Goal: Task Accomplishment & Management: Use online tool/utility

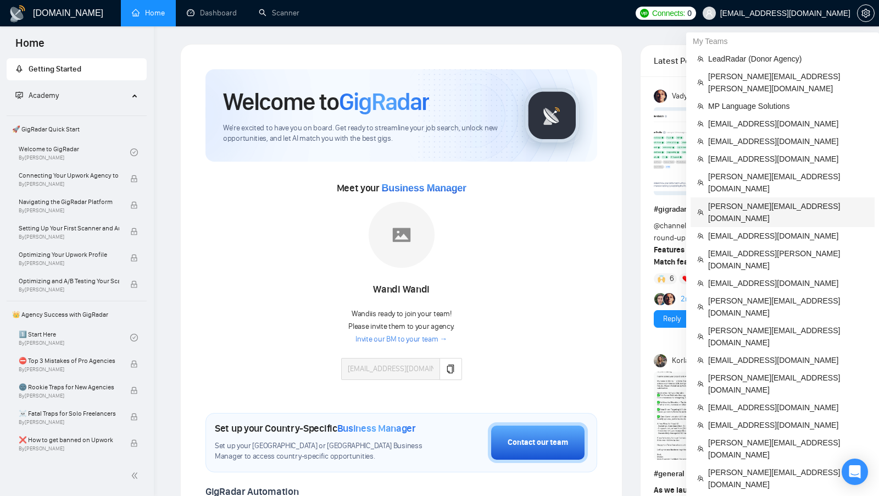
click at [726, 200] on span "[PERSON_NAME][EMAIL_ADDRESS][DOMAIN_NAME]" at bounding box center [789, 212] width 160 height 24
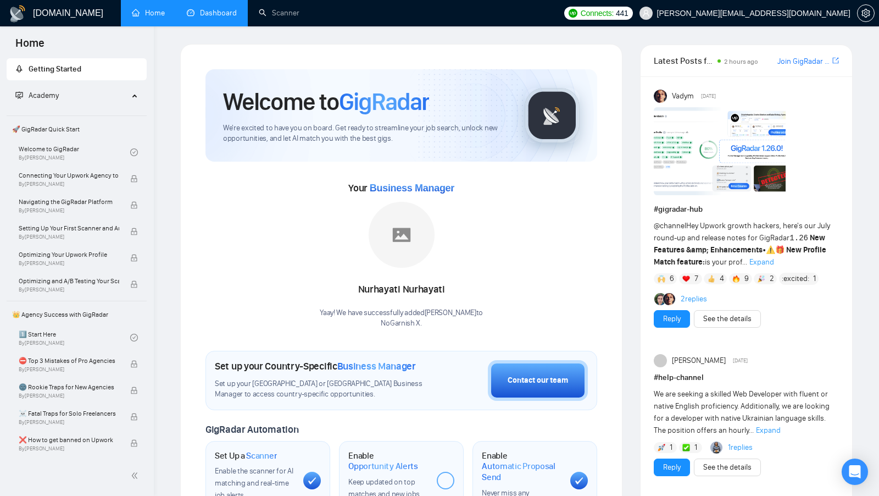
click at [216, 18] on link "Dashboard" at bounding box center [212, 12] width 50 height 9
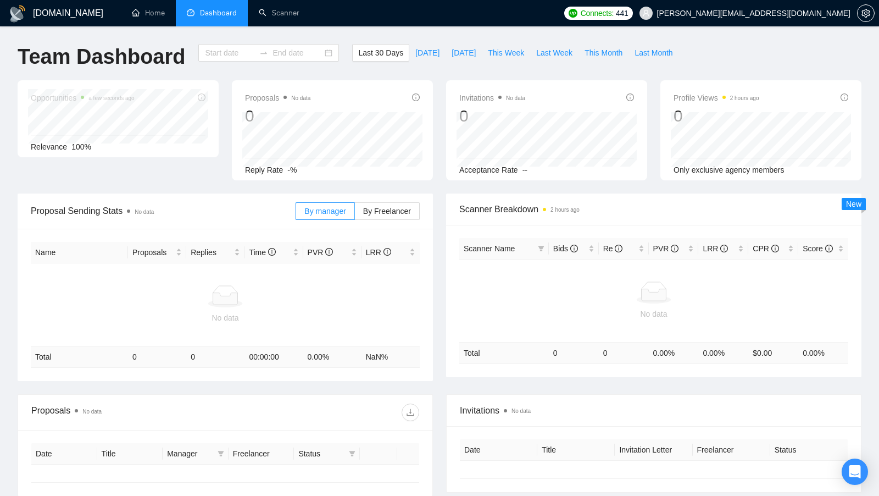
type input "[DATE]"
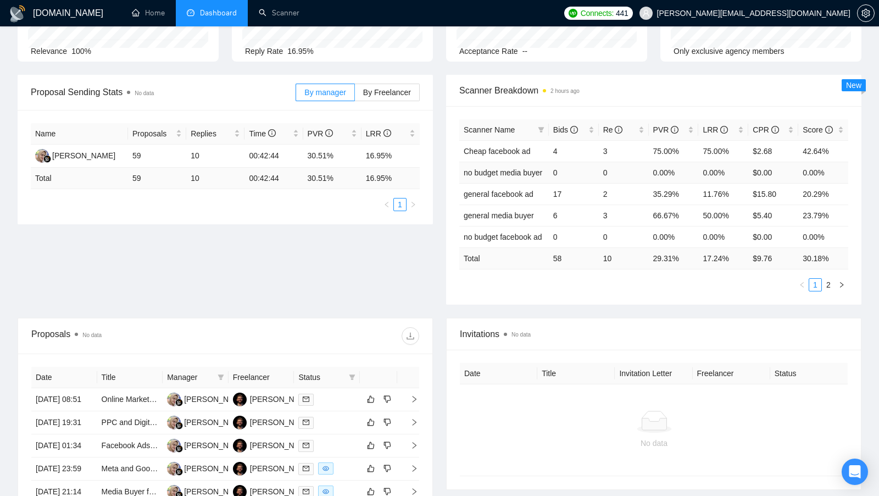
scroll to position [128, 0]
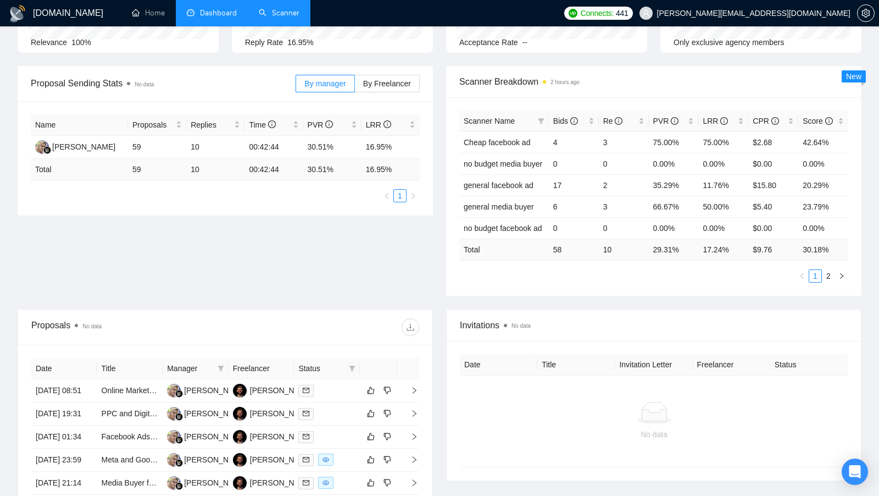
click at [284, 18] on link "Scanner" at bounding box center [279, 12] width 41 height 9
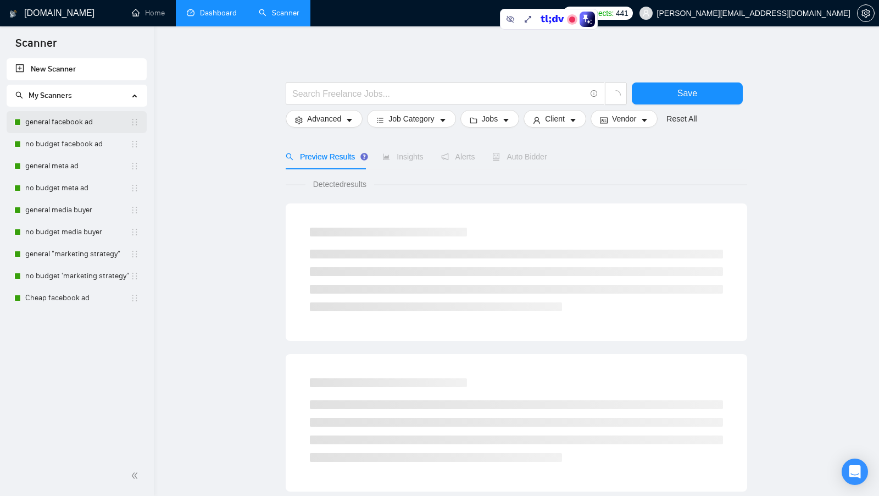
click at [53, 131] on link "general facebook ad" at bounding box center [77, 122] width 105 height 22
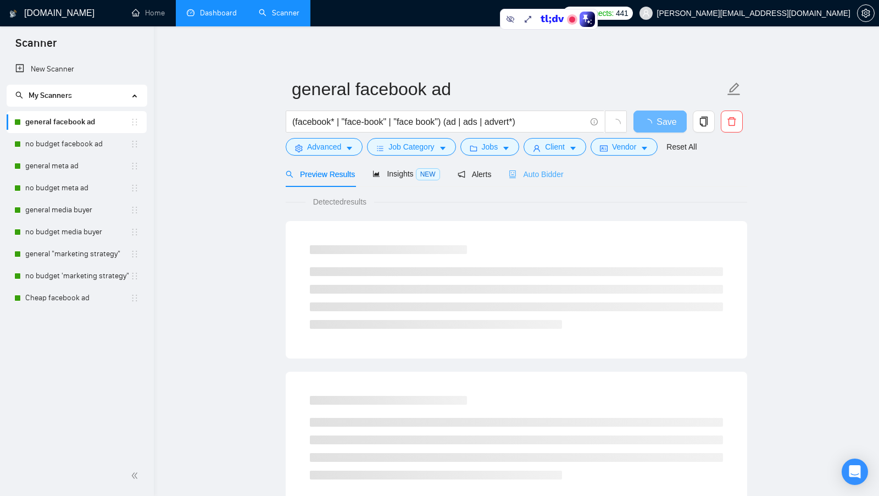
drag, startPoint x: 533, startPoint y: 166, endPoint x: 531, endPoint y: 174, distance: 8.4
click at [533, 167] on div "Auto Bidder" at bounding box center [536, 174] width 54 height 26
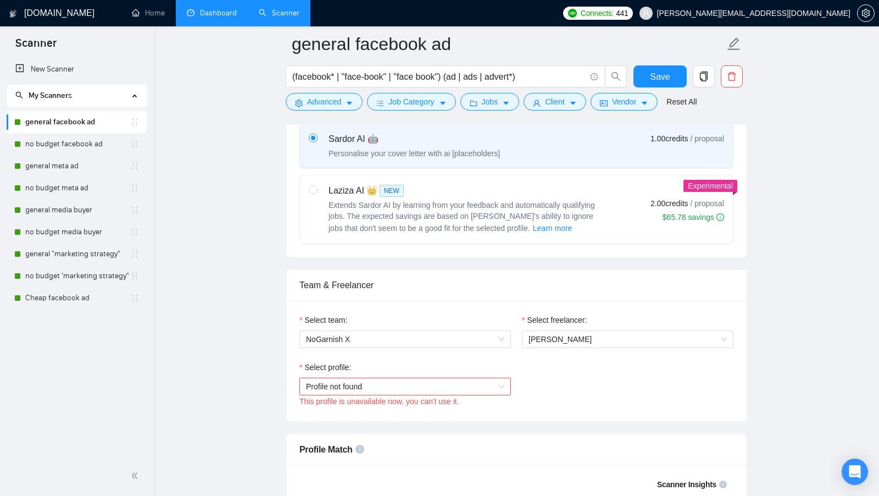
scroll to position [563, 0]
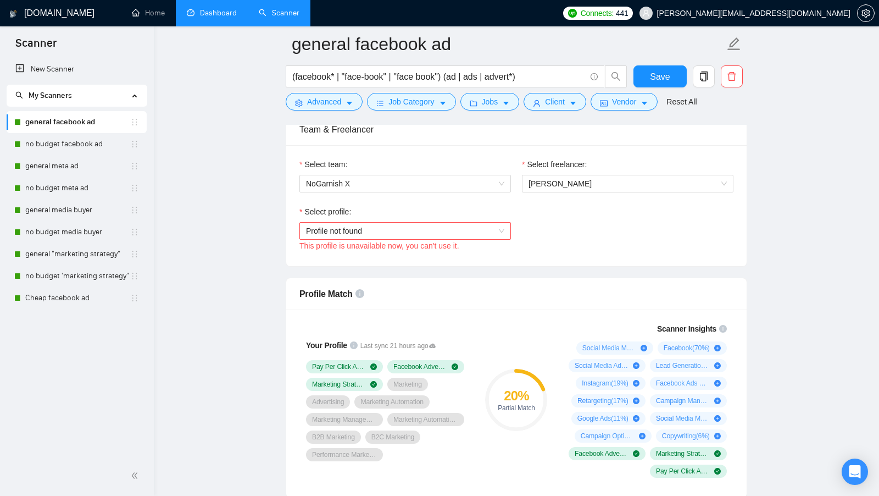
click at [568, 246] on div "Select profile: Profile not found This profile is unavailable now, you can't us…" at bounding box center [516, 229] width 445 height 47
click at [502, 234] on span "Profile not found" at bounding box center [405, 231] width 198 height 16
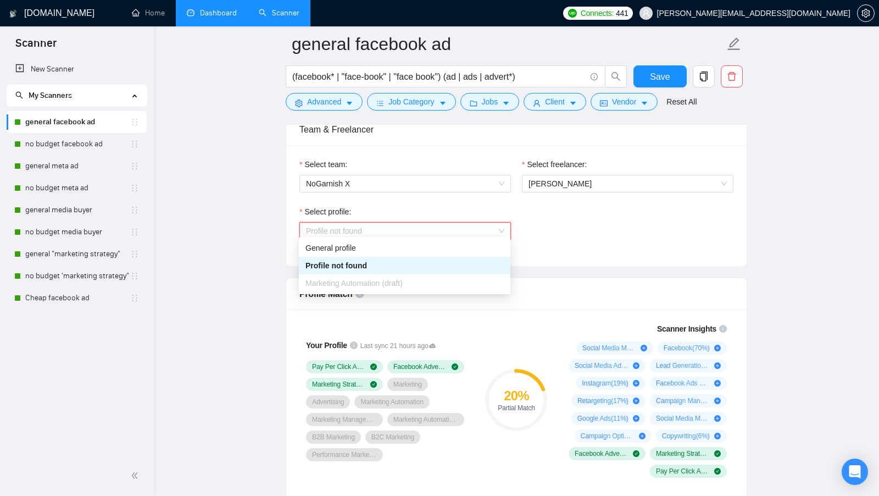
click at [540, 228] on div "Select profile: Profile not found This profile is unavailable now, you can't us…" at bounding box center [516, 229] width 445 height 47
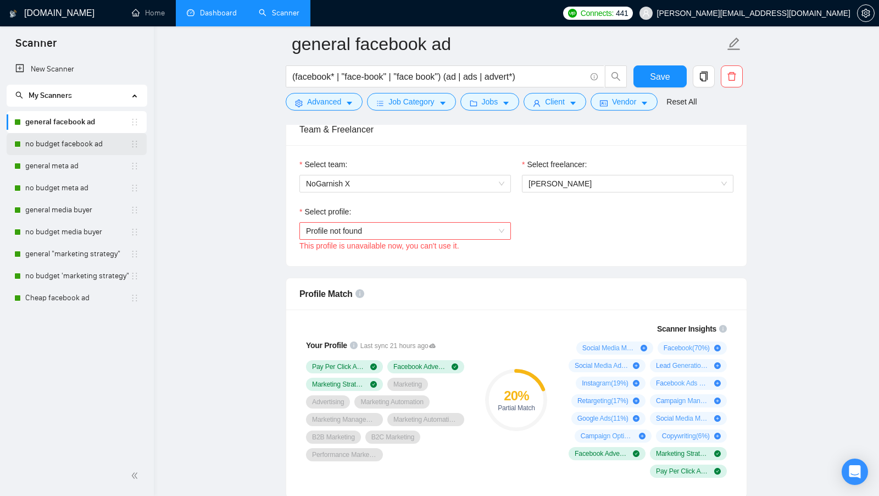
click at [73, 136] on link "no budget facebook ad" at bounding box center [77, 144] width 105 height 22
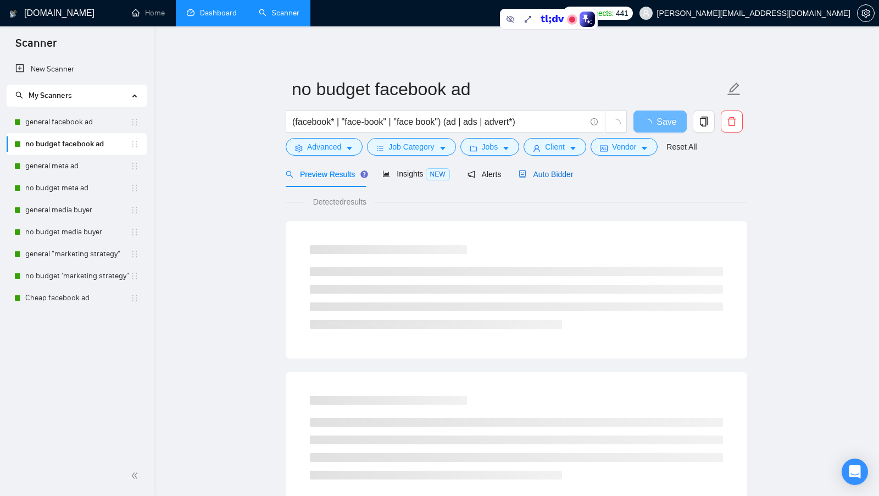
click at [572, 174] on span "Auto Bidder" at bounding box center [546, 174] width 54 height 9
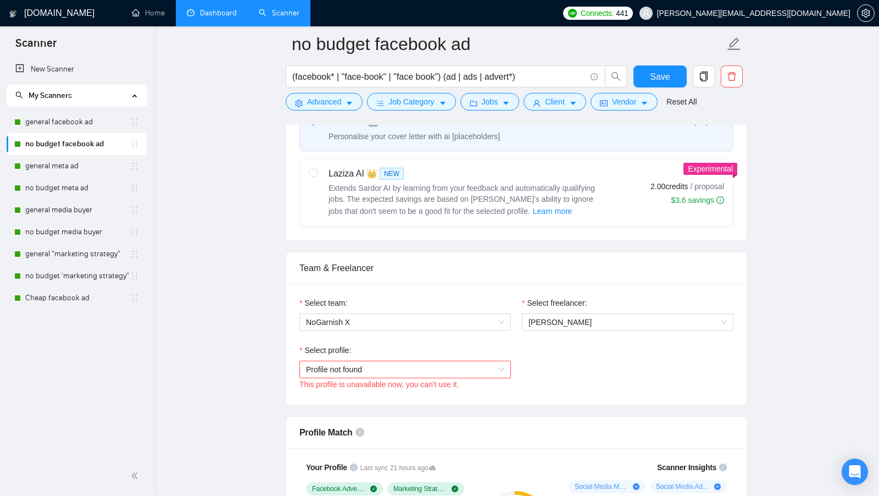
scroll to position [496, 0]
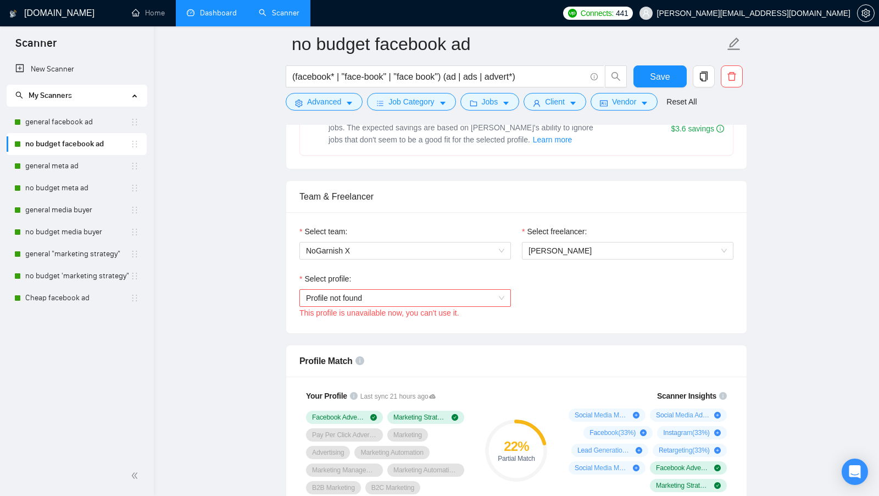
click at [515, 283] on div "Select profile: Profile not found This profile is unavailable now, you can't us…" at bounding box center [405, 296] width 223 height 47
click at [205, 12] on link "Dashboard" at bounding box center [212, 12] width 50 height 9
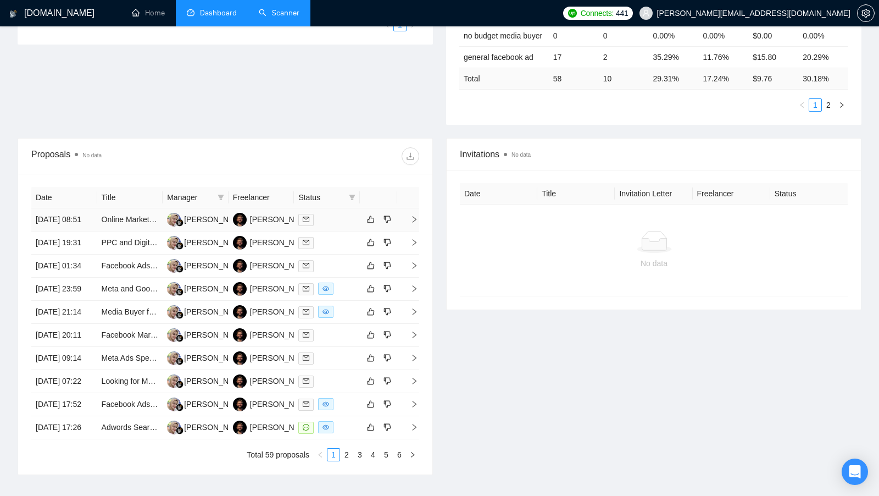
scroll to position [301, 0]
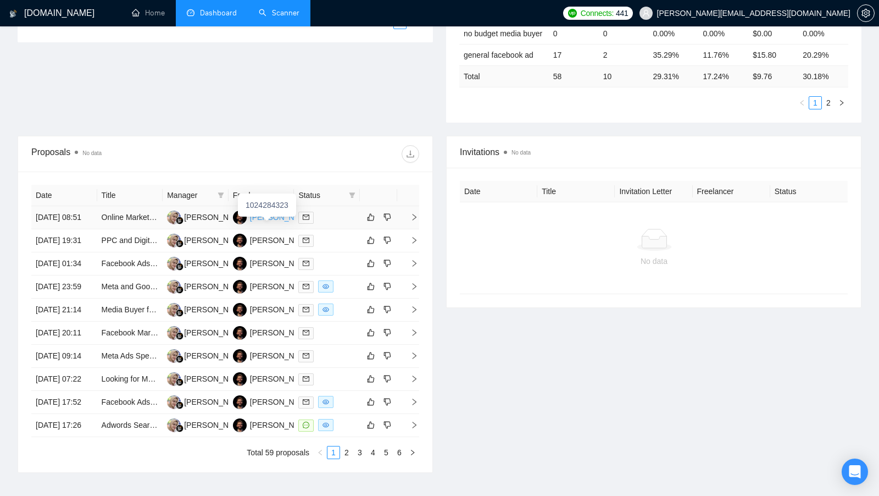
click at [272, 217] on div "Pieter Neethling" at bounding box center [281, 217] width 63 height 12
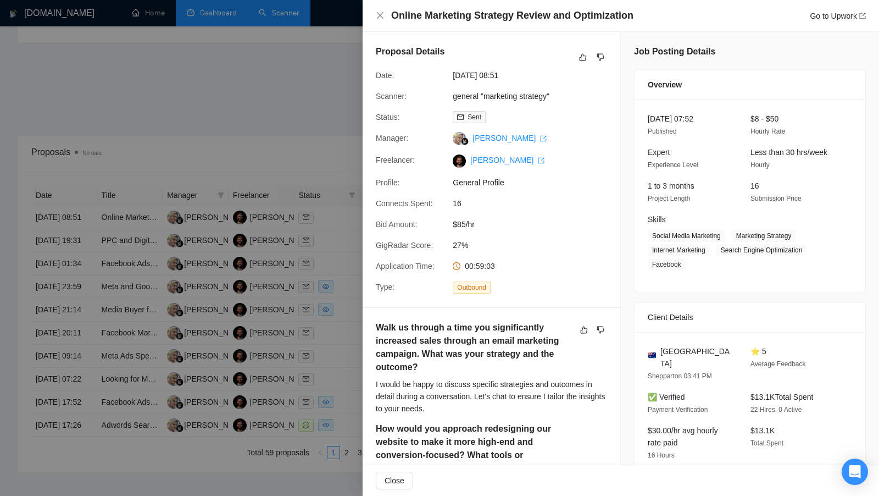
click at [241, 88] on div at bounding box center [439, 248] width 879 height 496
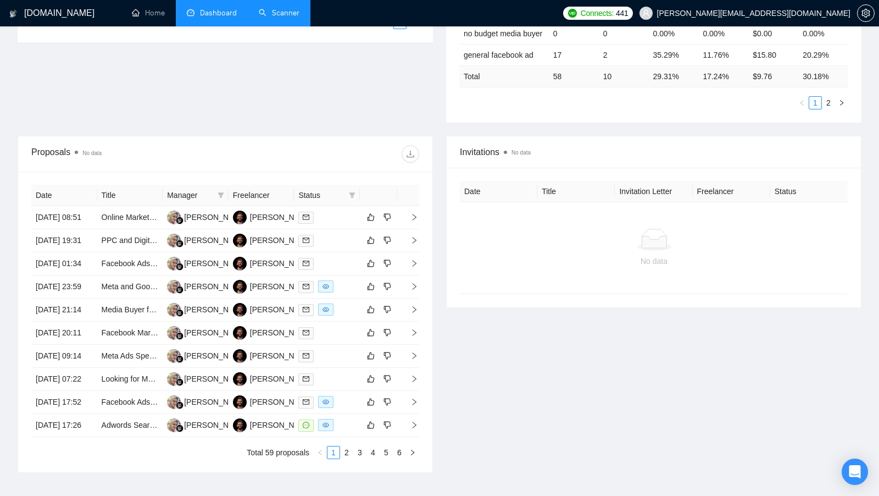
click at [281, 12] on link "Scanner" at bounding box center [279, 12] width 41 height 9
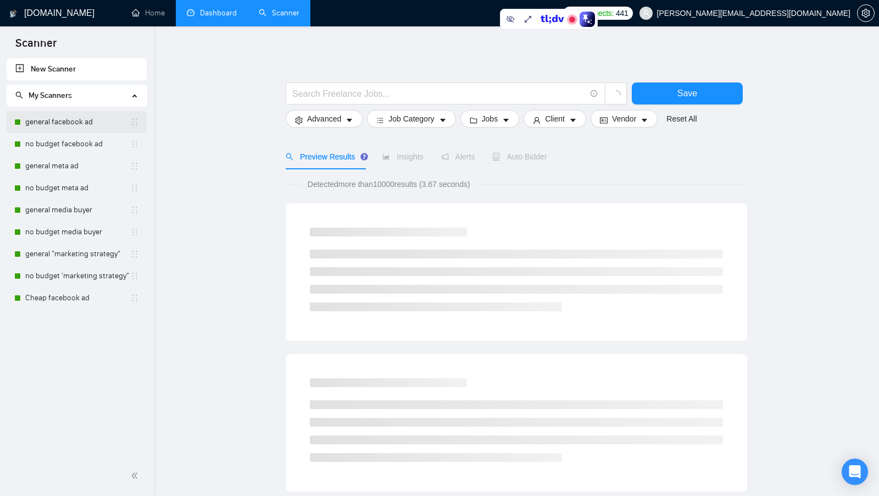
click at [60, 123] on link "general facebook ad" at bounding box center [77, 122] width 105 height 22
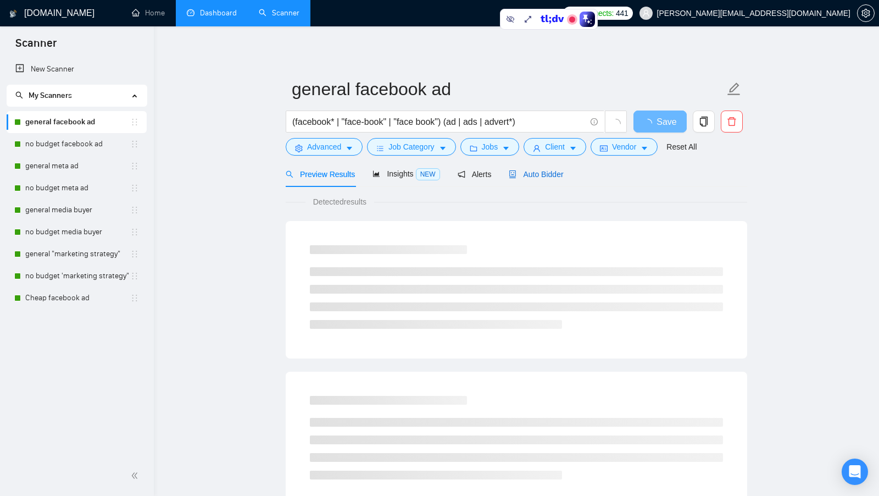
click at [517, 176] on icon "robot" at bounding box center [513, 174] width 8 height 8
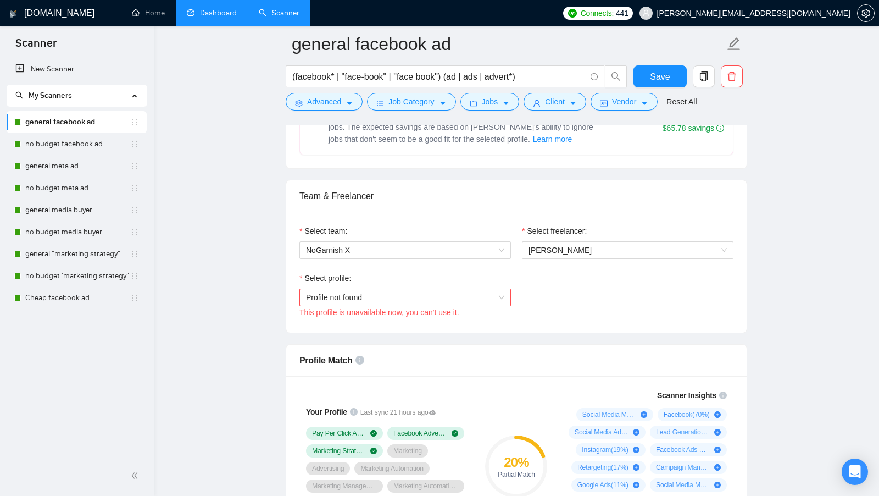
scroll to position [495, 0]
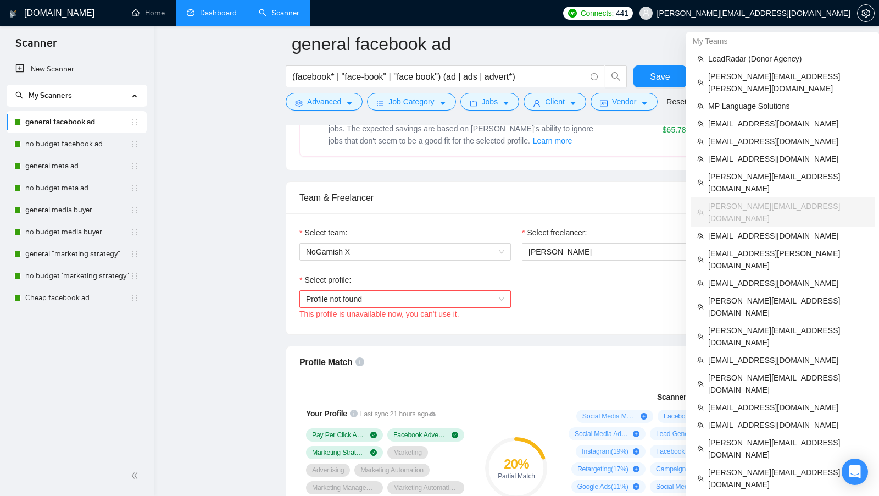
click at [818, 13] on span "[PERSON_NAME][EMAIL_ADDRESS][DOMAIN_NAME]" at bounding box center [753, 13] width 193 height 0
copy div "[PERSON_NAME][EMAIL_ADDRESS][DOMAIN_NAME]"
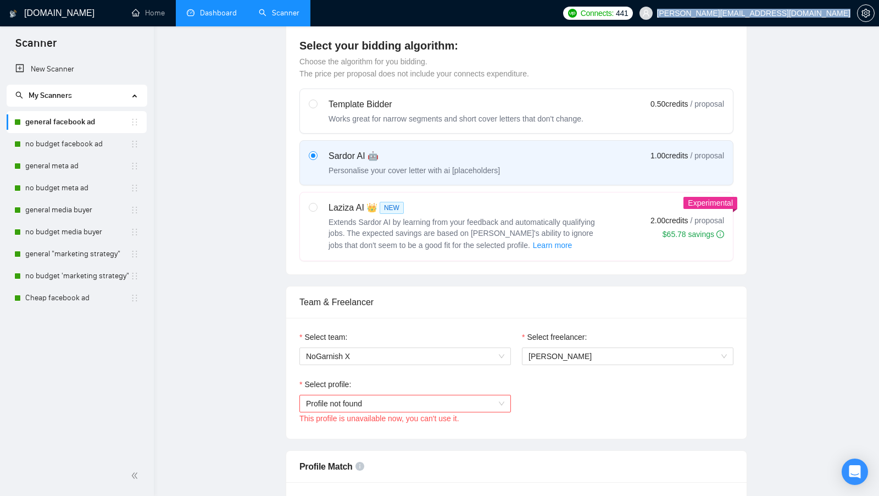
scroll to position [0, 0]
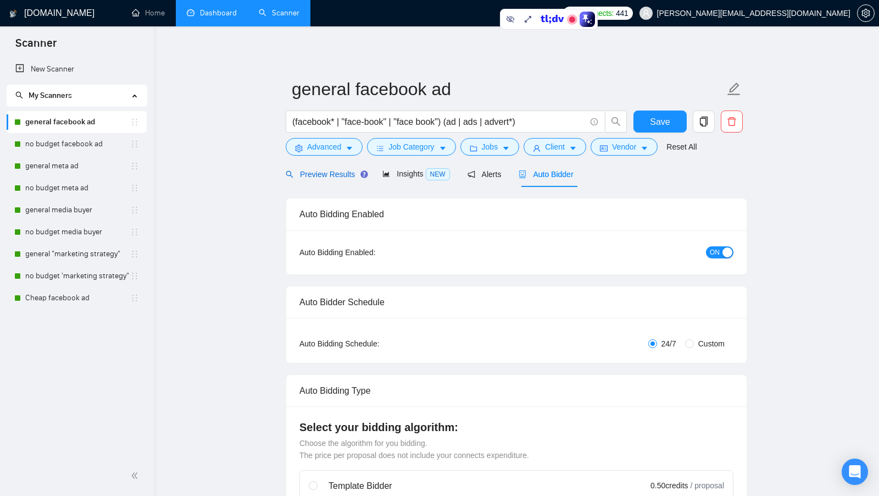
click at [340, 179] on div "Preview Results" at bounding box center [325, 174] width 79 height 12
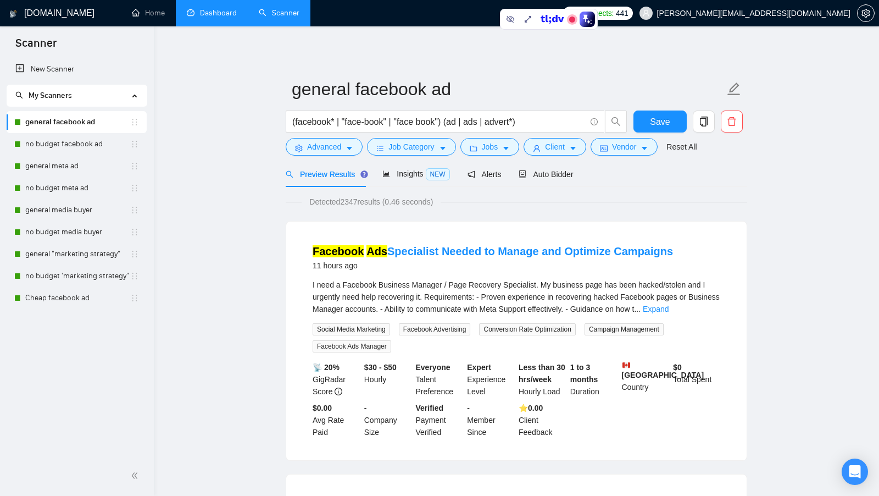
click at [209, 10] on link "Dashboard" at bounding box center [212, 12] width 50 height 9
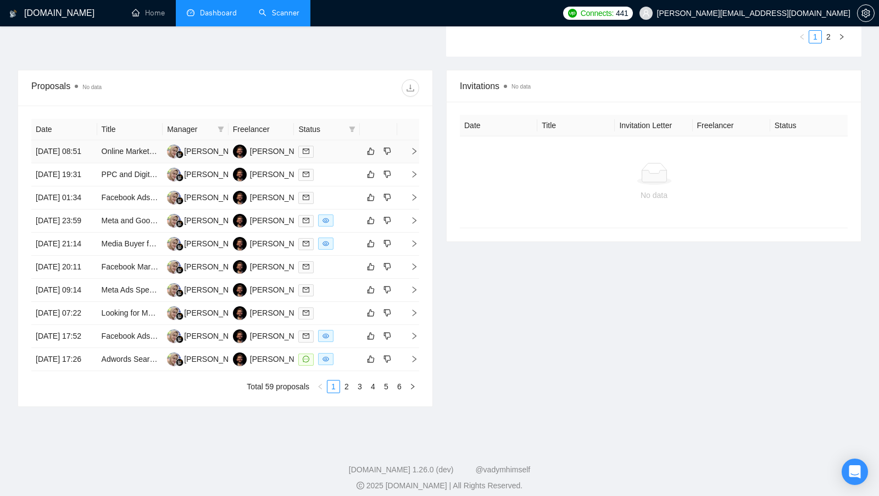
scroll to position [409, 0]
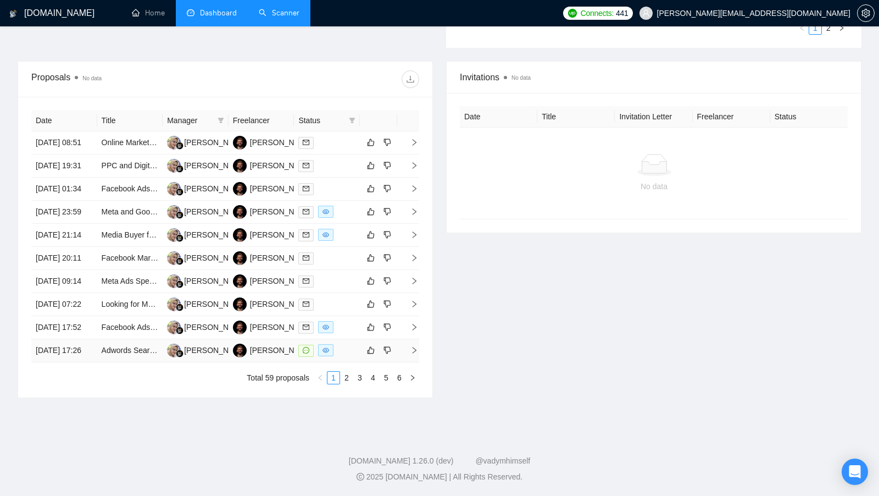
click at [352, 362] on td at bounding box center [327, 350] width 66 height 23
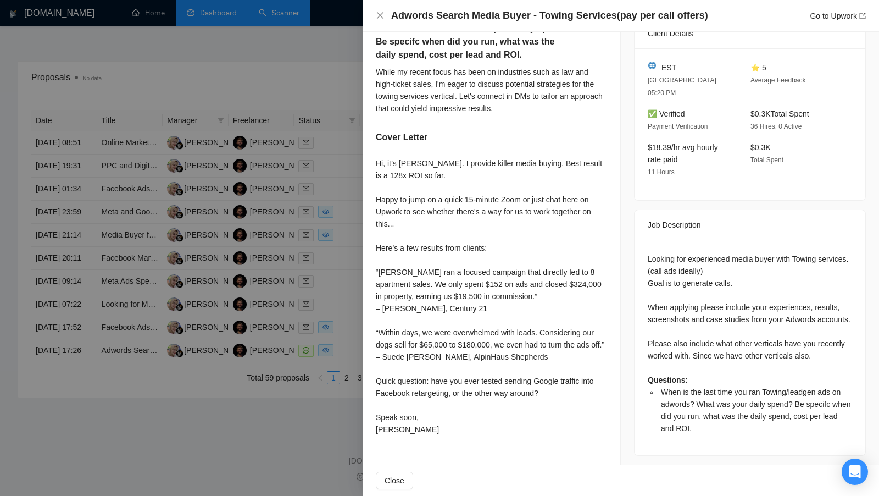
scroll to position [313, 0]
click at [319, 246] on div at bounding box center [439, 248] width 879 height 496
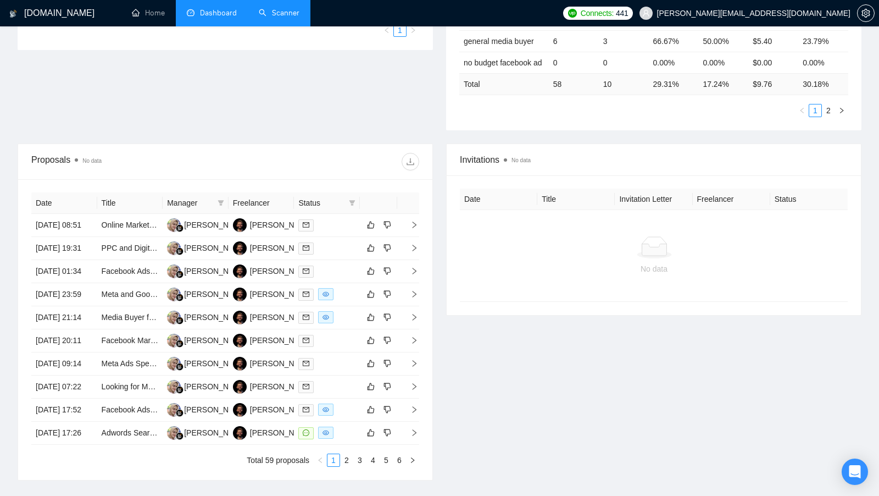
scroll to position [0, 0]
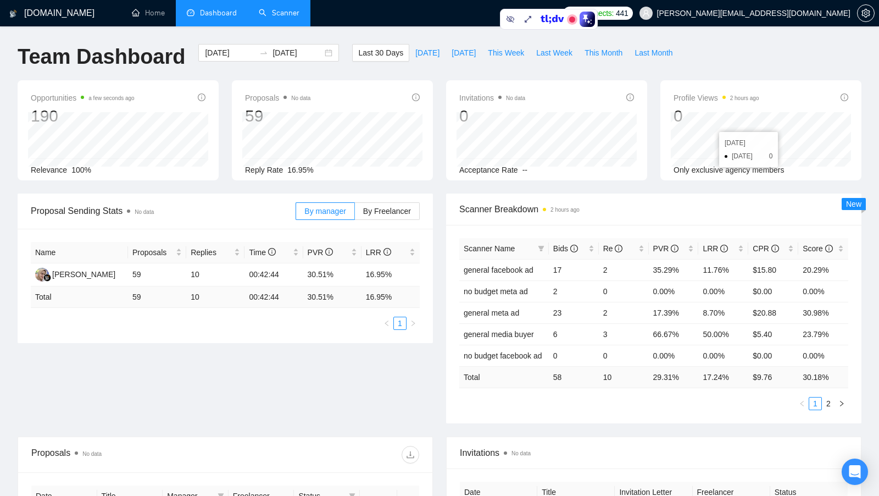
click at [285, 16] on link "Scanner" at bounding box center [279, 12] width 41 height 9
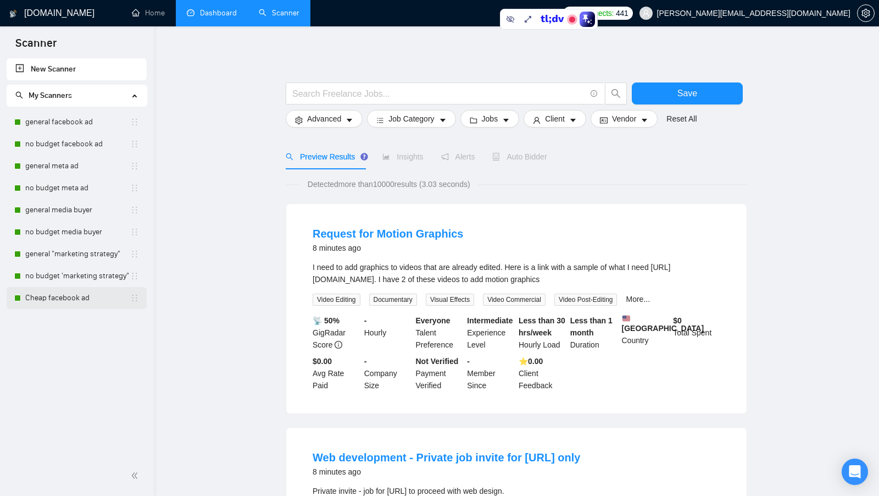
click at [87, 300] on link "Cheap facebook ad" at bounding box center [77, 298] width 105 height 22
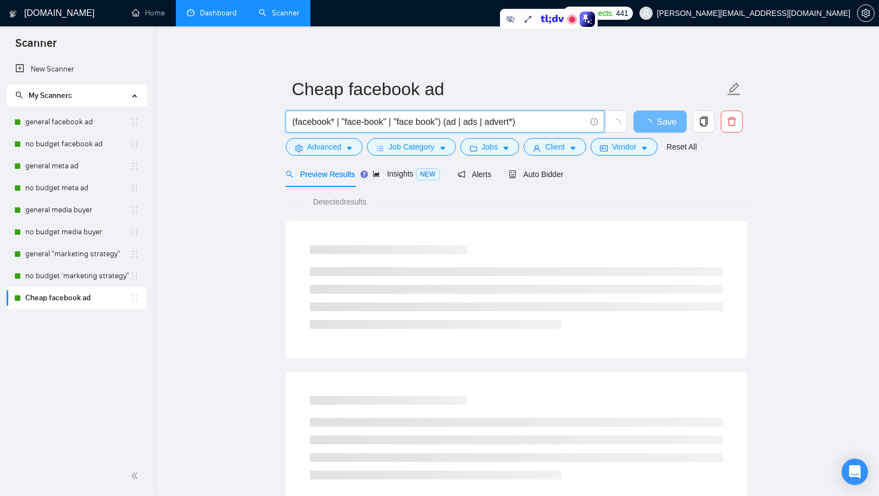
drag, startPoint x: 546, startPoint y: 124, endPoint x: 294, endPoint y: 123, distance: 252.3
click at [294, 123] on input "(facebook* | "face-book" | "face book") (ad | ads | advert*)" at bounding box center [439, 122] width 294 height 14
click at [223, 135] on main "Cheap facebook ad (facebook* | "face-book" | "face book") (ad | ads | advert*) …" at bounding box center [517, 502] width 690 height 917
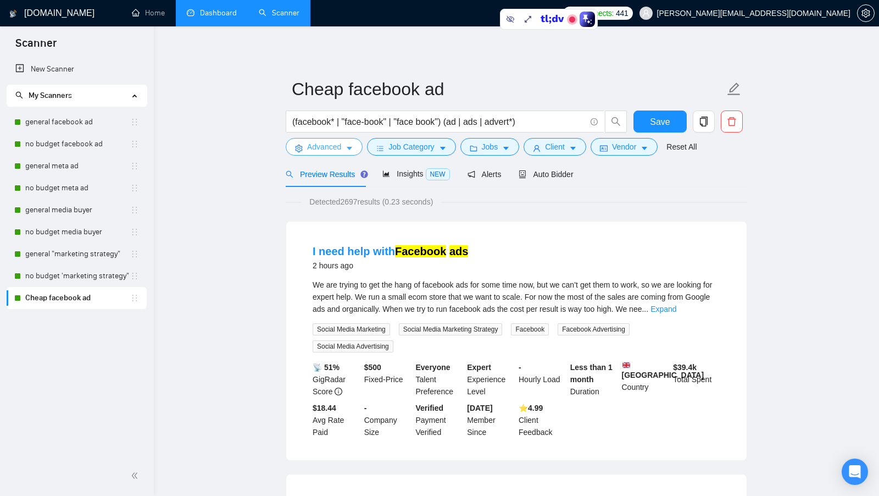
click at [324, 149] on span "Advanced" at bounding box center [324, 147] width 34 height 12
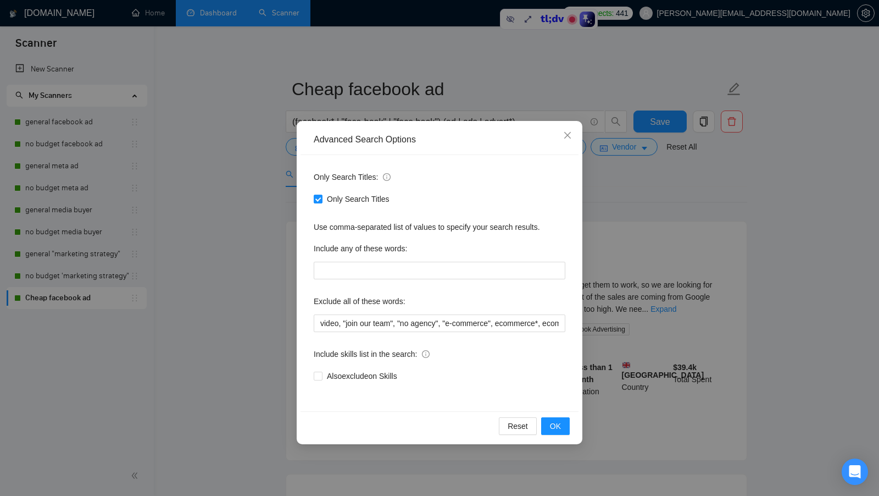
click at [255, 323] on div "Advanced Search Options Only Search Titles: Only Search Titles Use comma-separa…" at bounding box center [439, 248] width 879 height 496
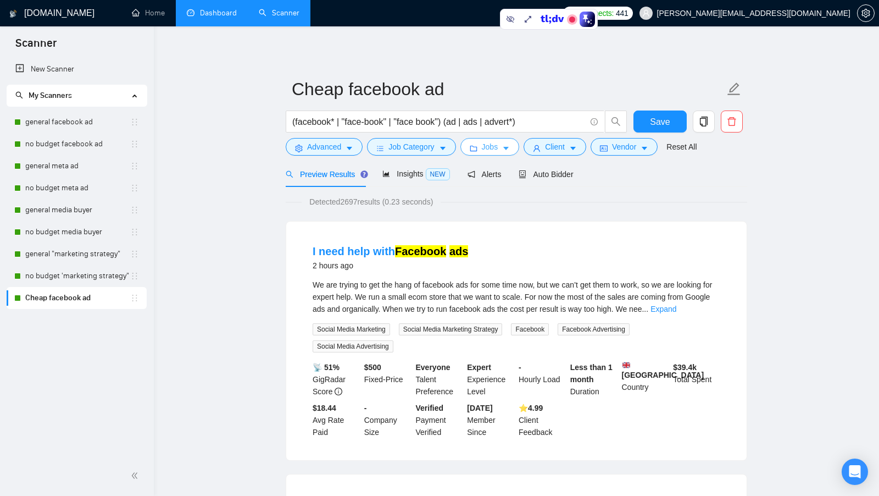
click at [489, 148] on span "Jobs" at bounding box center [490, 147] width 16 height 12
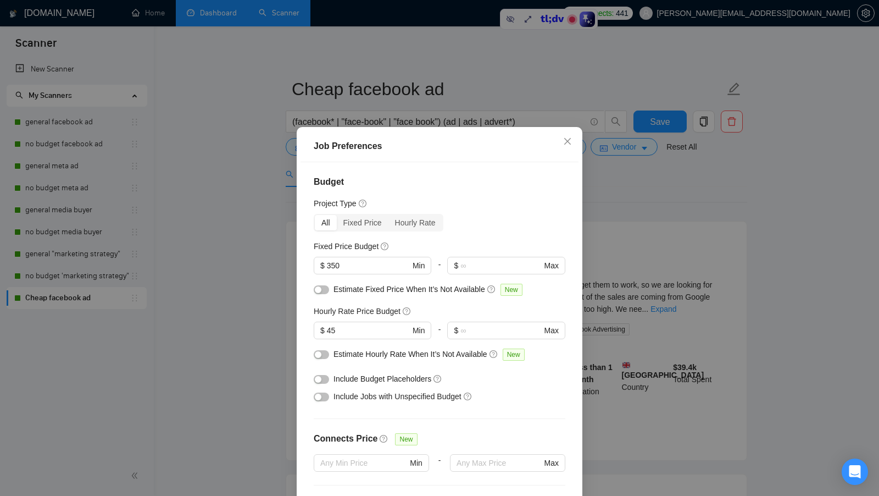
click at [587, 290] on div "Job Preferences Budget Project Type All Fixed Price Hourly Rate Fixed Price Bud…" at bounding box center [439, 248] width 879 height 496
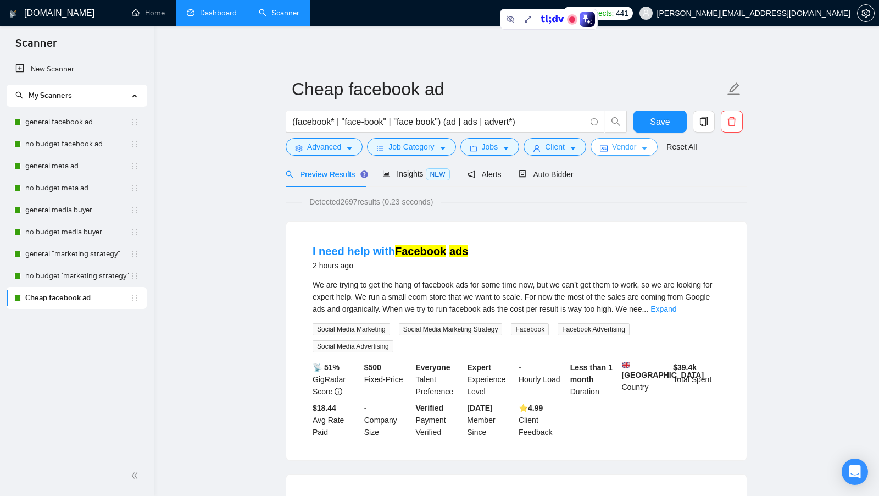
click at [616, 154] on button "Vendor" at bounding box center [624, 147] width 67 height 18
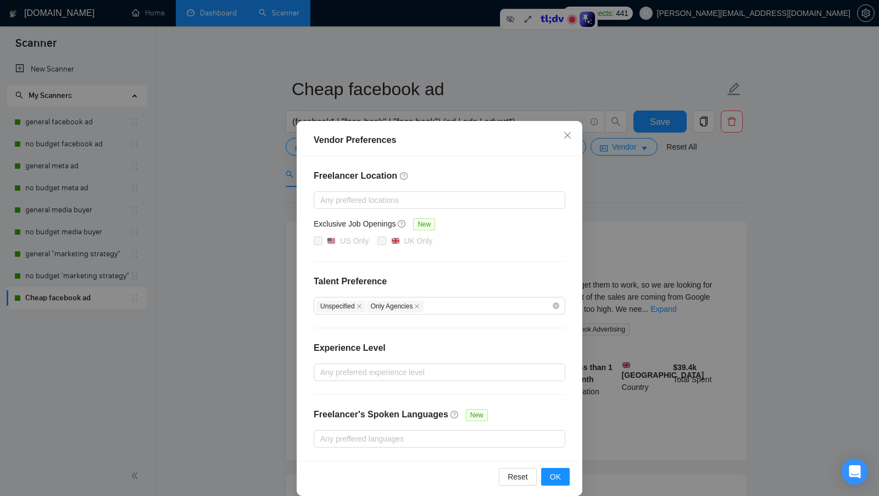
click at [275, 273] on div "Vendor Preferences Freelancer Location Any preffered locations Exclusive Job Op…" at bounding box center [439, 248] width 879 height 496
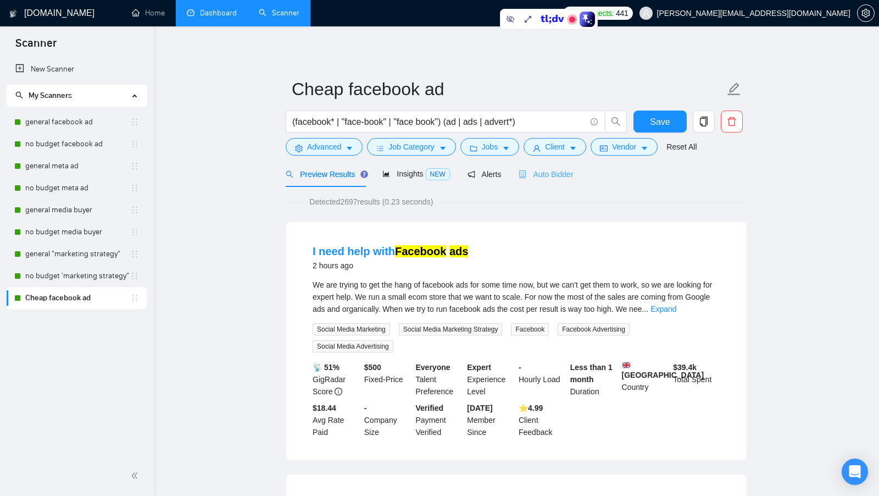
click at [567, 165] on div "Auto Bidder" at bounding box center [546, 174] width 54 height 26
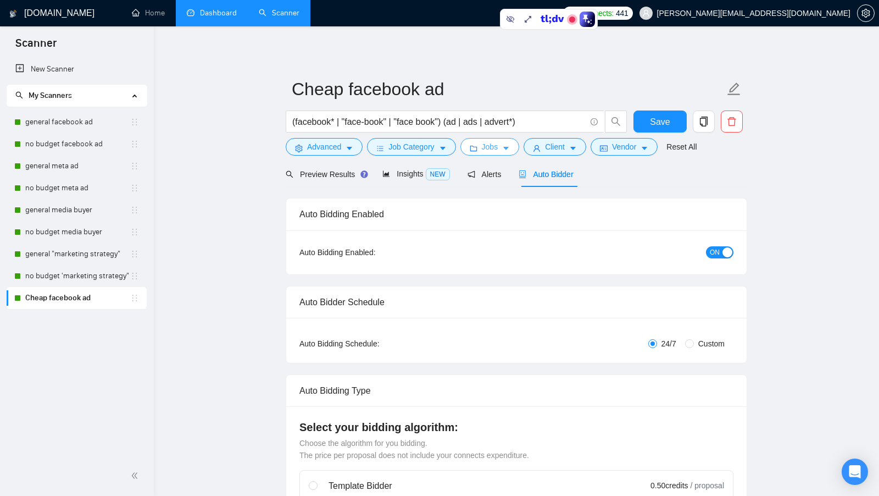
click at [499, 141] on span "Jobs" at bounding box center [490, 147] width 16 height 12
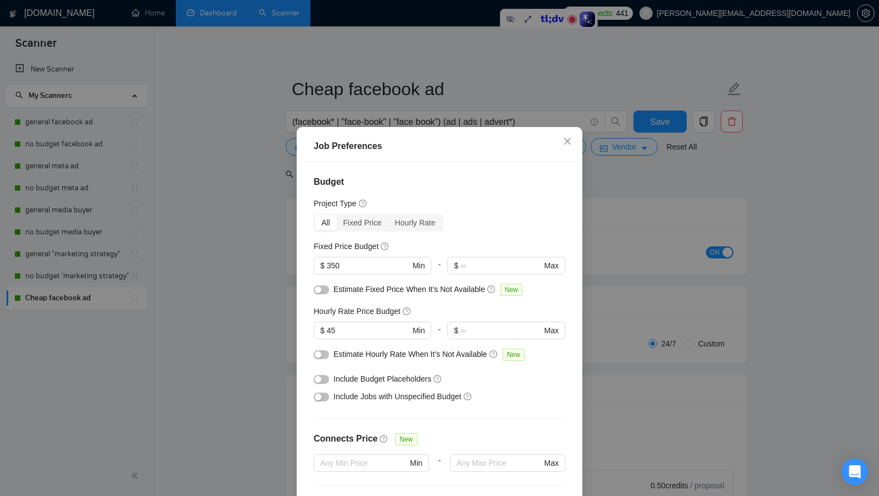
click at [277, 339] on div "Job Preferences Budget Project Type All Fixed Price Hourly Rate Fixed Price Bud…" at bounding box center [439, 248] width 879 height 496
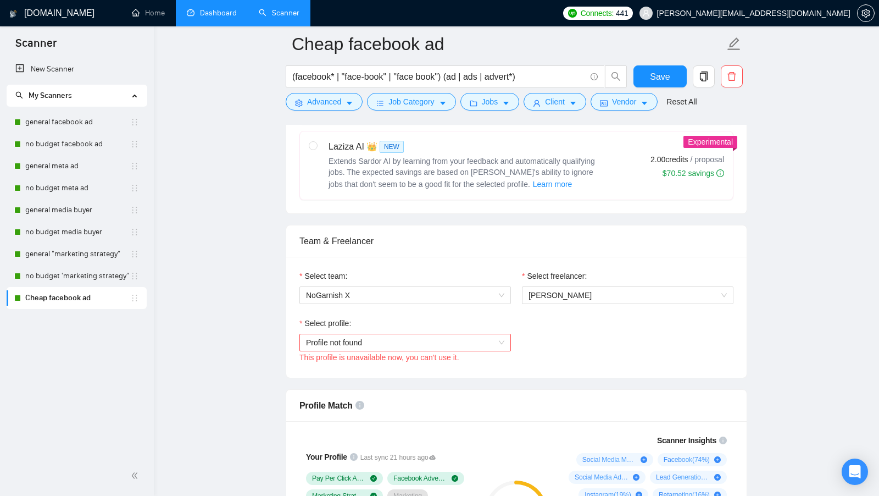
scroll to position [477, 0]
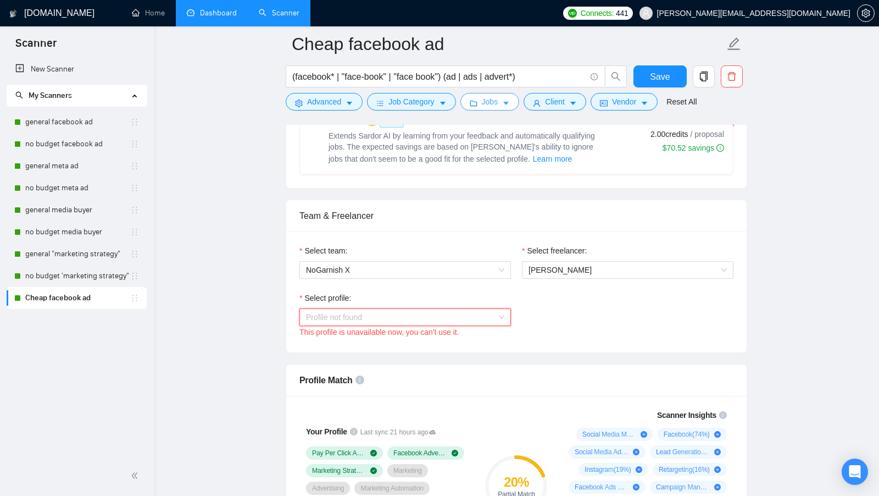
click at [474, 309] on span "Profile not found" at bounding box center [405, 317] width 198 height 16
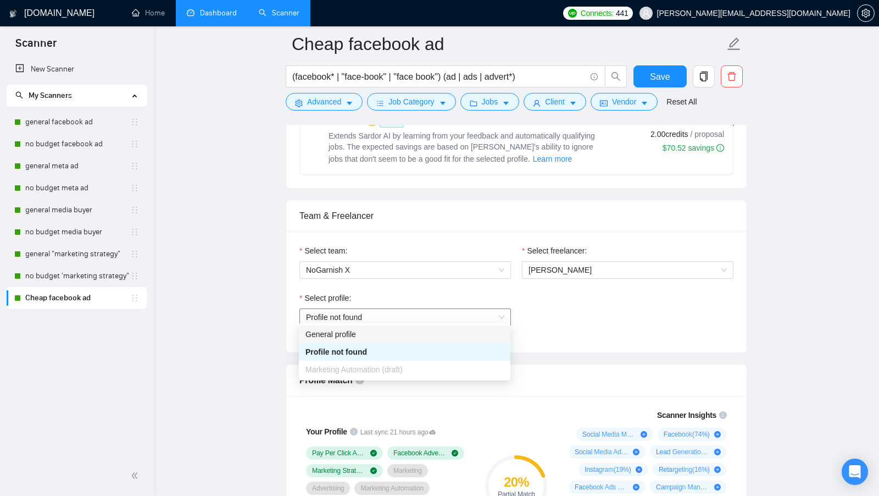
click at [521, 338] on div "Select team: NoGarnish X Select freelancer: Pieter Neethling Select profile: Pr…" at bounding box center [516, 291] width 461 height 121
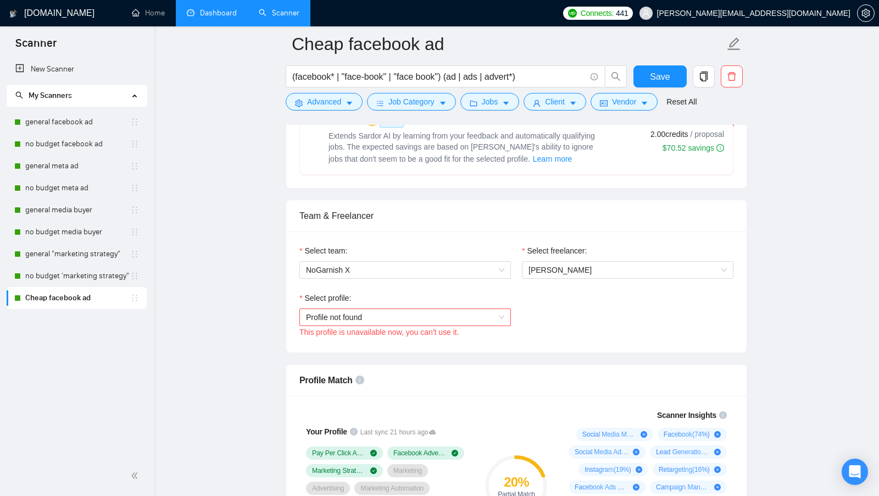
click at [403, 314] on span "Profile not found" at bounding box center [405, 317] width 198 height 16
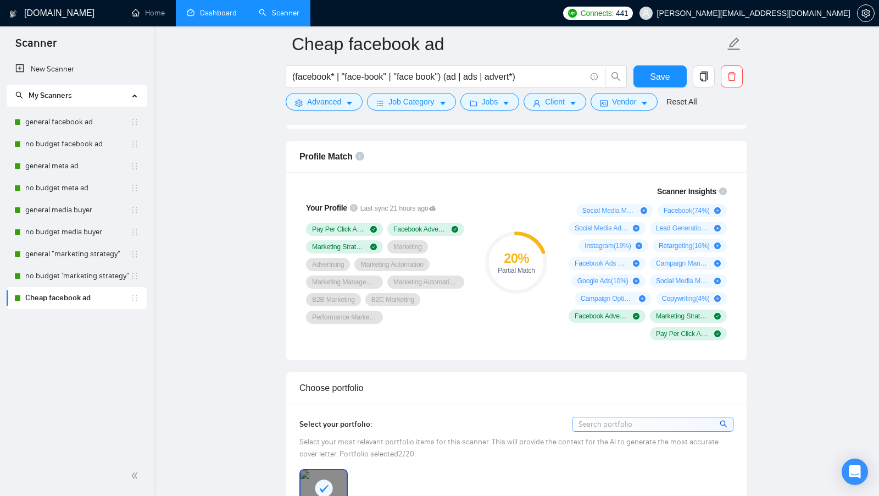
scroll to position [712, 0]
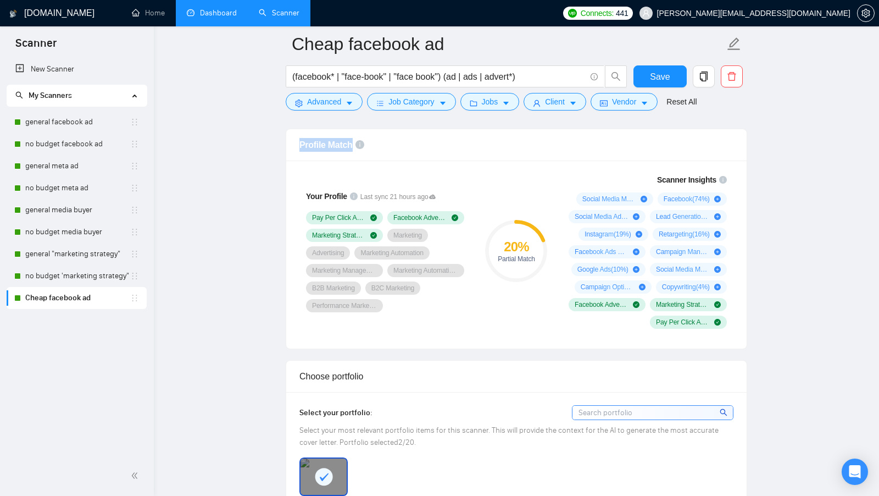
drag, startPoint x: 298, startPoint y: 139, endPoint x: 351, endPoint y: 140, distance: 52.2
click at [351, 140] on div "Profile Match" at bounding box center [516, 145] width 461 height 32
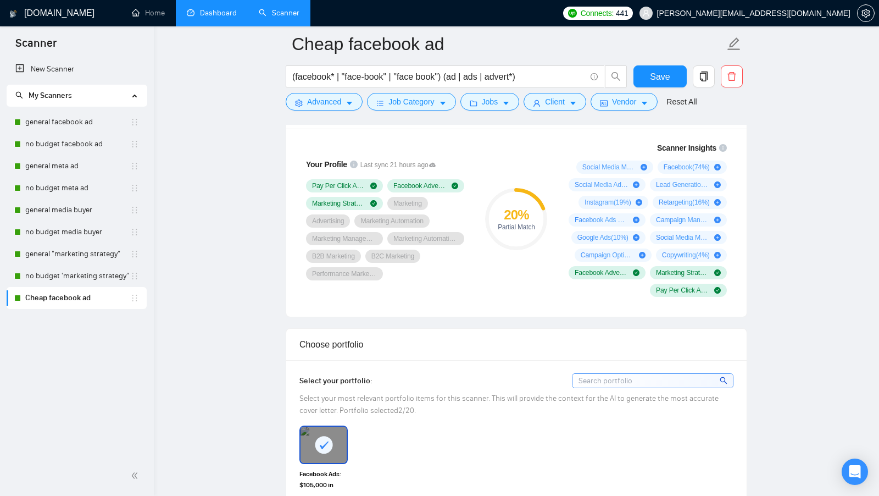
scroll to position [743, 0]
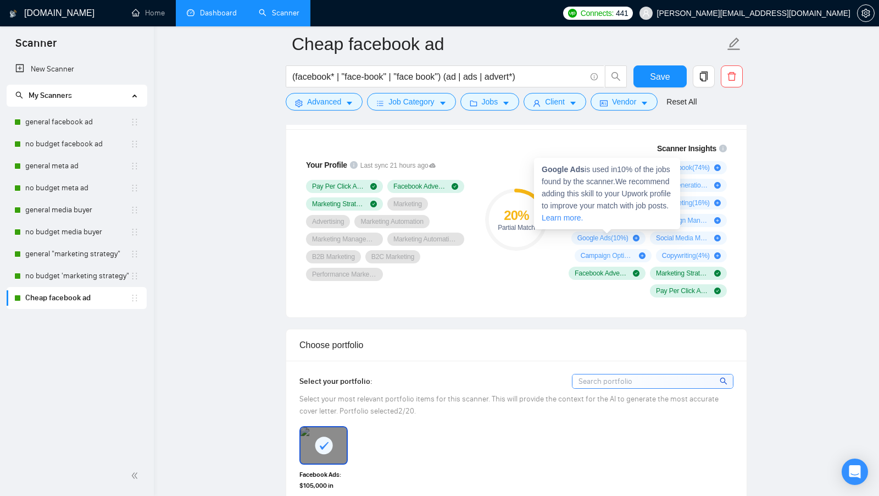
click at [585, 234] on span "Google Ads ( 10 %)" at bounding box center [603, 238] width 51 height 9
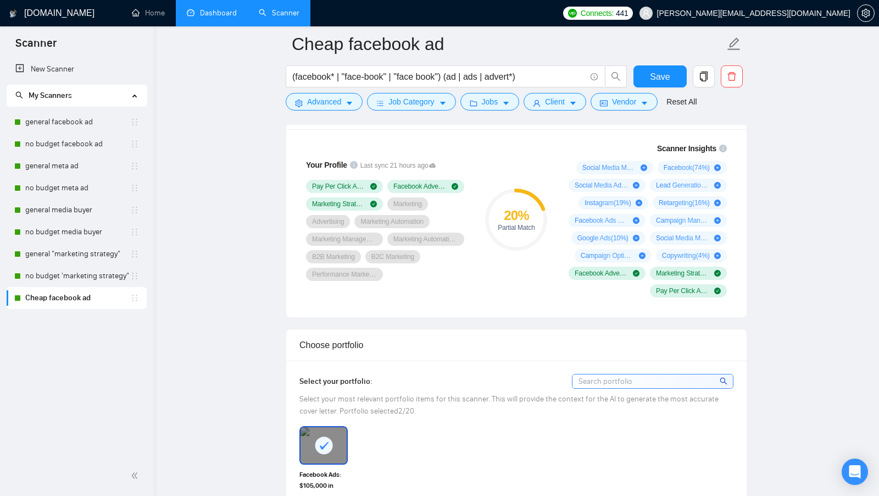
click at [543, 261] on div "20 % Partial Match" at bounding box center [517, 220] width 74 height 168
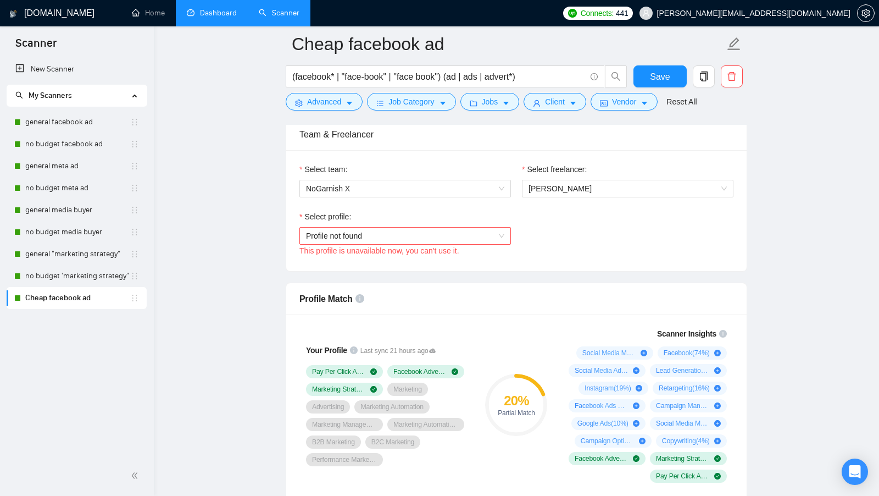
scroll to position [551, 0]
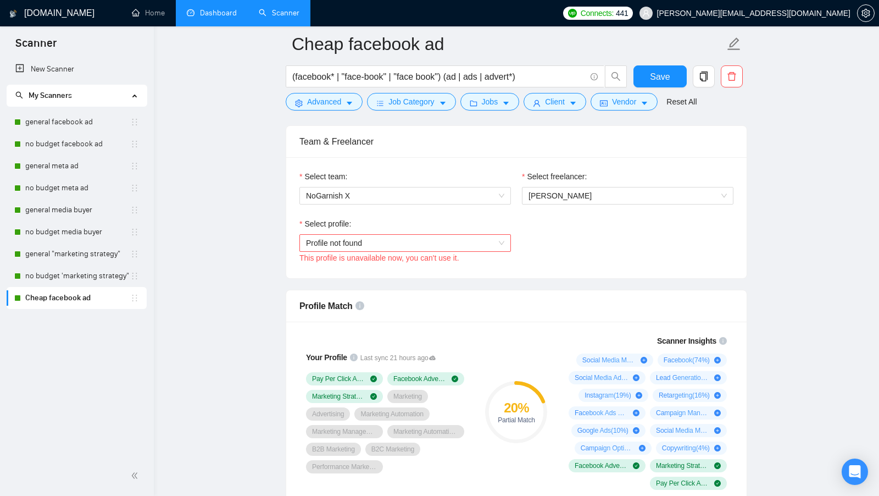
click at [484, 242] on span "Profile not found" at bounding box center [405, 243] width 198 height 16
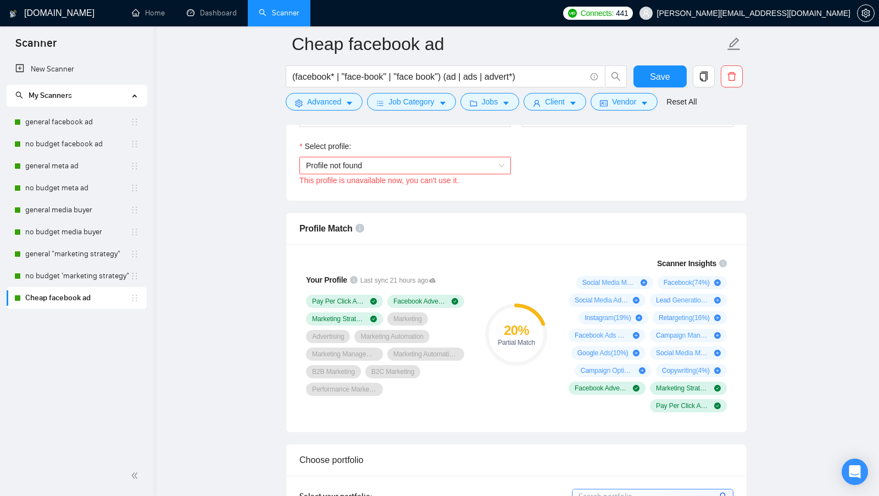
scroll to position [650, 0]
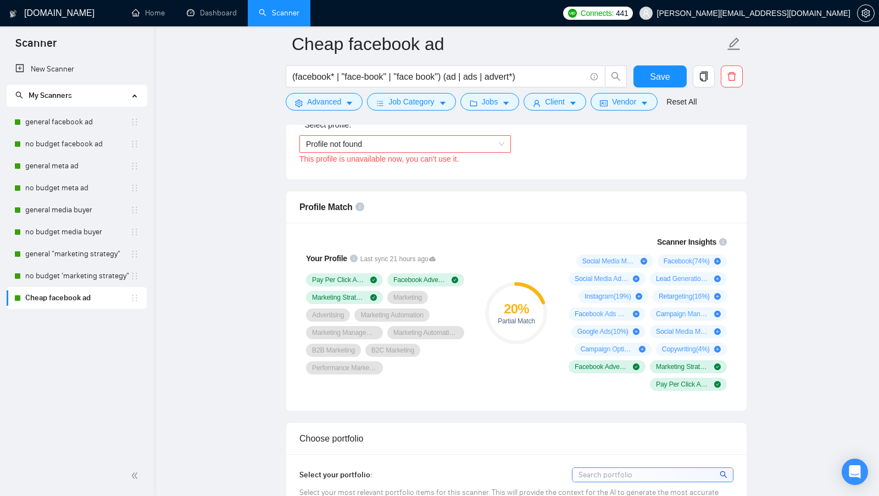
click at [440, 139] on span "Profile not found" at bounding box center [405, 144] width 198 height 16
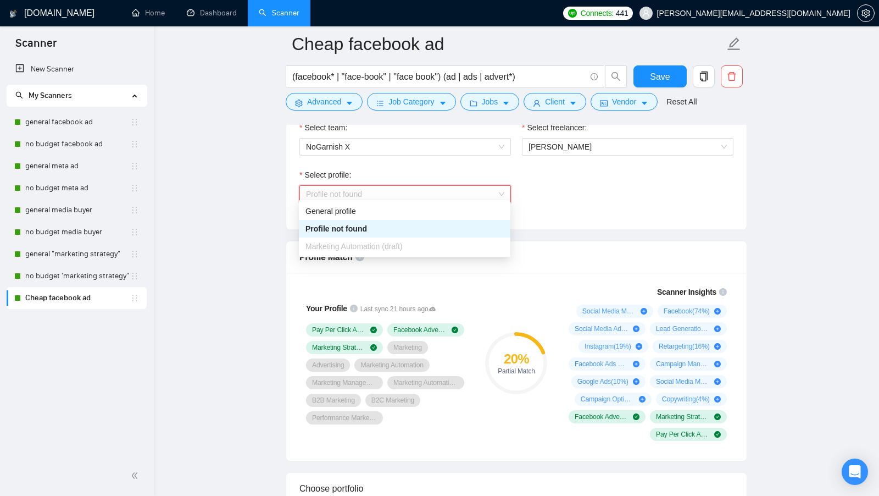
scroll to position [573, 0]
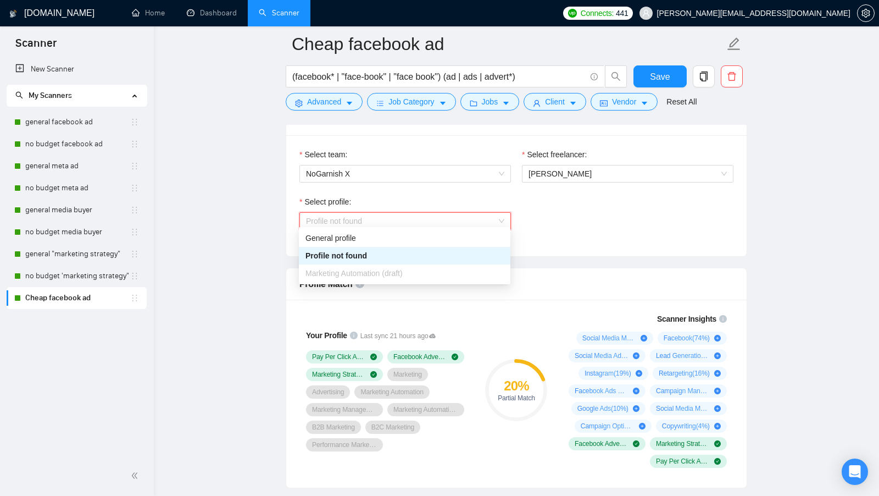
click at [571, 220] on div "Select profile: Profile not found This profile is unavailable now, you can't us…" at bounding box center [516, 219] width 445 height 47
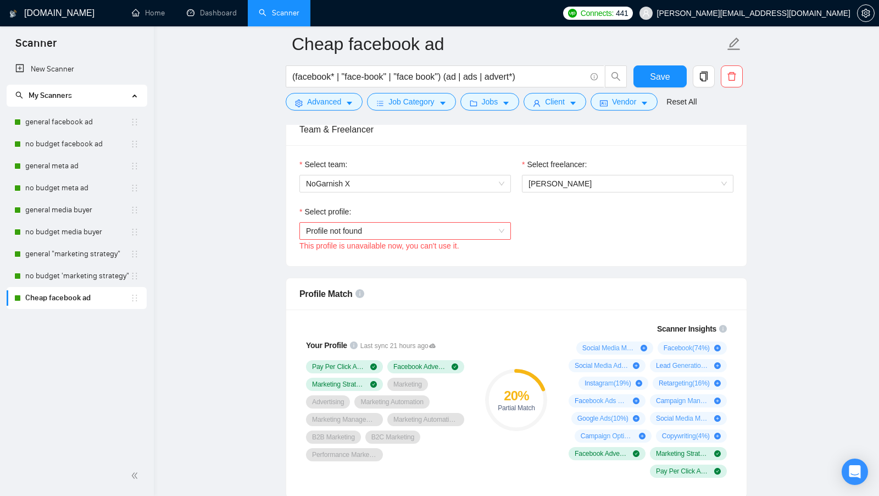
scroll to position [536, 0]
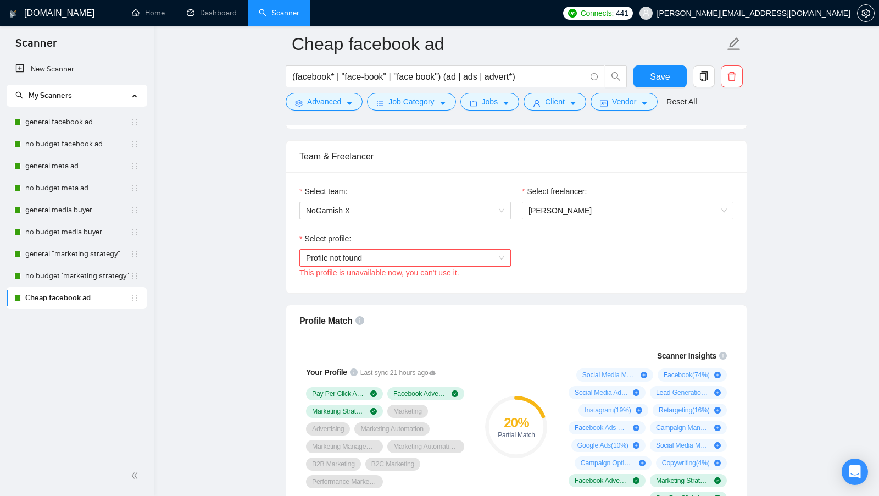
click at [376, 250] on span "Profile not found" at bounding box center [405, 258] width 198 height 16
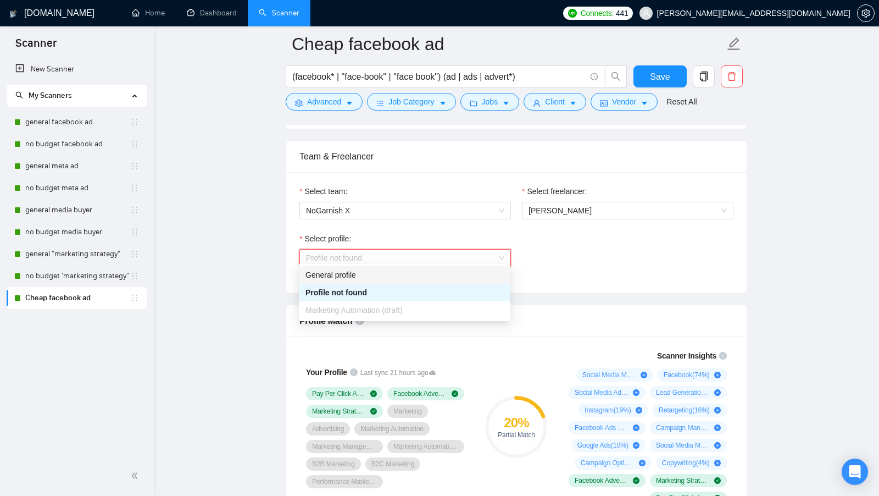
click at [366, 275] on div "General profile" at bounding box center [405, 275] width 198 height 12
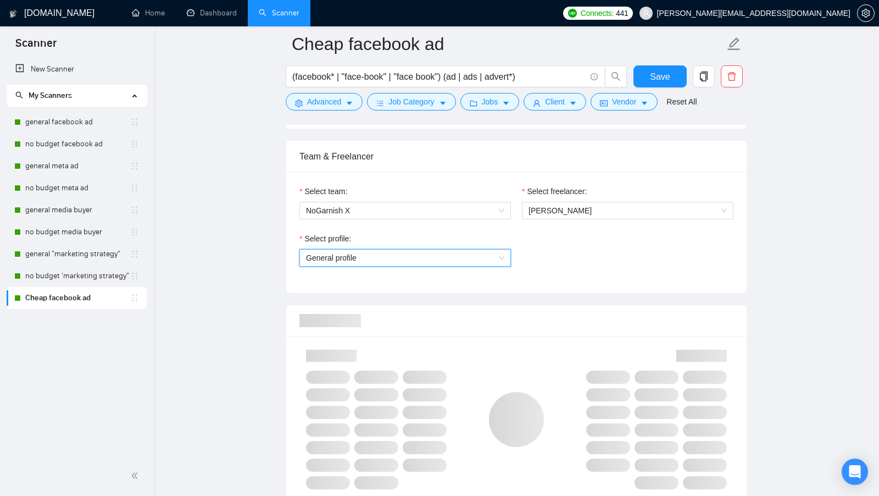
scroll to position [556, 0]
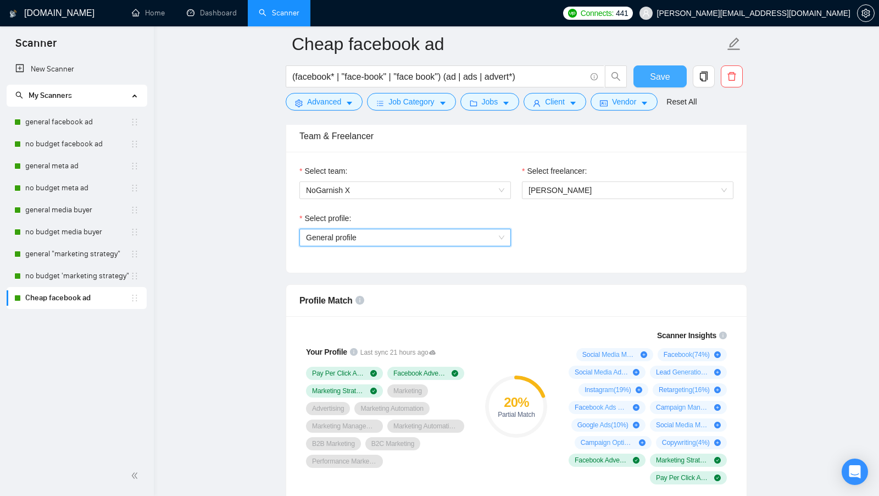
click at [667, 78] on span "Save" at bounding box center [660, 77] width 20 height 14
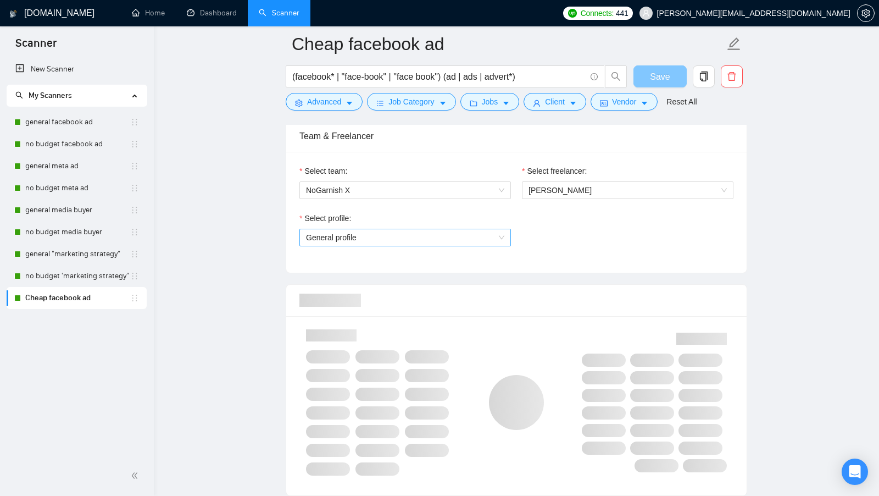
click at [456, 229] on span "General profile" at bounding box center [405, 237] width 198 height 16
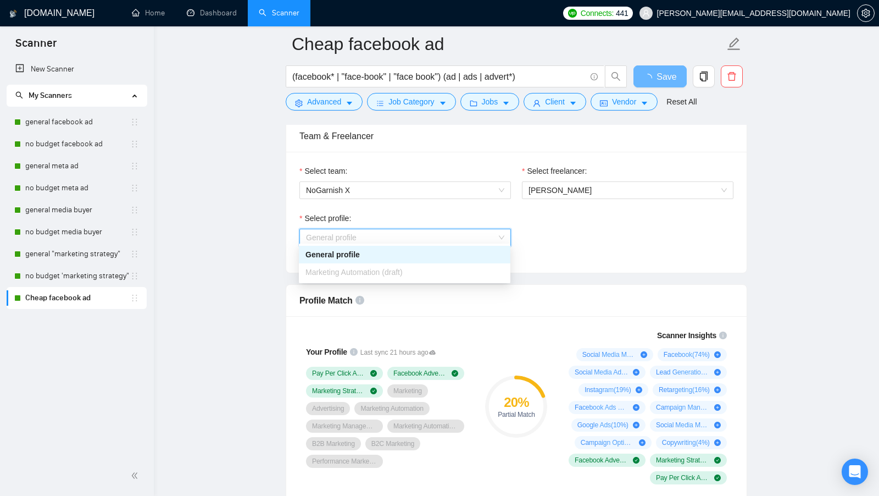
click at [538, 243] on div "Select profile: General profile" at bounding box center [516, 235] width 445 height 47
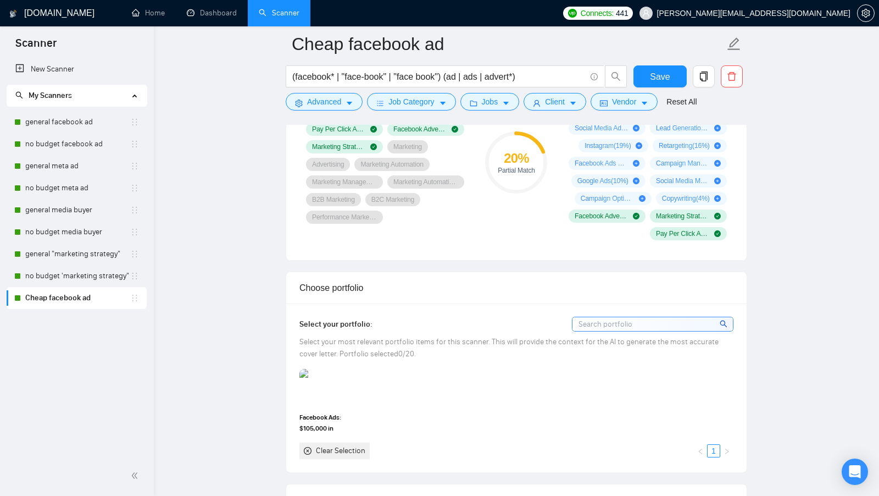
scroll to position [832, 0]
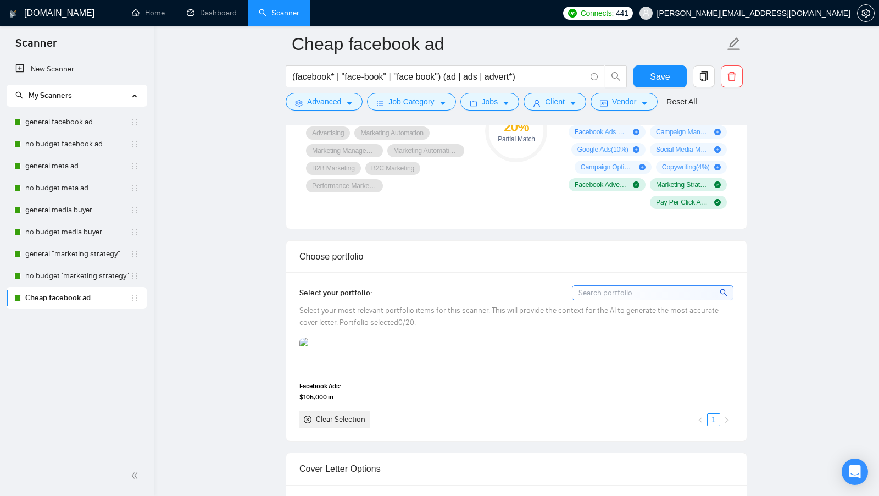
click at [463, 265] on div "Choose portfolio" at bounding box center [517, 256] width 434 height 31
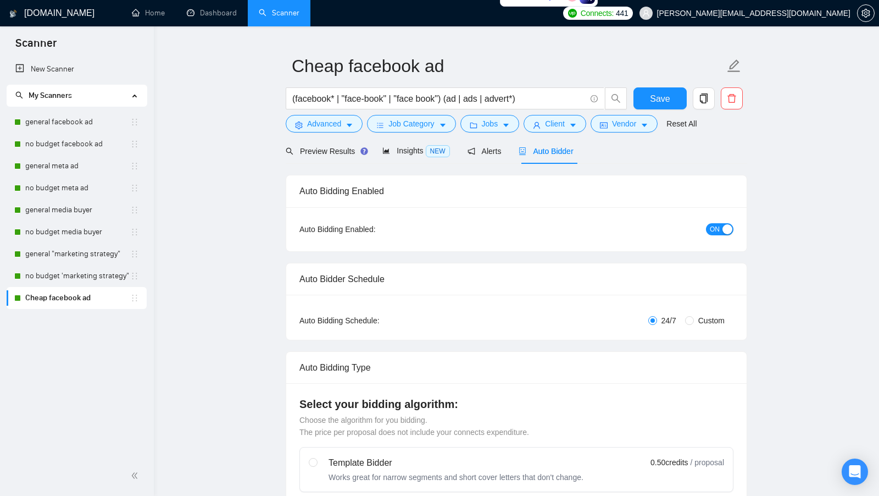
scroll to position [0, 0]
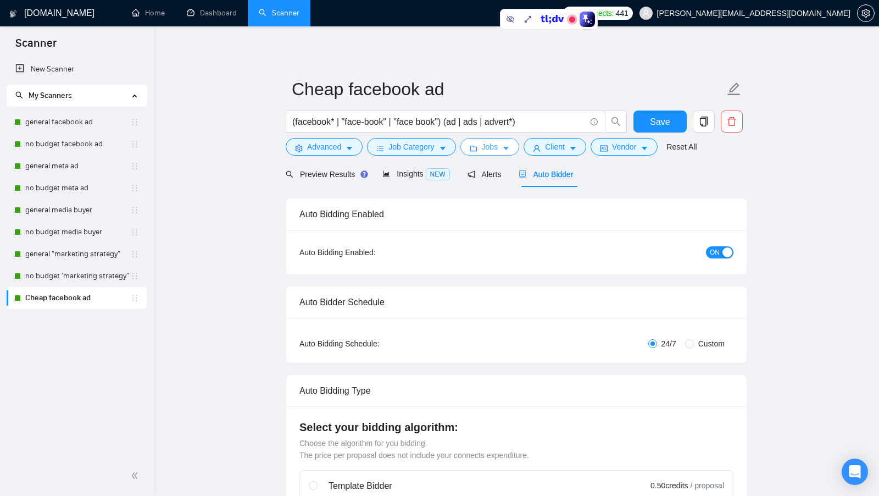
click at [504, 146] on button "Jobs" at bounding box center [490, 147] width 59 height 18
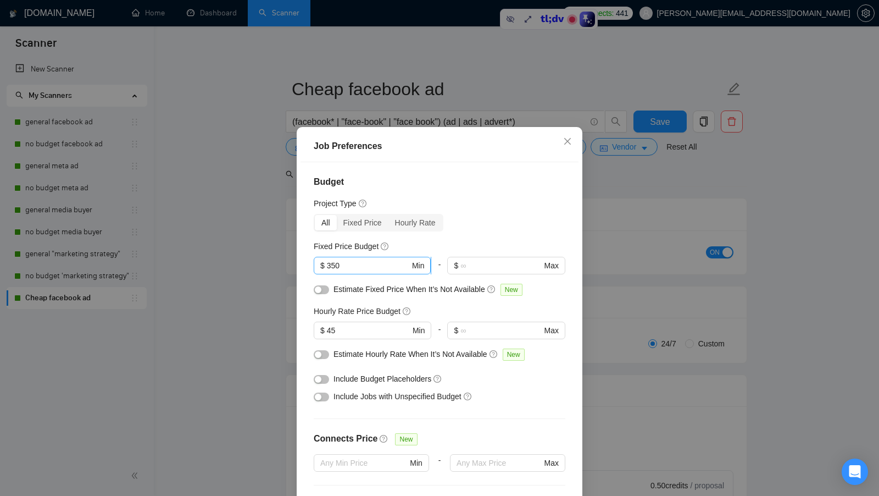
click at [355, 264] on input "350" at bounding box center [368, 265] width 83 height 12
click at [353, 330] on input "45" at bounding box center [368, 330] width 83 height 12
click at [581, 305] on div "Job Preferences Budget Project Type All Fixed Price Hourly Rate Fixed Price Bud…" at bounding box center [440, 335] width 286 height 417
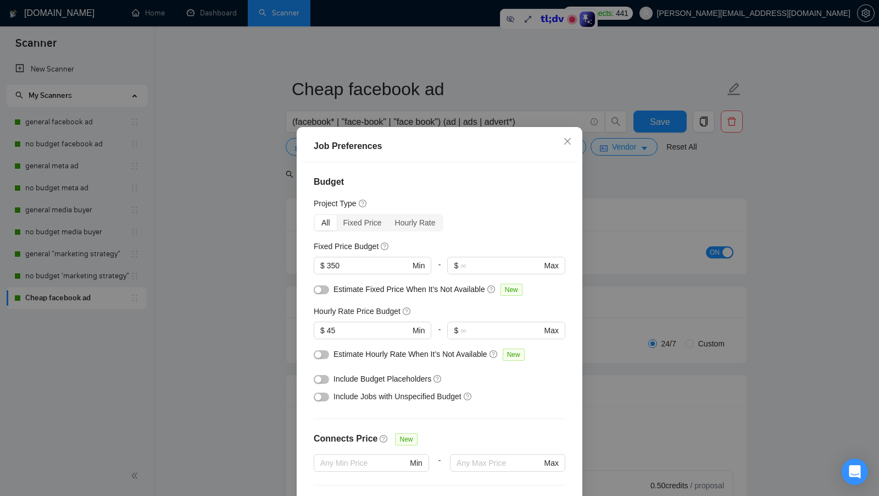
click at [615, 307] on div "Job Preferences Budget Project Type All Fixed Price Hourly Rate Fixed Price Bud…" at bounding box center [439, 248] width 879 height 496
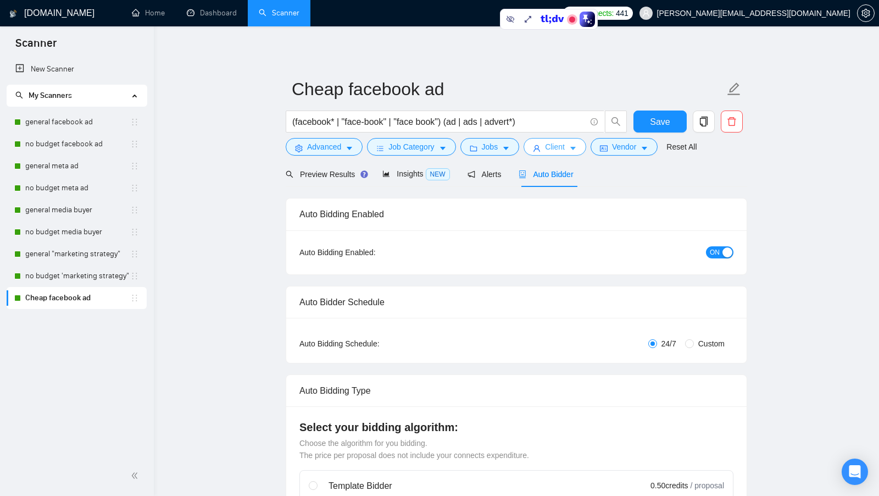
click at [560, 143] on span "Client" at bounding box center [555, 147] width 20 height 12
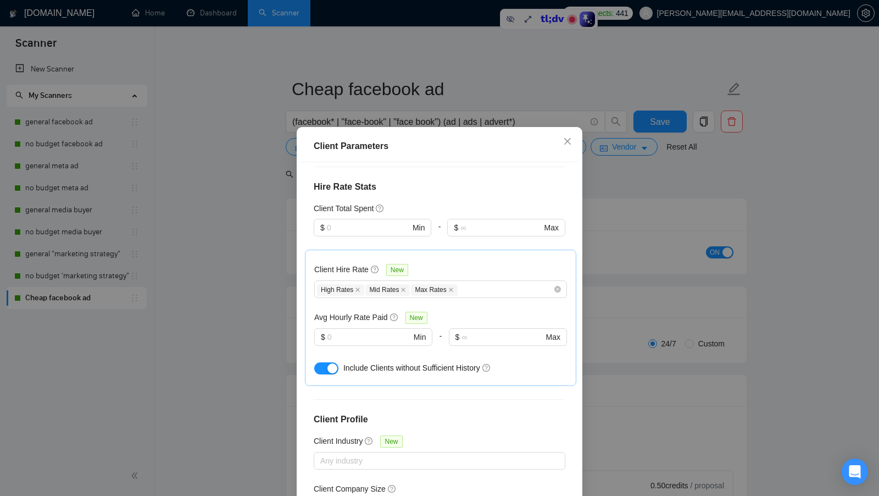
scroll to position [302, 0]
click at [593, 305] on div "Client Parameters Client Location Include Client Countries United States Austra…" at bounding box center [439, 248] width 879 height 496
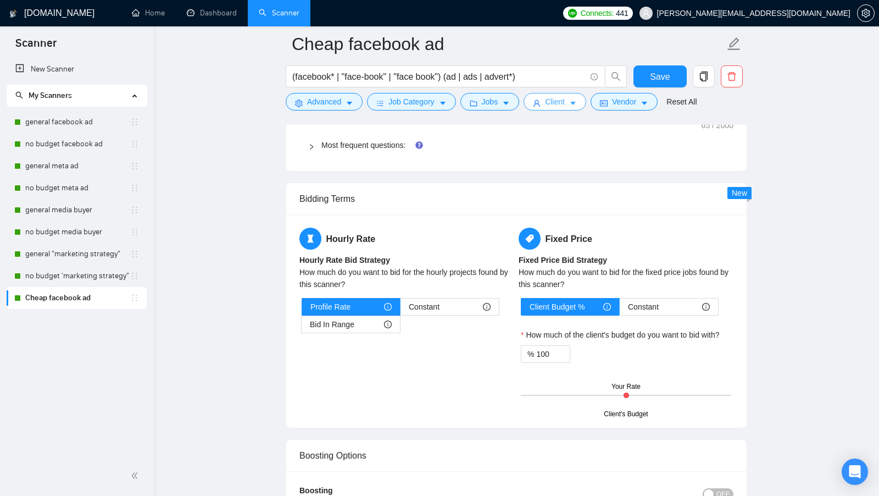
scroll to position [1616, 0]
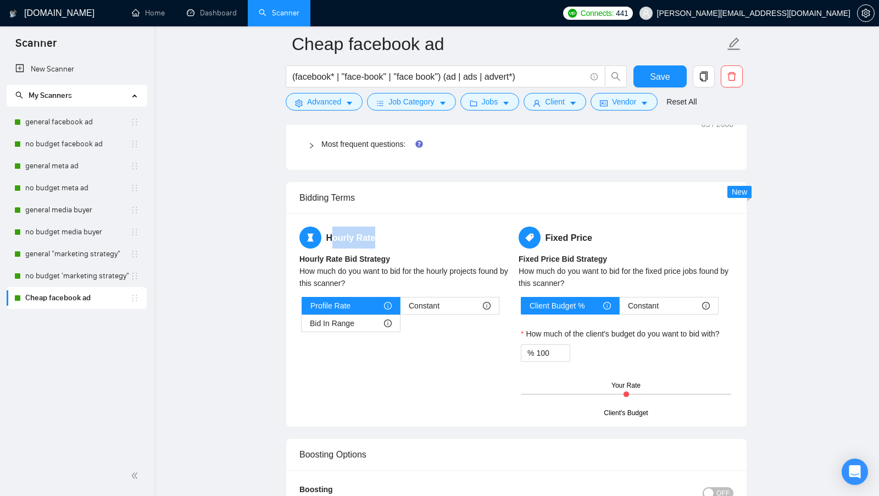
drag, startPoint x: 379, startPoint y: 228, endPoint x: 329, endPoint y: 229, distance: 50.6
click at [329, 229] on h5 "Hourly Rate" at bounding box center [407, 237] width 215 height 22
click at [402, 237] on h5 "Hourly Rate" at bounding box center [407, 237] width 215 height 22
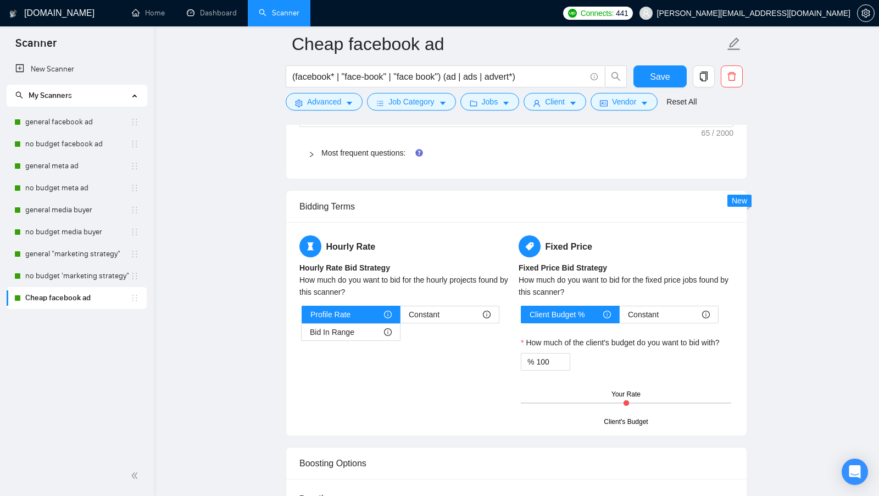
scroll to position [1607, 0]
click at [569, 106] on button "Client" at bounding box center [555, 102] width 63 height 18
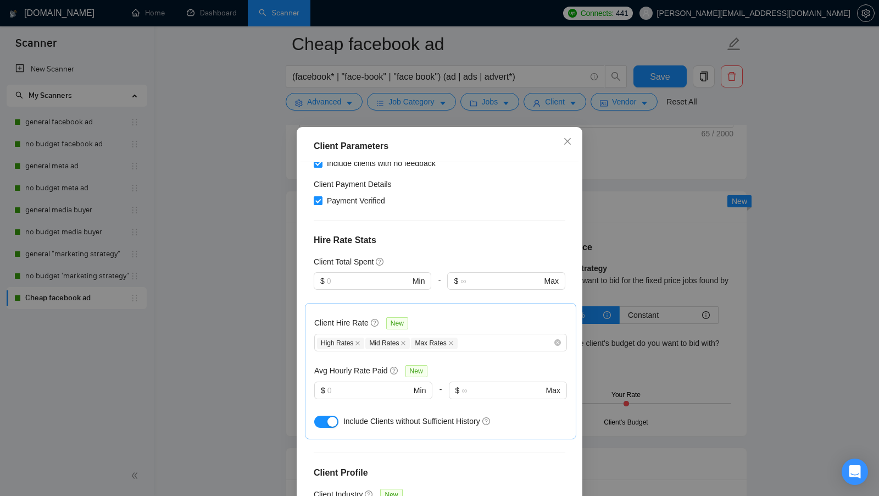
scroll to position [251, 0]
click at [345, 274] on input "text" at bounding box center [368, 280] width 83 height 12
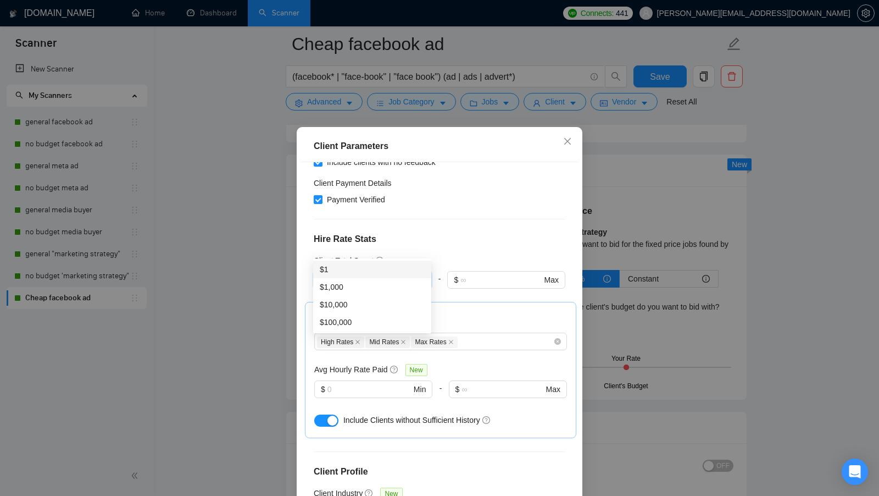
type input "1"
click at [473, 289] on div at bounding box center [506, 295] width 118 height 13
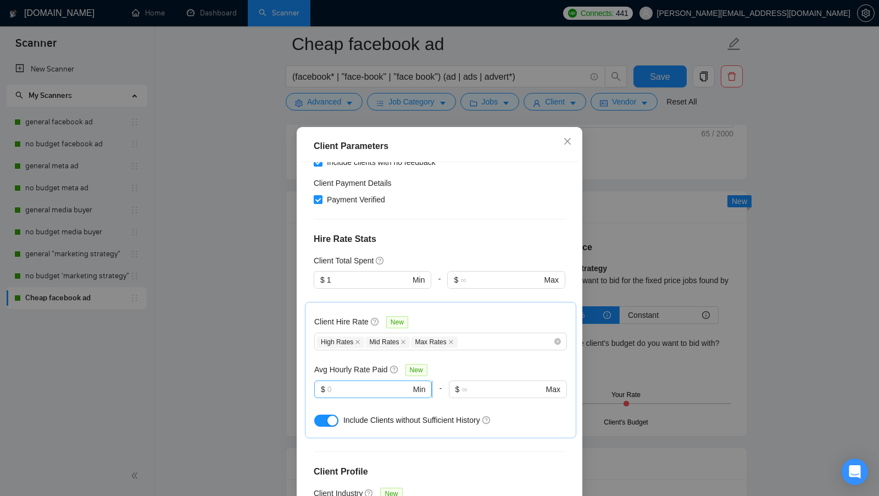
click at [371, 383] on input "text" at bounding box center [370, 389] width 84 height 12
type input "25"
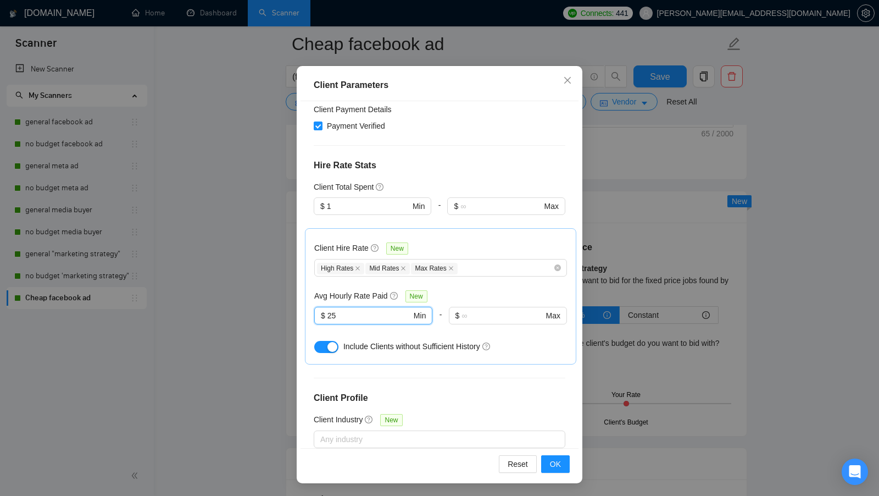
scroll to position [262, 0]
drag, startPoint x: 350, startPoint y: 284, endPoint x: 322, endPoint y: 283, distance: 28.1
click at [322, 308] on span "$ 25 Min" at bounding box center [373, 317] width 118 height 18
type input "25"
click at [554, 459] on span "OK" at bounding box center [555, 464] width 11 height 12
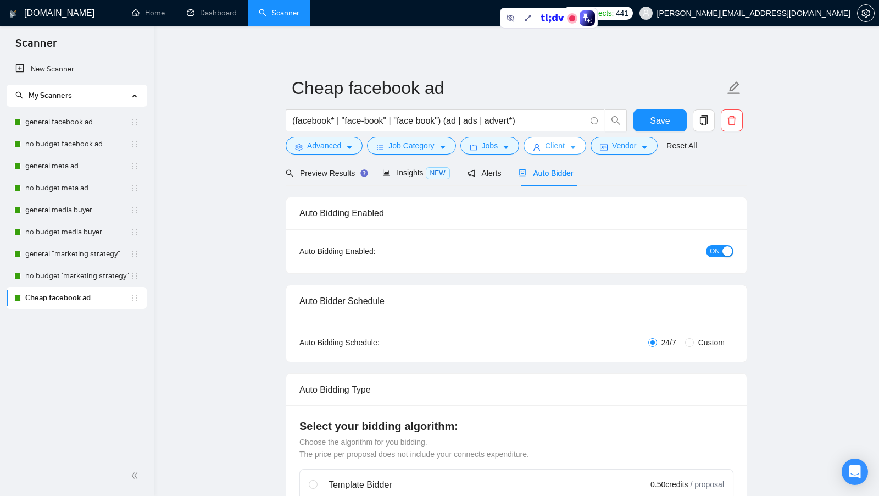
scroll to position [0, 0]
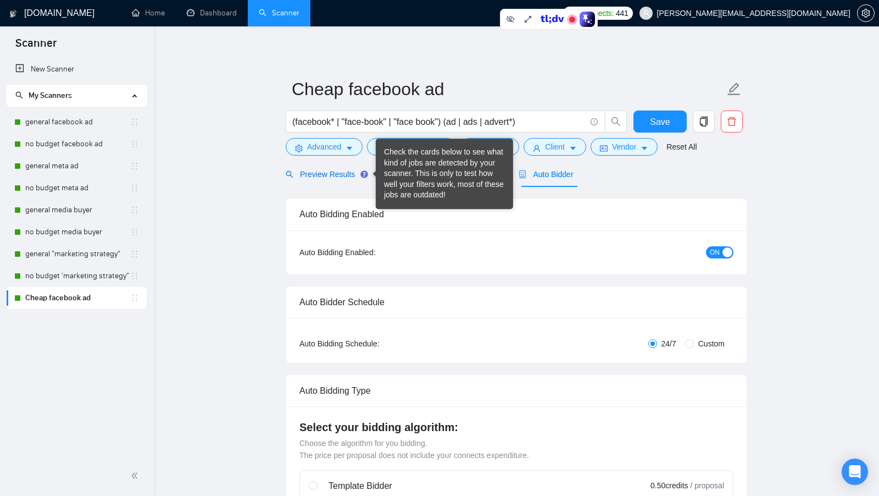
click at [335, 170] on span "Preview Results" at bounding box center [325, 174] width 79 height 9
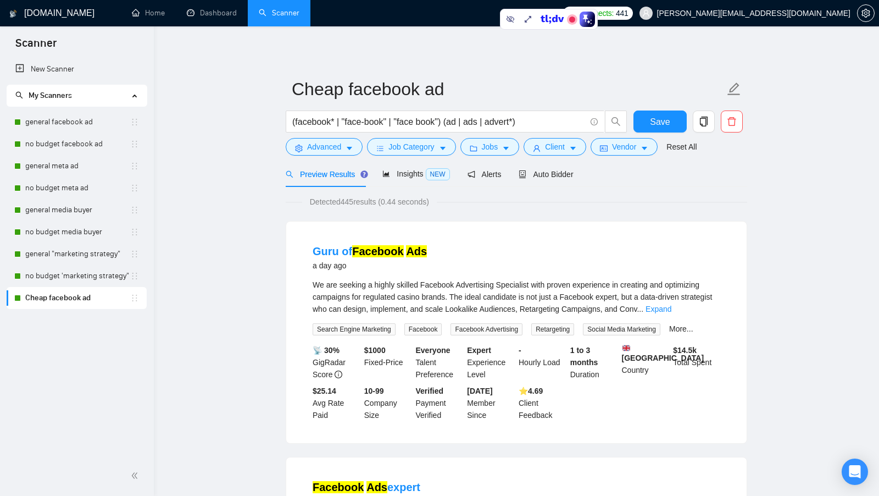
click at [351, 203] on span "Detected 445 results (0.44 seconds)" at bounding box center [369, 202] width 135 height 12
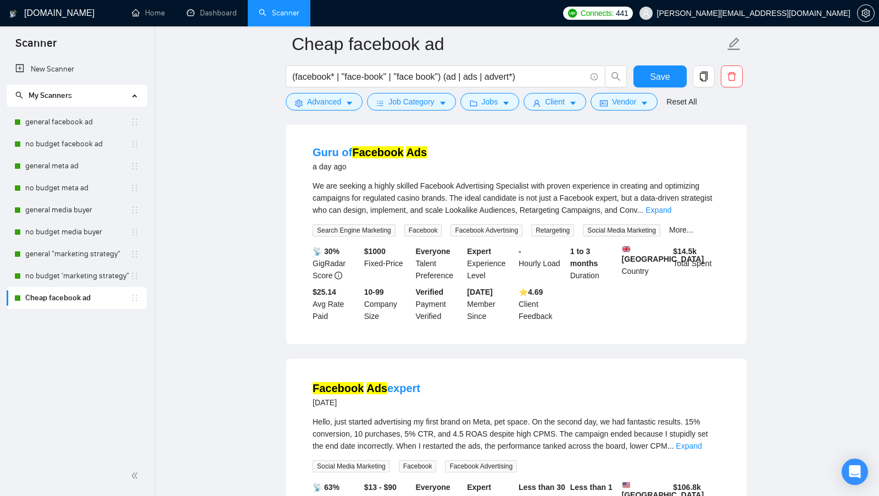
scroll to position [112, 0]
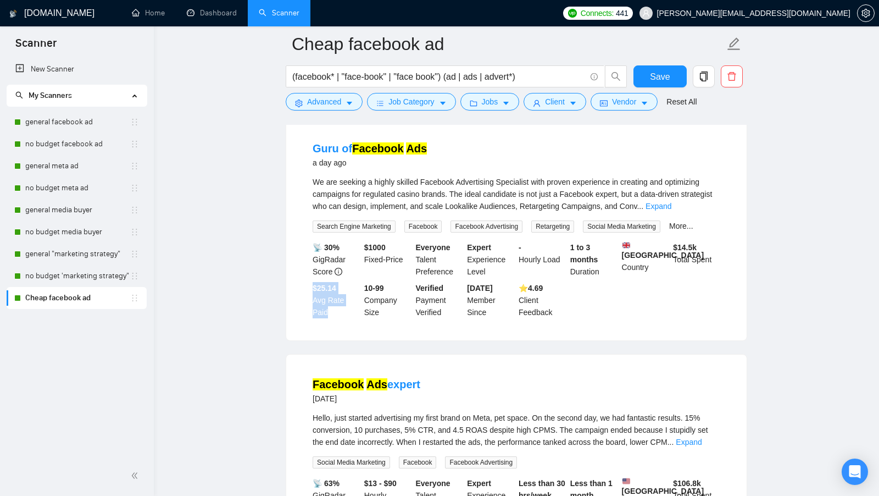
drag, startPoint x: 314, startPoint y: 292, endPoint x: 338, endPoint y: 330, distance: 44.5
click at [338, 327] on li "Guru of Facebook Ads a day ago We are seeking a highly skilled Facebook Adverti…" at bounding box center [517, 229] width 434 height 195
click at [385, 248] on b "$ 1000" at bounding box center [374, 247] width 21 height 9
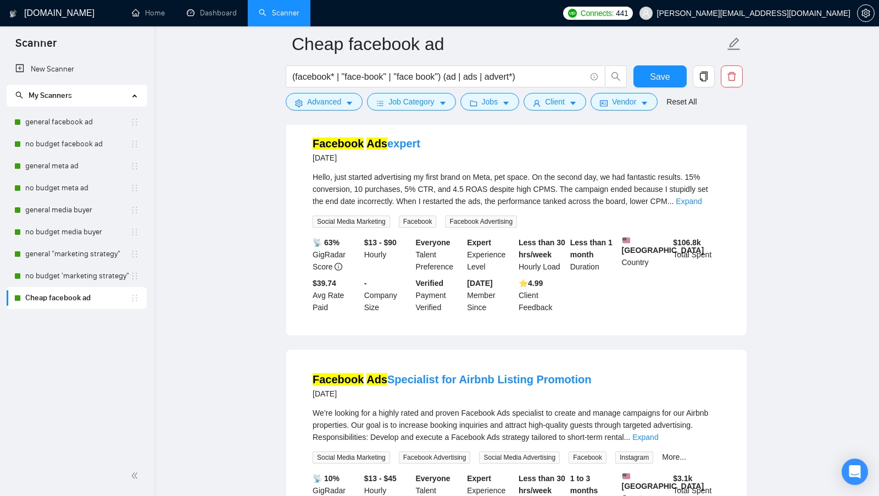
scroll to position [366, 0]
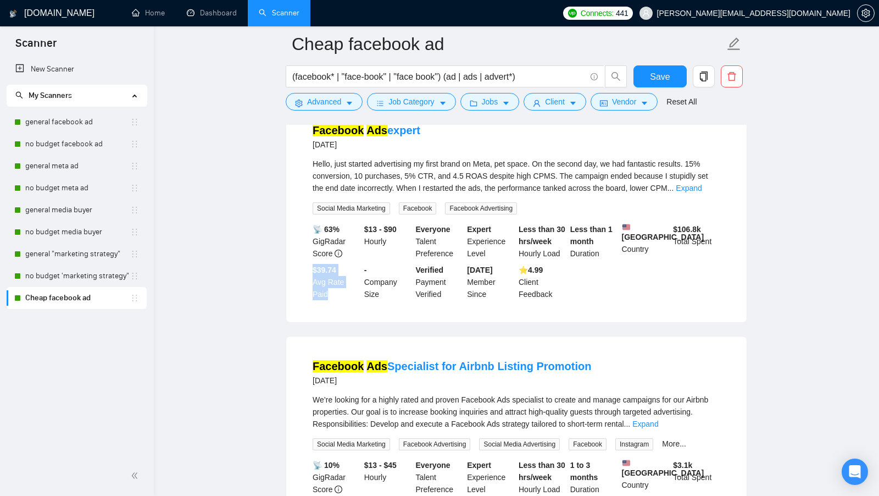
drag, startPoint x: 313, startPoint y: 285, endPoint x: 334, endPoint y: 309, distance: 32.0
click at [334, 300] on div "$39.74 Avg Rate Paid" at bounding box center [337, 282] width 52 height 36
click at [335, 300] on div "$39.74 Avg Rate Paid" at bounding box center [337, 282] width 52 height 36
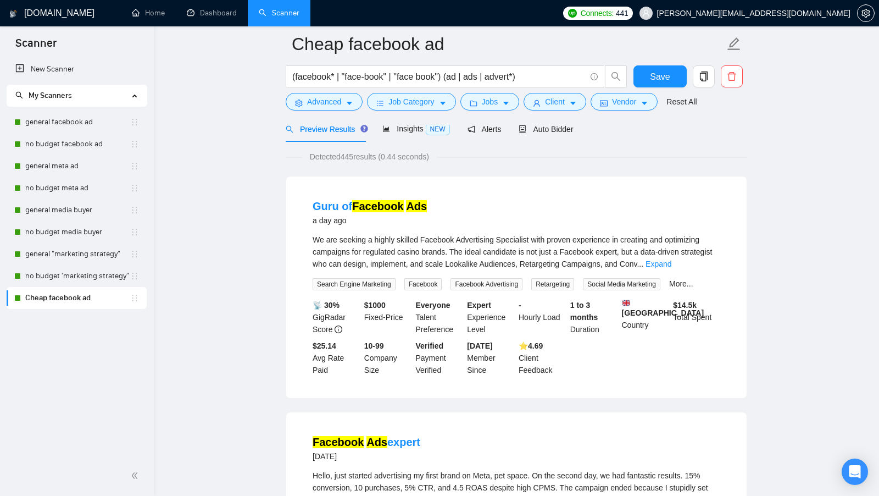
scroll to position [0, 0]
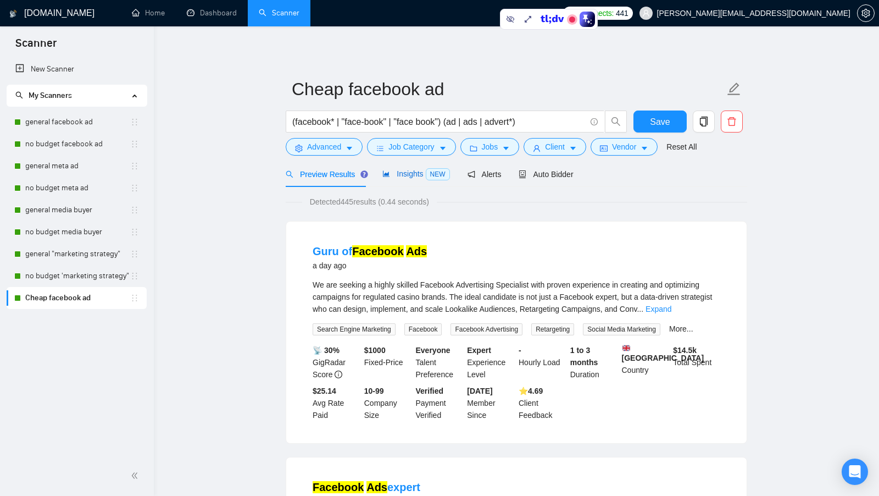
click at [418, 172] on span "Insights NEW" at bounding box center [416, 173] width 67 height 9
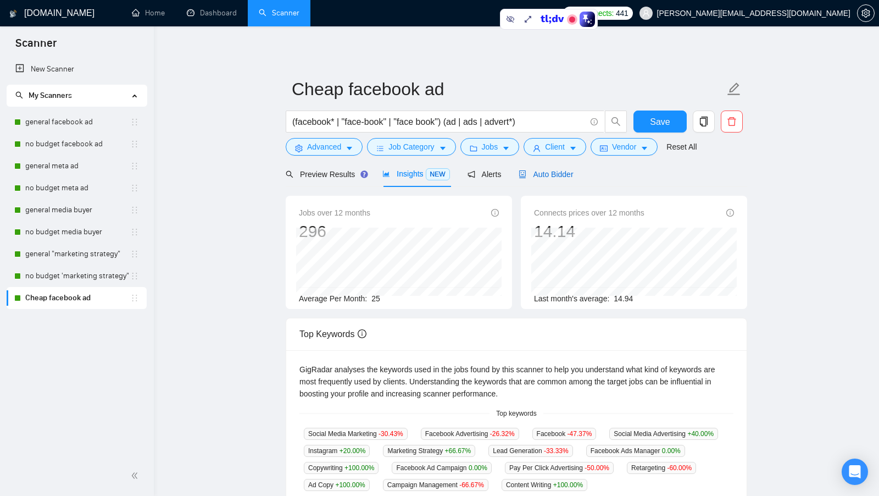
click at [560, 179] on div "Auto Bidder" at bounding box center [546, 174] width 54 height 12
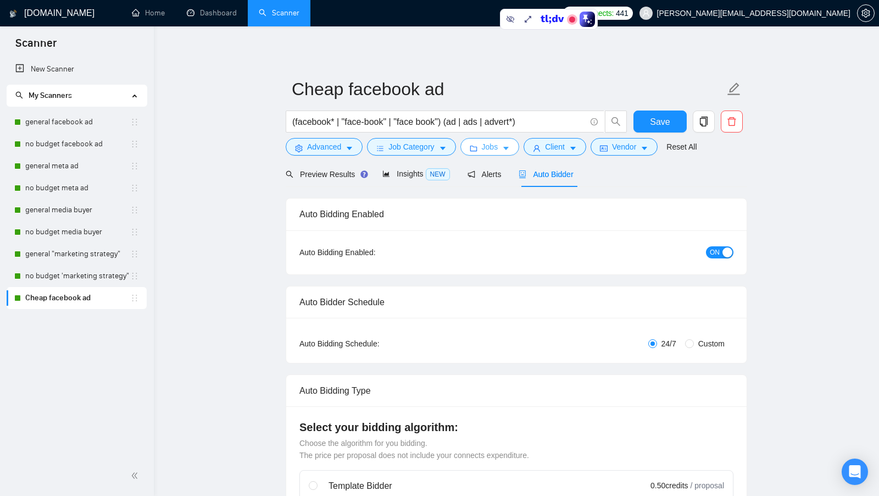
click at [493, 140] on button "Jobs" at bounding box center [490, 147] width 59 height 18
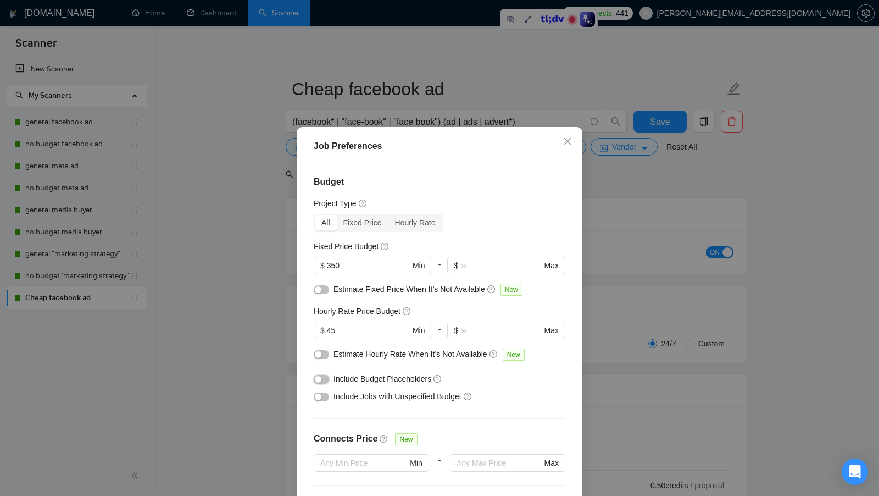
click at [323, 381] on button "button" at bounding box center [321, 379] width 15 height 9
click at [322, 399] on button "button" at bounding box center [321, 396] width 15 height 9
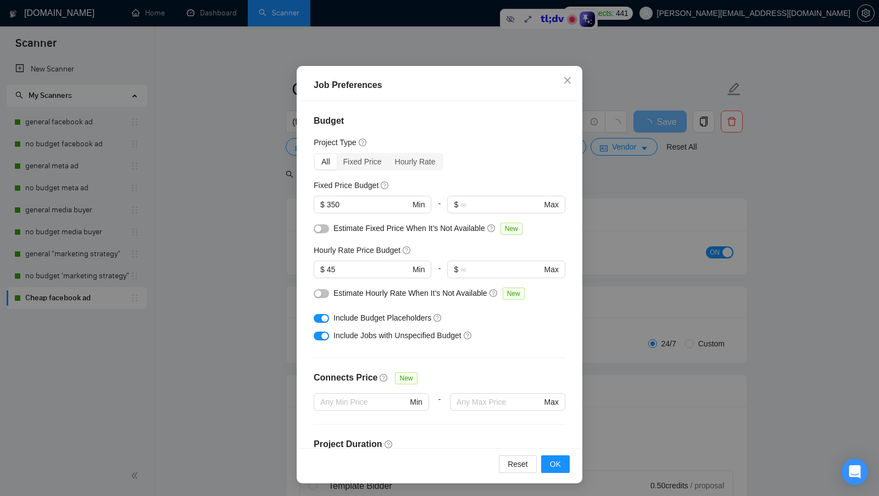
click at [564, 453] on div "Reset OK" at bounding box center [440, 463] width 278 height 31
click at [561, 458] on span "OK" at bounding box center [555, 464] width 11 height 12
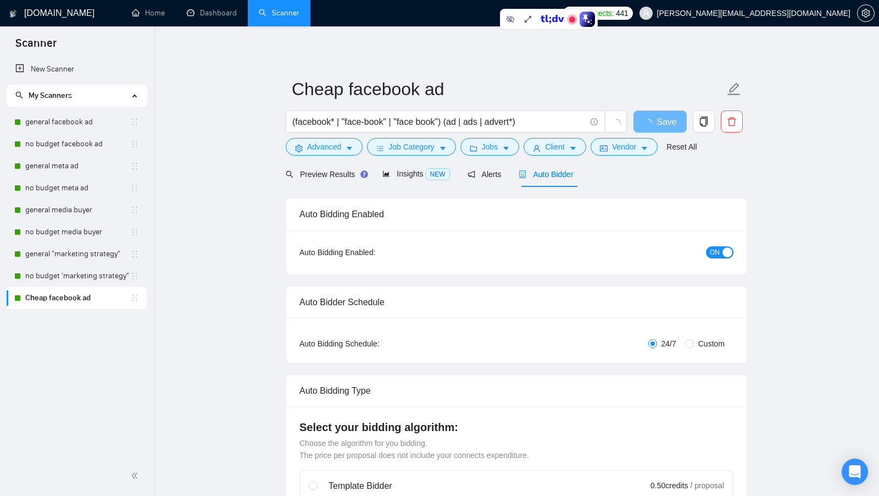
scroll to position [0, 0]
click at [550, 151] on span "Client" at bounding box center [555, 147] width 20 height 12
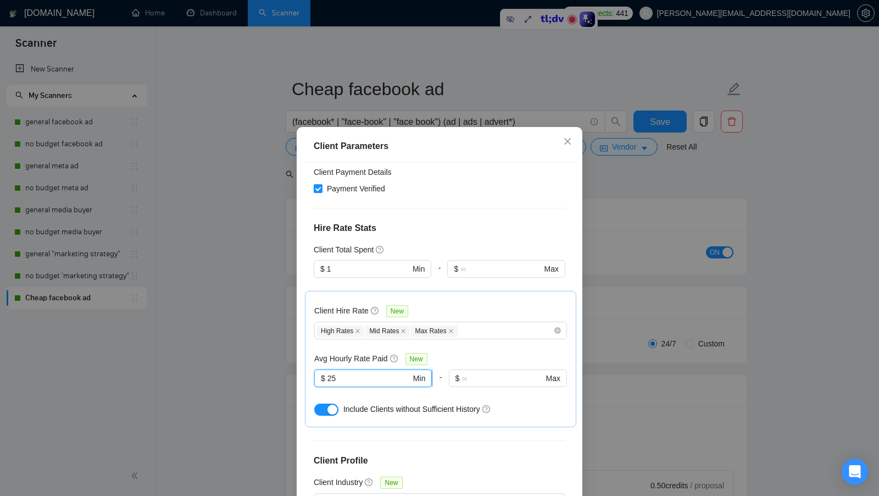
drag, startPoint x: 365, startPoint y: 346, endPoint x: 318, endPoint y: 346, distance: 47.3
click at [318, 369] on span "$ 25 Min" at bounding box center [373, 378] width 118 height 18
drag, startPoint x: 595, startPoint y: 367, endPoint x: 595, endPoint y: 359, distance: 8.2
click at [595, 367] on div "Client Parameters Client Location Include Client Countries United States Austra…" at bounding box center [439, 248] width 879 height 496
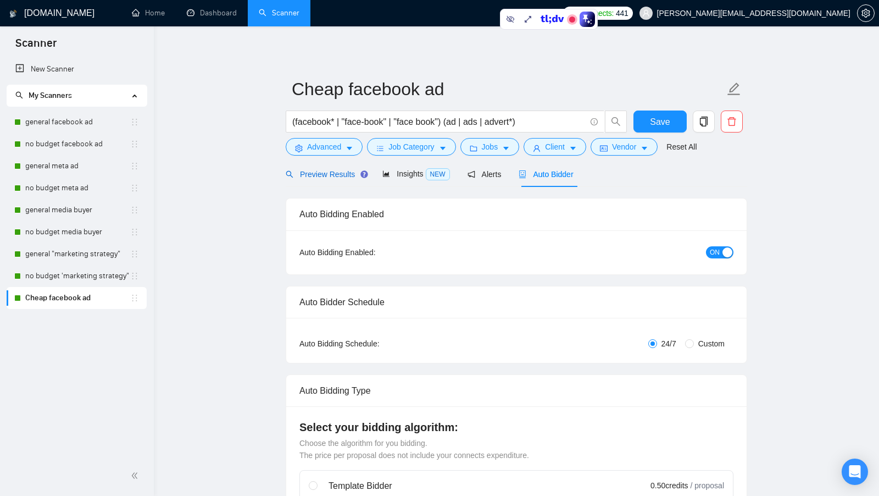
click at [344, 176] on span "Preview Results" at bounding box center [325, 174] width 79 height 9
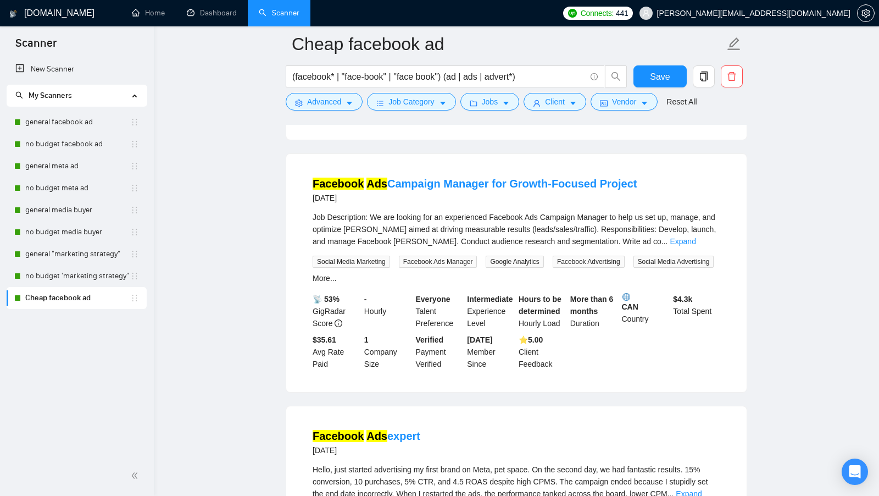
scroll to position [395, 0]
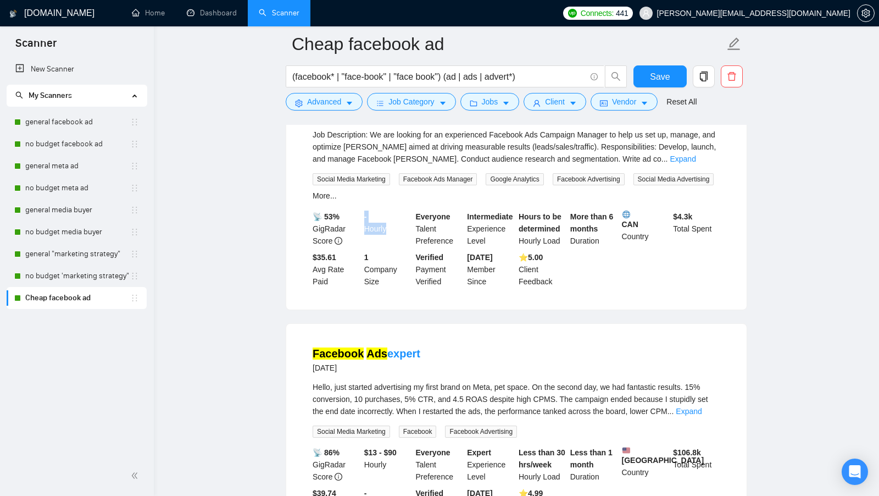
drag, startPoint x: 363, startPoint y: 225, endPoint x: 390, endPoint y: 237, distance: 29.5
click at [390, 237] on div "- Hourly" at bounding box center [388, 229] width 52 height 36
drag, startPoint x: 312, startPoint y: 262, endPoint x: 333, endPoint y: 285, distance: 30.7
click at [333, 285] on div "$35.61 Avg Rate Paid" at bounding box center [337, 269] width 52 height 36
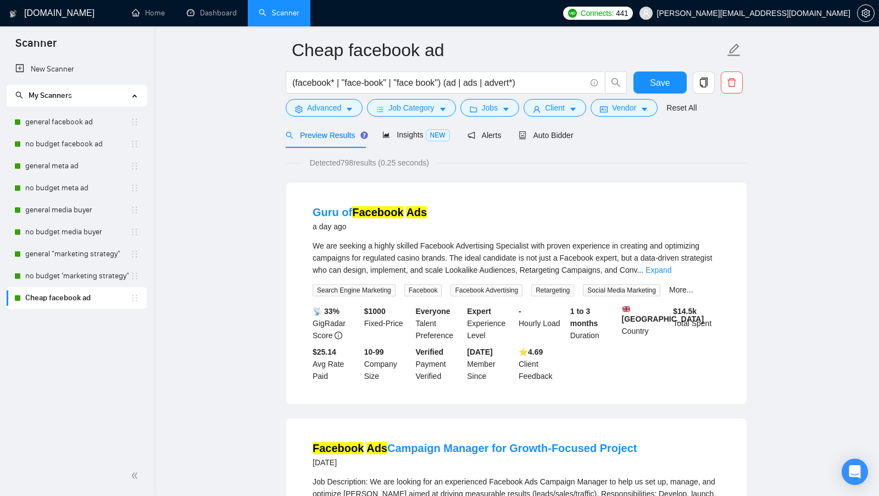
scroll to position [0, 0]
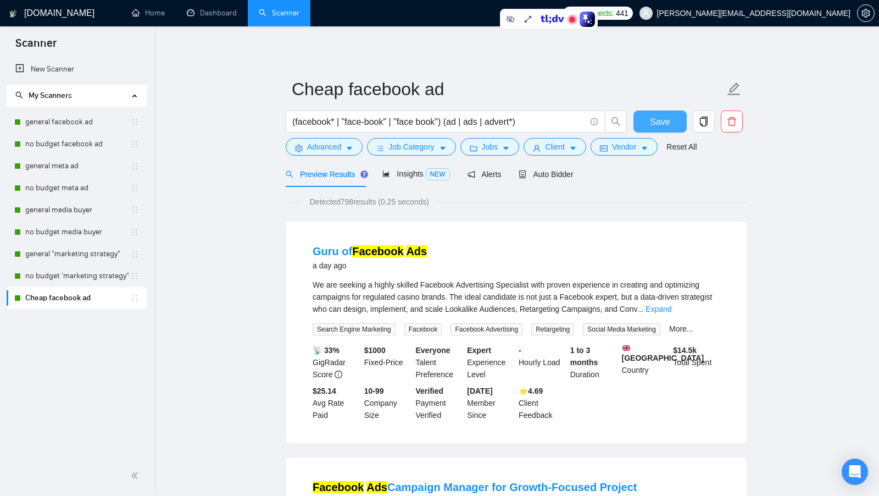
click at [677, 121] on button "Save" at bounding box center [660, 121] width 53 height 22
click at [76, 129] on link "general facebook ad" at bounding box center [77, 122] width 105 height 22
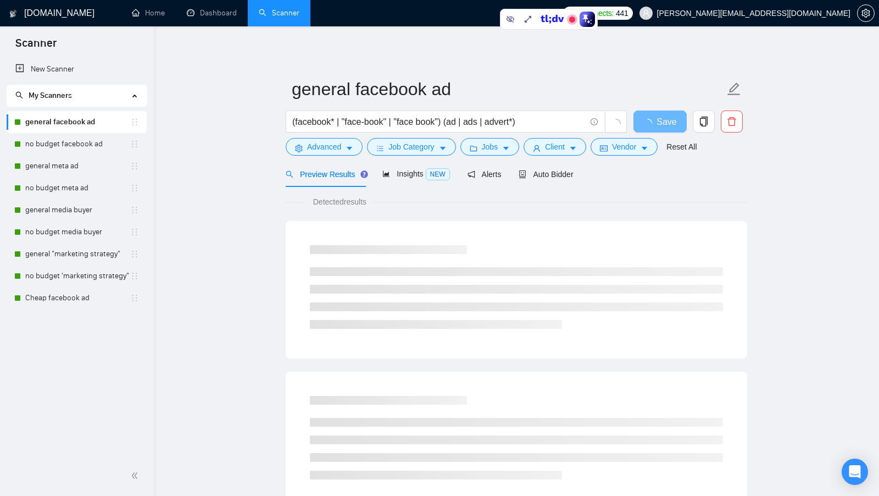
click at [522, 146] on div "Jobs" at bounding box center [490, 147] width 64 height 18
click at [510, 146] on icon "caret-down" at bounding box center [506, 149] width 8 height 8
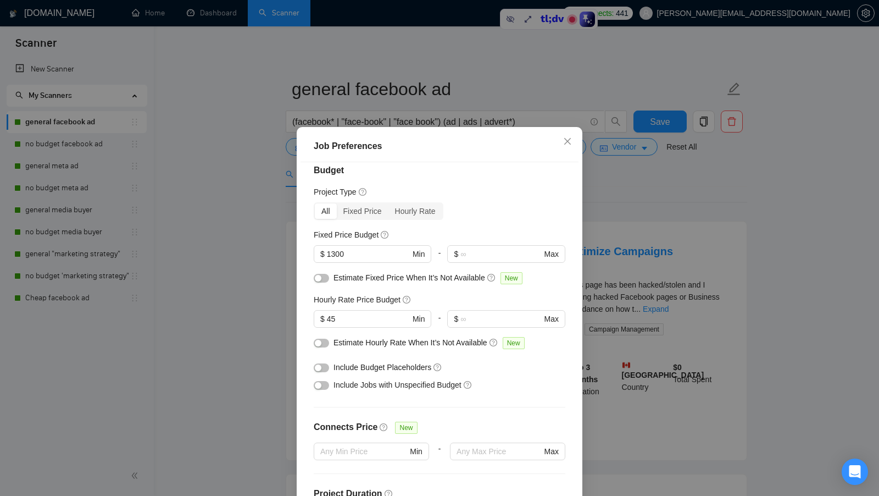
scroll to position [12, 0]
click at [652, 240] on div "Job Preferences Budget Project Type All Fixed Price Hourly Rate Fixed Price Bud…" at bounding box center [439, 248] width 879 height 496
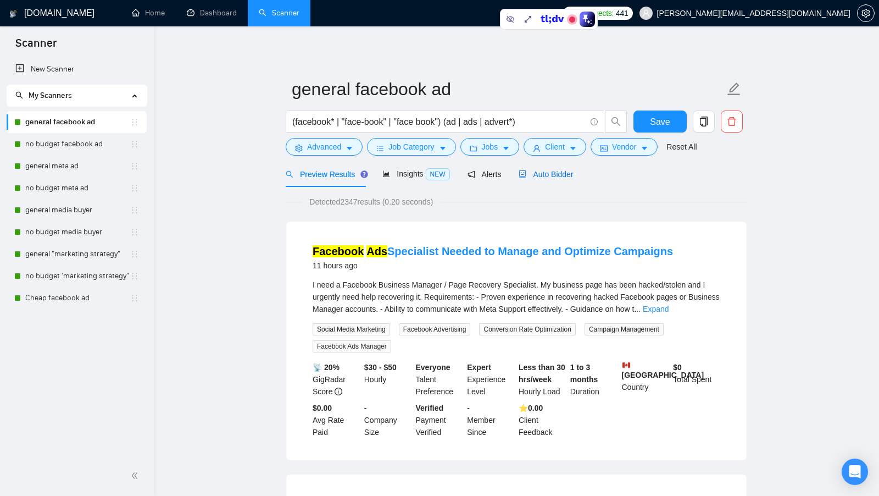
click at [573, 173] on span "Auto Bidder" at bounding box center [546, 174] width 54 height 9
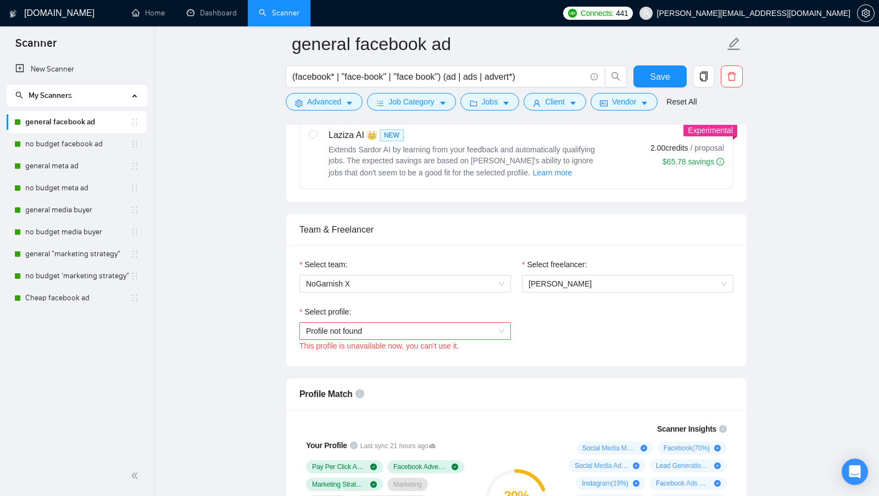
scroll to position [443, 0]
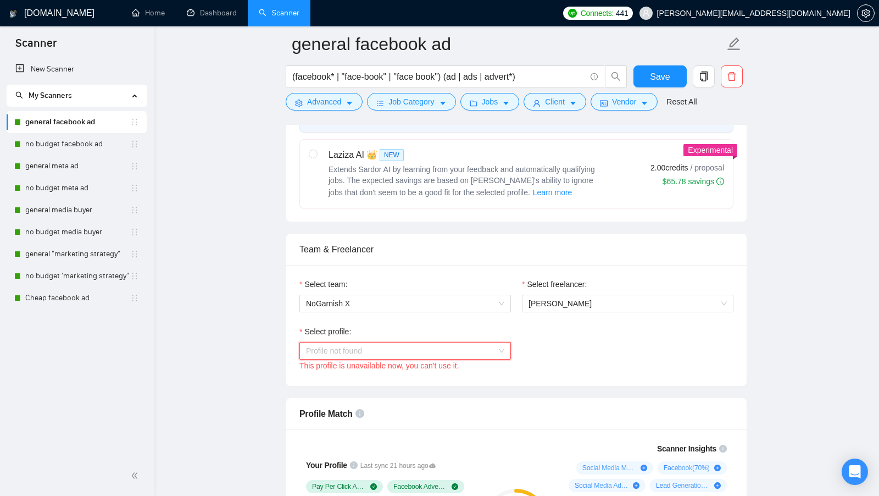
click at [492, 343] on span "Profile not found" at bounding box center [405, 350] width 198 height 16
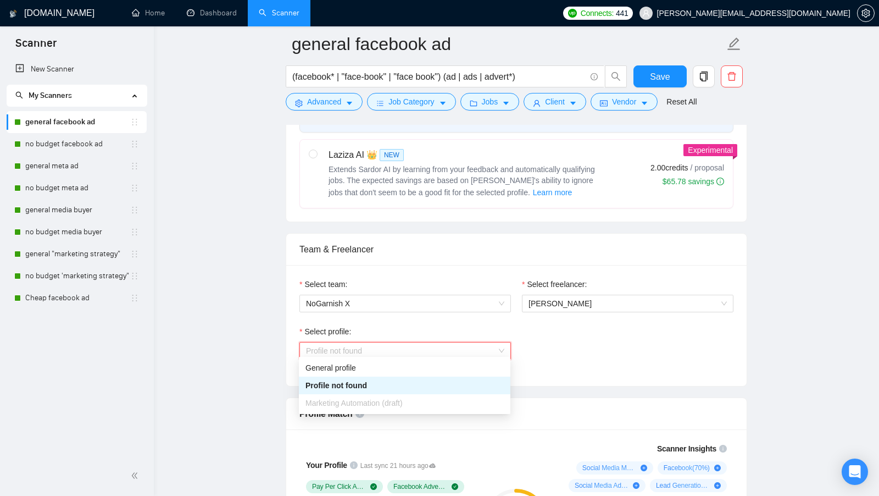
click at [396, 361] on div "General profile" at bounding box center [405, 368] width 212 height 18
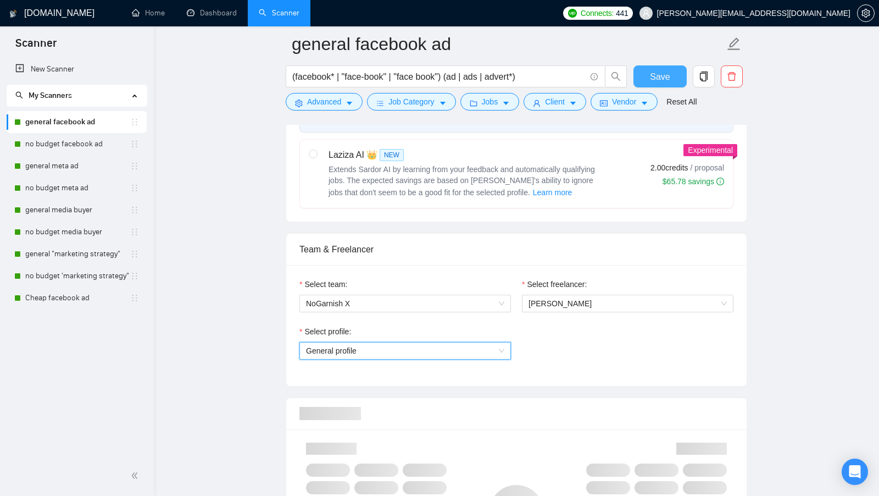
click at [663, 83] on span "Save" at bounding box center [660, 77] width 20 height 14
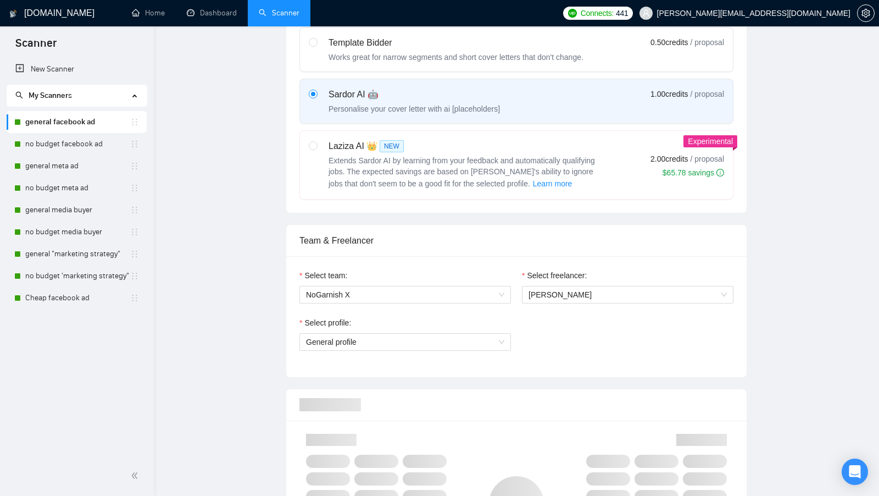
scroll to position [0, 0]
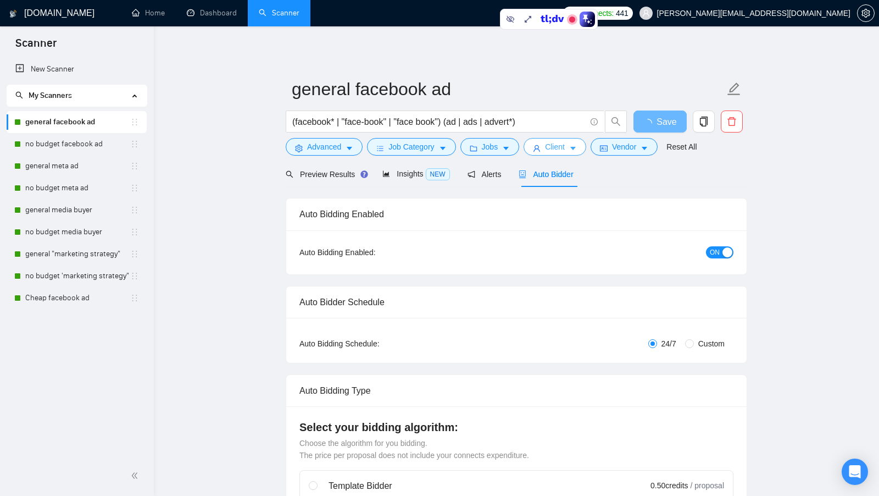
click at [565, 145] on span "Client" at bounding box center [555, 147] width 20 height 12
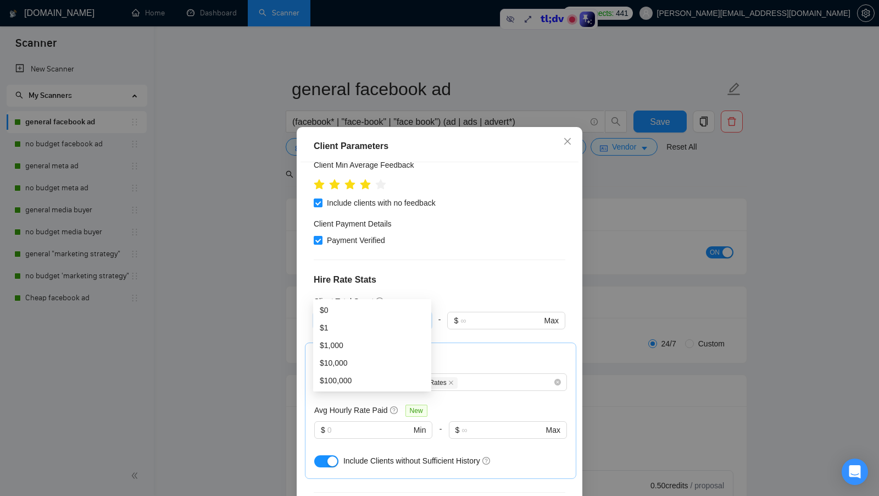
type input "1"
click at [464, 356] on div "Client Hire Rate New" at bounding box center [440, 364] width 253 height 17
click at [370, 421] on span "$ Min" at bounding box center [373, 430] width 118 height 18
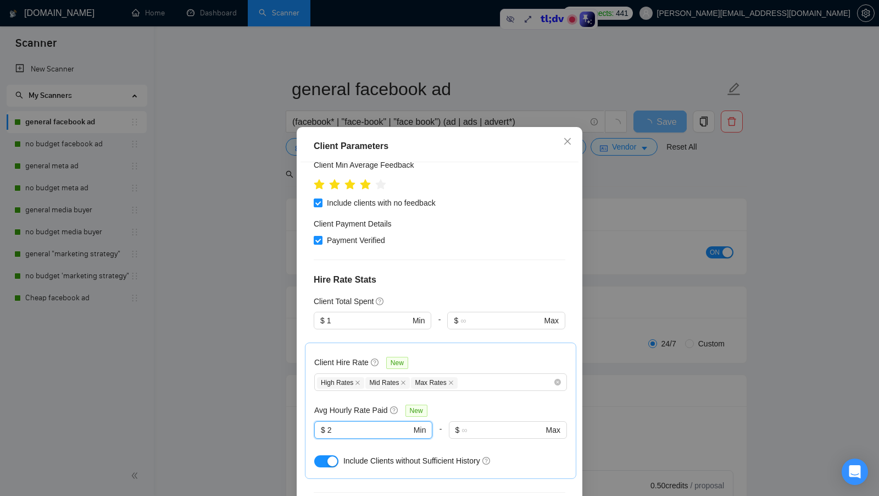
type input "25"
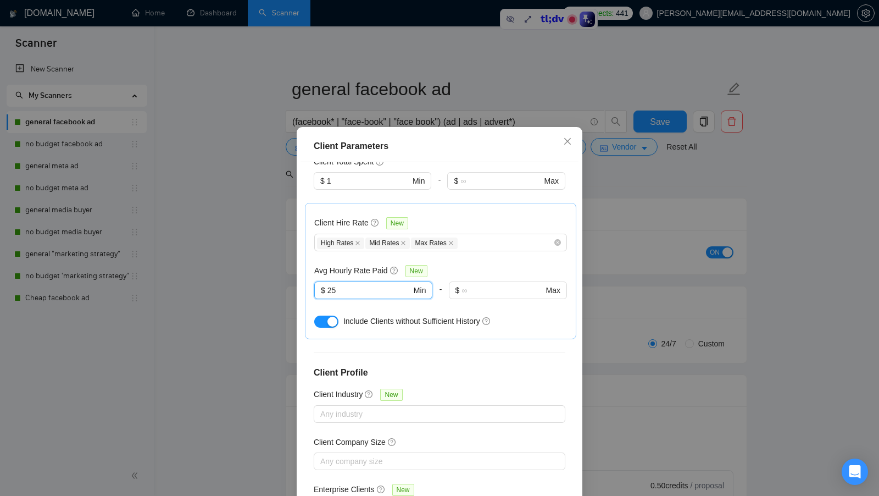
scroll to position [61, 0]
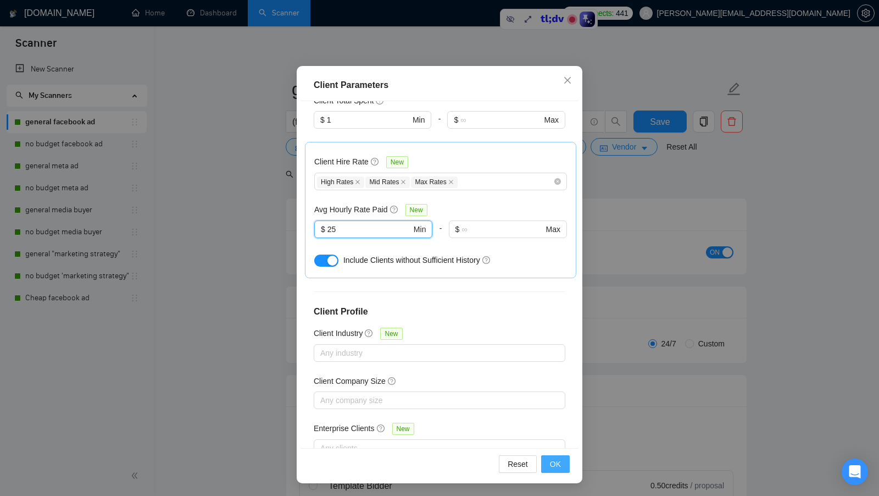
type input "25"
click at [560, 460] on span "OK" at bounding box center [555, 464] width 11 height 12
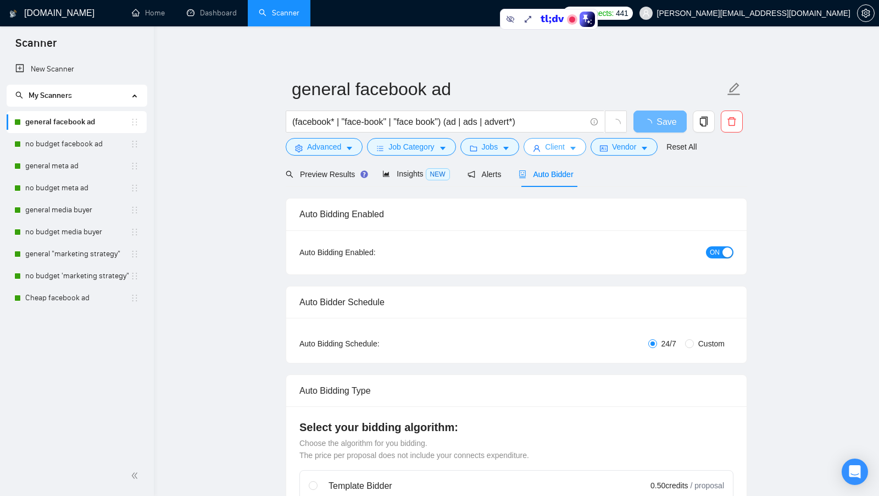
scroll to position [0, 0]
click at [640, 157] on form "general facebook ad (facebook* | "face-book" | "face book") (ad | ads | advert*…" at bounding box center [517, 116] width 462 height 90
click at [643, 152] on button "Vendor" at bounding box center [624, 147] width 67 height 18
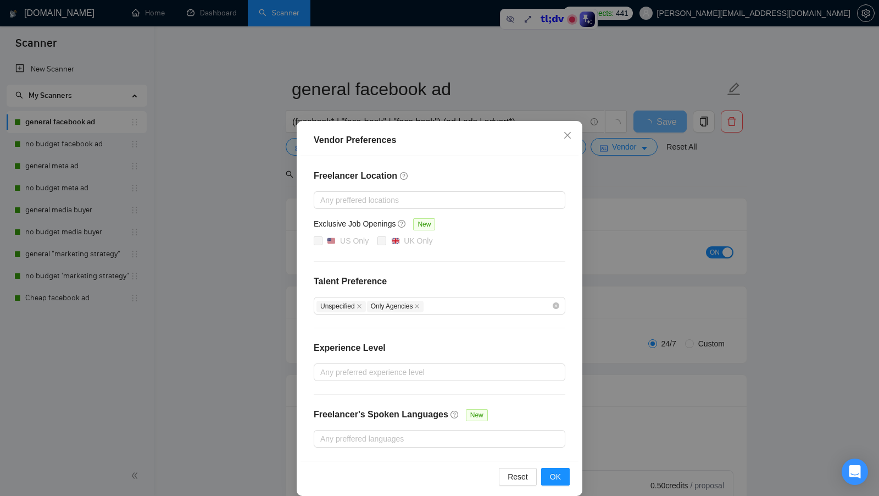
click at [612, 197] on div "Vendor Preferences Freelancer Location Any preffered locations Exclusive Job Op…" at bounding box center [439, 248] width 879 height 496
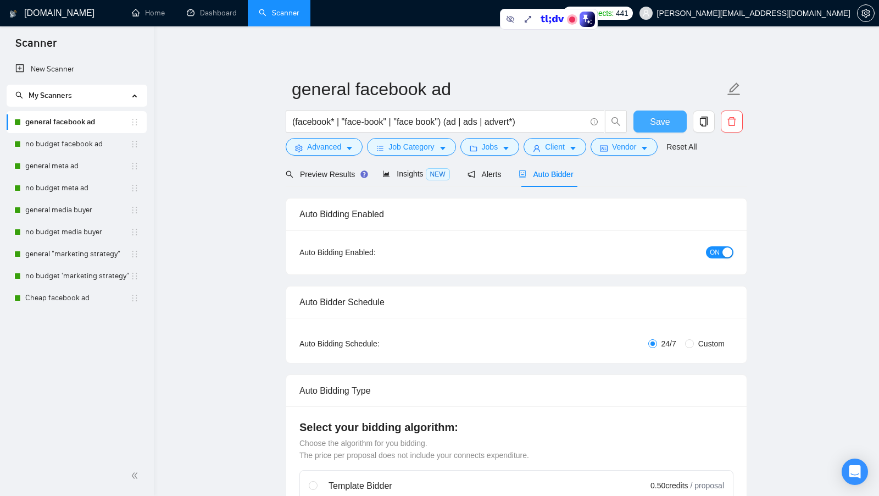
click at [661, 119] on span "Save" at bounding box center [660, 122] width 20 height 14
click at [213, 26] on li "Dashboard" at bounding box center [212, 13] width 72 height 26
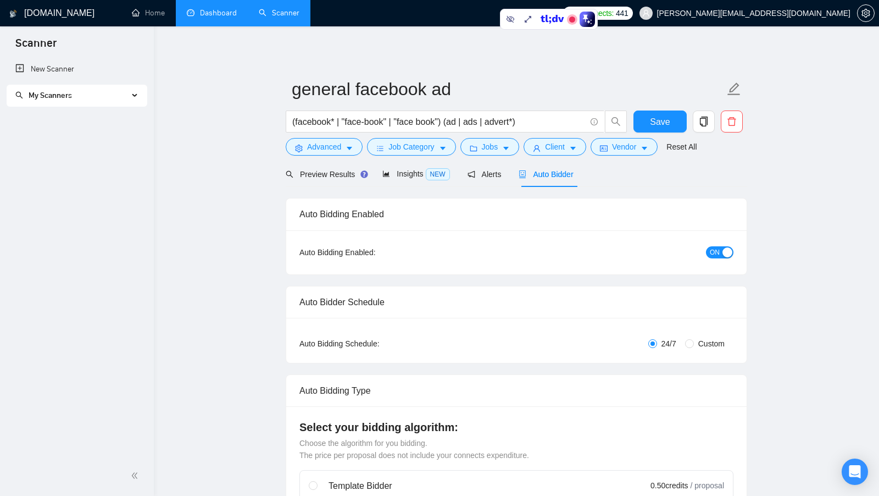
click at [217, 18] on link "Dashboard" at bounding box center [212, 12] width 50 height 9
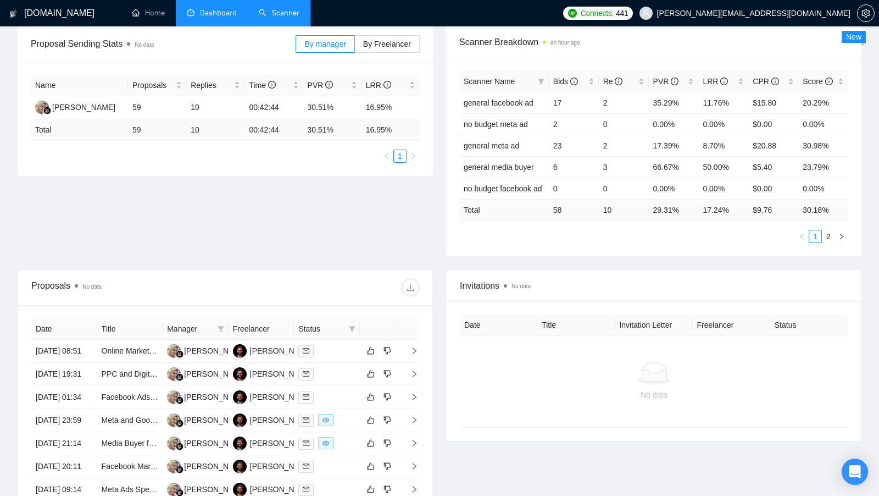
scroll to position [169, 0]
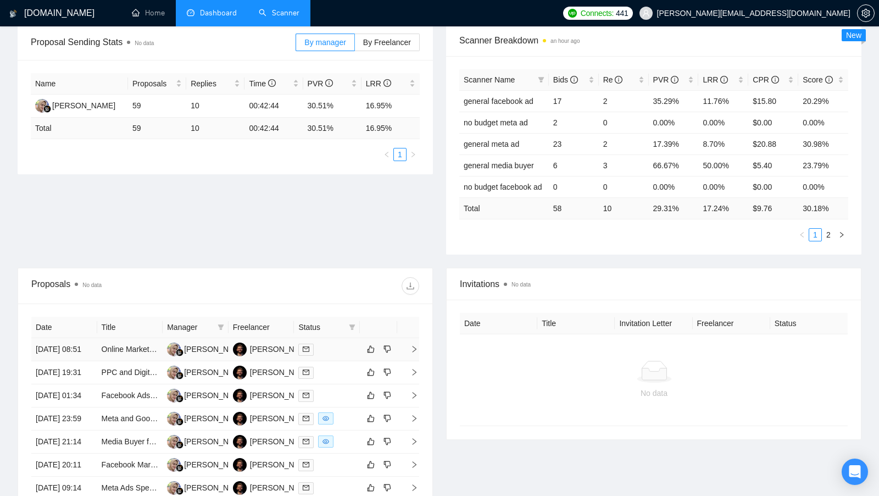
click at [324, 350] on div at bounding box center [326, 349] width 57 height 13
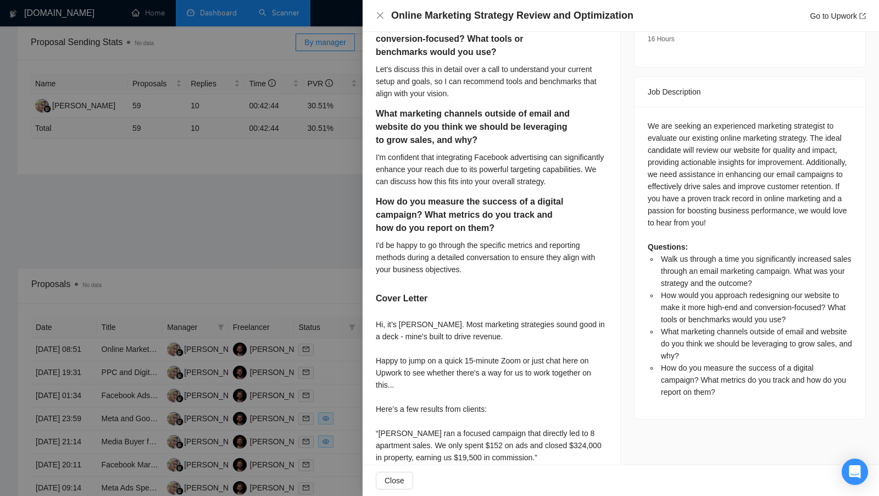
scroll to position [444, 0]
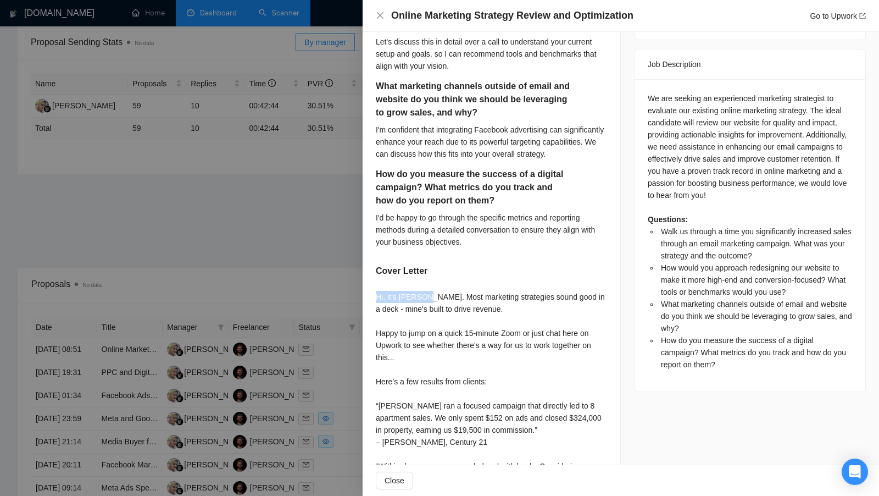
drag, startPoint x: 374, startPoint y: 305, endPoint x: 423, endPoint y: 306, distance: 48.4
click at [423, 306] on div "Walk us through a time you significantly increased sales through an email marke…" at bounding box center [492, 225] width 258 height 722
click at [436, 311] on div "Hi, it’s Pieter. Most marketing strategies sound good in a deck - mine's built …" at bounding box center [491, 430] width 231 height 278
drag, startPoint x: 374, startPoint y: 344, endPoint x: 506, endPoint y: 347, distance: 131.4
click at [506, 347] on div "Walk us through a time you significantly increased sales through an email marke…" at bounding box center [492, 225] width 258 height 722
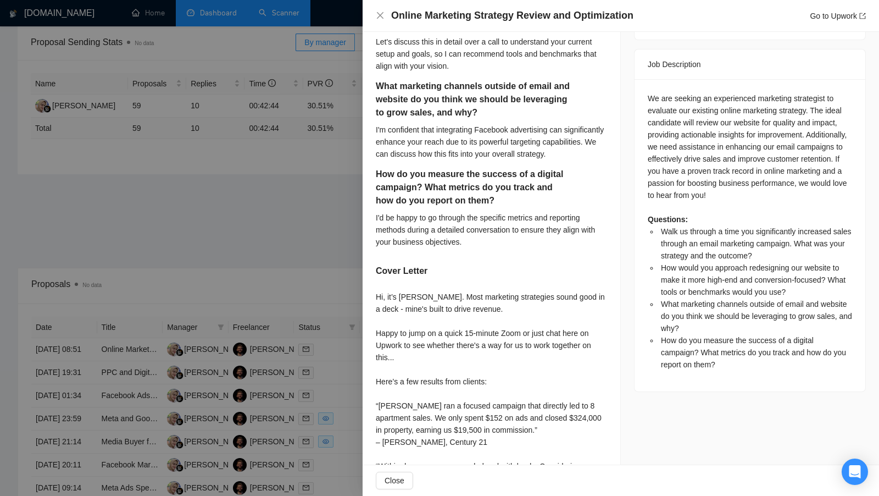
click at [534, 331] on div "Hi, it’s Pieter. Most marketing strategies sound good in a deck - mine's built …" at bounding box center [491, 430] width 231 height 278
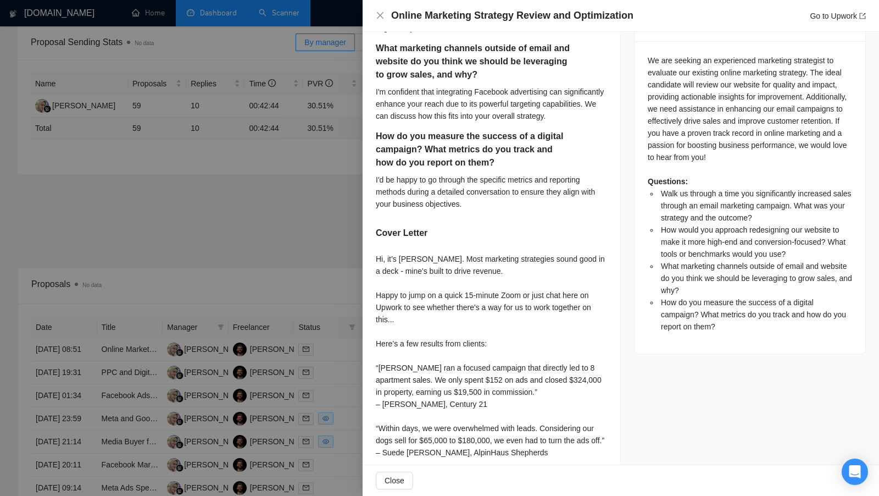
scroll to position [493, 0]
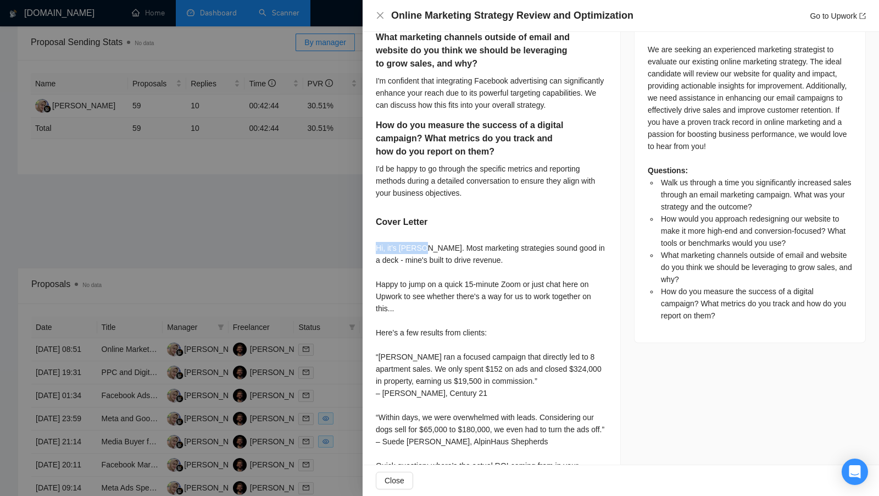
drag, startPoint x: 373, startPoint y: 258, endPoint x: 421, endPoint y: 259, distance: 47.8
click at [420, 259] on div "Walk us through a time you significantly increased sales through an email marke…" at bounding box center [492, 176] width 258 height 722
click at [507, 325] on div "Hi, it’s Pieter. Most marketing strategies sound good in a deck - mine's built …" at bounding box center [491, 381] width 231 height 278
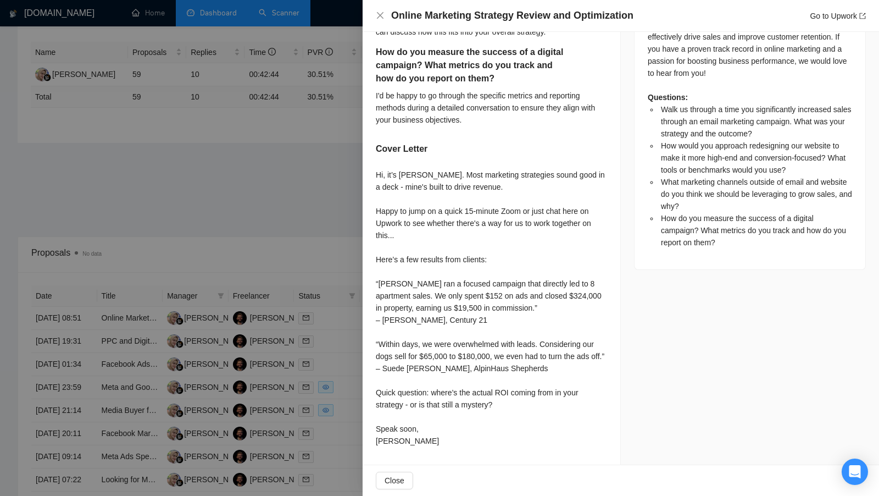
scroll to position [204, 0]
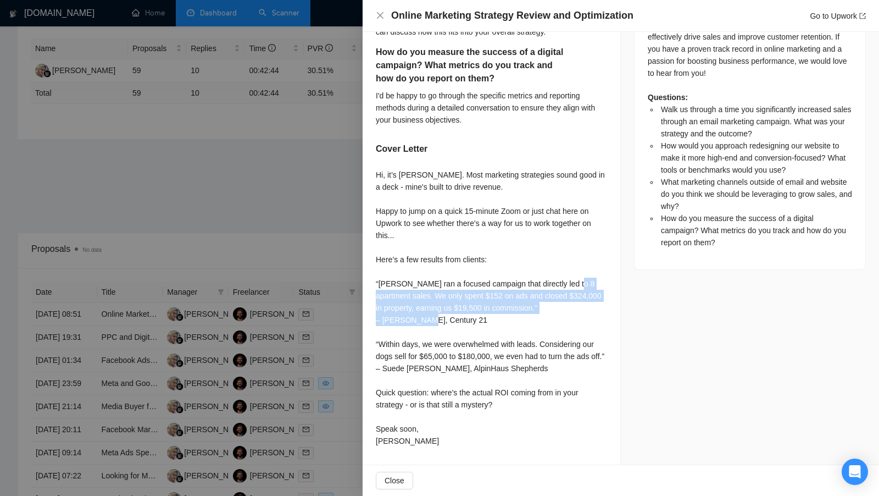
drag, startPoint x: 485, startPoint y: 309, endPoint x: 369, endPoint y: 280, distance: 119.6
click at [369, 280] on div "Walk us through a time you significantly increased sales through an email marke…" at bounding box center [492, 103] width 258 height 722
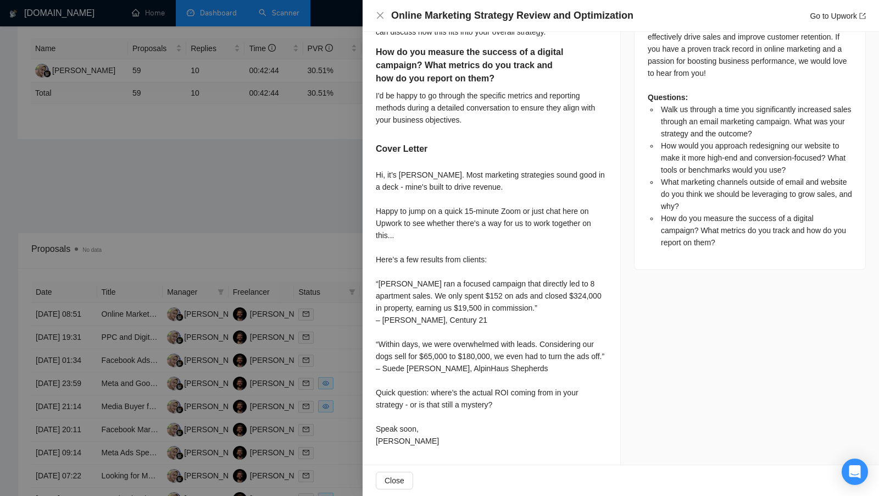
click at [430, 296] on div "Hi, it’s Pieter. Most marketing strategies sound good in a deck - mine's built …" at bounding box center [491, 308] width 231 height 278
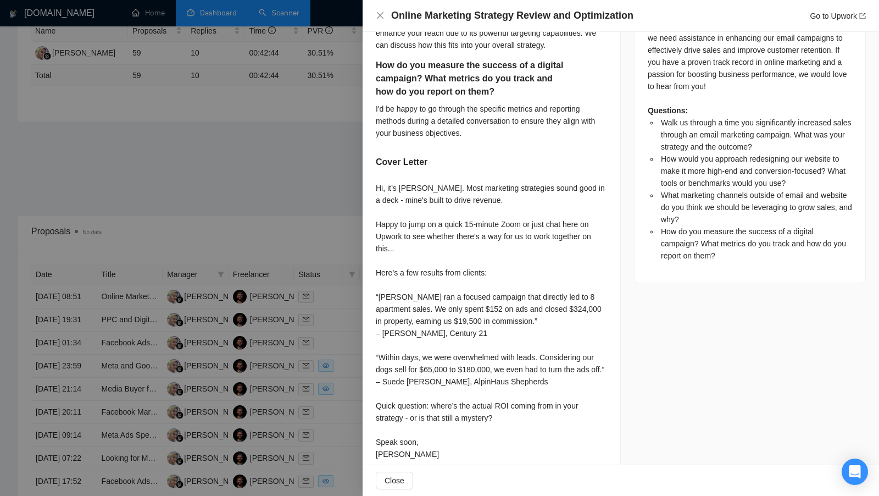
scroll to position [550, 0]
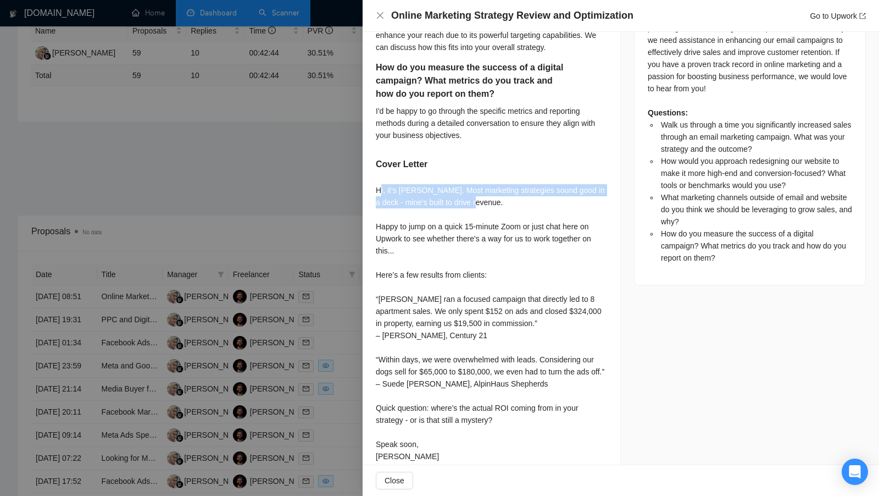
drag, startPoint x: 490, startPoint y: 215, endPoint x: 381, endPoint y: 204, distance: 108.8
click at [382, 204] on div "Hi, it’s Pieter. Most marketing strategies sound good in a deck - mine's built …" at bounding box center [491, 323] width 231 height 278
click at [331, 195] on div at bounding box center [439, 248] width 879 height 496
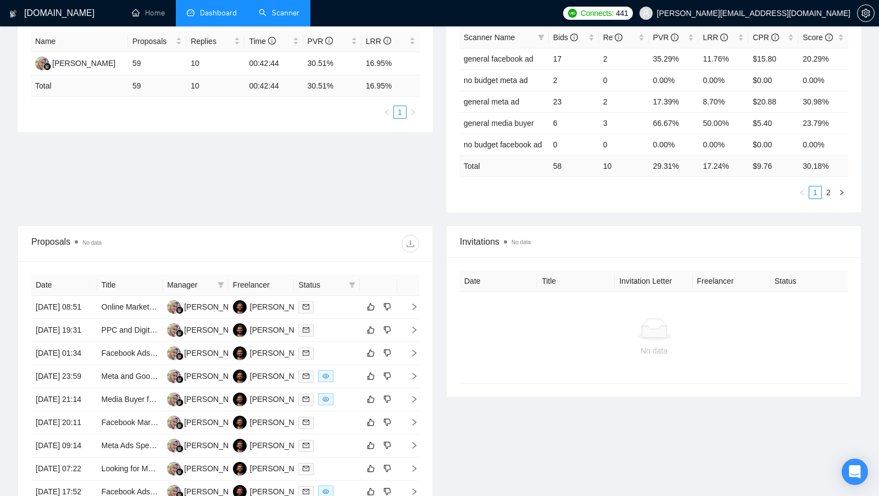
scroll to position [218, 0]
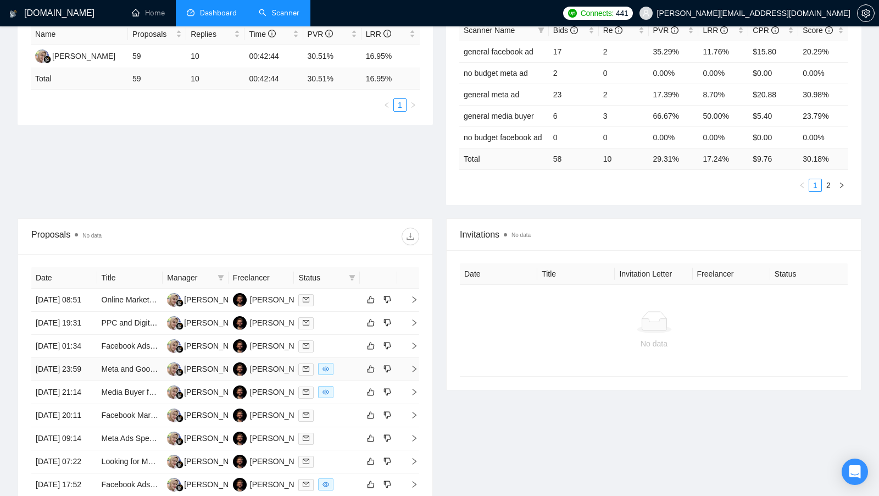
click at [336, 375] on div at bounding box center [326, 369] width 57 height 13
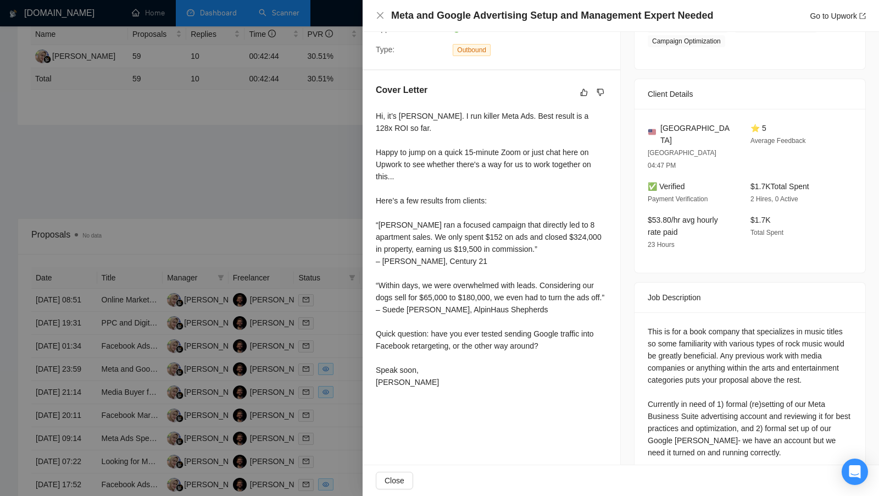
scroll to position [233, 0]
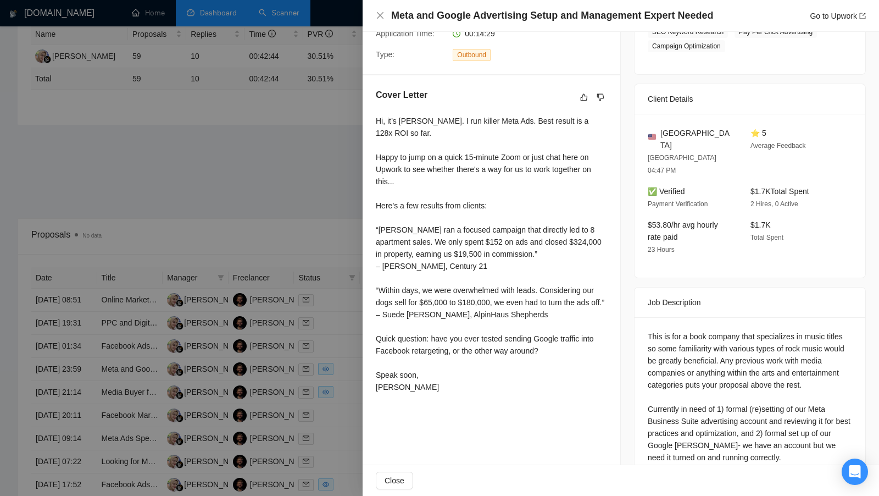
click at [290, 197] on div at bounding box center [439, 248] width 879 height 496
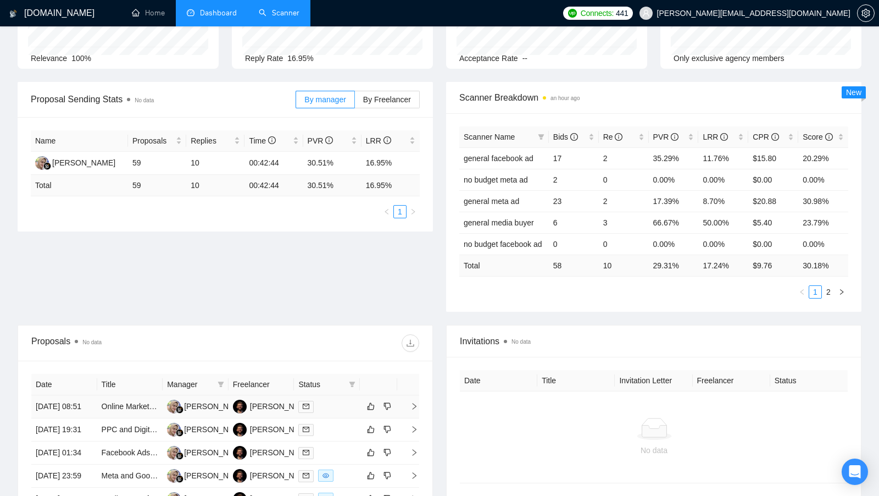
scroll to position [209, 0]
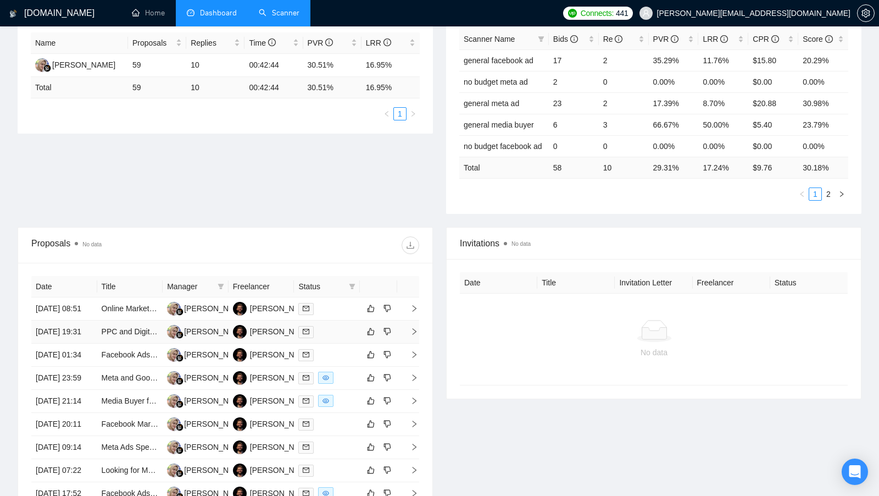
click at [335, 338] on div at bounding box center [326, 331] width 57 height 13
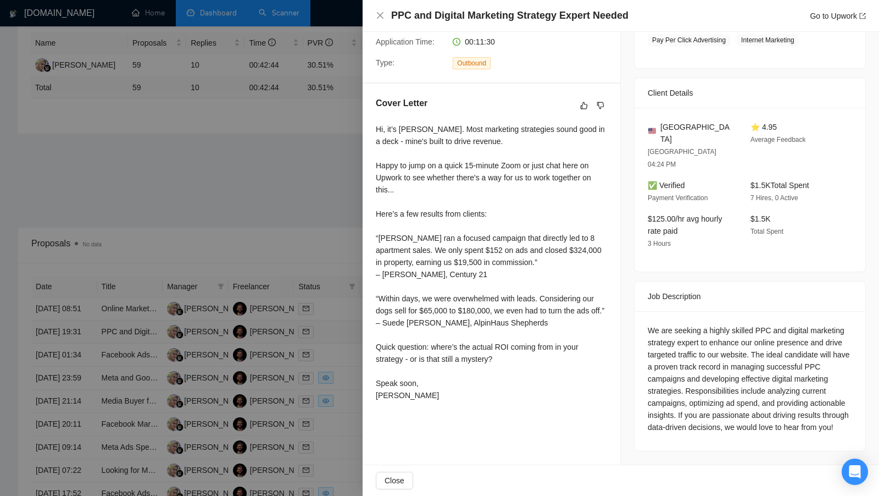
scroll to position [209, 0]
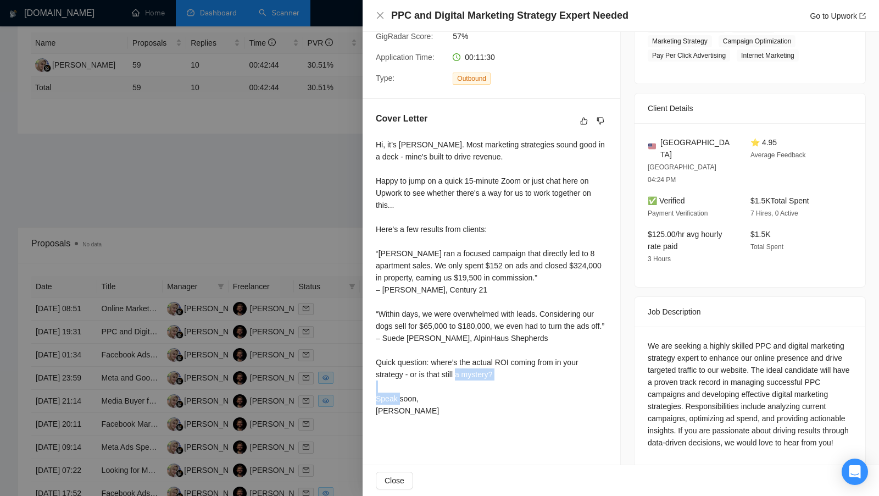
drag, startPoint x: 399, startPoint y: 422, endPoint x: 377, endPoint y: 412, distance: 24.3
click at [377, 412] on div "Hi, it’s Pieter. Most marketing strategies sound good in a deck - mine's built …" at bounding box center [491, 278] width 231 height 278
click at [274, 239] on div at bounding box center [439, 248] width 879 height 496
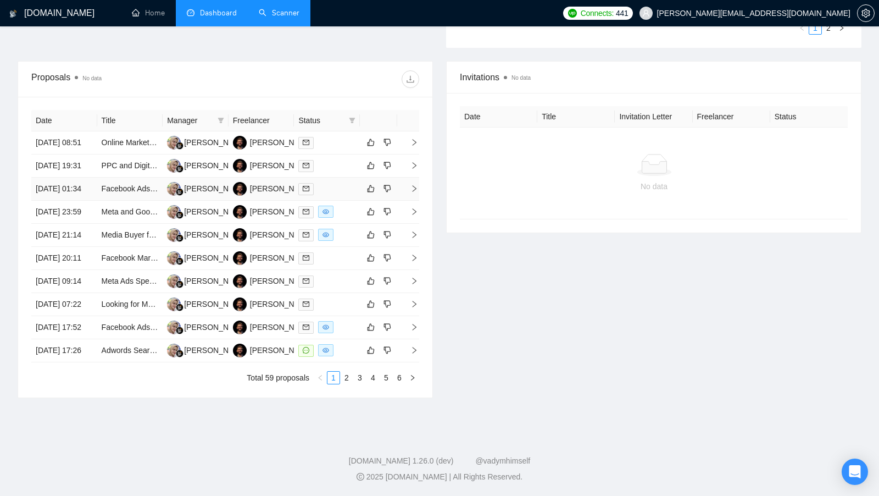
scroll to position [425, 0]
click at [347, 362] on td at bounding box center [327, 350] width 66 height 23
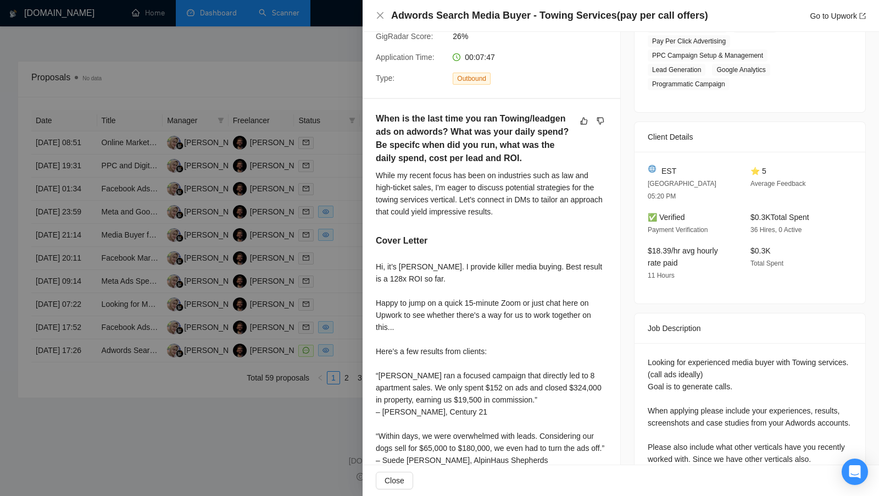
click at [359, 276] on div at bounding box center [439, 248] width 879 height 496
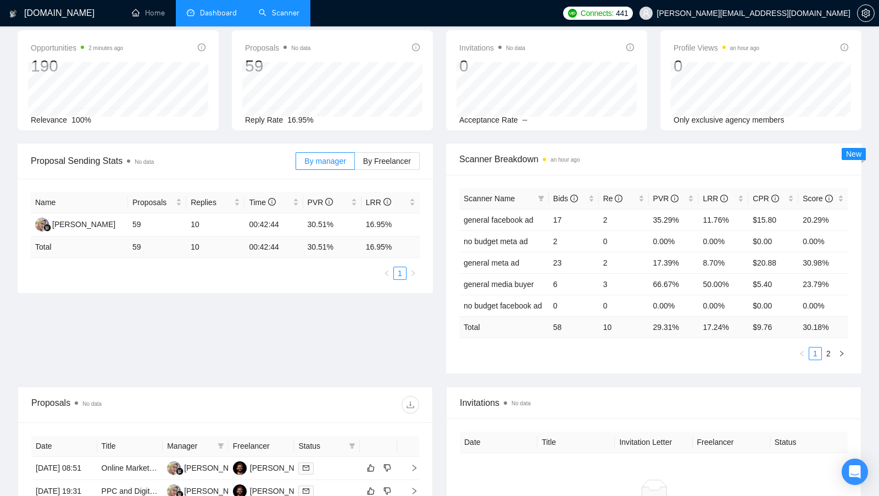
scroll to position [0, 0]
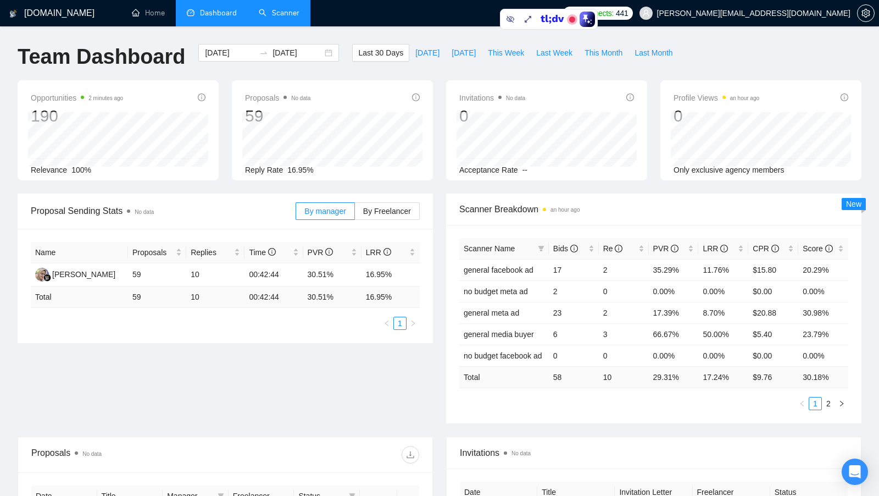
click at [268, 18] on link "Scanner" at bounding box center [279, 12] width 41 height 9
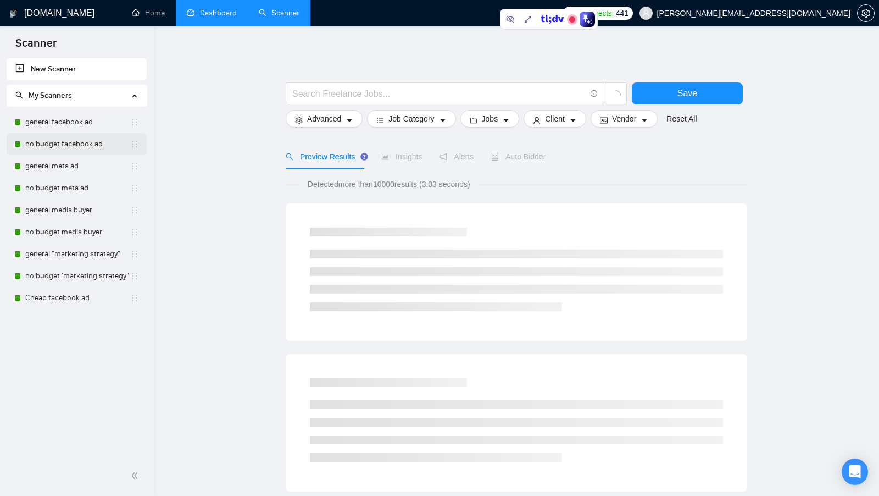
click at [69, 147] on link "no budget facebook ad" at bounding box center [77, 144] width 105 height 22
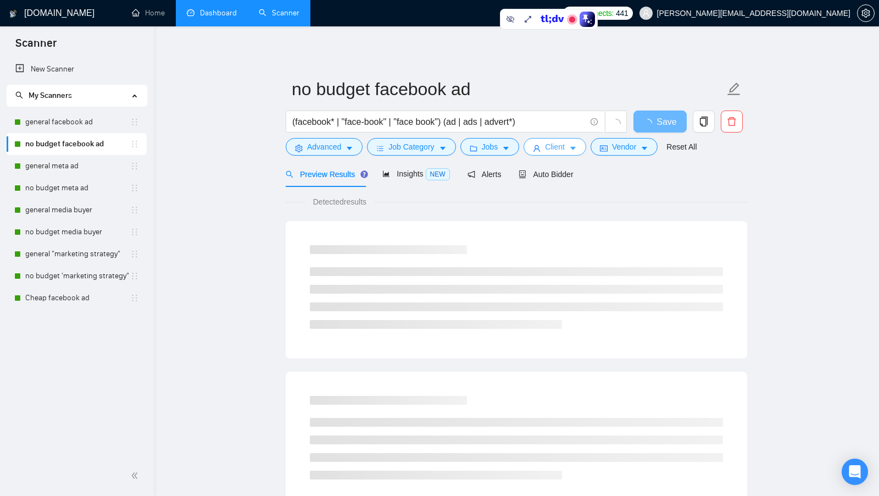
click at [551, 146] on span "Client" at bounding box center [555, 147] width 20 height 12
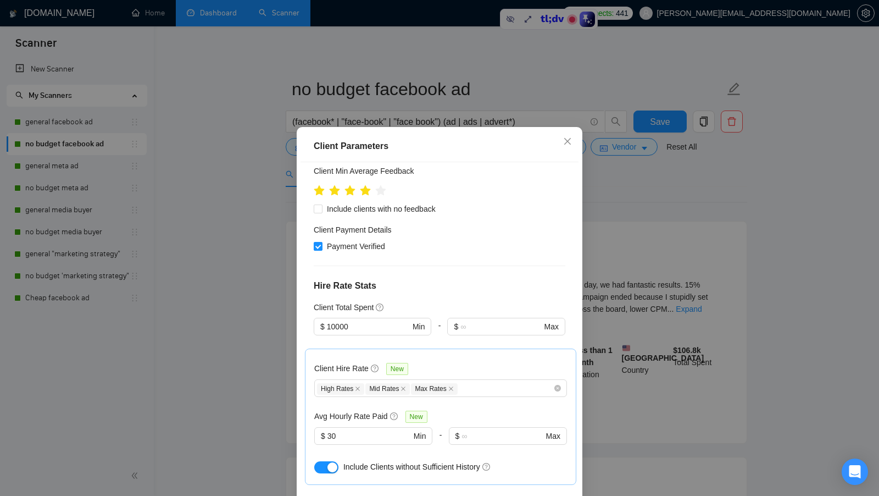
scroll to position [205, 0]
drag, startPoint x: 362, startPoint y: 298, endPoint x: 313, endPoint y: 297, distance: 48.9
click at [313, 297] on div "Client Location Include Client Countries United States Australia Canada Europe …" at bounding box center [440, 335] width 278 height 347
click at [432, 301] on div "Client Total Spent" at bounding box center [440, 307] width 252 height 12
drag, startPoint x: 360, startPoint y: 402, endPoint x: 294, endPoint y: 402, distance: 66.5
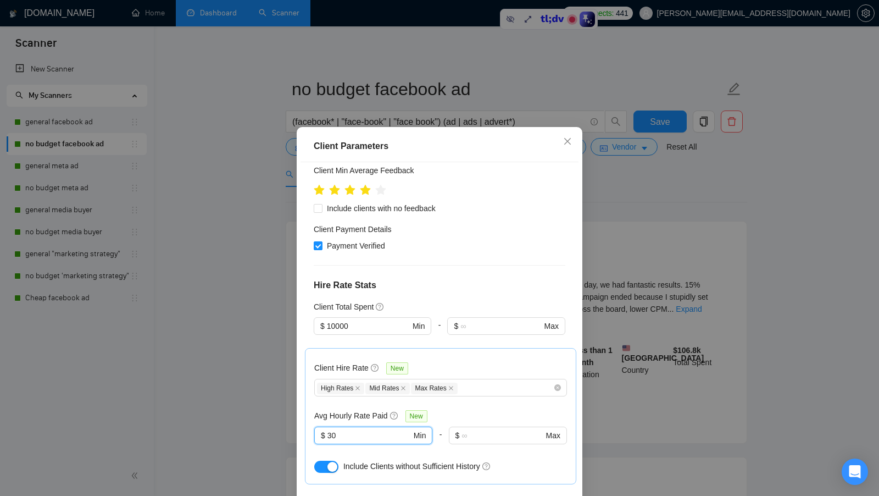
click at [294, 402] on div "Client Parameters Client Location Include Client Countries United States Austra…" at bounding box center [439, 248] width 879 height 496
click at [486, 410] on div "Avg Hourly Rate Paid New" at bounding box center [440, 416] width 253 height 13
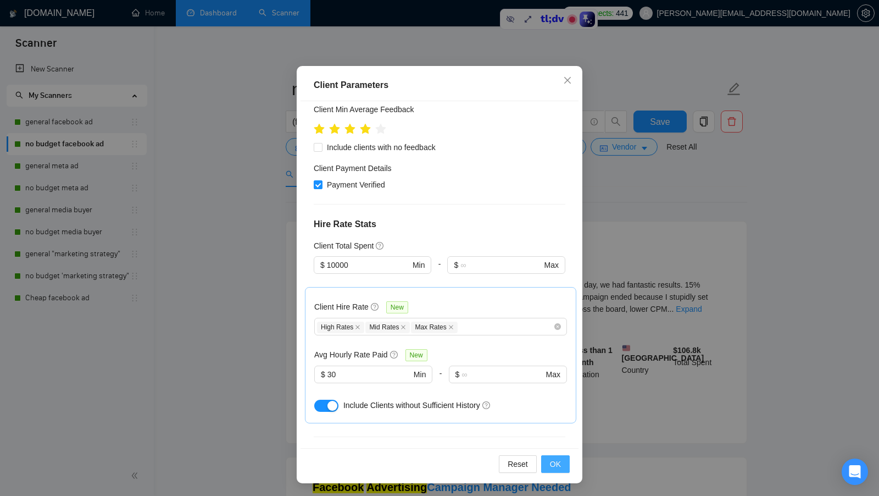
click at [550, 461] on button "OK" at bounding box center [555, 464] width 29 height 18
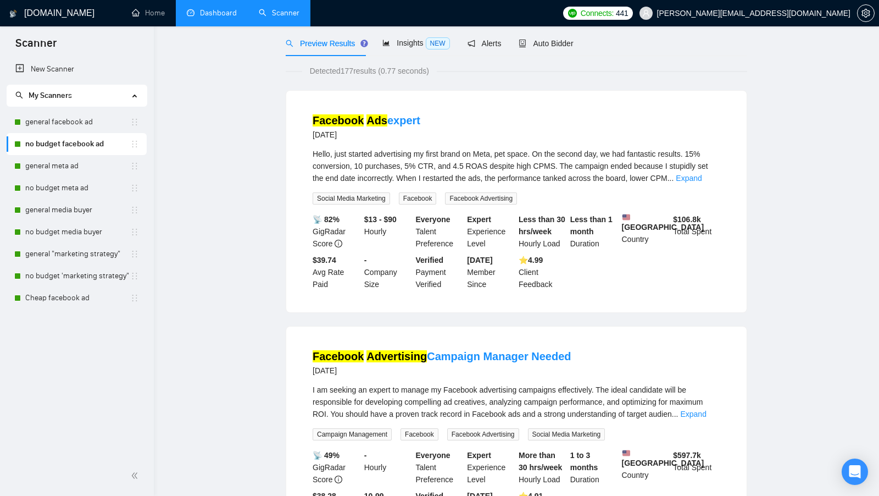
scroll to position [0, 0]
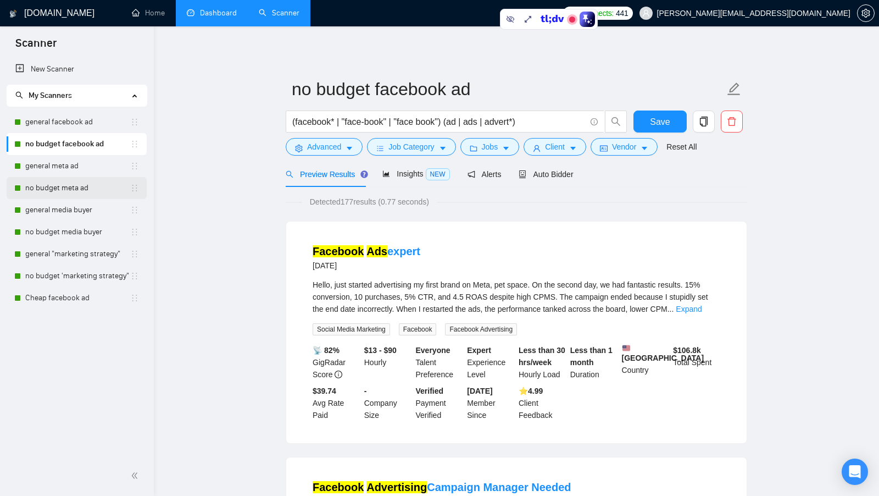
click at [76, 179] on link "no budget meta ad" at bounding box center [77, 188] width 105 height 22
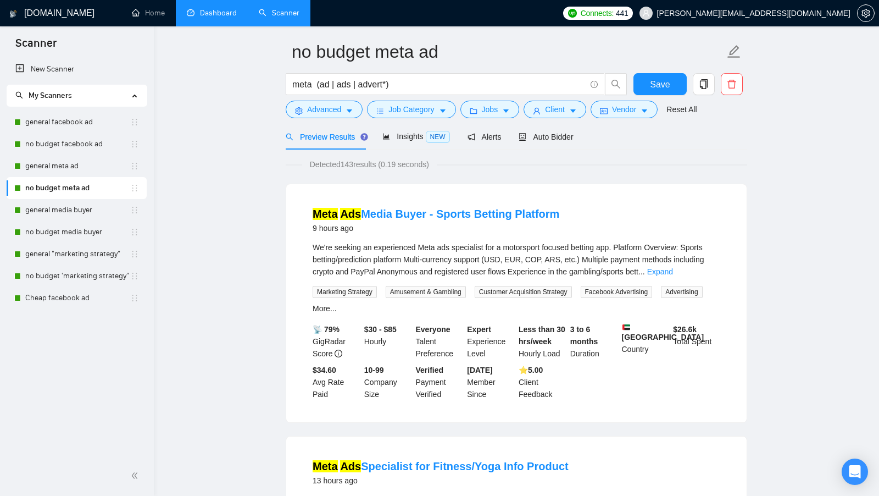
scroll to position [38, 0]
click at [541, 109] on icon "user" at bounding box center [537, 110] width 8 height 8
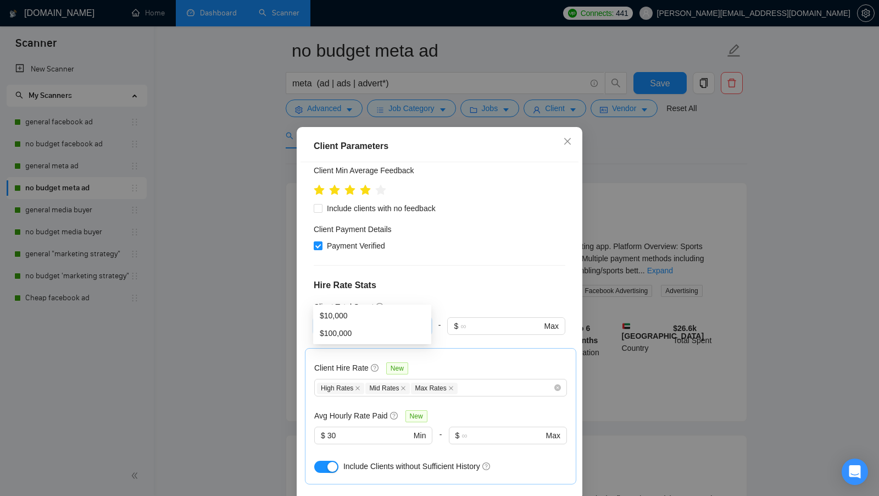
drag, startPoint x: 361, startPoint y: 297, endPoint x: 297, endPoint y: 297, distance: 63.8
click at [298, 297] on div "Client Parameters Client Location Include Client Countries United States Austra…" at bounding box center [440, 335] width 286 height 417
click at [790, 211] on div "Client Parameters Client Location Include Client Countries United States Austra…" at bounding box center [439, 248] width 879 height 496
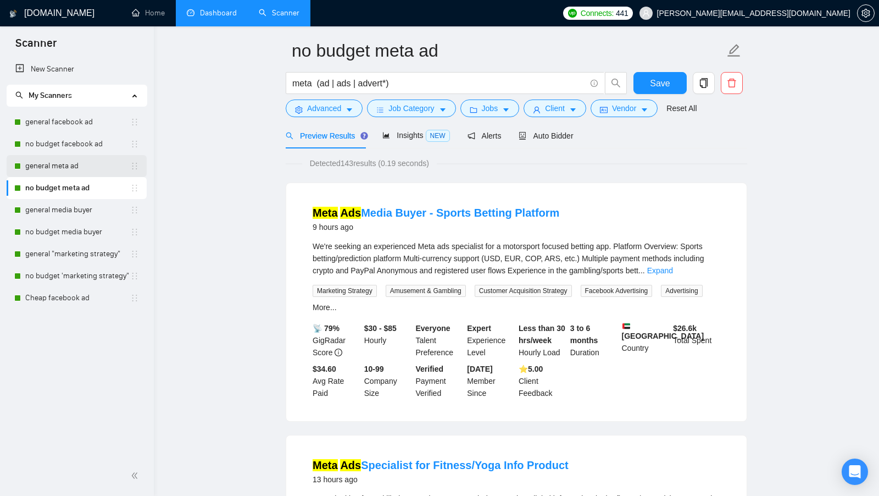
click at [80, 166] on link "general meta ad" at bounding box center [77, 166] width 105 height 22
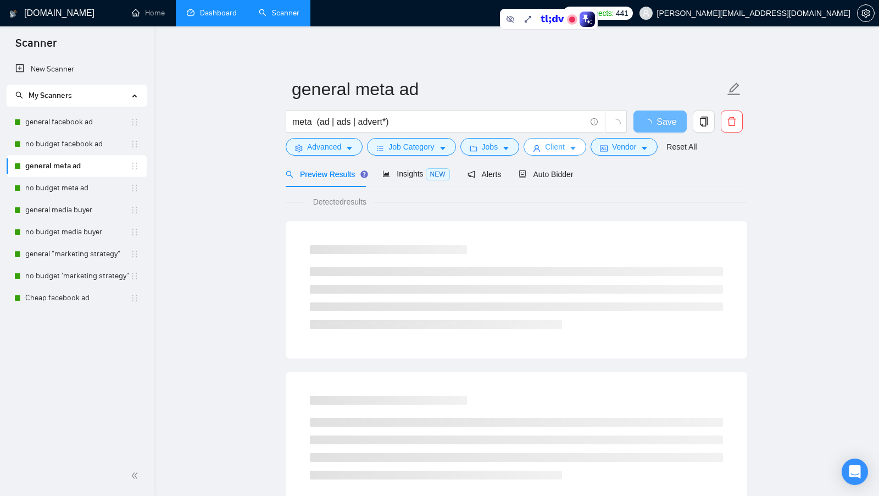
click at [546, 153] on button "Client" at bounding box center [555, 147] width 63 height 18
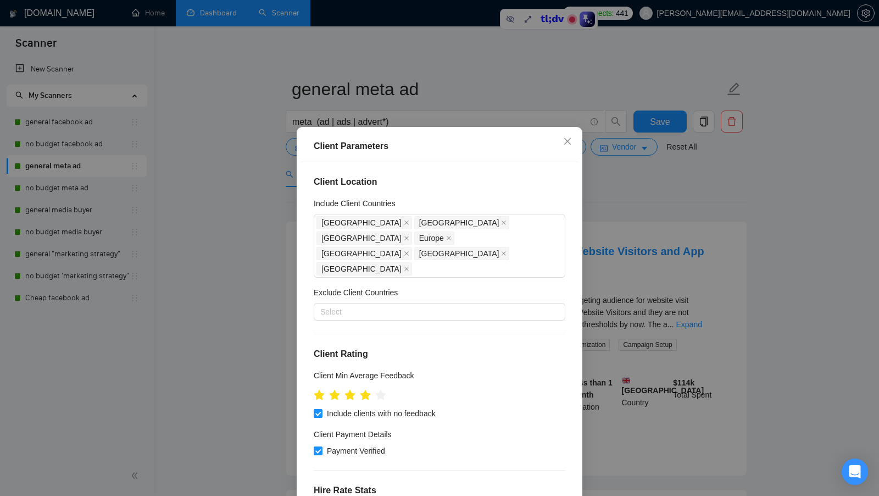
click at [638, 240] on div "Client Parameters Client Location Include Client Countries United States Austra…" at bounding box center [439, 248] width 879 height 496
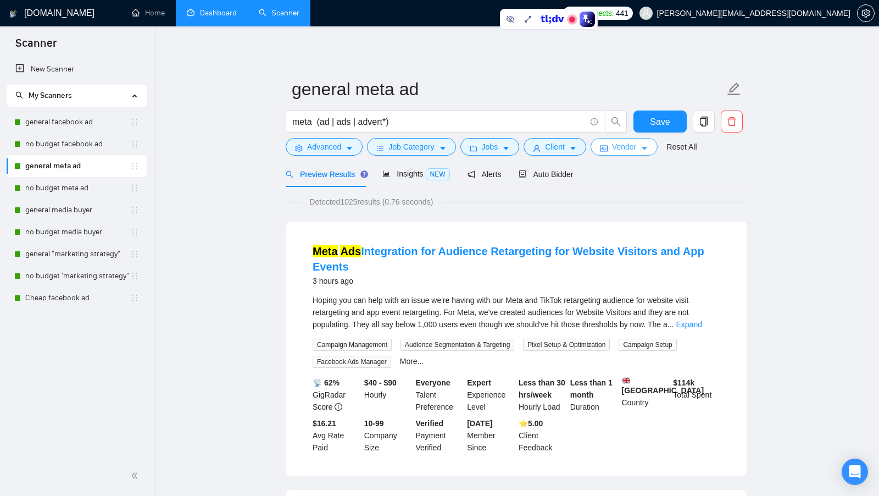
click at [626, 155] on button "Vendor" at bounding box center [624, 147] width 67 height 18
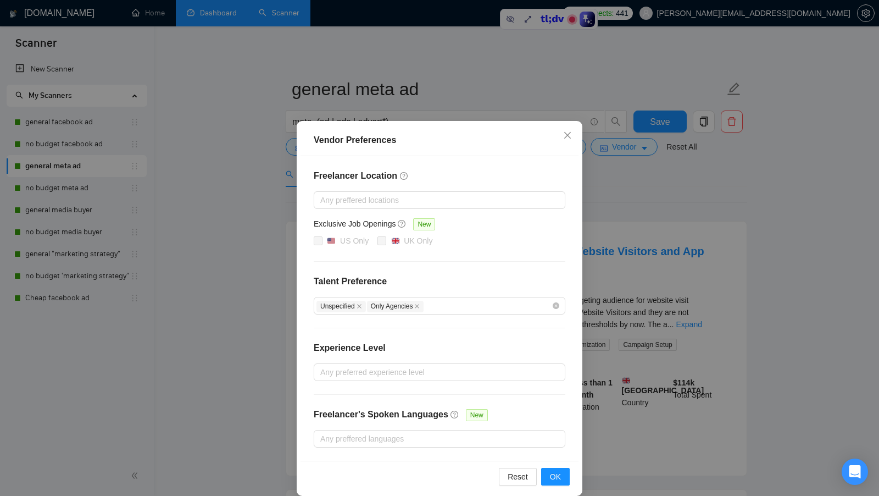
click at [673, 200] on div "Vendor Preferences Freelancer Location Any preffered locations Exclusive Job Op…" at bounding box center [439, 248] width 879 height 496
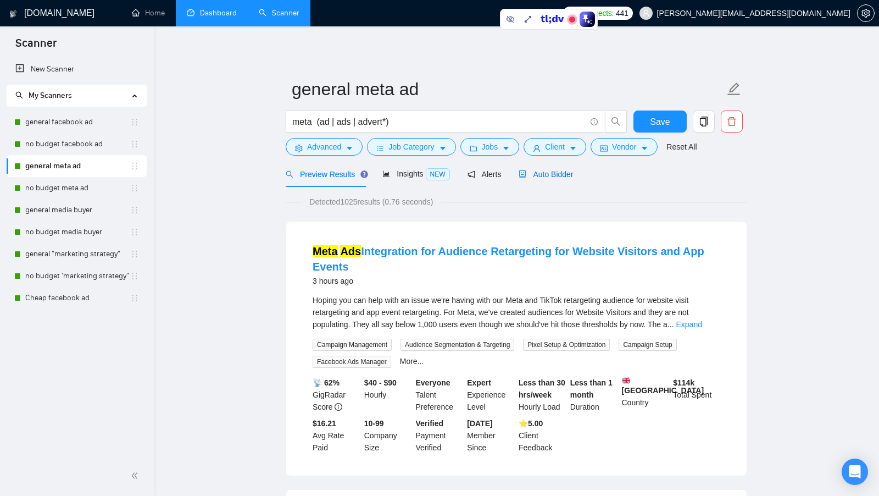
click at [561, 170] on span "Auto Bidder" at bounding box center [546, 174] width 54 height 9
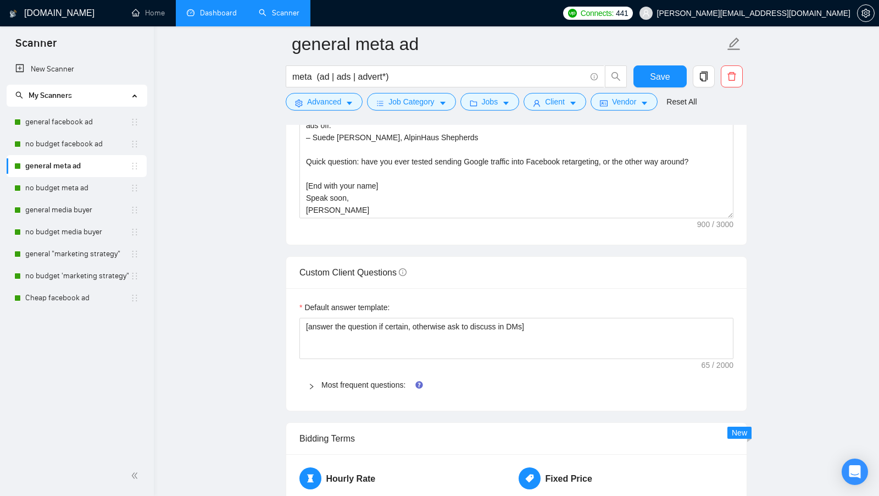
scroll to position [1369, 0]
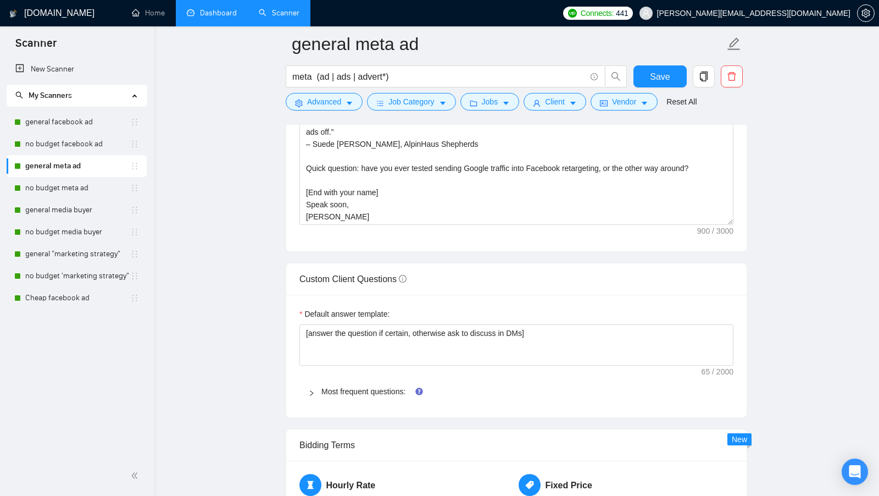
click at [344, 379] on div "Most frequent questions:" at bounding box center [517, 391] width 434 height 25
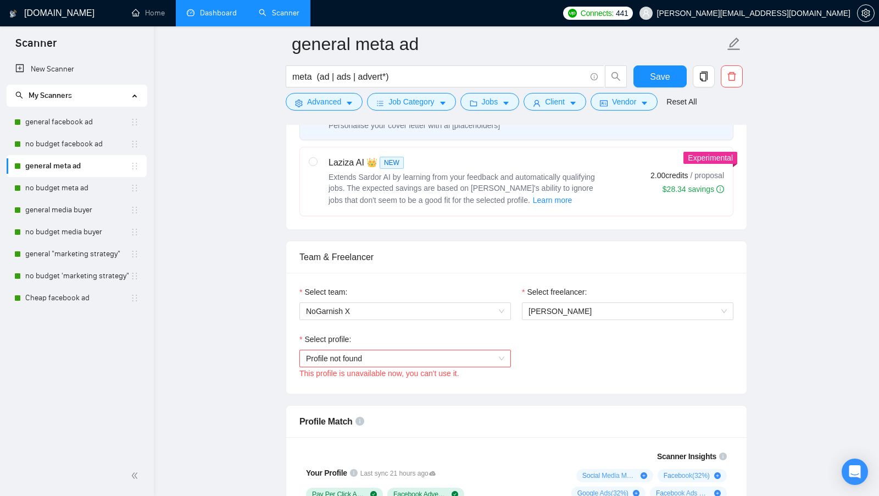
scroll to position [0, 0]
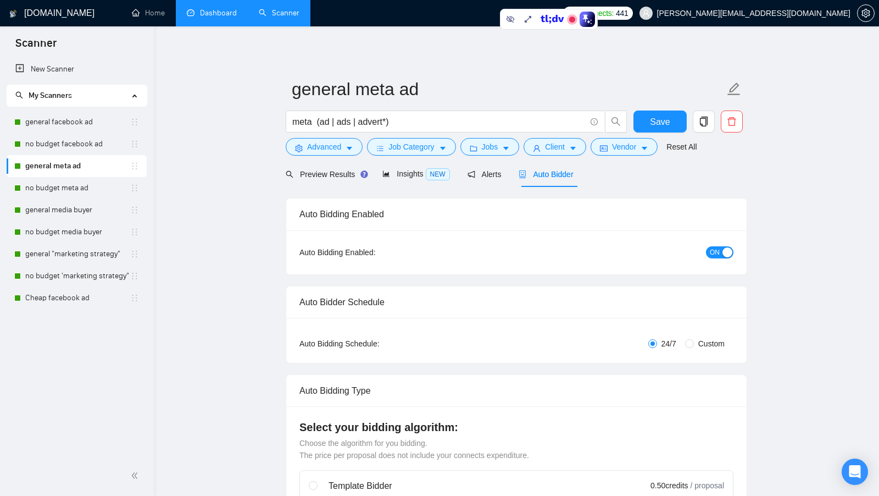
click at [313, 123] on input "meta (ad | ads | advert*)" at bounding box center [439, 122] width 294 height 14
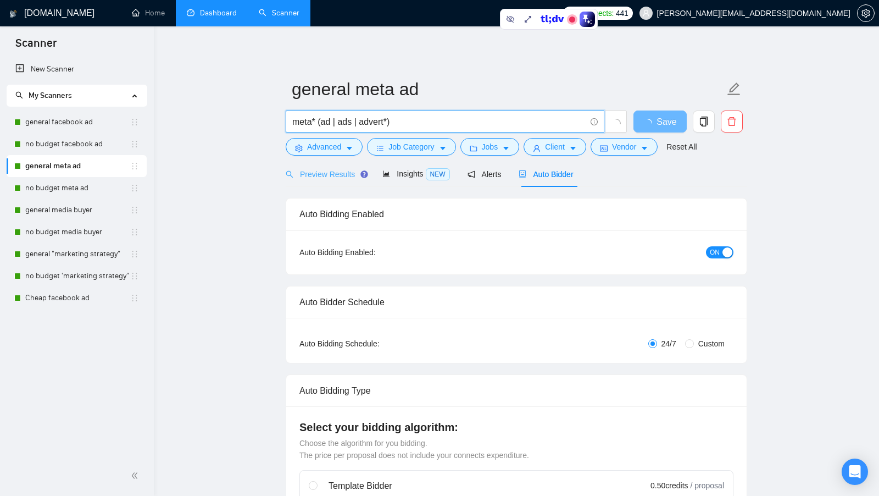
click at [336, 181] on div "Preview Results" at bounding box center [325, 174] width 79 height 26
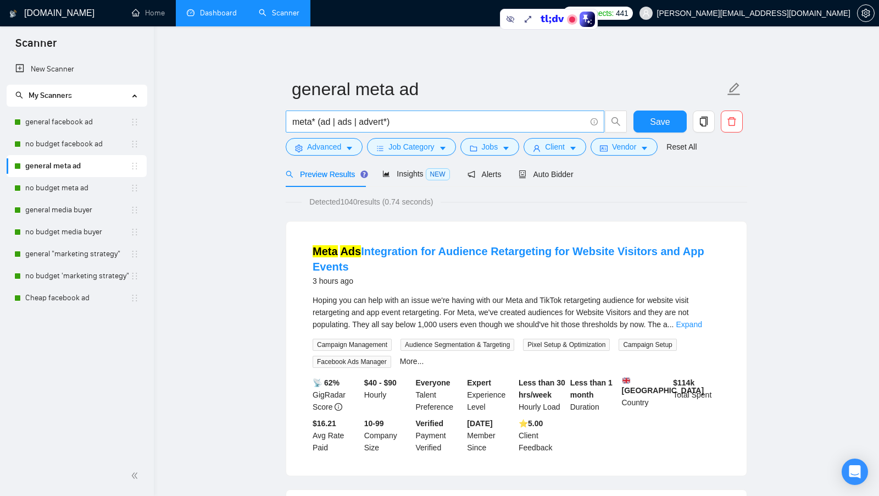
click at [314, 121] on input "meta* (ad | ads | advert*)" at bounding box center [439, 122] width 294 height 14
click at [292, 119] on span "meta* | facebook) (ad | ads | advert*)" at bounding box center [445, 121] width 319 height 22
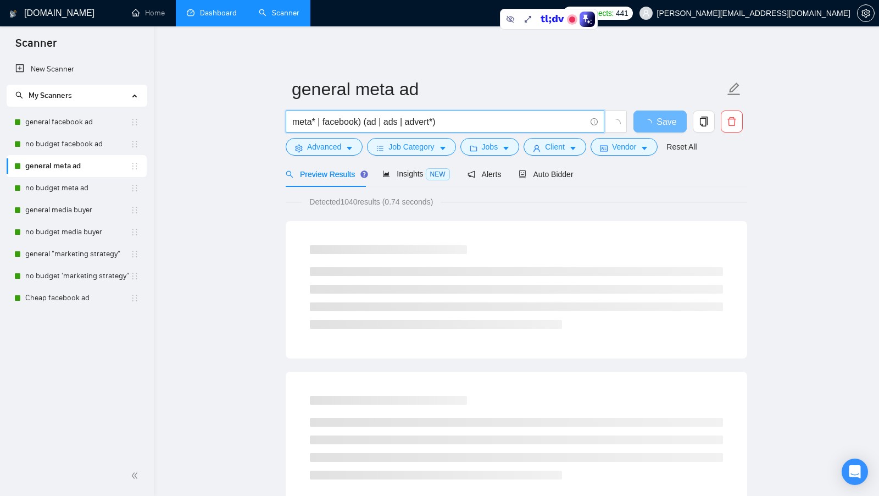
click at [294, 119] on input "meta* | facebook) (ad | ads | advert*)" at bounding box center [439, 122] width 294 height 14
click at [364, 124] on input "(meta* | facebook) (ad | ads | advert*)" at bounding box center [439, 122] width 294 height 14
type input "(meta* | facebook) (ad | ads | advert*)"
click at [352, 202] on span "Detected 3252 results (0.78 seconds)" at bounding box center [371, 202] width 139 height 12
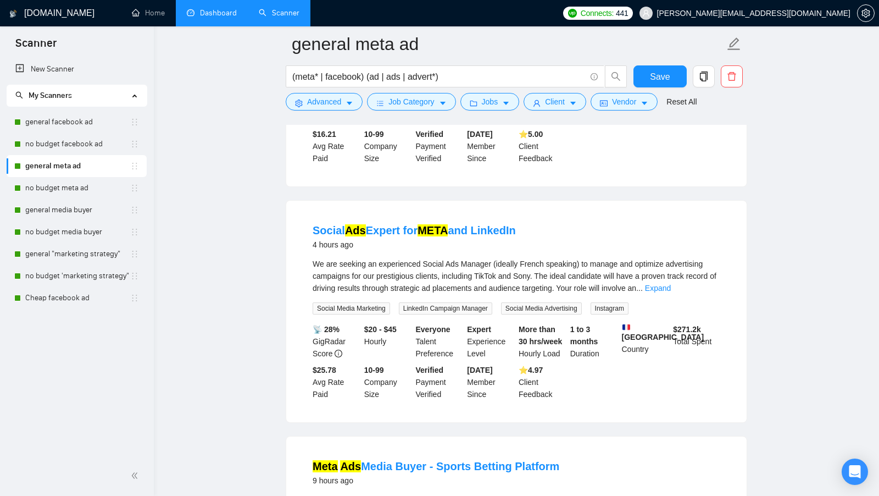
scroll to position [359, 0]
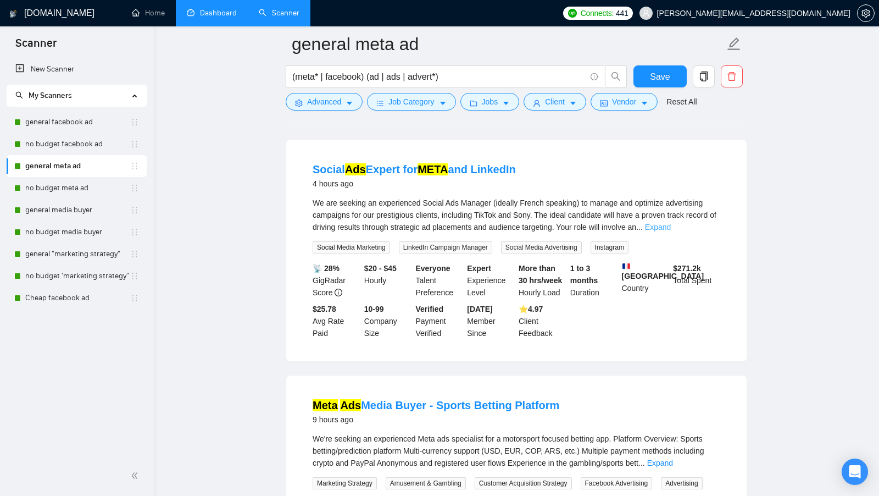
click at [671, 231] on link "Expand" at bounding box center [658, 227] width 26 height 9
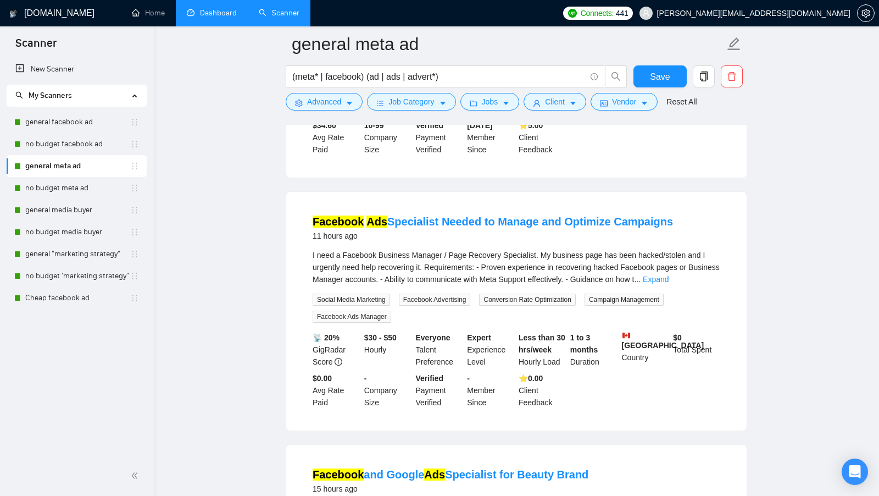
scroll to position [839, 0]
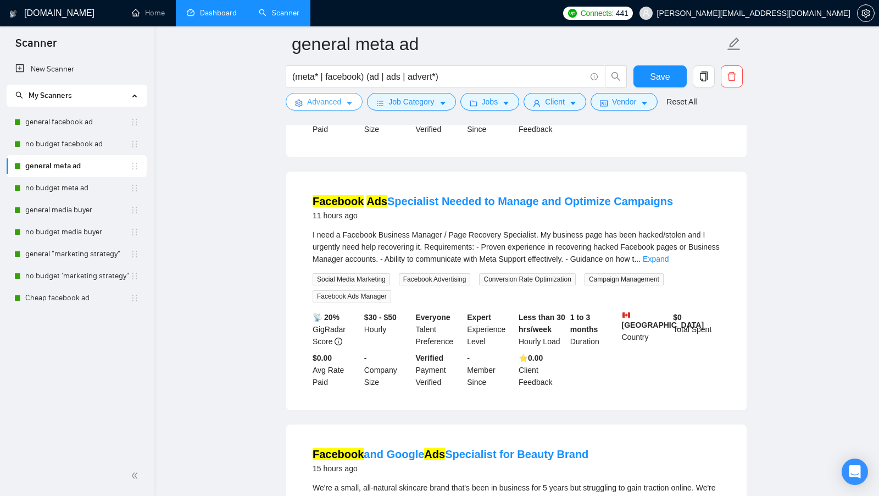
click at [347, 100] on icon "caret-down" at bounding box center [350, 103] width 8 height 8
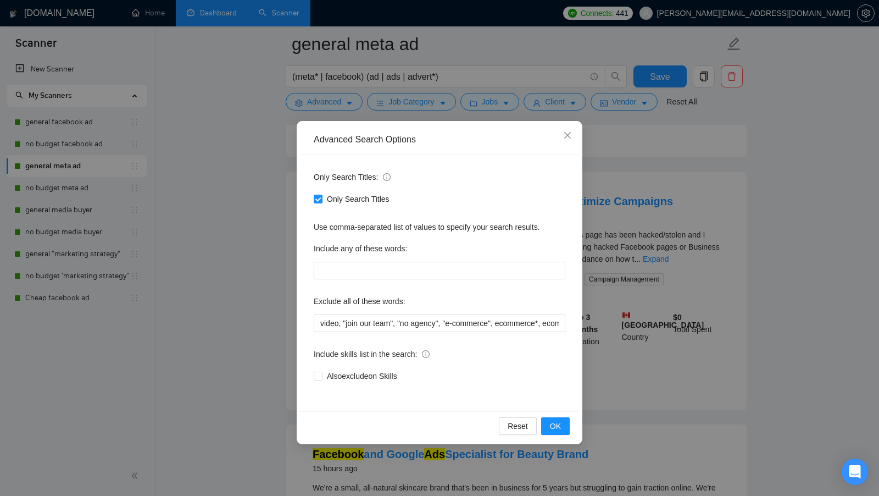
click at [235, 213] on div "Advanced Search Options Only Search Titles: Only Search Titles Use comma-separa…" at bounding box center [439, 248] width 879 height 496
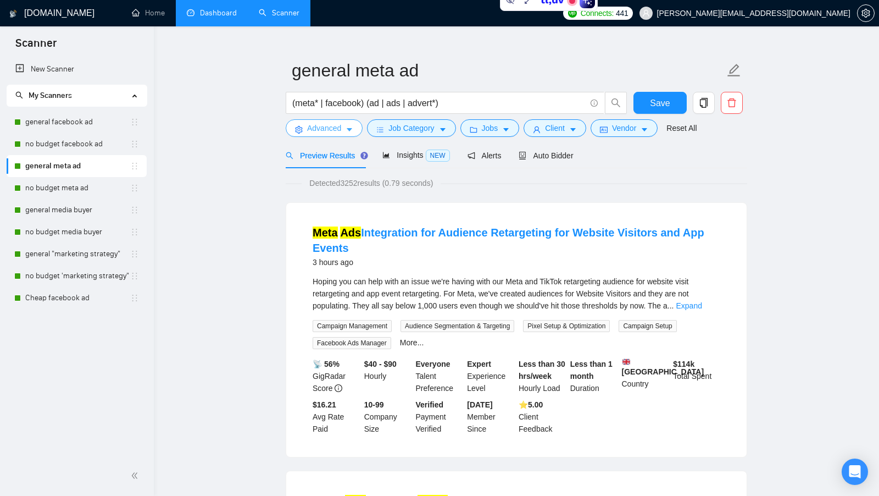
scroll to position [0, 0]
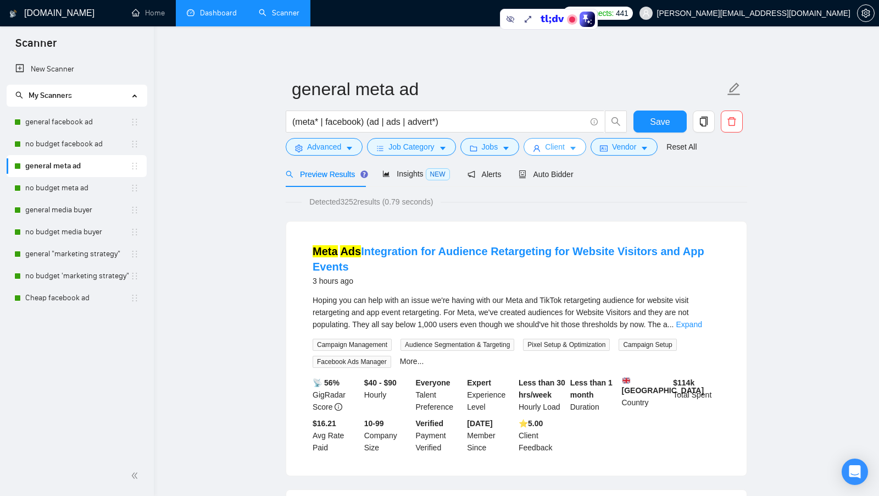
click at [541, 147] on icon "user" at bounding box center [537, 149] width 8 height 8
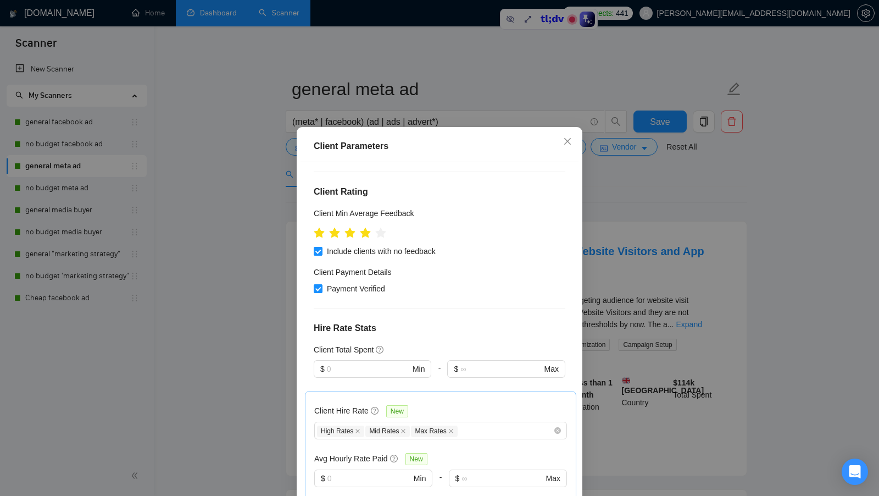
scroll to position [195, 0]
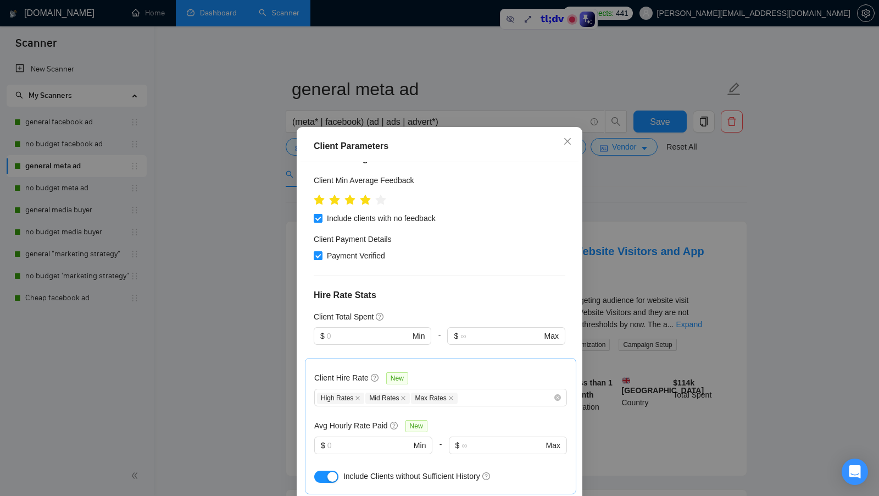
click at [643, 256] on div "Client Parameters Client Location Include Client Countries United States Austra…" at bounding box center [439, 248] width 879 height 496
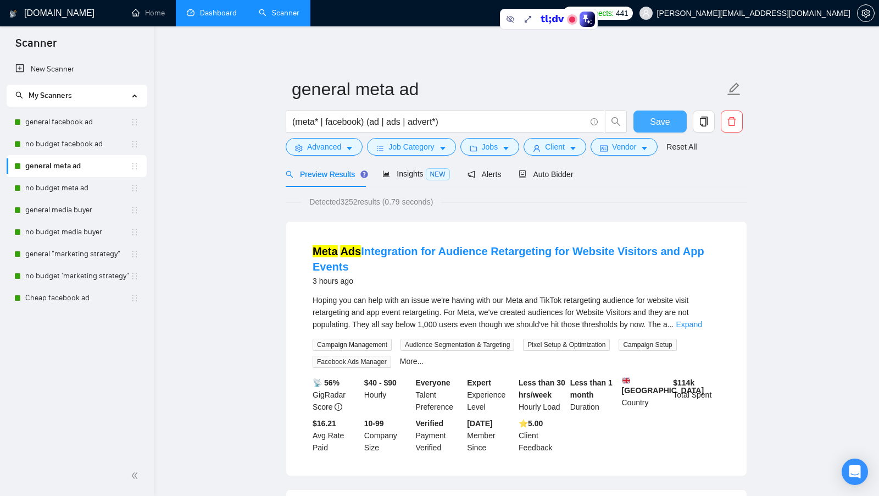
click at [654, 126] on span "Save" at bounding box center [660, 122] width 20 height 14
click at [226, 25] on li "Dashboard" at bounding box center [212, 13] width 72 height 26
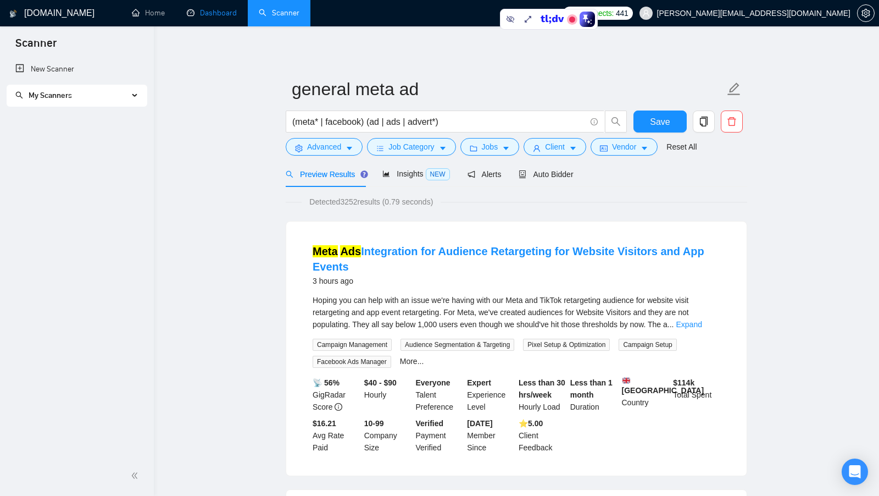
click at [223, 18] on link "Dashboard" at bounding box center [212, 12] width 50 height 9
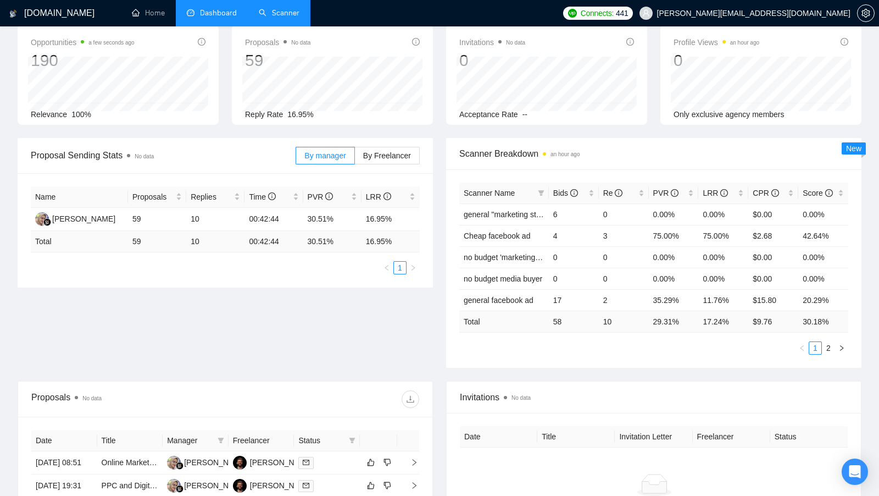
scroll to position [65, 0]
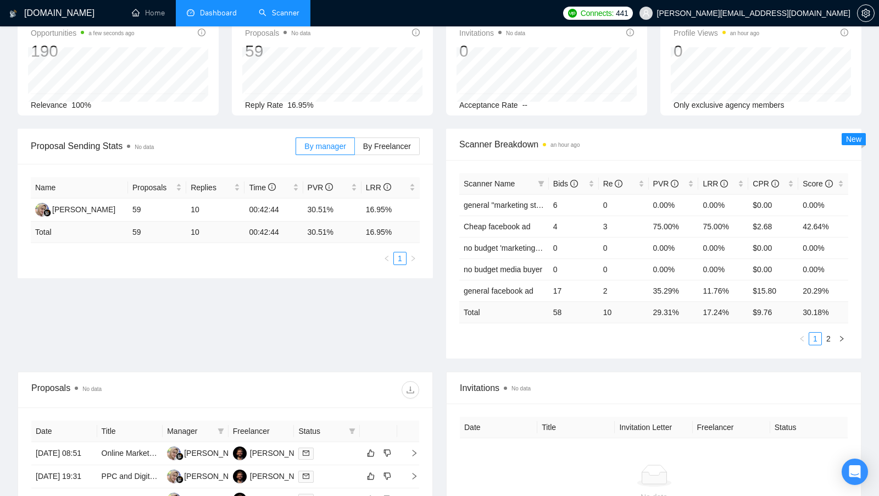
click at [279, 18] on link "Scanner" at bounding box center [279, 12] width 41 height 9
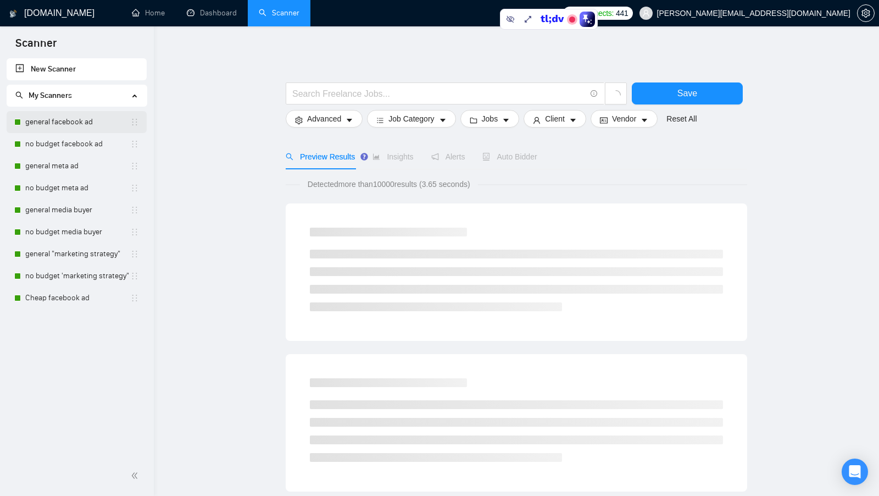
click at [86, 126] on link "general facebook ad" at bounding box center [77, 122] width 105 height 22
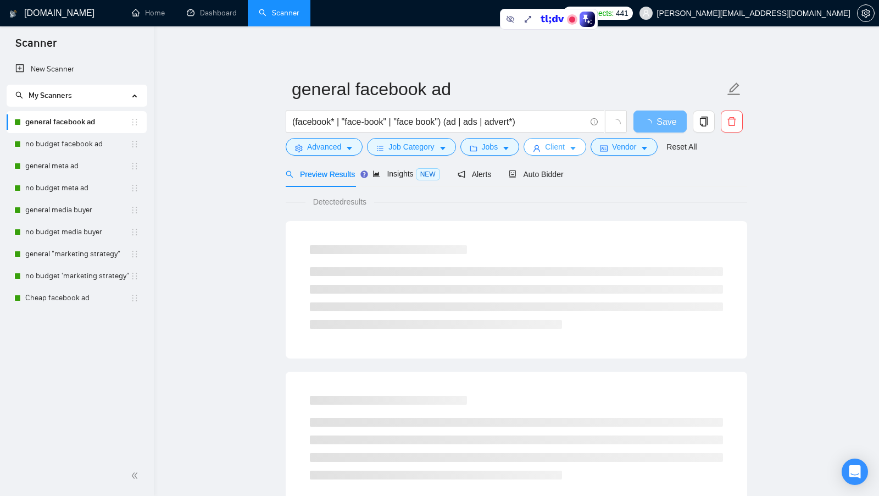
click at [562, 143] on span "Client" at bounding box center [555, 147] width 20 height 12
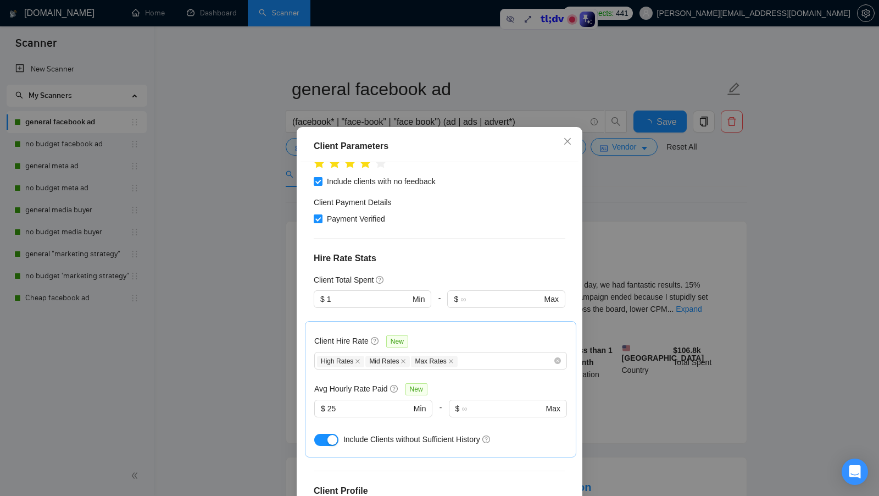
scroll to position [298, 0]
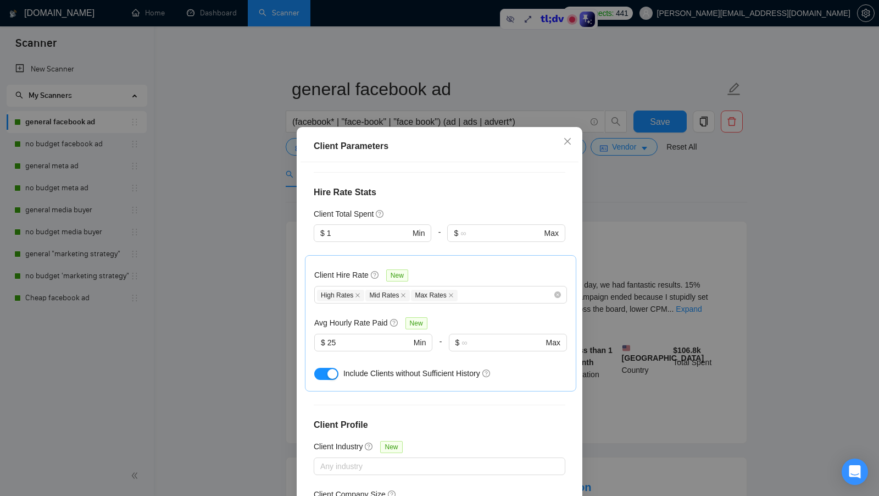
click at [336, 317] on h5 "Avg Hourly Rate Paid" at bounding box center [351, 323] width 74 height 12
click at [335, 317] on h5 "Avg Hourly Rate Paid" at bounding box center [351, 323] width 74 height 12
click at [588, 287] on div "Client Parameters Client Location Include Client Countries United States Austra…" at bounding box center [439, 248] width 879 height 496
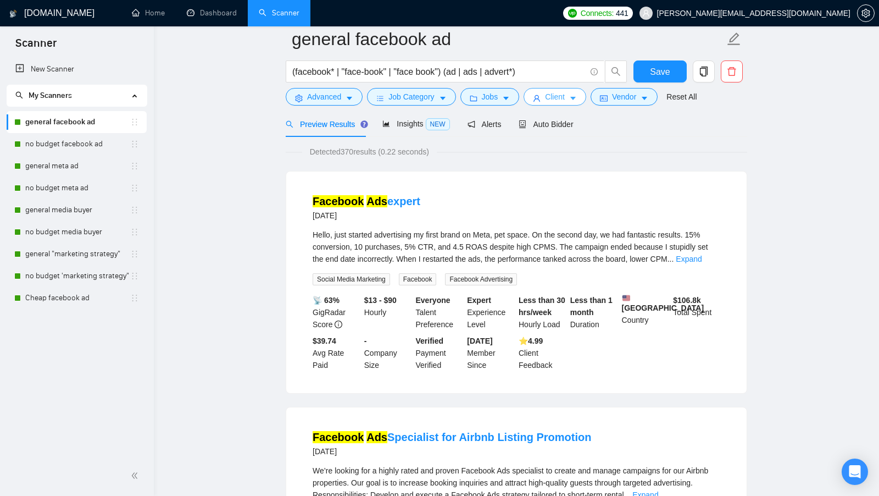
scroll to position [76, 0]
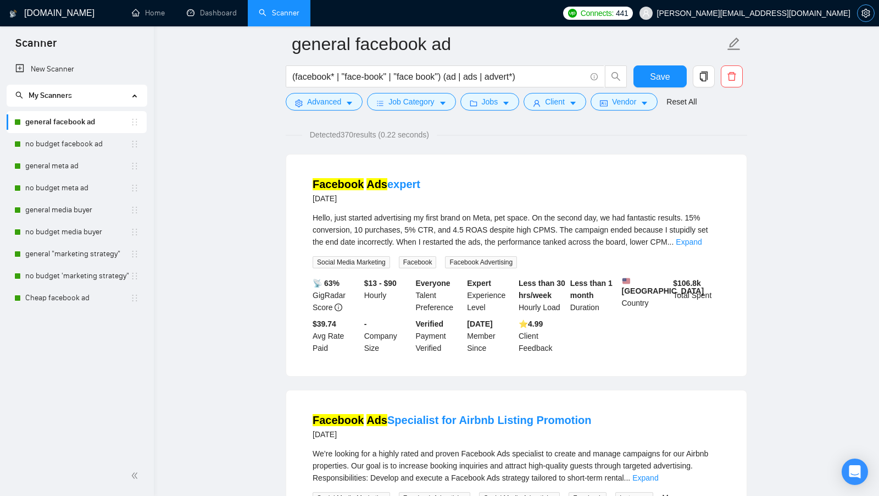
click at [860, 16] on span "setting" at bounding box center [866, 13] width 16 height 9
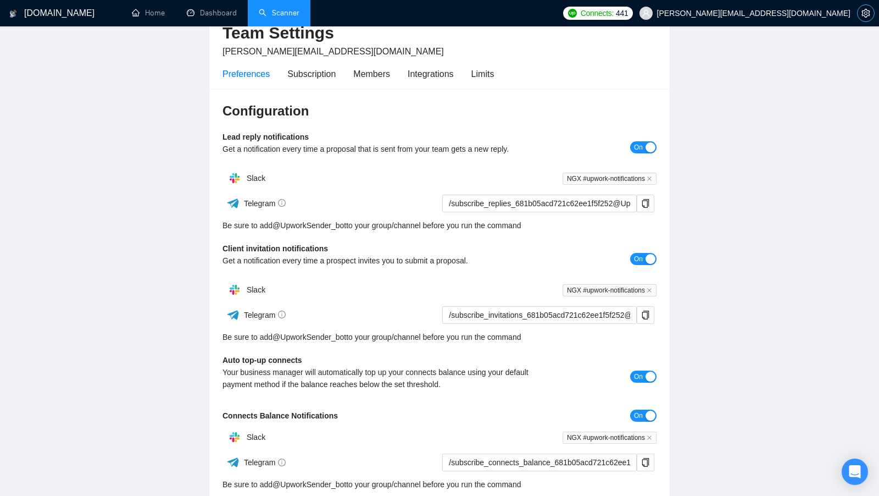
scroll to position [31, 0]
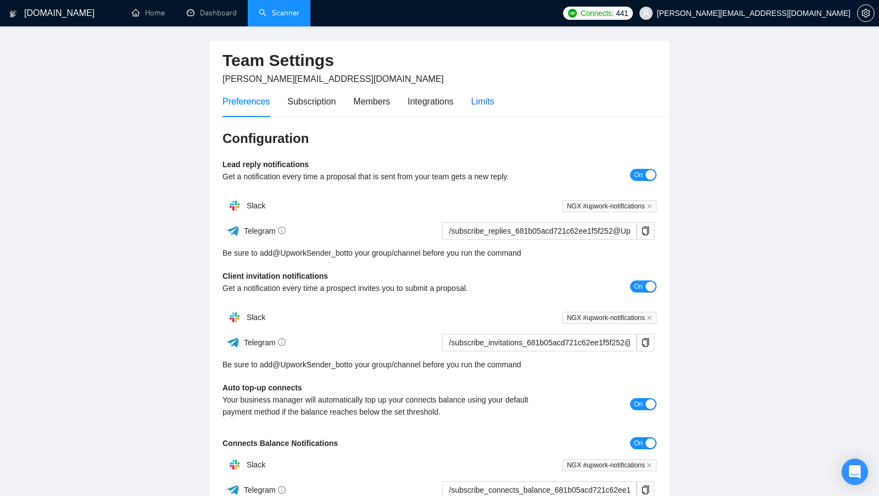
click at [495, 100] on div "Limits" at bounding box center [483, 102] width 23 height 14
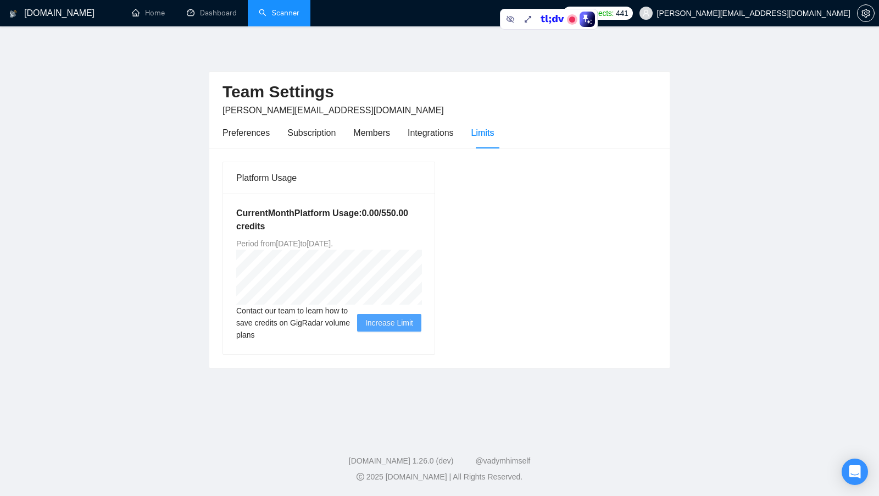
click at [271, 17] on link "Scanner" at bounding box center [279, 12] width 41 height 9
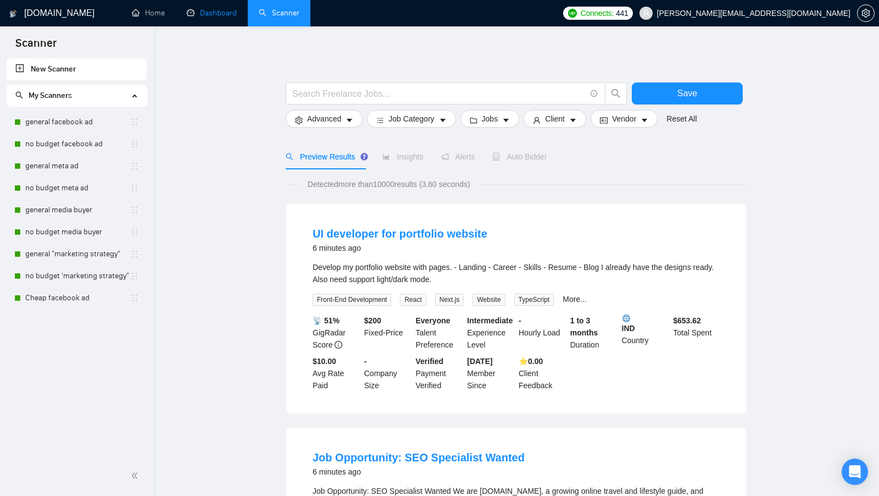
click at [187, 8] on link "Dashboard" at bounding box center [212, 12] width 50 height 9
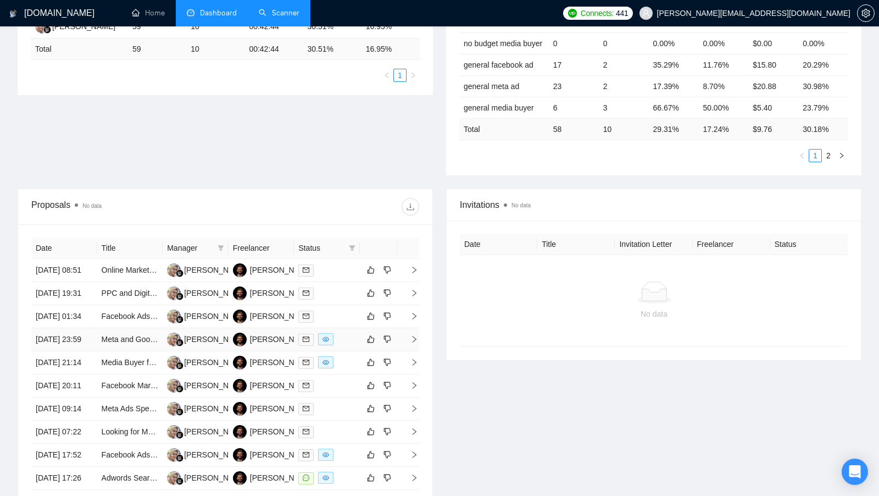
scroll to position [273, 0]
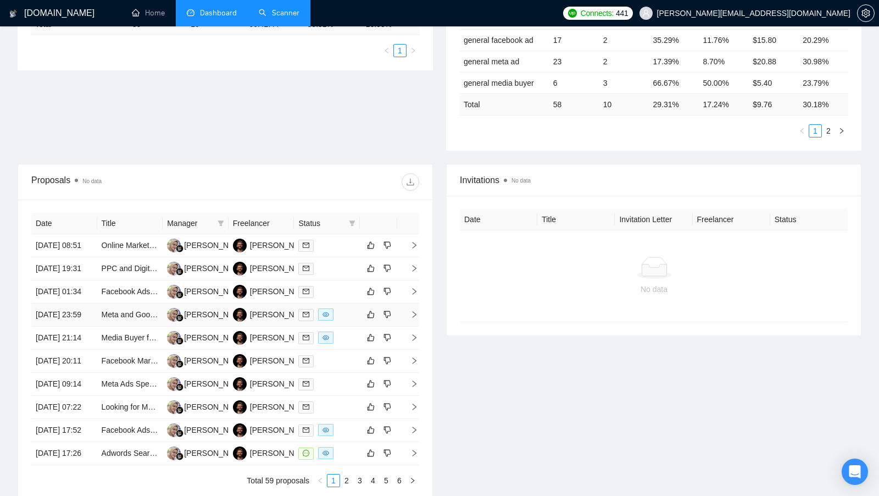
click at [349, 327] on td at bounding box center [327, 314] width 66 height 23
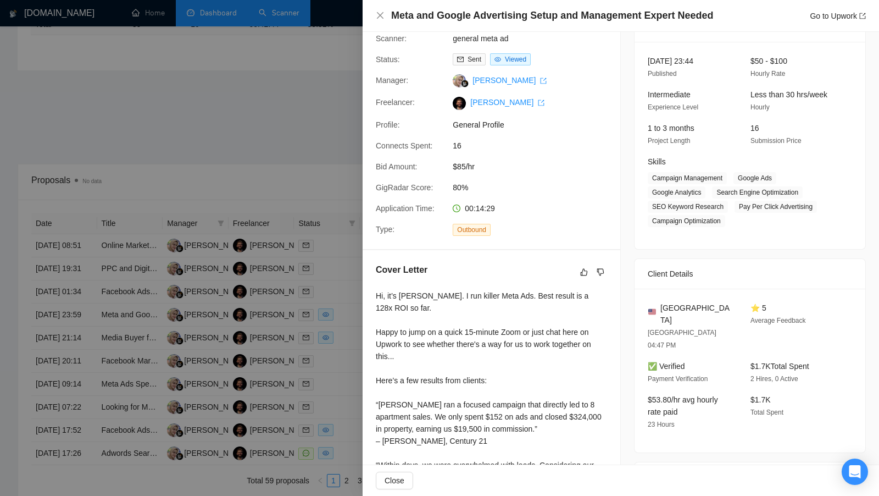
scroll to position [242, 0]
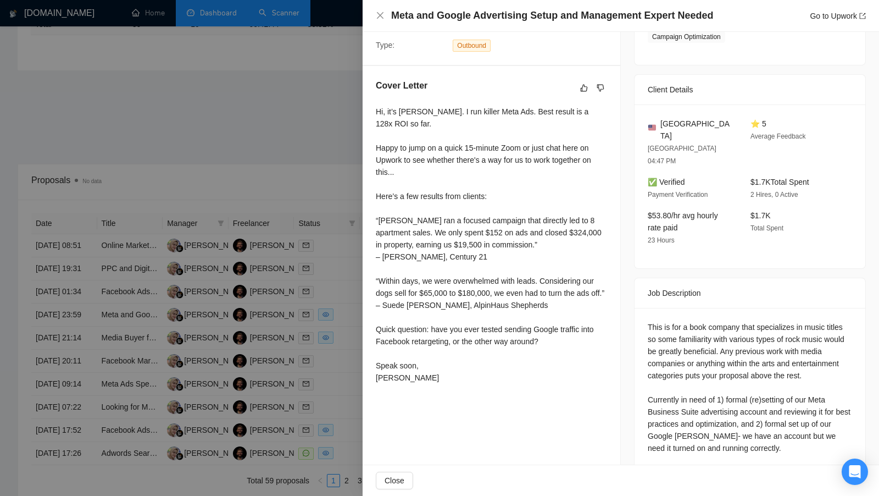
click at [320, 159] on div at bounding box center [439, 248] width 879 height 496
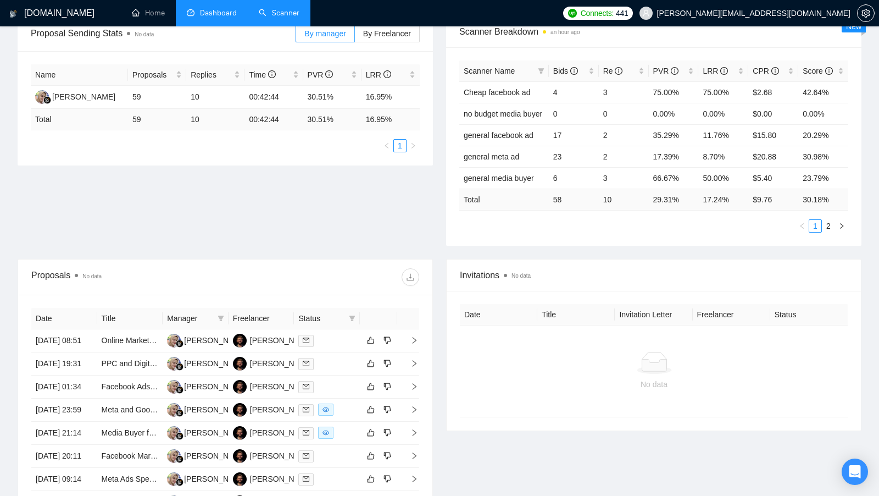
scroll to position [257, 0]
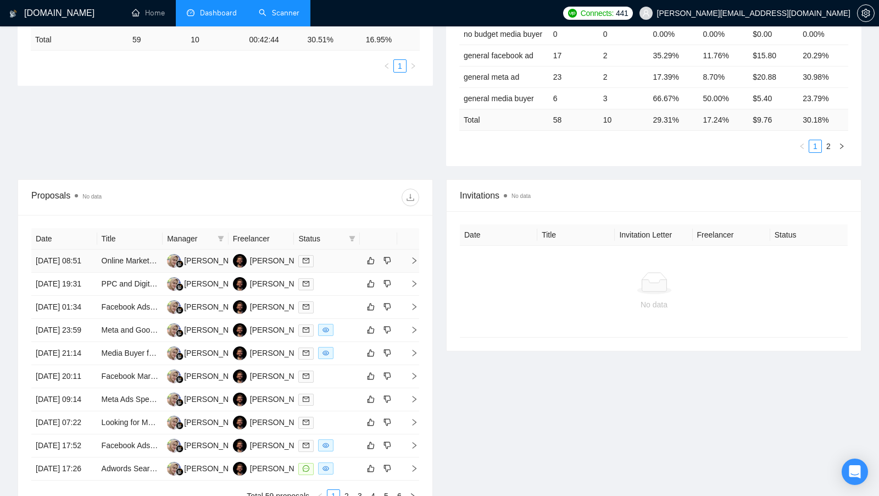
click at [328, 262] on div at bounding box center [326, 261] width 57 height 13
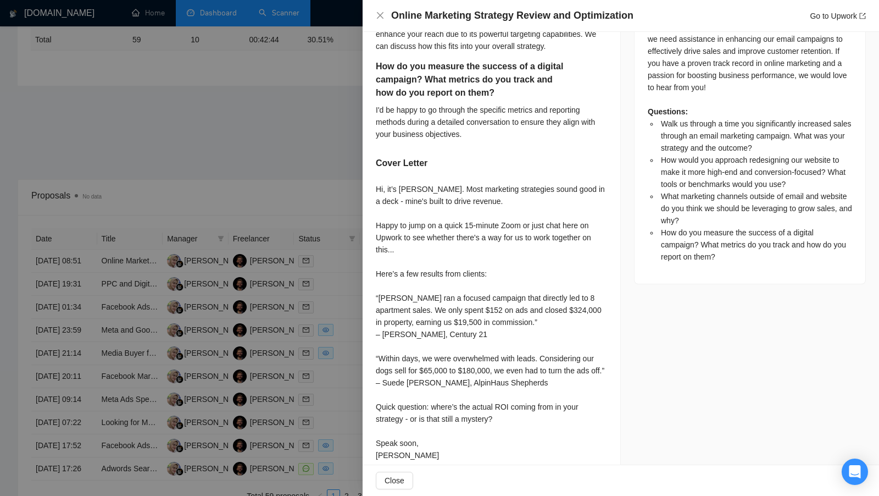
scroll to position [588, 0]
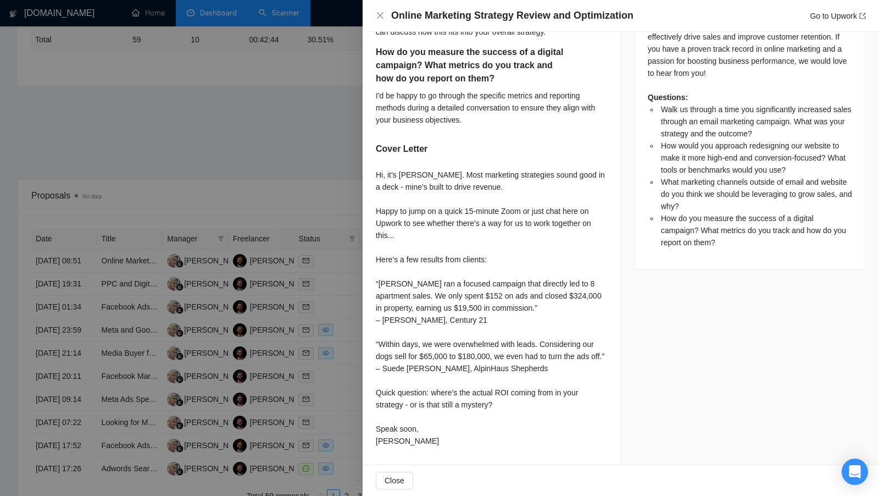
click at [287, 208] on div at bounding box center [439, 248] width 879 height 496
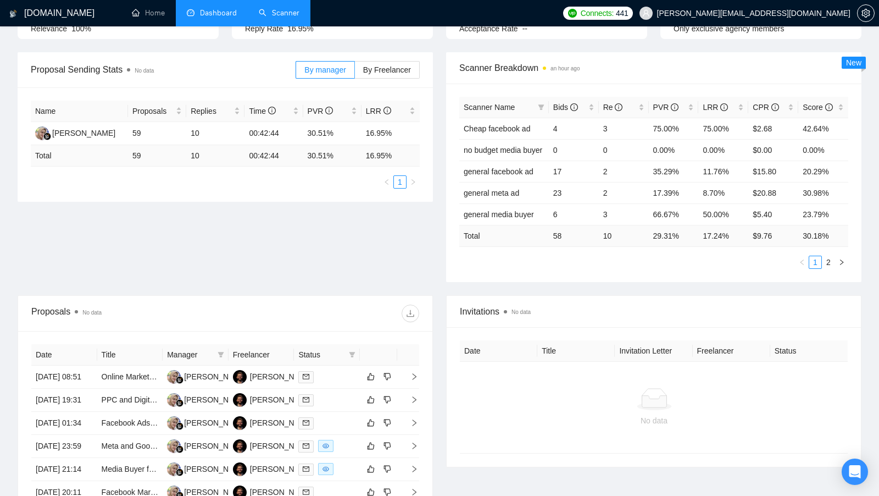
scroll to position [0, 0]
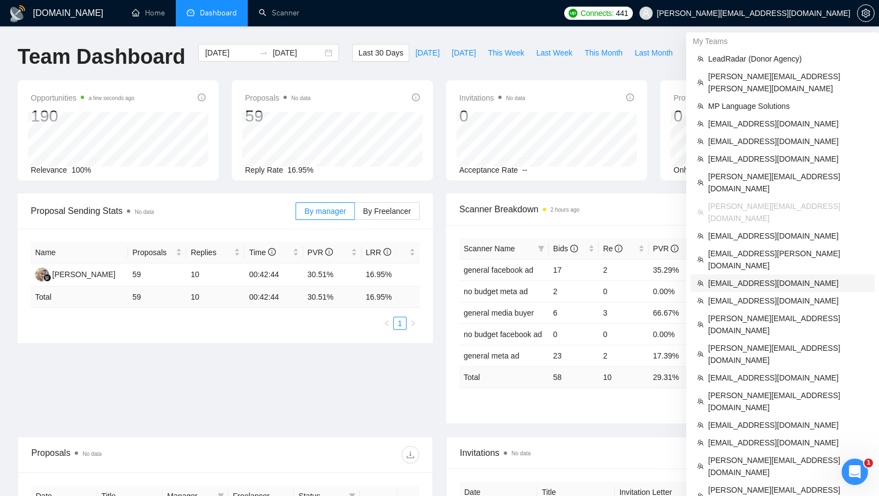
click at [778, 277] on span "saadmahmood1994@gmail.com" at bounding box center [789, 283] width 160 height 12
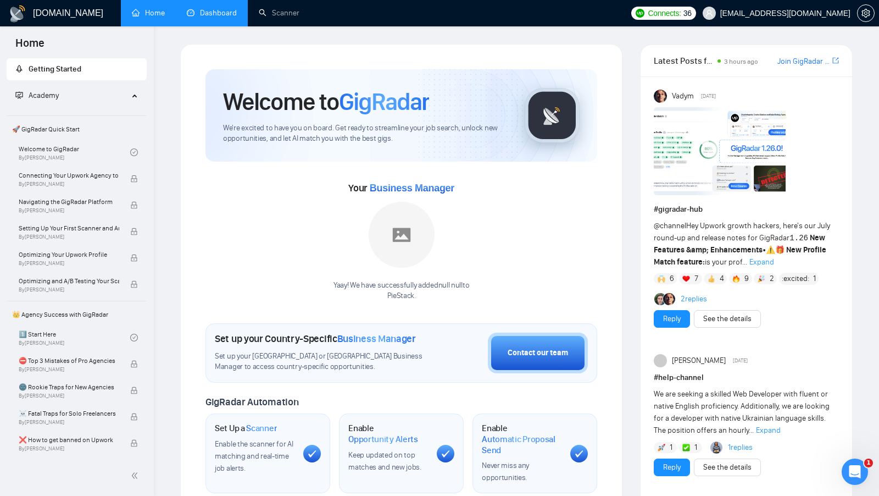
click at [196, 13] on link "Dashboard" at bounding box center [212, 12] width 50 height 9
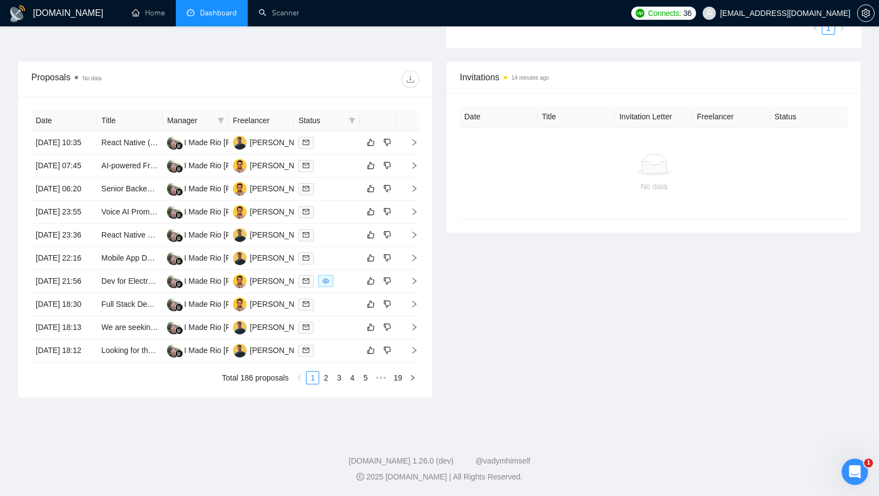
scroll to position [438, 0]
click at [343, 278] on div at bounding box center [326, 281] width 57 height 13
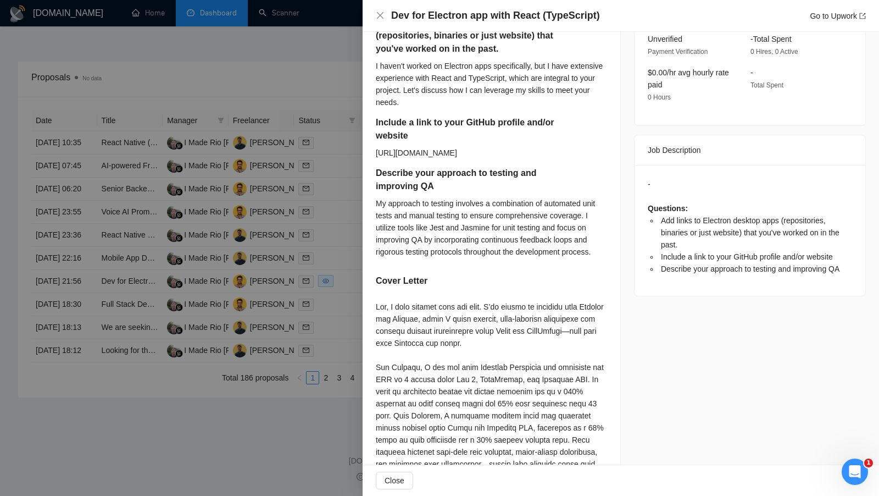
scroll to position [330, 0]
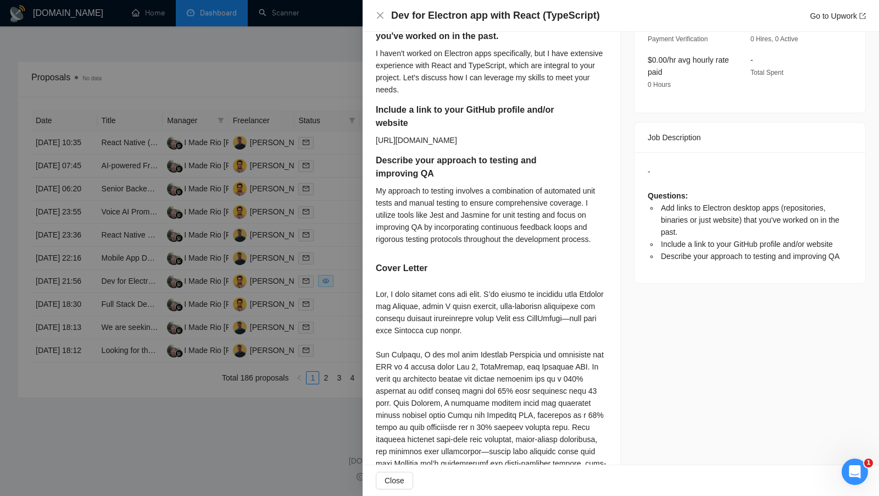
click at [339, 257] on div at bounding box center [439, 248] width 879 height 496
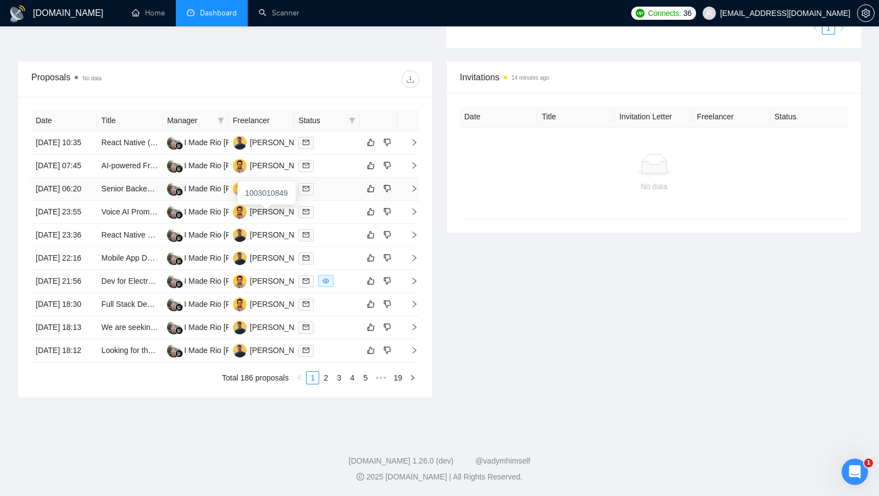
click at [272, 182] on div "Saad Mahmood" at bounding box center [281, 188] width 63 height 12
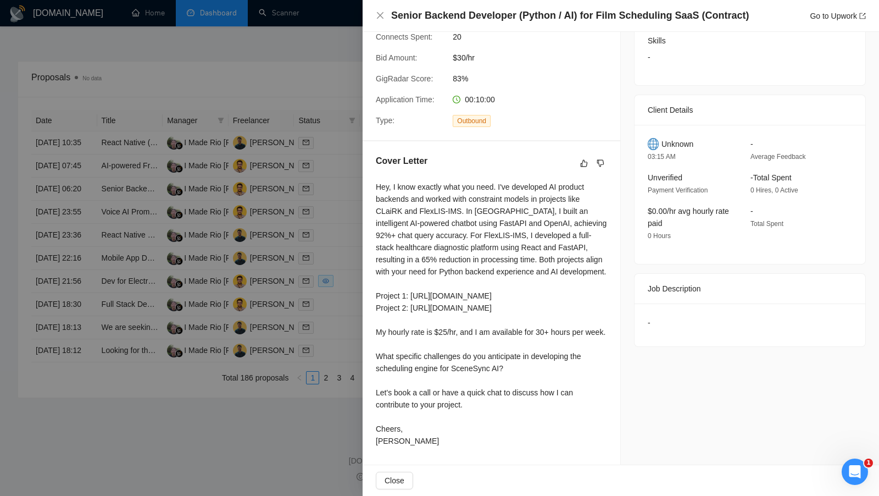
click at [330, 346] on div at bounding box center [439, 248] width 879 height 496
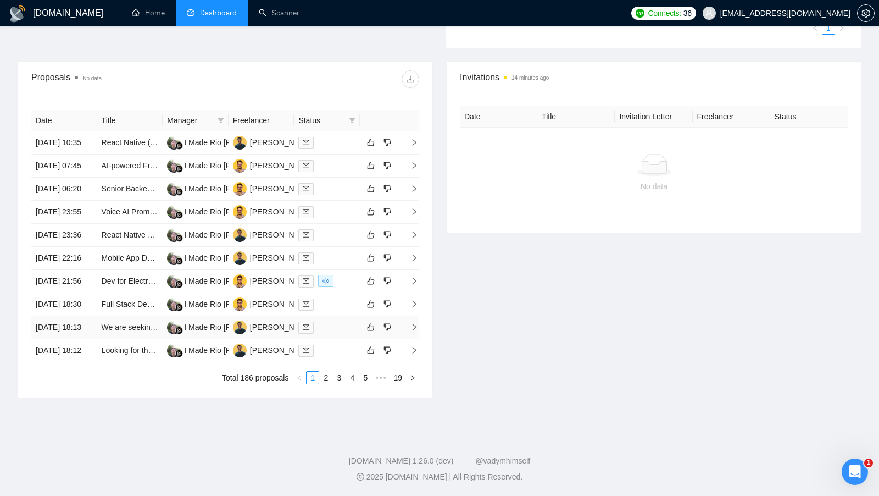
scroll to position [430, 0]
click at [267, 356] on div "Mudassar Raza" at bounding box center [281, 350] width 63 height 12
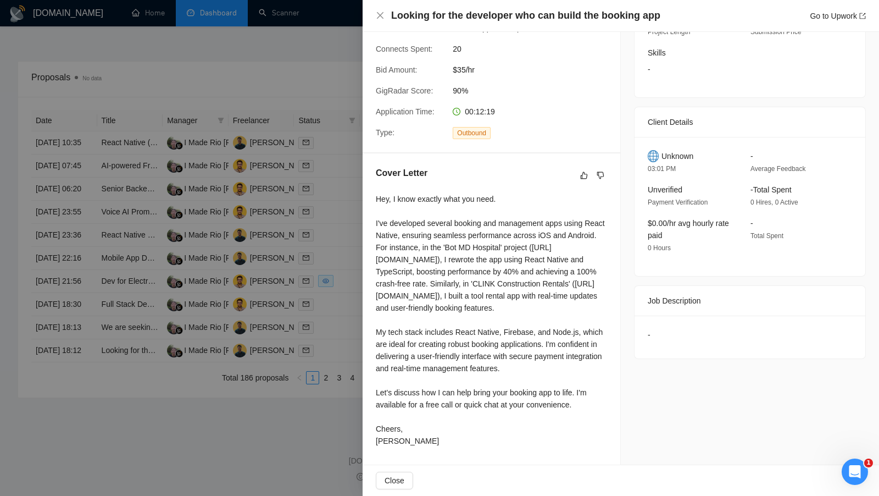
click at [334, 245] on div at bounding box center [439, 248] width 879 height 496
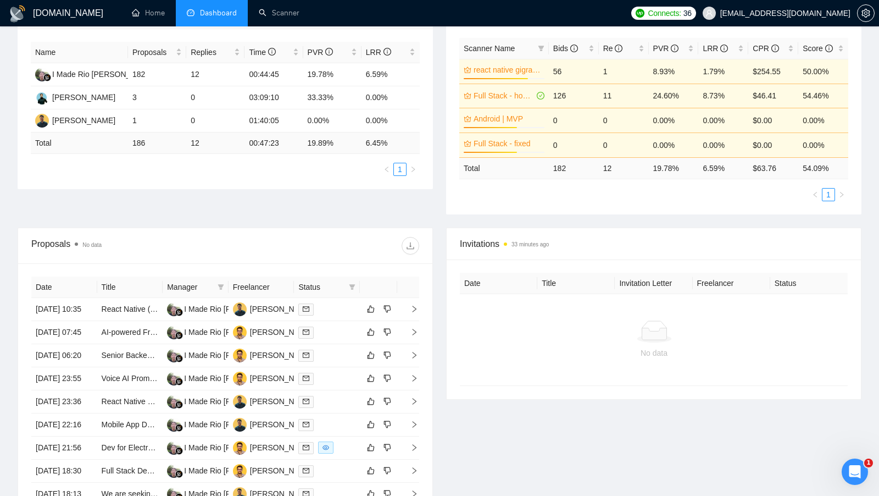
scroll to position [0, 0]
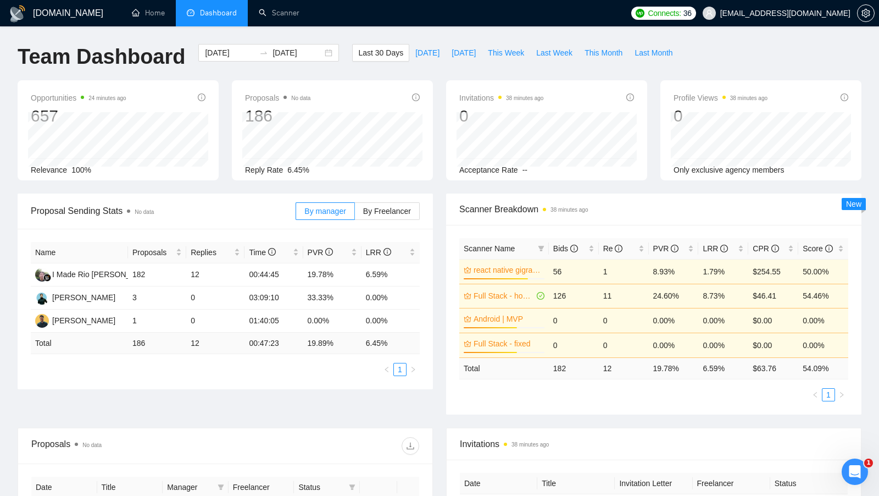
click at [446, 253] on div "Scanner Name Bids Re PVR LRR CPR Score react native gigradar 80% 56 1 8.93% 1.7…" at bounding box center [654, 320] width 416 height 190
click at [426, 211] on div "Proposal Sending Stats No data By manager By Freelancer" at bounding box center [226, 211] width 416 height 36
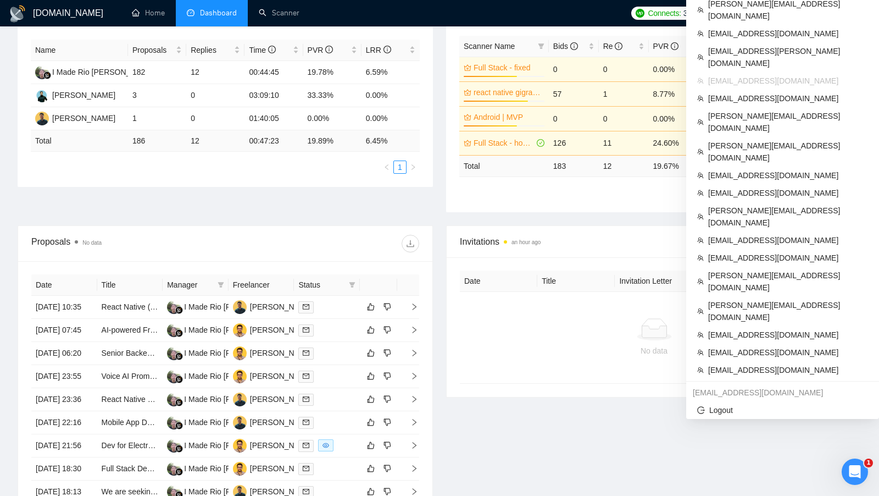
scroll to position [198, 0]
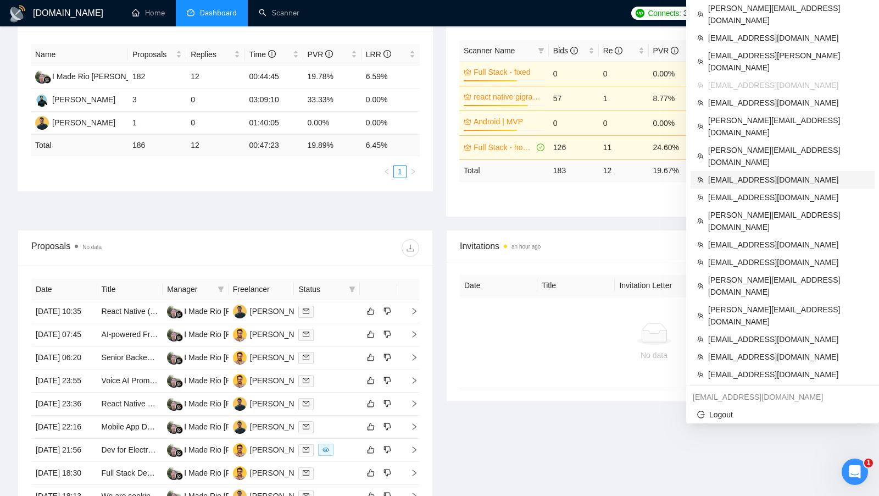
click at [768, 174] on span "ctmakc@gmail.com" at bounding box center [789, 180] width 160 height 12
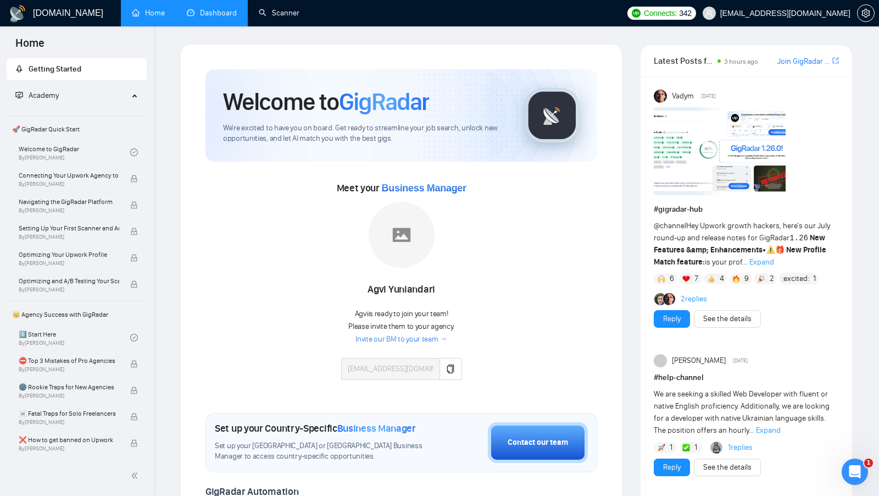
click at [222, 15] on link "Dashboard" at bounding box center [212, 12] width 50 height 9
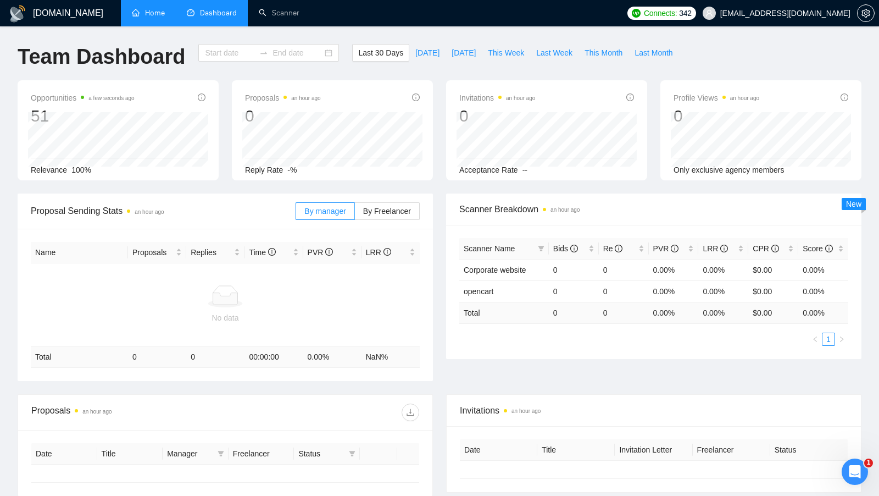
type input "[DATE]"
click at [321, 54] on div "2025-07-21 2025-08-20" at bounding box center [268, 53] width 141 height 18
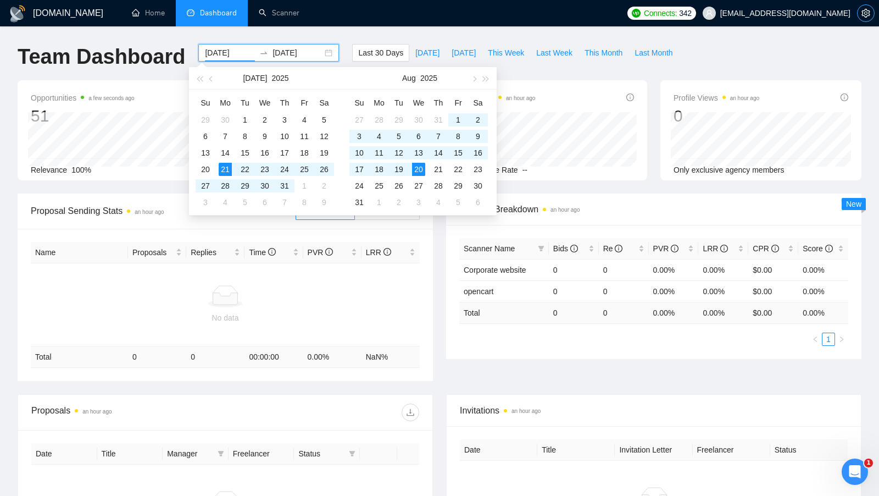
click at [865, 7] on button "button" at bounding box center [867, 13] width 18 height 18
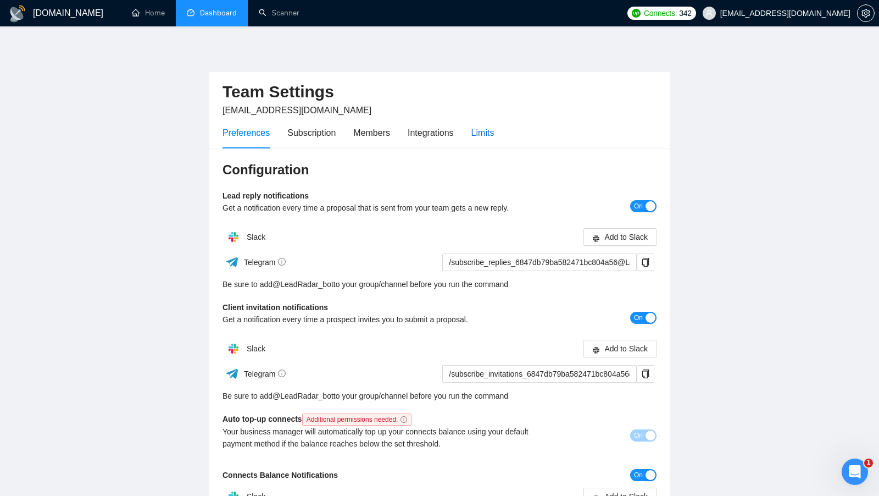
click at [485, 126] on div "Limits" at bounding box center [483, 133] width 23 height 14
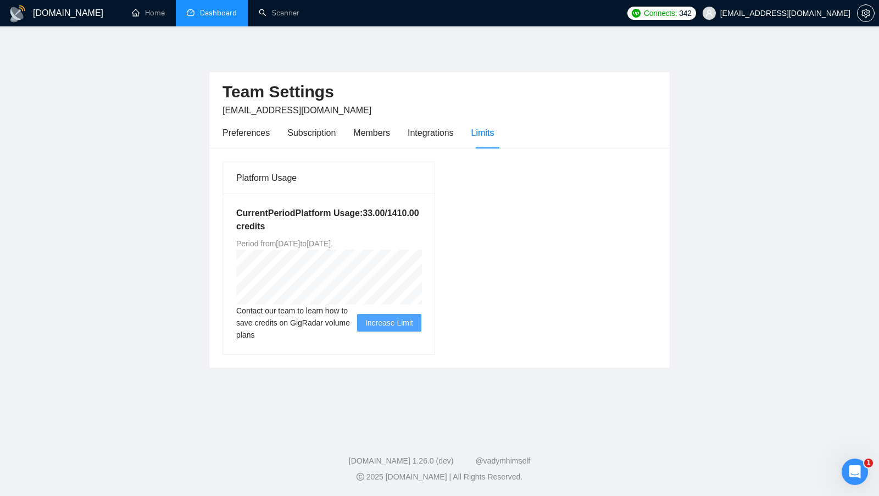
click at [210, 18] on link "Dashboard" at bounding box center [212, 12] width 50 height 9
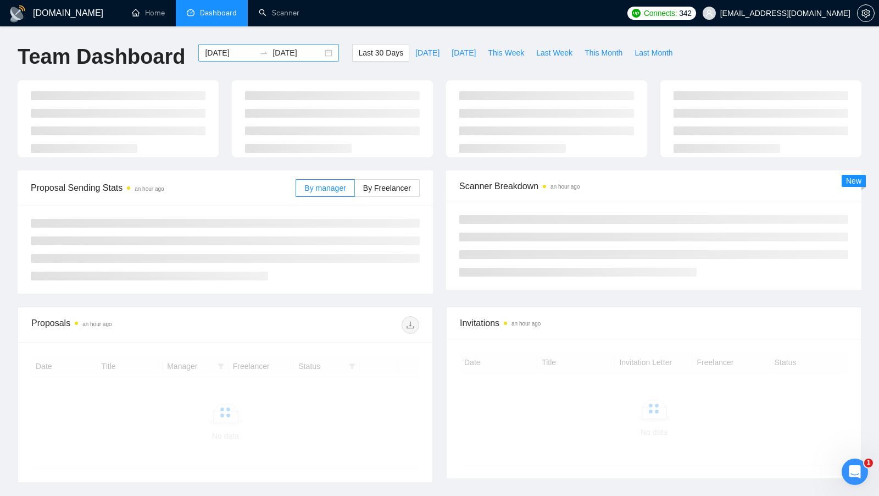
click at [317, 52] on div "2025-07-21 2025-08-20" at bounding box center [268, 53] width 141 height 18
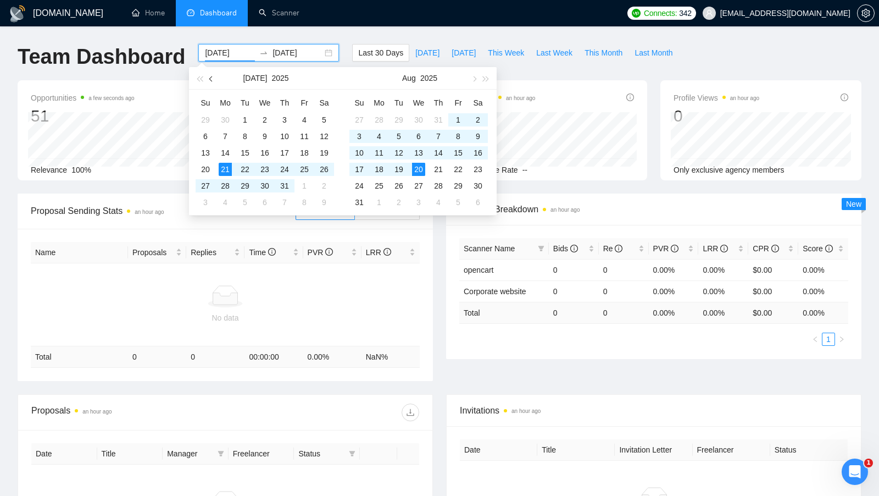
click at [213, 81] on button "button" at bounding box center [212, 78] width 12 height 22
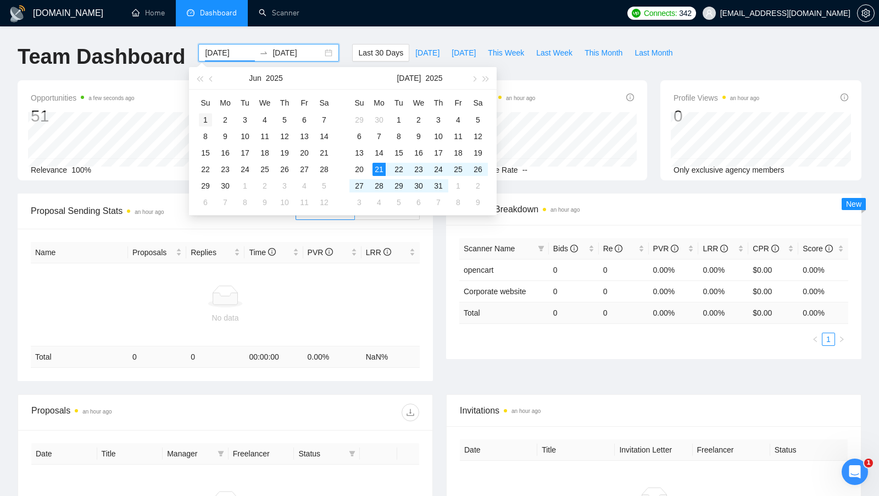
type input "2025-06-01"
click at [206, 116] on div "1" at bounding box center [205, 119] width 13 height 13
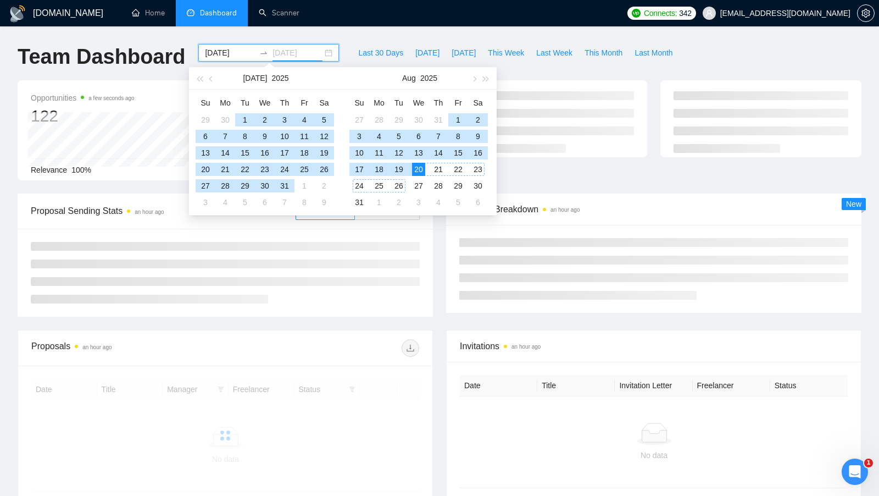
type input "[DATE]"
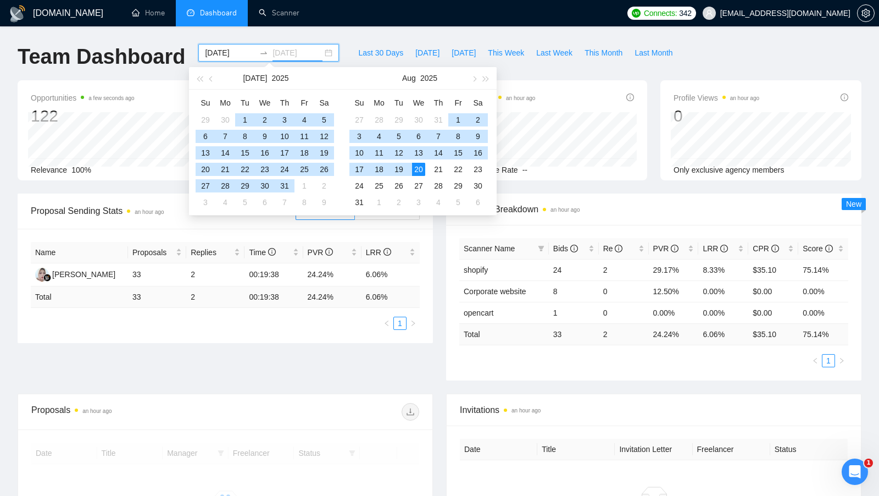
click at [418, 167] on div "20" at bounding box center [418, 169] width 13 height 13
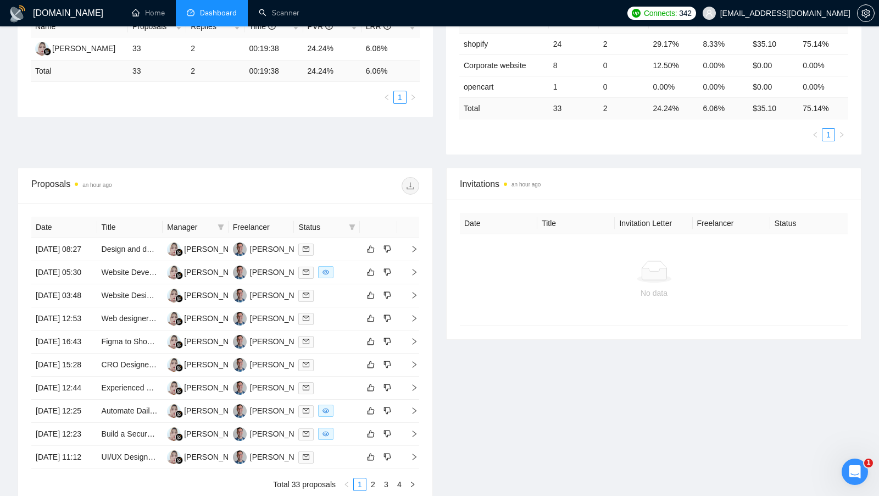
scroll to position [234, 0]
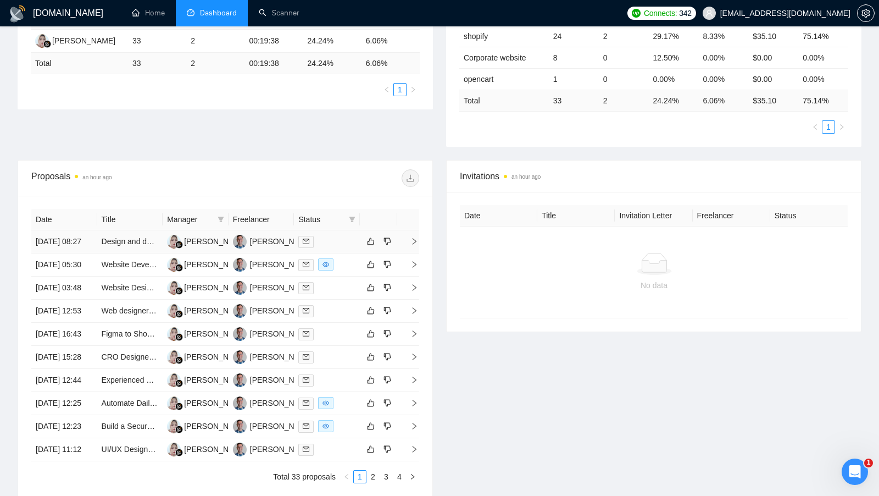
click at [329, 247] on div at bounding box center [326, 241] width 57 height 13
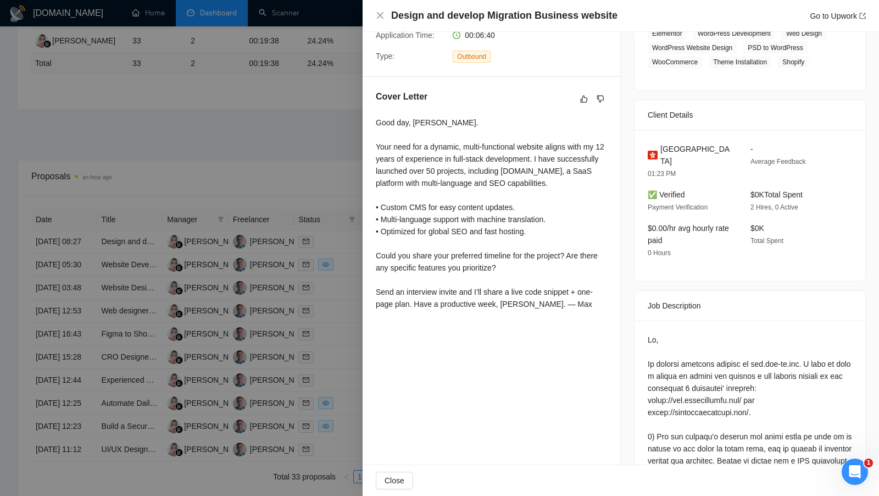
scroll to position [232, 0]
click at [285, 243] on div at bounding box center [439, 248] width 879 height 496
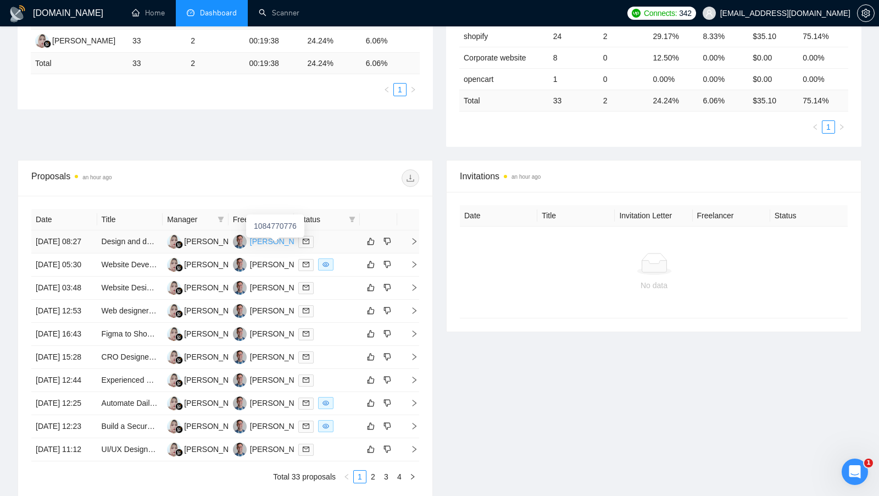
click at [284, 244] on div "[PERSON_NAME]" at bounding box center [281, 241] width 63 height 12
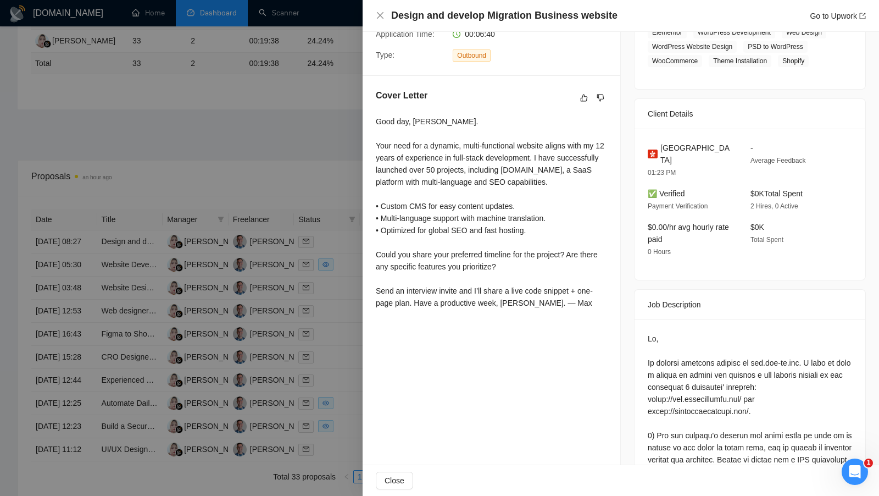
click at [196, 105] on div at bounding box center [439, 248] width 879 height 496
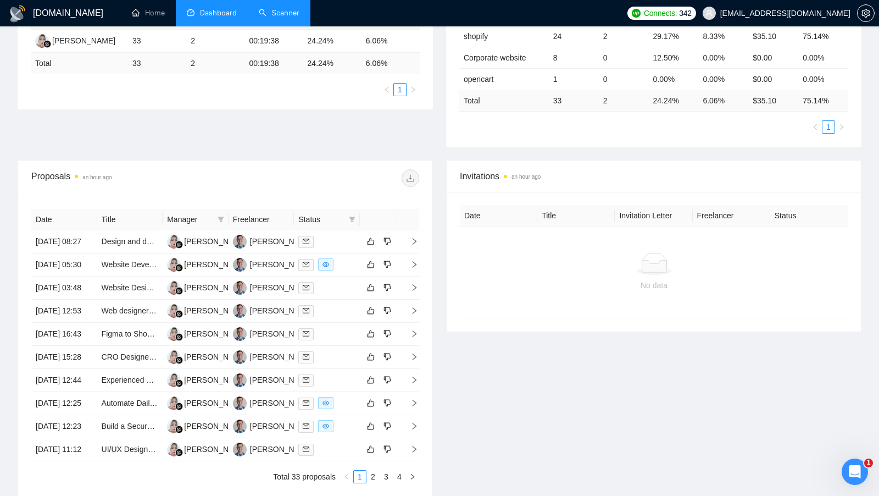
click at [289, 8] on link "Scanner" at bounding box center [279, 12] width 41 height 9
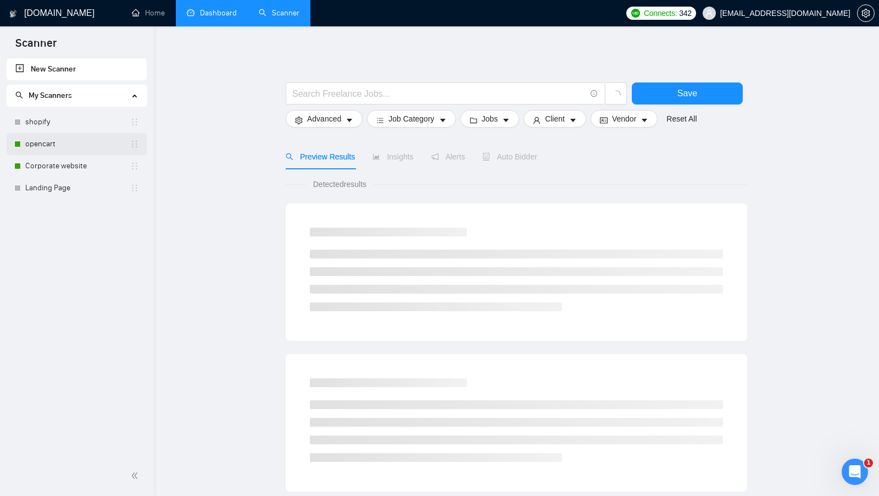
click at [65, 146] on link "opencart" at bounding box center [77, 144] width 105 height 22
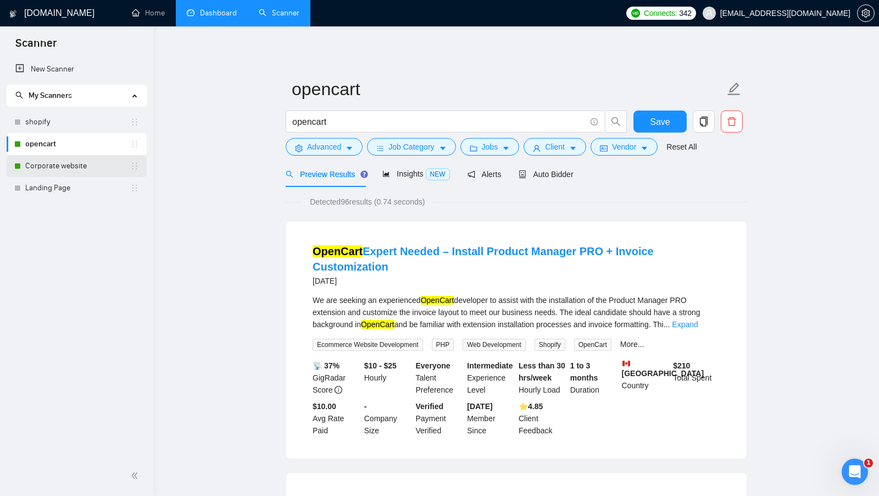
click at [65, 157] on link "Corporate website" at bounding box center [77, 166] width 105 height 22
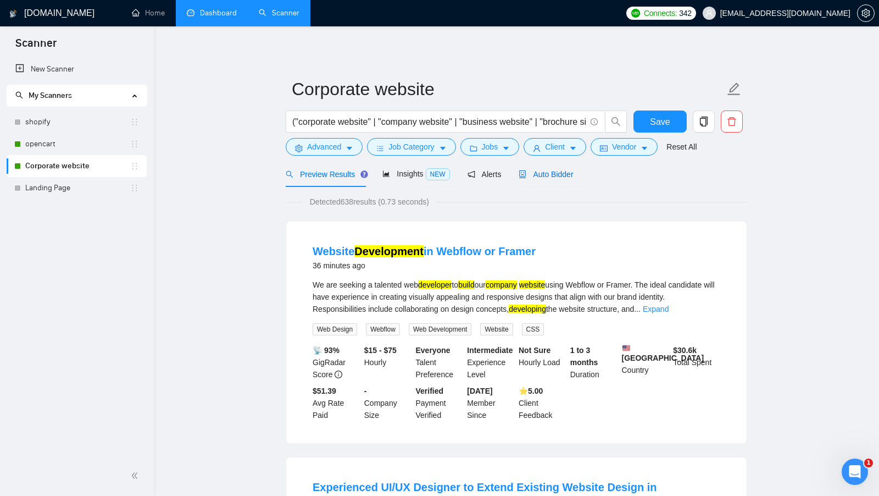
click at [554, 171] on span "Auto Bidder" at bounding box center [546, 174] width 54 height 9
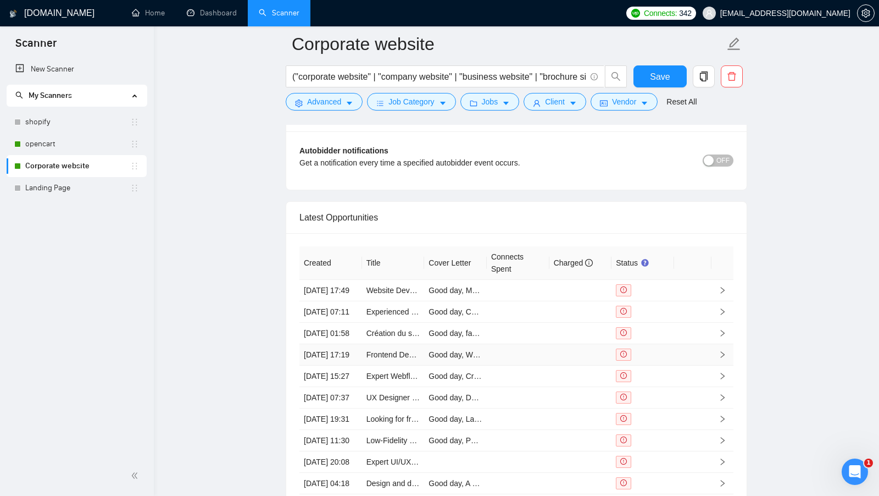
scroll to position [2671, 0]
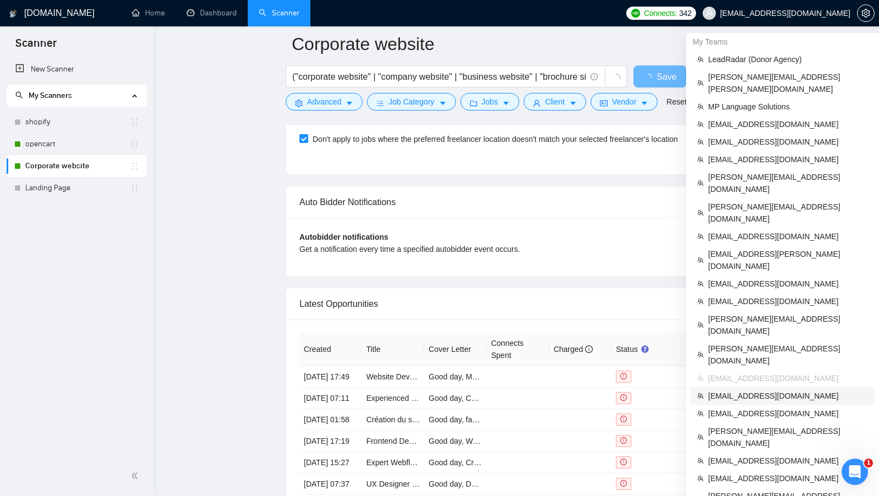
click at [775, 390] on span "[EMAIL_ADDRESS][DOMAIN_NAME]" at bounding box center [789, 396] width 160 height 12
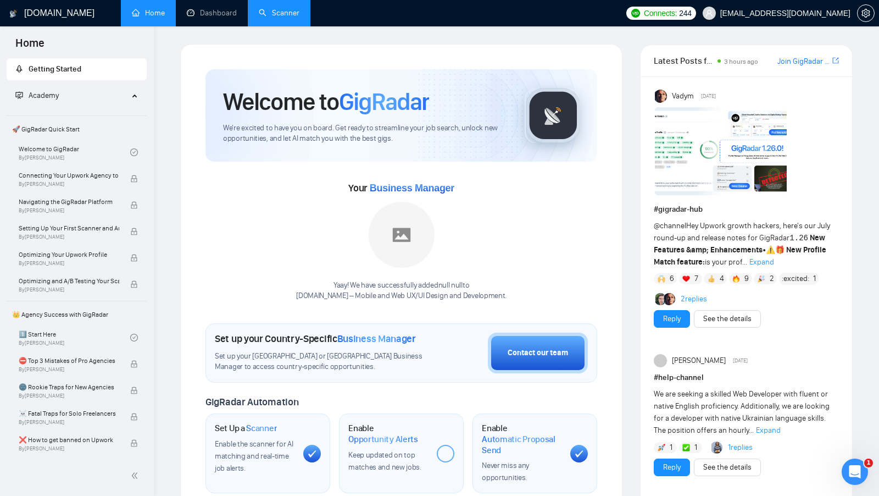
click at [300, 18] on link "Scanner" at bounding box center [279, 12] width 41 height 9
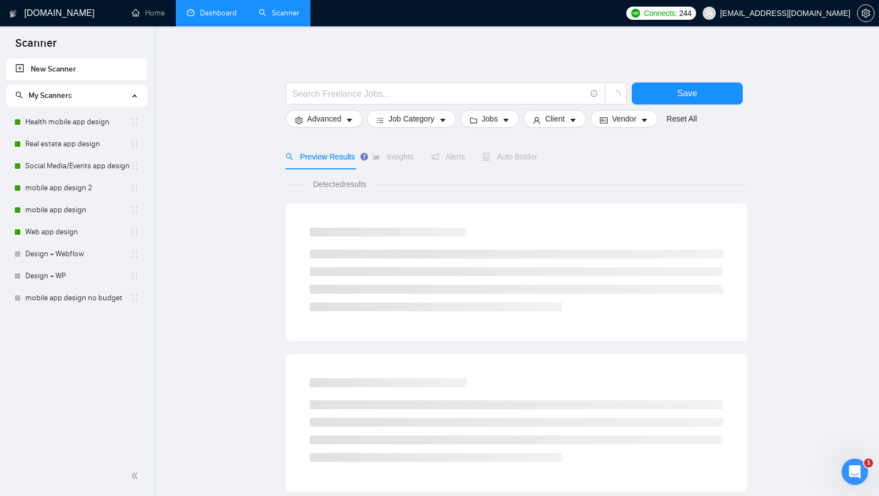
click at [224, 18] on link "Dashboard" at bounding box center [212, 12] width 50 height 9
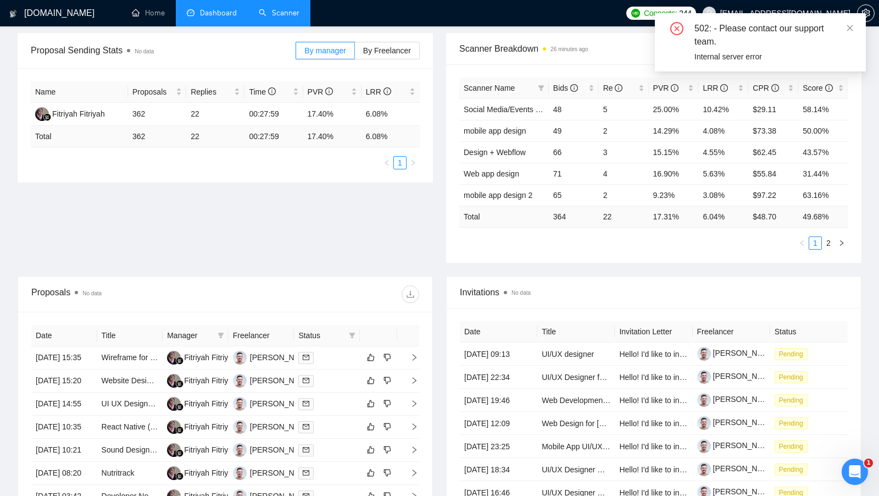
scroll to position [160, 0]
click at [390, 48] on span "By Freelancer" at bounding box center [387, 51] width 48 height 9
click at [355, 54] on input "By Freelancer" at bounding box center [355, 54] width 0 height 0
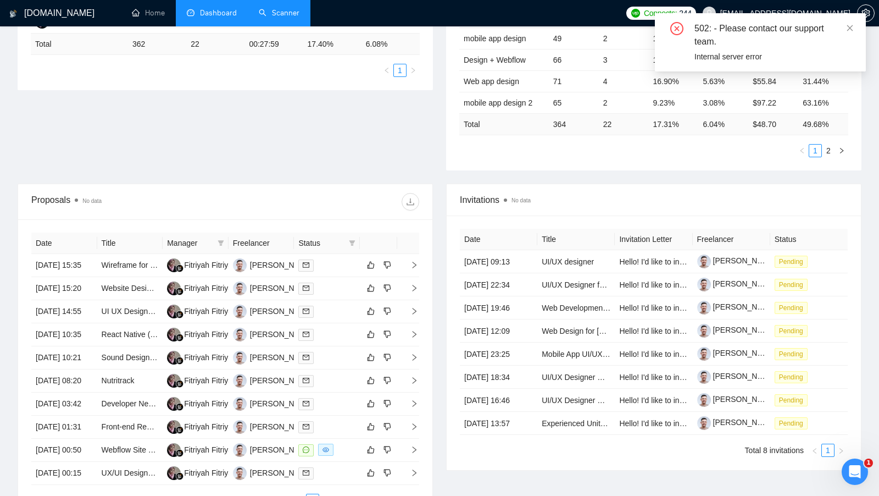
scroll to position [324, 0]
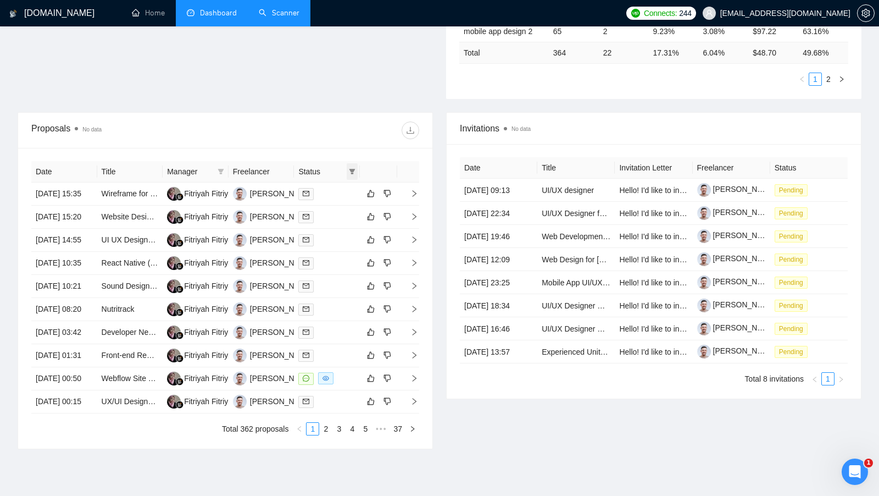
click at [348, 171] on span at bounding box center [352, 171] width 11 height 16
click at [336, 189] on span "Chat" at bounding box center [324, 189] width 53 height 12
checkbox input "true"
click at [344, 148] on div "Date Title Manager Freelancer Status 20 Aug, 2025 15:35 Wireframe for web3 app …" at bounding box center [225, 298] width 414 height 301
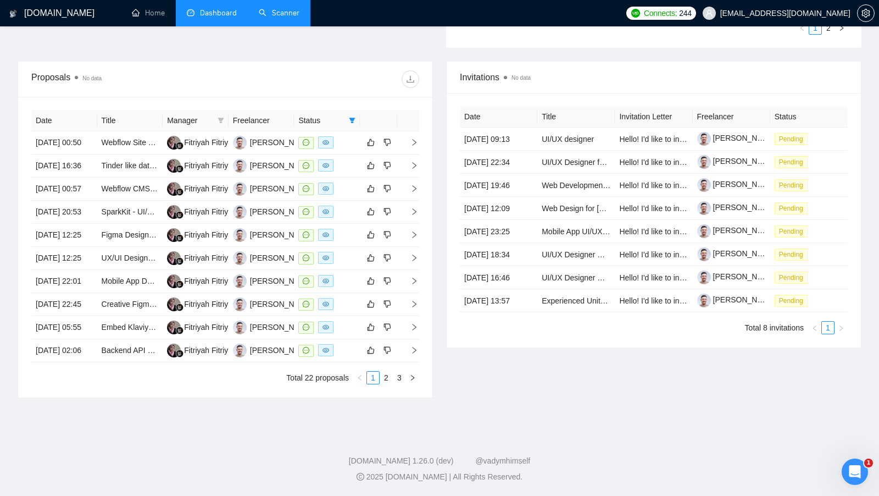
scroll to position [474, 0]
click at [388, 370] on div "Date Title Manager Freelancer Status 20 Aug, 2025 00:50 Webflow Site Transfer t…" at bounding box center [225, 247] width 388 height 274
click at [388, 377] on link "2" at bounding box center [386, 378] width 12 height 12
click at [400, 373] on link "3" at bounding box center [400, 378] width 12 height 12
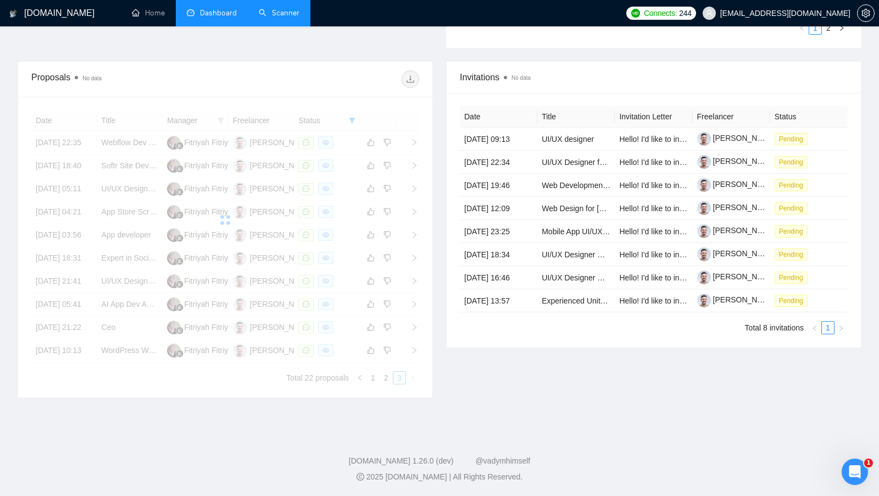
scroll to position [393, 0]
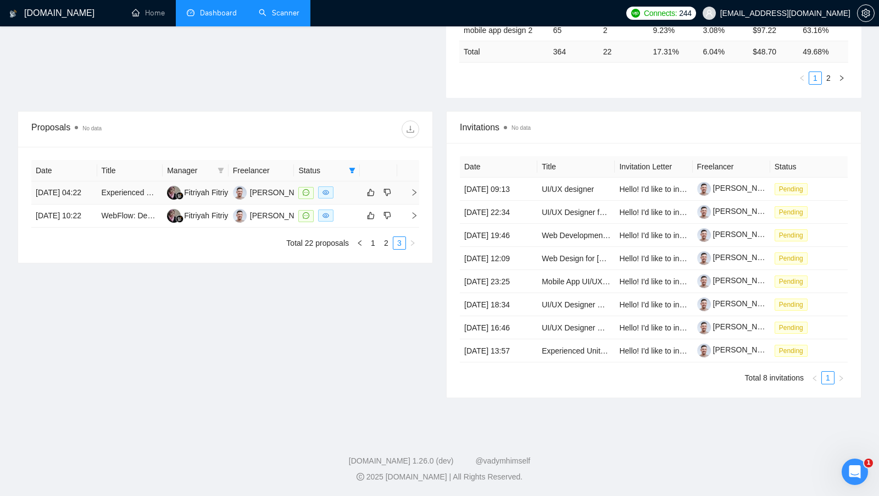
click at [339, 186] on div at bounding box center [326, 192] width 57 height 13
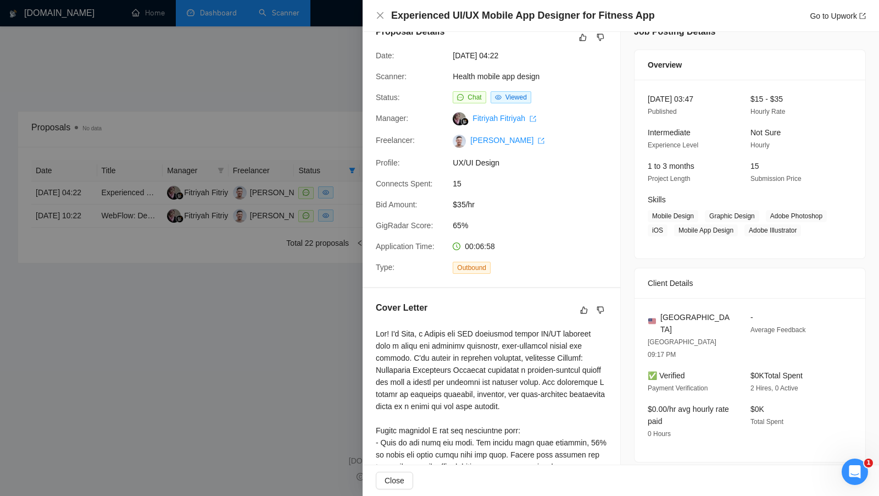
scroll to position [0, 0]
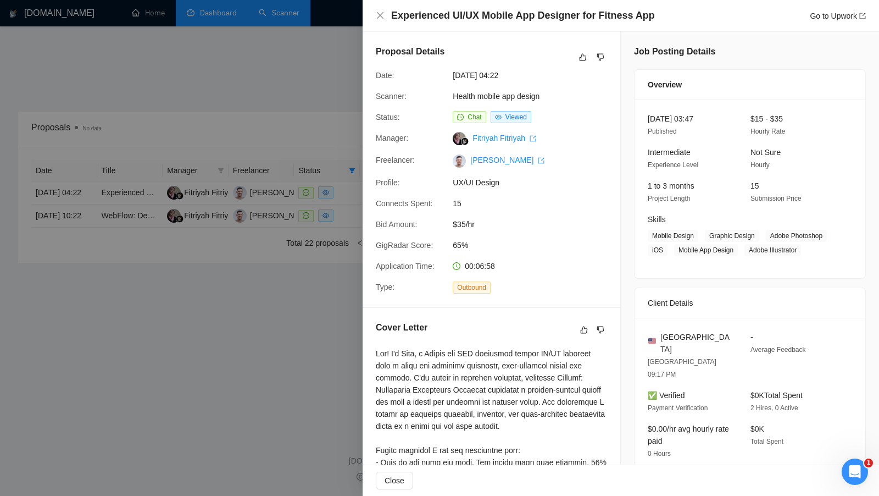
click at [247, 278] on div at bounding box center [439, 248] width 879 height 496
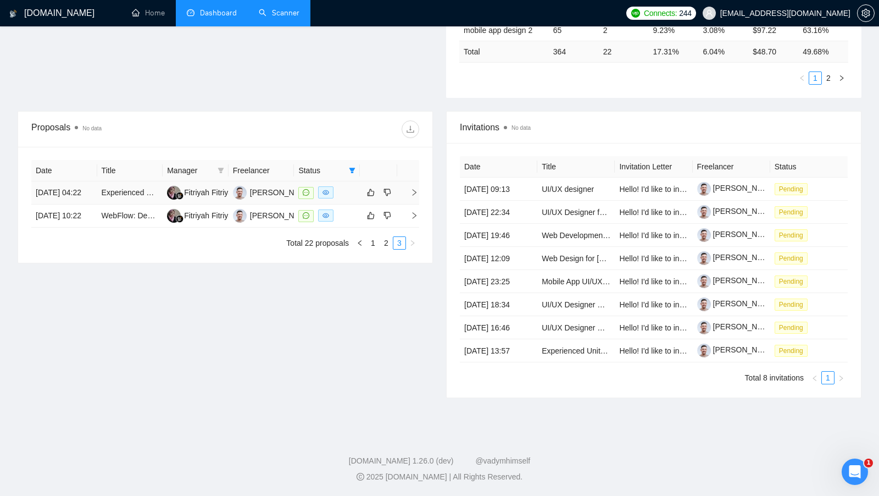
click at [351, 181] on td at bounding box center [327, 192] width 66 height 23
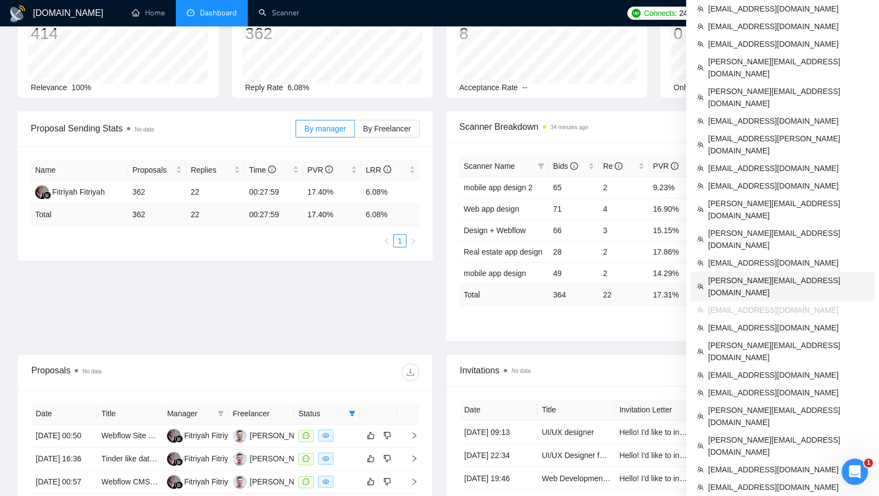
click at [755, 274] on span "[PERSON_NAME][EMAIL_ADDRESS][DOMAIN_NAME]" at bounding box center [789, 286] width 160 height 24
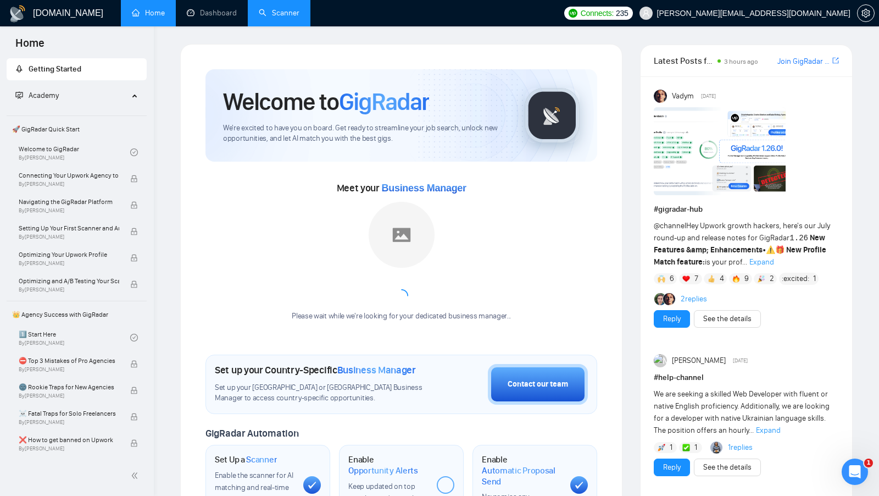
click at [259, 15] on link "Scanner" at bounding box center [279, 12] width 41 height 9
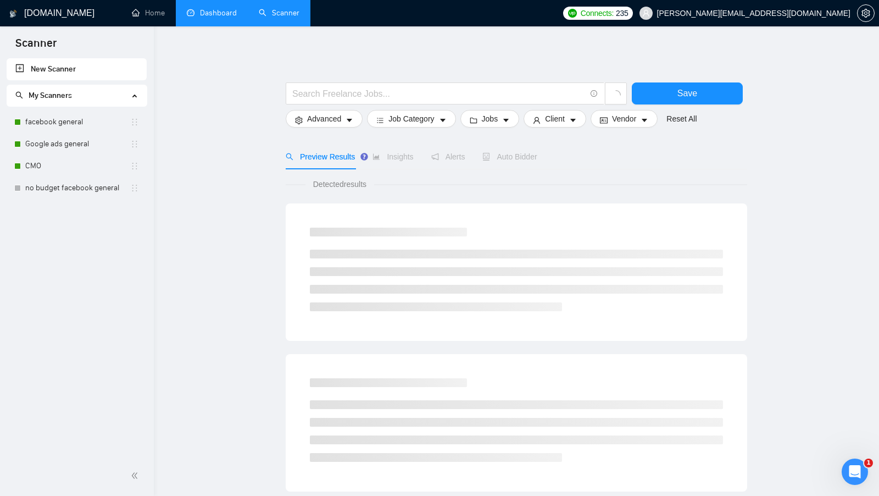
click at [217, 17] on link "Dashboard" at bounding box center [212, 12] width 50 height 9
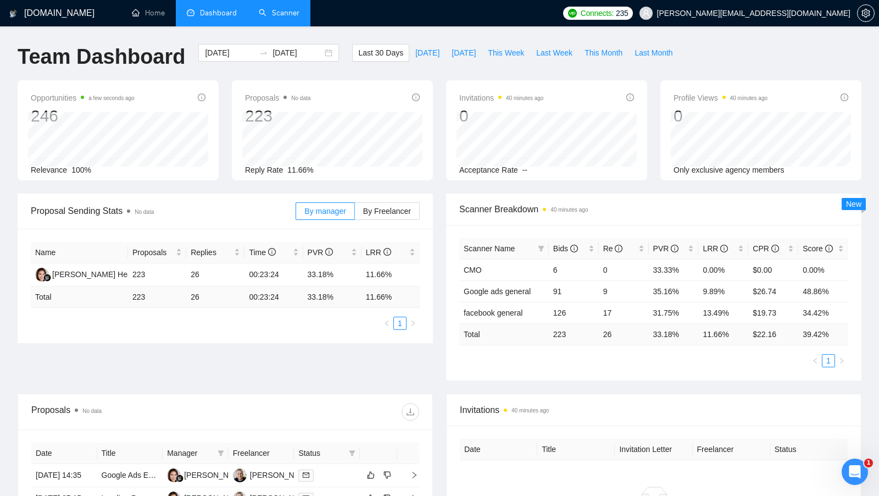
scroll to position [290, 0]
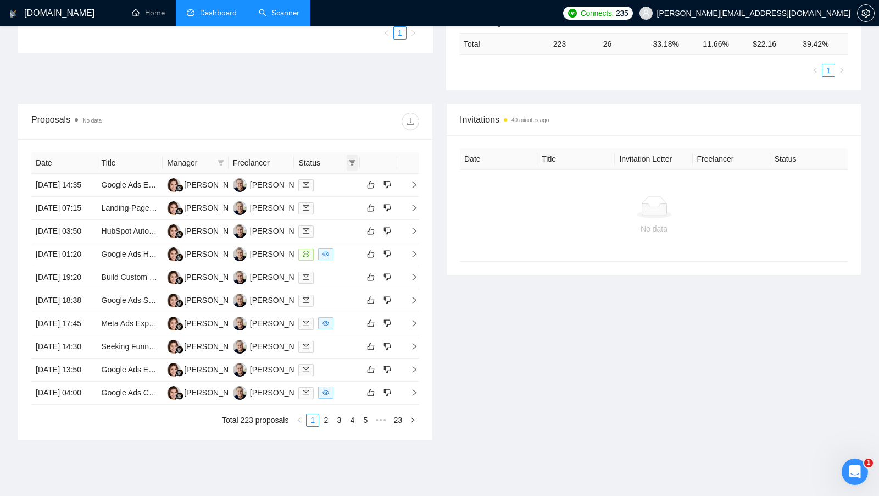
click at [353, 163] on span at bounding box center [352, 162] width 11 height 16
click at [333, 183] on span "Chat" at bounding box center [324, 181] width 53 height 12
checkbox input "true"
click at [380, 130] on div "Proposals No data" at bounding box center [225, 121] width 388 height 35
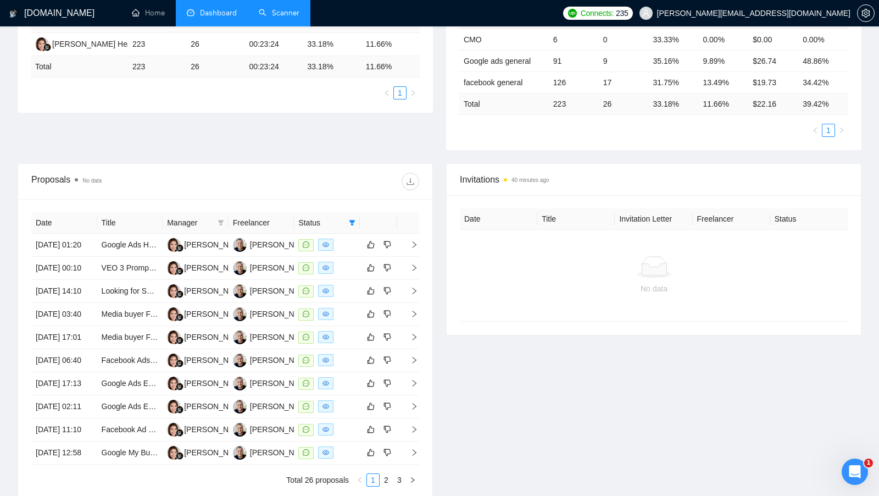
scroll to position [432, 0]
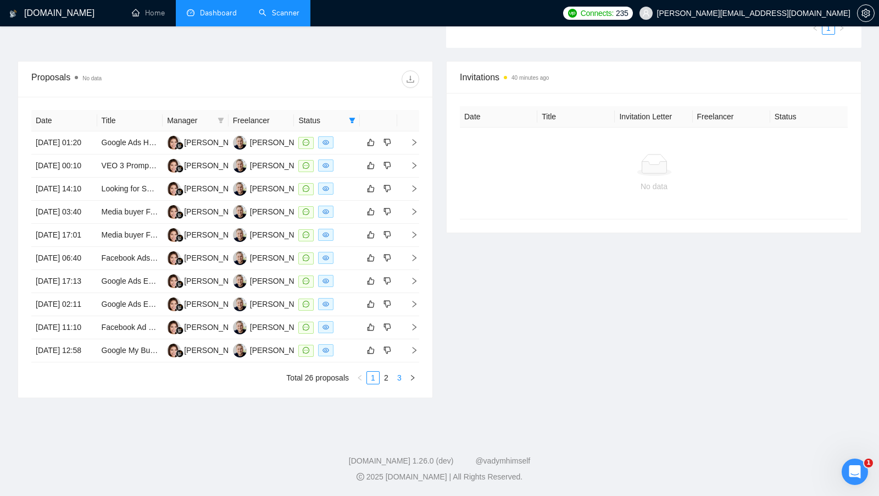
click at [403, 375] on link "3" at bounding box center [400, 378] width 12 height 12
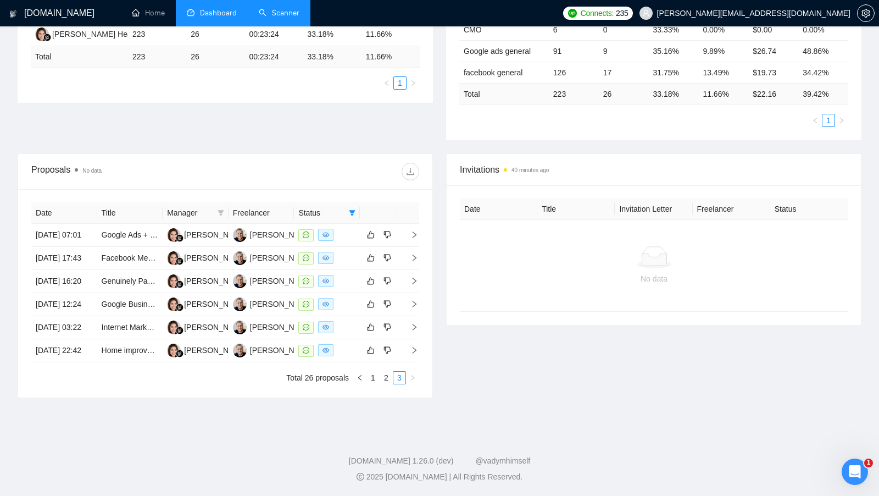
scroll to position [0, 0]
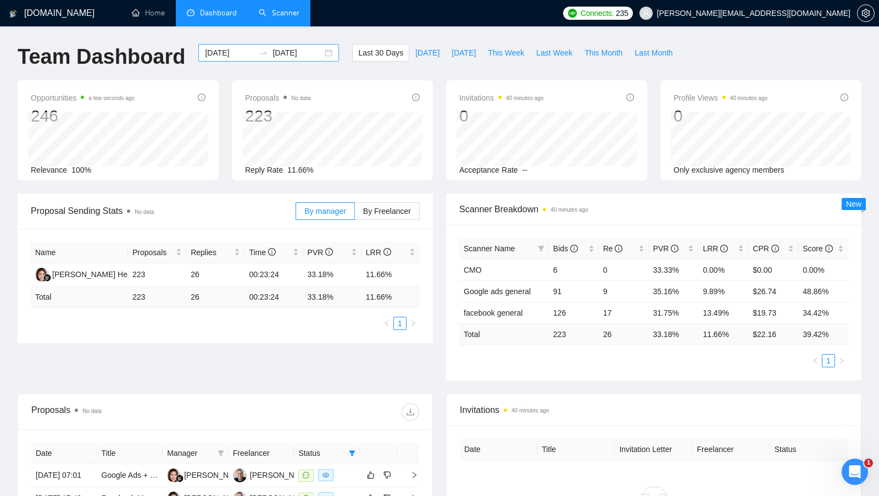
click at [318, 53] on div "2025-07-21 2025-08-20" at bounding box center [268, 53] width 141 height 18
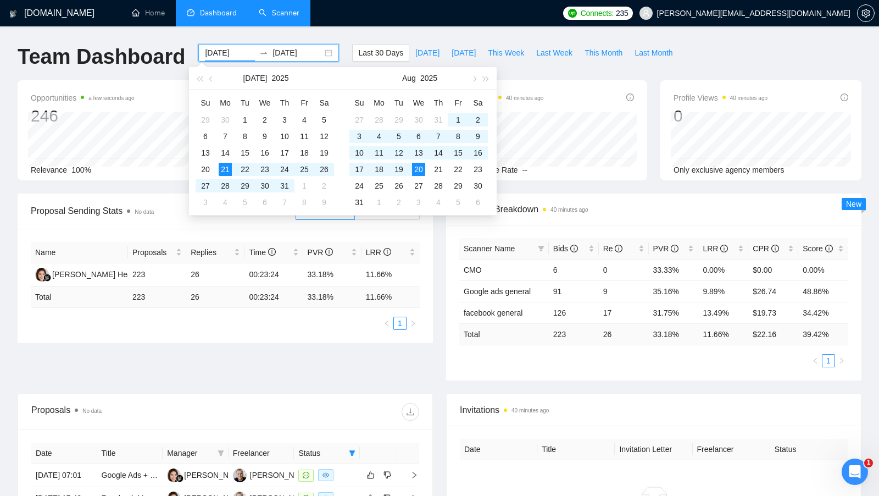
click at [318, 54] on div "2025-07-21 2025-08-20" at bounding box center [268, 53] width 141 height 18
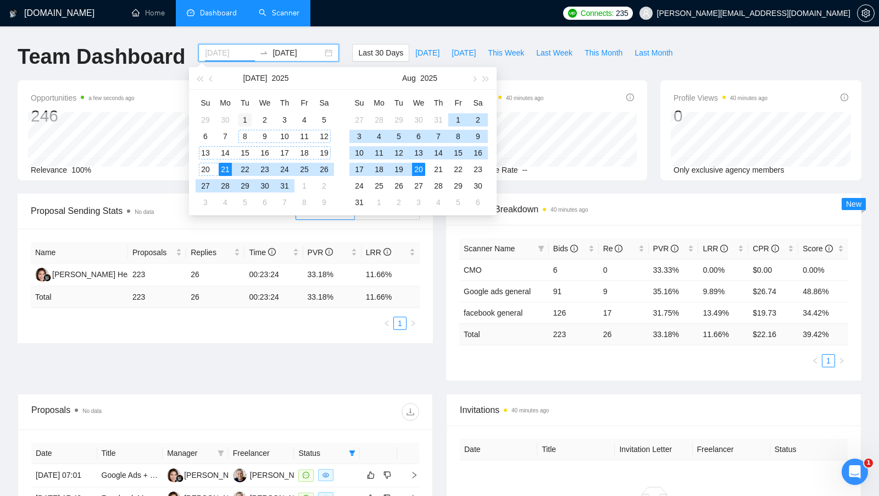
type input "2025-07-01"
click at [245, 123] on div "1" at bounding box center [245, 119] width 13 height 13
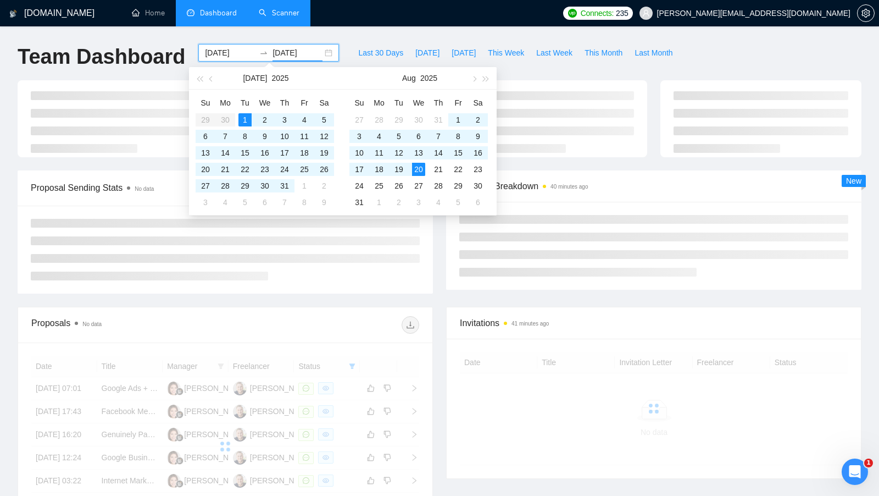
type input "[DATE]"
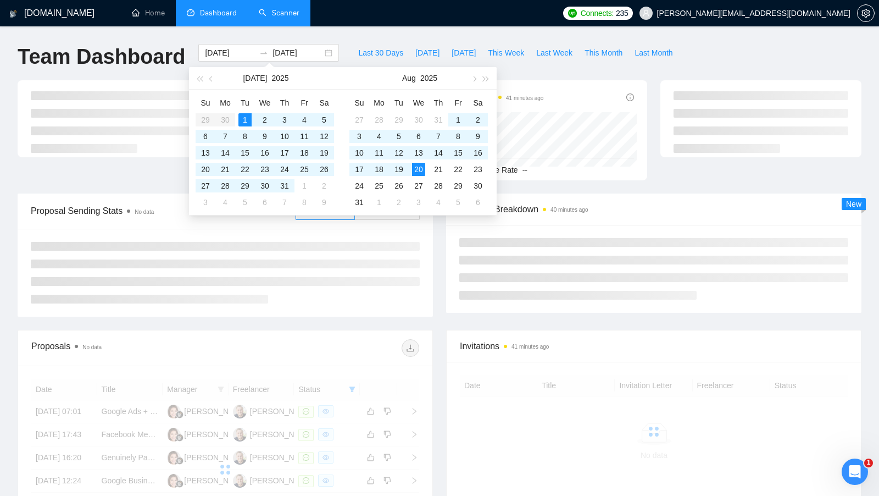
click at [440, 289] on div "Scanner Breakdown 40 minutes ago New" at bounding box center [654, 252] width 429 height 119
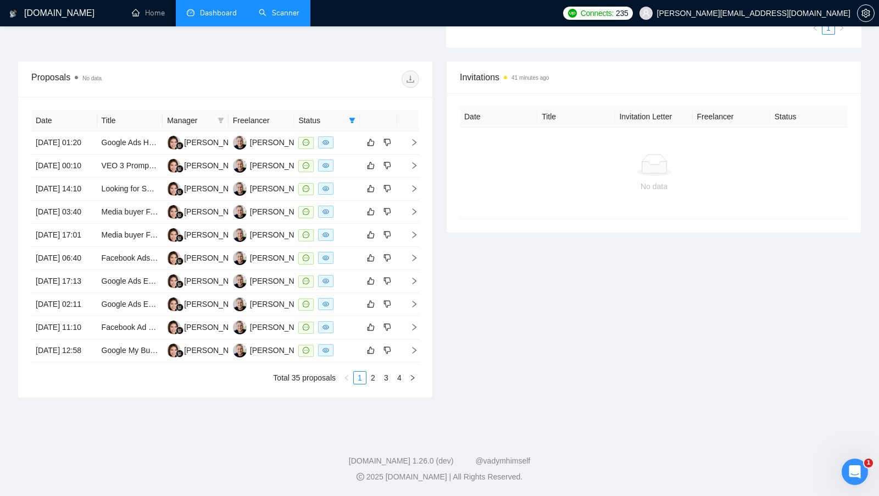
scroll to position [432, 0]
click at [394, 374] on link "4" at bounding box center [400, 378] width 12 height 12
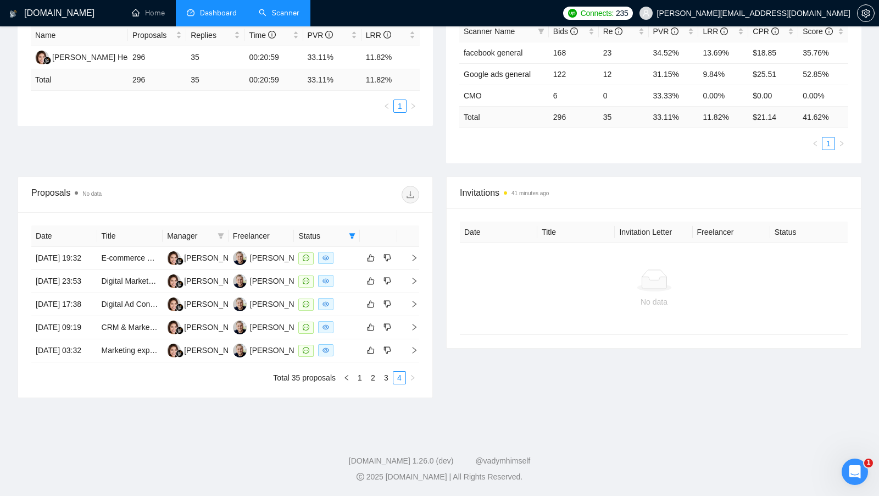
scroll to position [251, 0]
click at [385, 384] on link "3" at bounding box center [386, 378] width 12 height 12
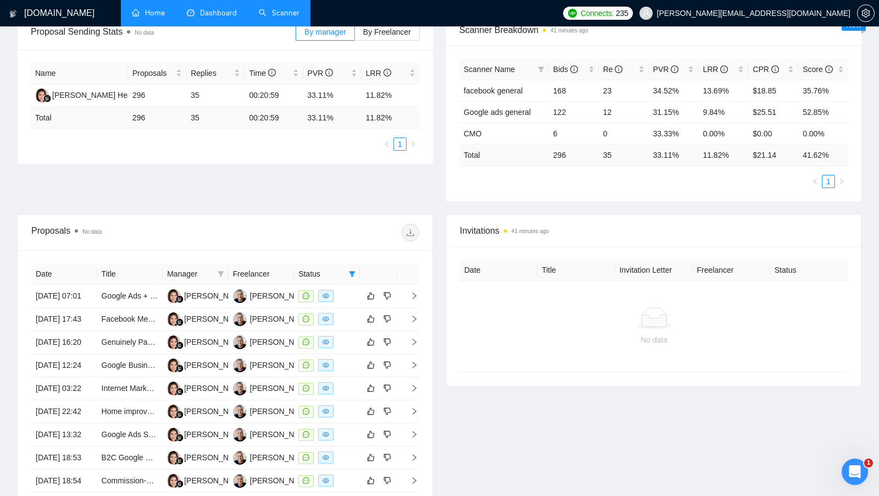
scroll to position [0, 0]
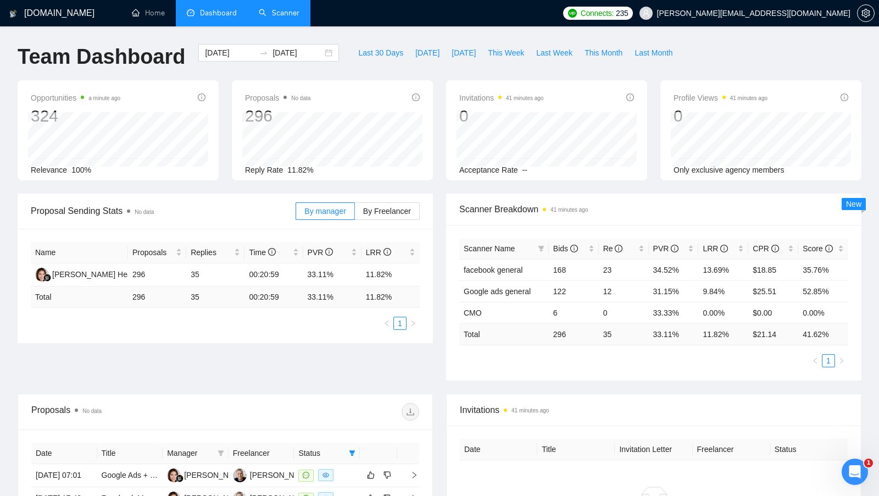
click at [288, 17] on link "Scanner" at bounding box center [279, 12] width 41 height 9
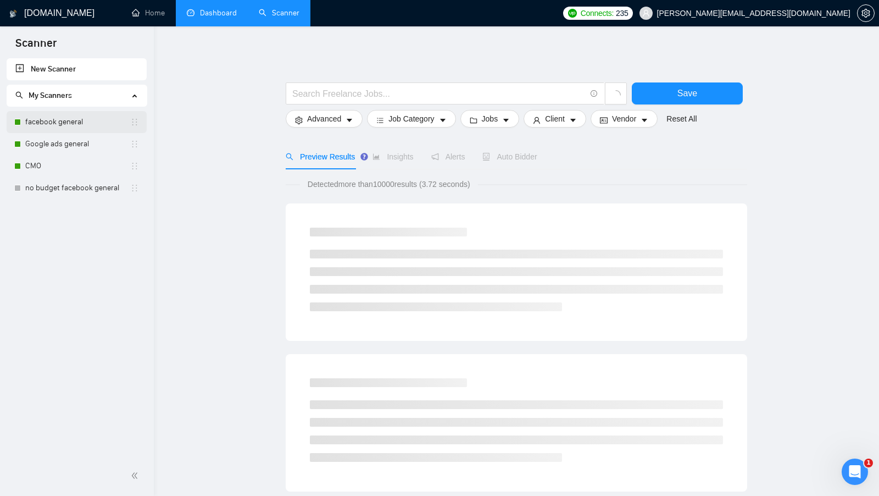
click at [103, 127] on link "facebook general" at bounding box center [77, 122] width 105 height 22
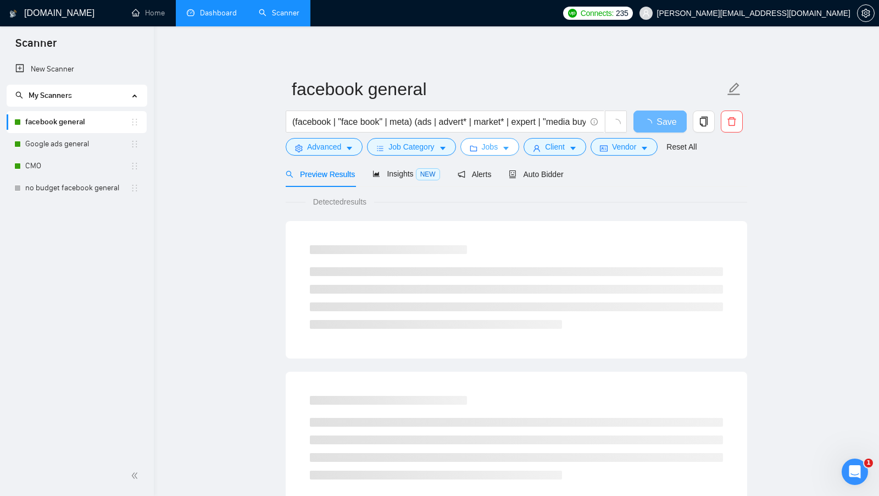
click at [499, 147] on span "Jobs" at bounding box center [490, 147] width 16 height 12
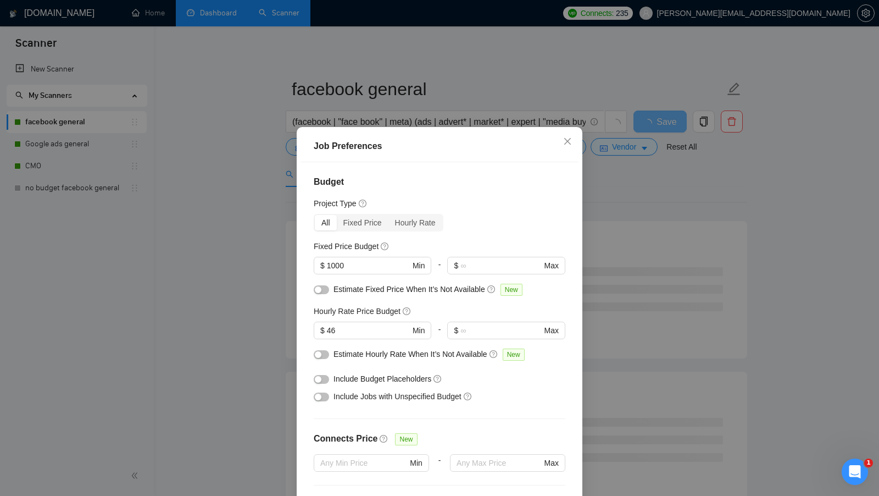
click at [712, 236] on div "Job Preferences Budget Project Type All Fixed Price Hourly Rate Fixed Price Bud…" at bounding box center [439, 248] width 879 height 496
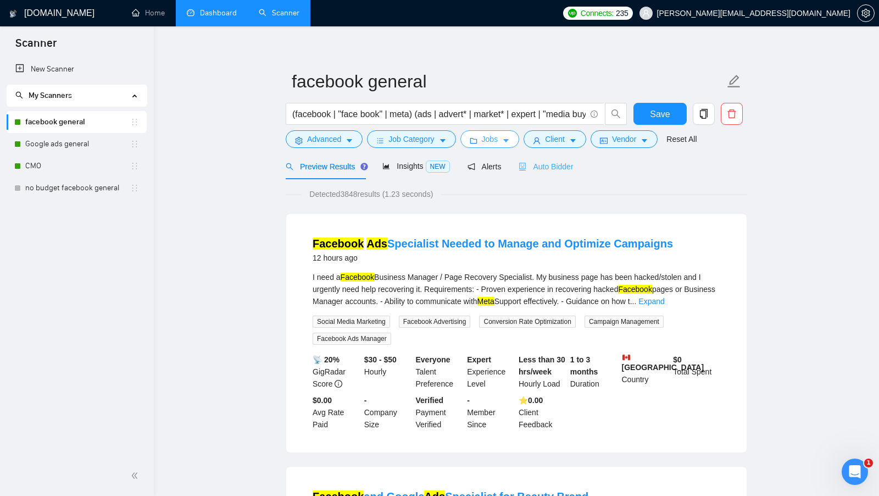
scroll to position [9, 0]
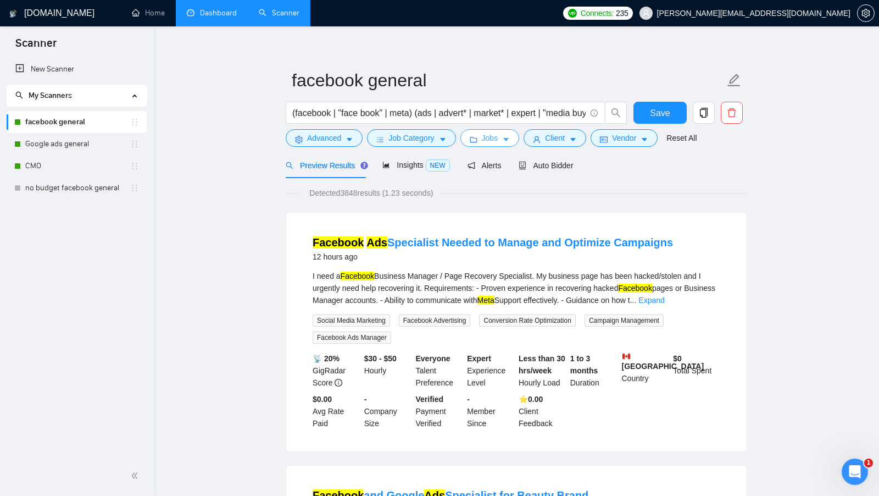
click at [501, 138] on button "Jobs" at bounding box center [490, 138] width 59 height 18
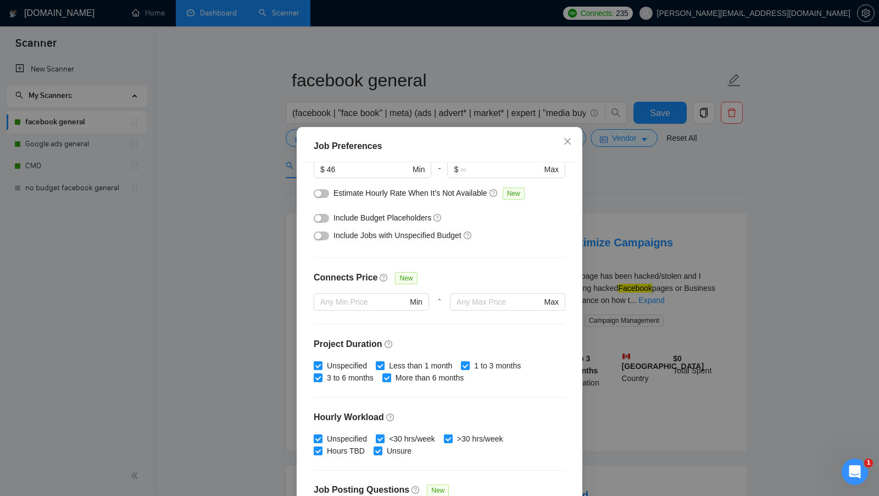
scroll to position [163, 0]
click at [317, 194] on div "button" at bounding box center [318, 192] width 7 height 7
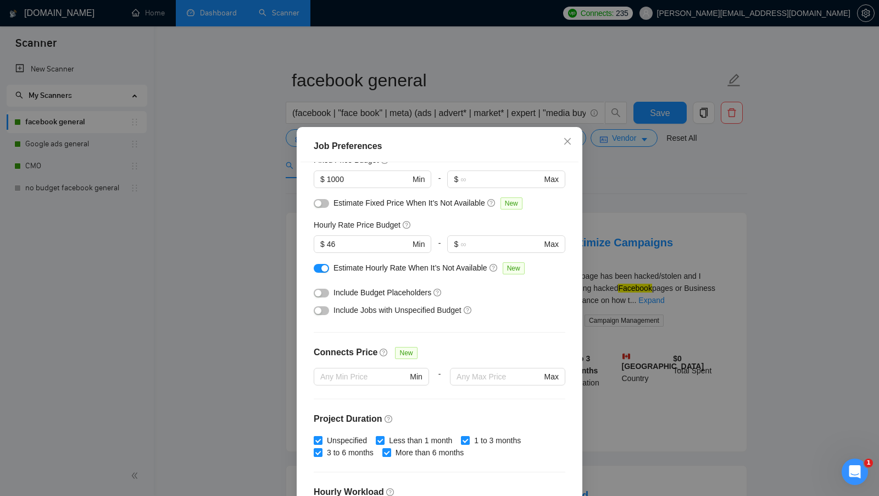
click at [318, 201] on div "button" at bounding box center [318, 203] width 7 height 7
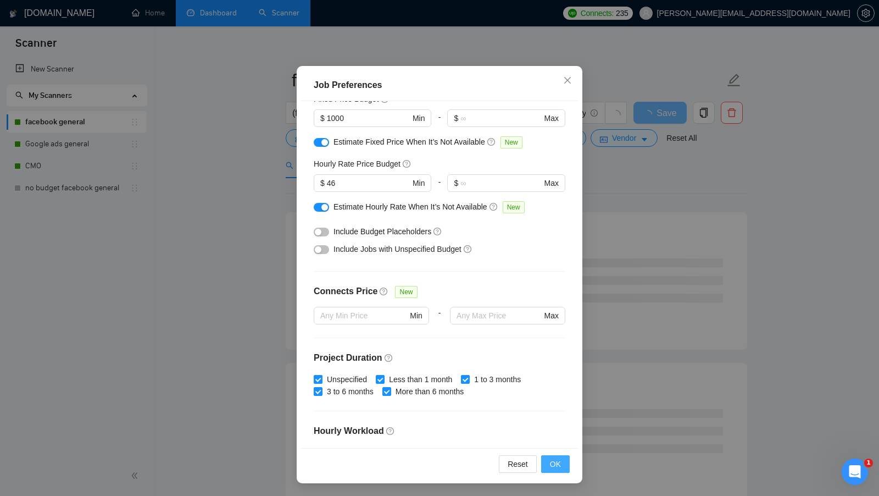
click at [551, 458] on span "OK" at bounding box center [555, 464] width 11 height 12
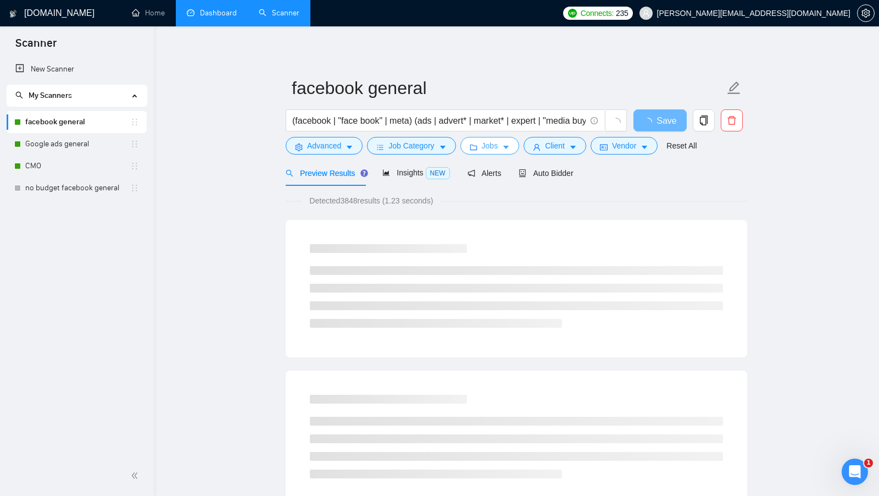
scroll to position [0, 0]
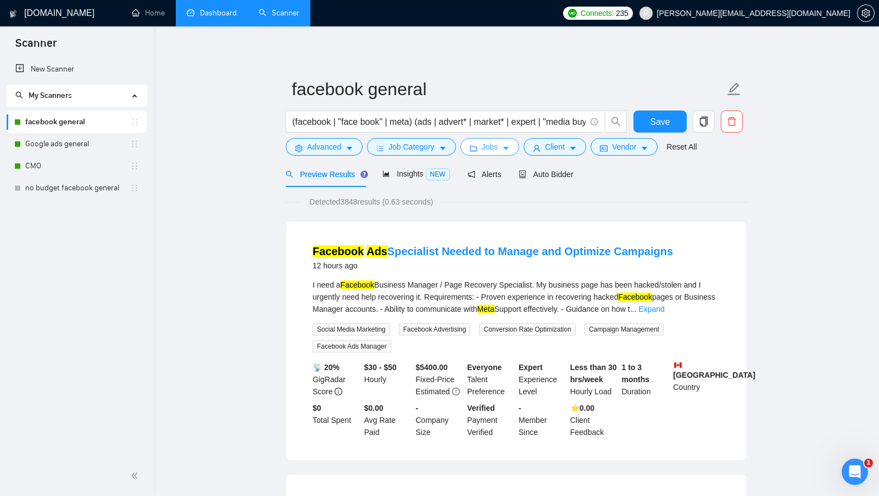
click at [496, 147] on span "Jobs" at bounding box center [490, 147] width 16 height 12
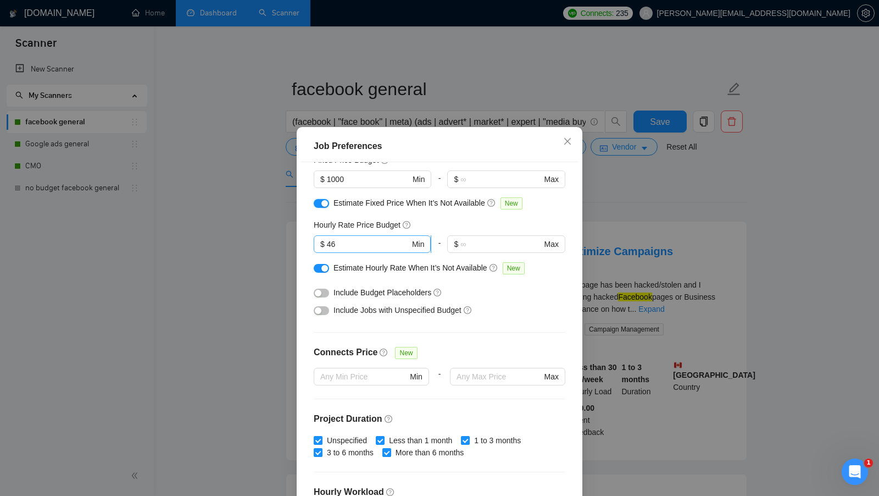
click at [323, 206] on div "button" at bounding box center [325, 203] width 7 height 7
click at [323, 266] on div "button" at bounding box center [325, 268] width 7 height 7
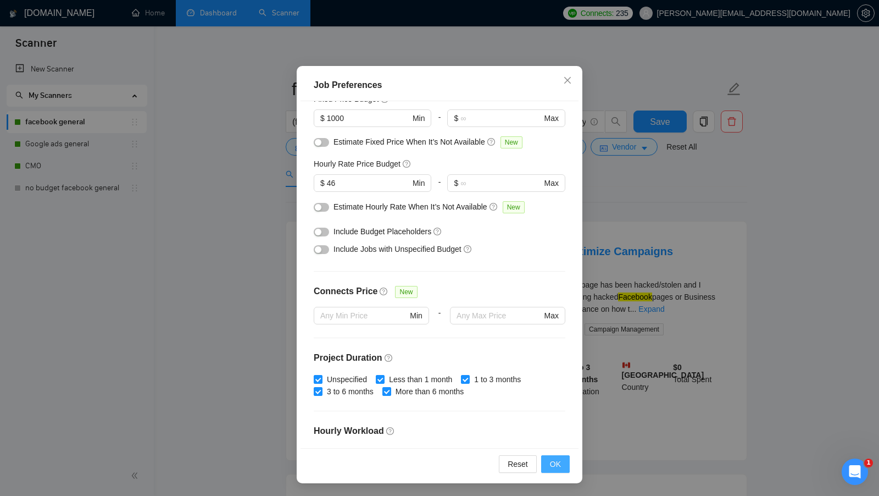
click at [557, 465] on span "OK" at bounding box center [555, 464] width 11 height 12
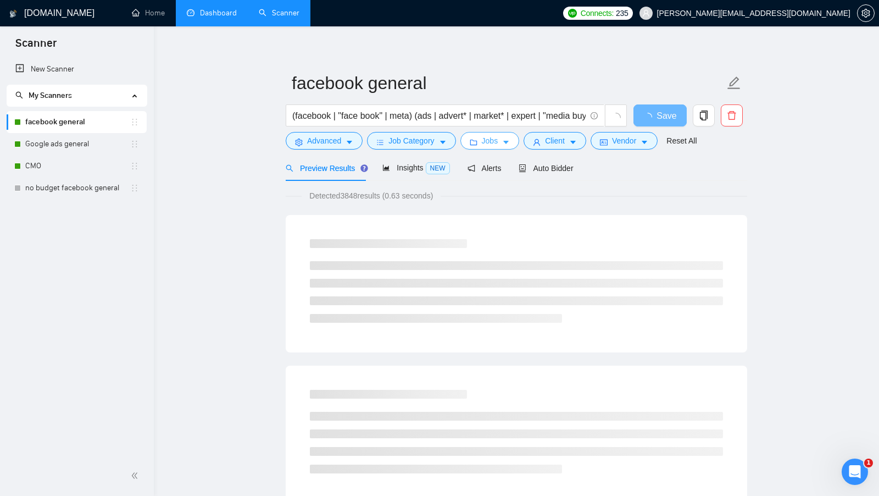
scroll to position [4, 0]
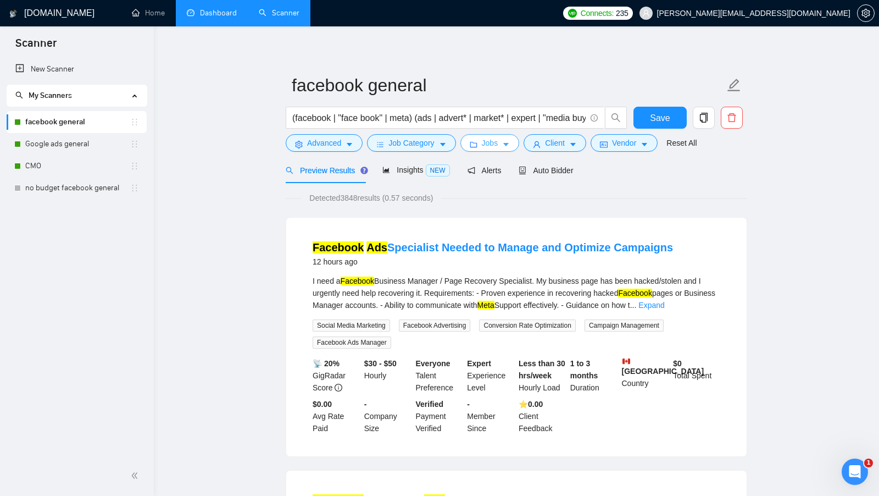
click at [490, 150] on button "Jobs" at bounding box center [490, 143] width 59 height 18
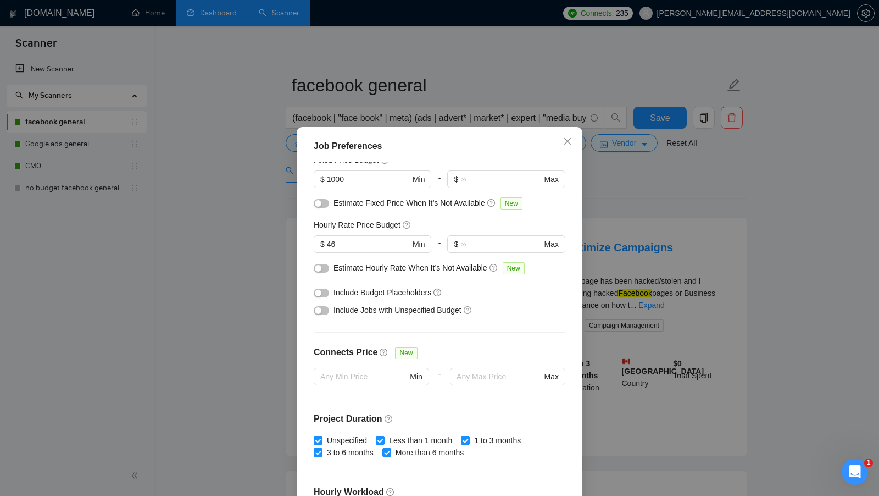
click at [353, 201] on span "Estimate Fixed Price When It’s Not Available" at bounding box center [410, 202] width 152 height 9
copy div "Estimate Fixed Price When It’s Not Available N"
click at [369, 272] on div "Estimate Hourly Rate When It’s Not Available New" at bounding box center [444, 268] width 220 height 13
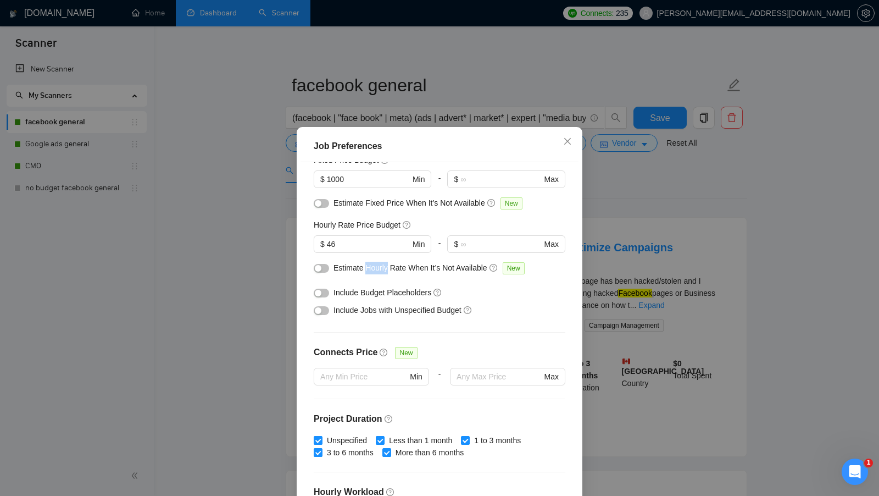
click at [369, 272] on div "Estimate Hourly Rate When It’s Not Available New" at bounding box center [444, 268] width 220 height 13
copy div "Estimate Hourly Rate When It’s Not Available N"
click at [318, 267] on div "button" at bounding box center [318, 268] width 7 height 7
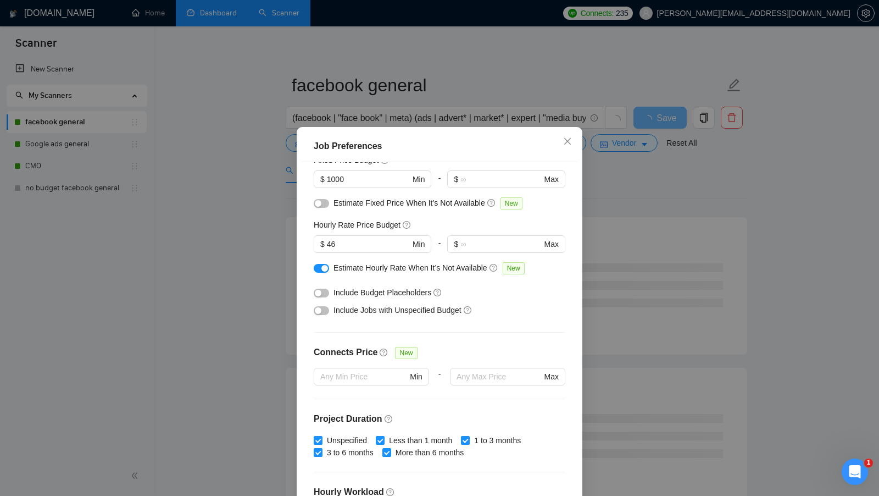
click at [602, 193] on div "Job Preferences Budget Project Type All Fixed Price Hourly Rate Fixed Price Bud…" at bounding box center [439, 248] width 879 height 496
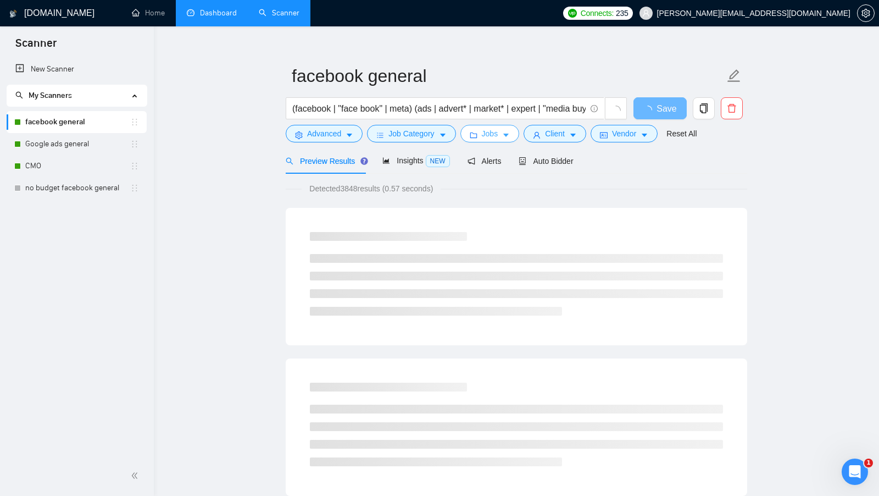
scroll to position [8, 0]
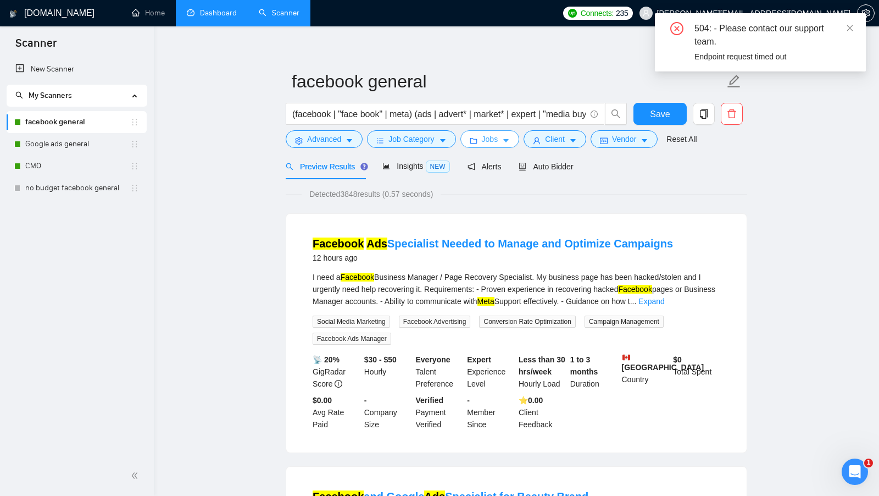
click at [502, 137] on button "Jobs" at bounding box center [490, 139] width 59 height 18
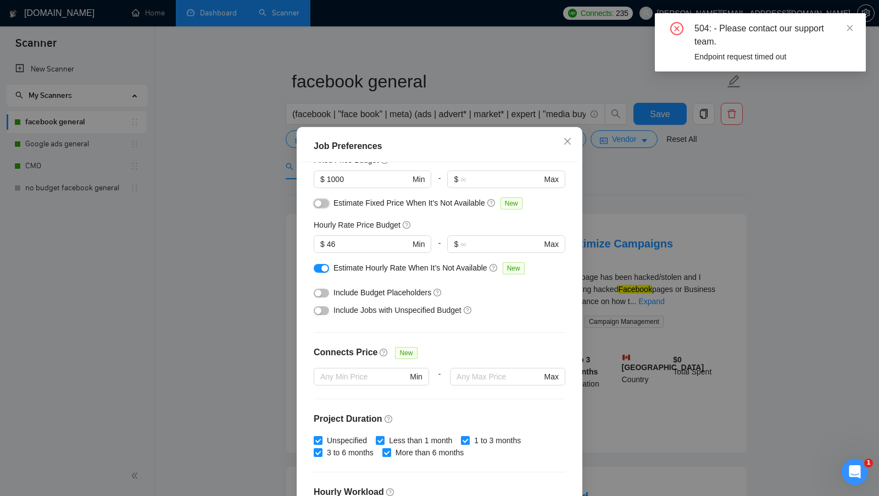
click at [327, 202] on button "button" at bounding box center [321, 203] width 15 height 9
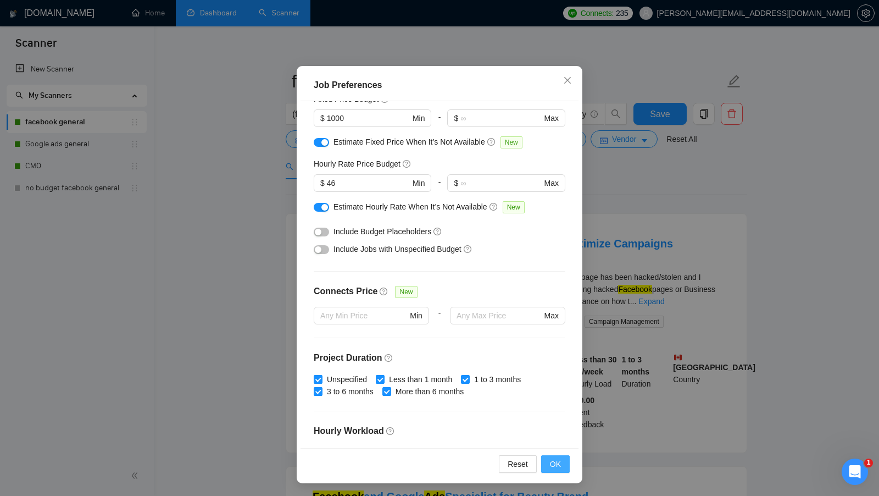
click at [556, 461] on span "OK" at bounding box center [555, 464] width 11 height 12
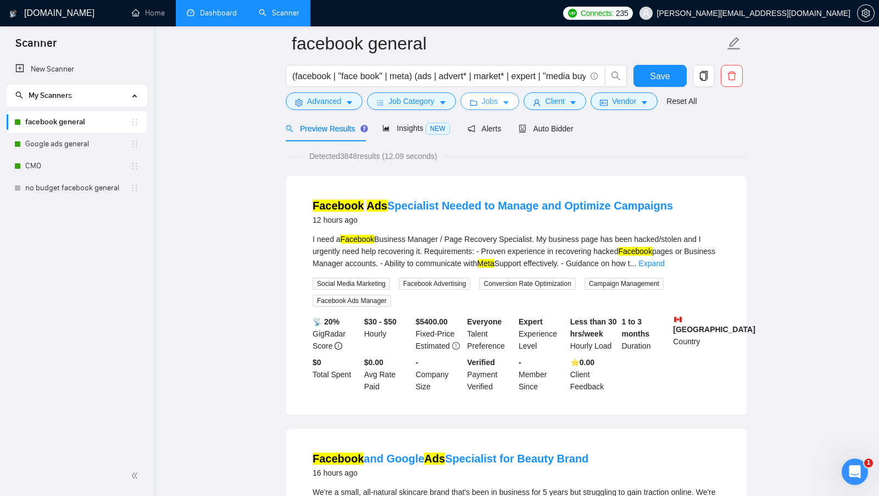
scroll to position [38, 0]
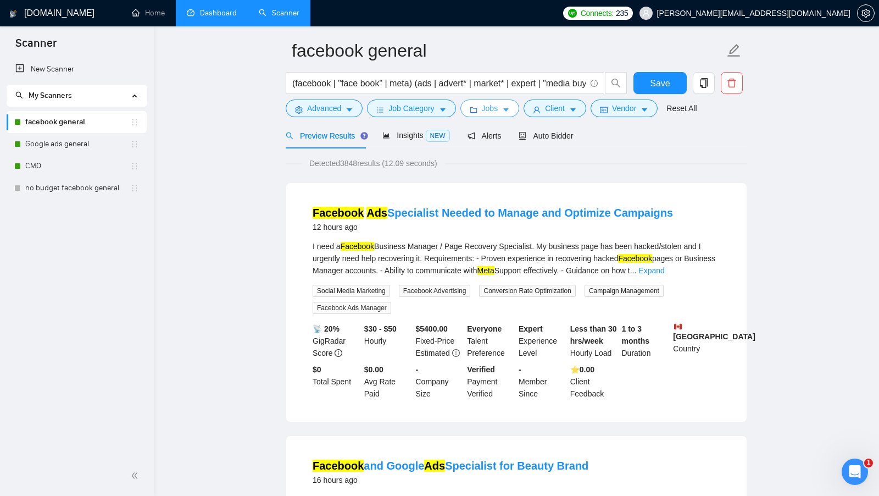
click at [516, 113] on button "Jobs" at bounding box center [490, 108] width 59 height 18
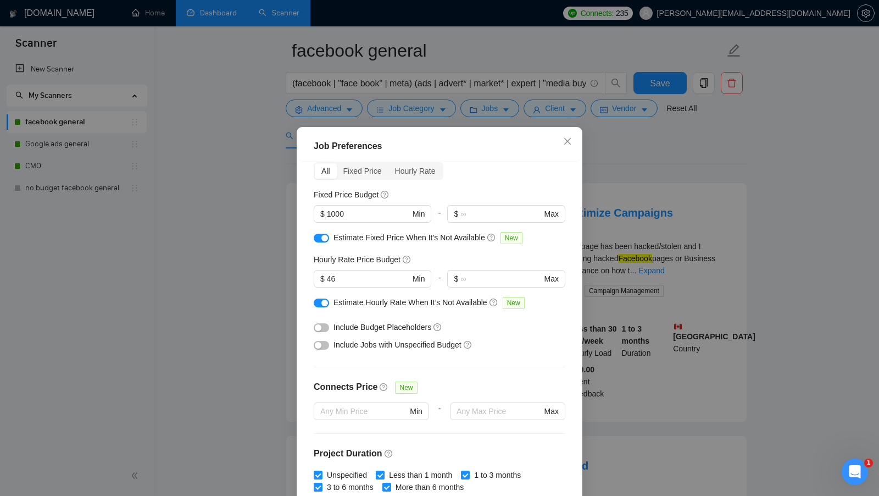
scroll to position [0, 0]
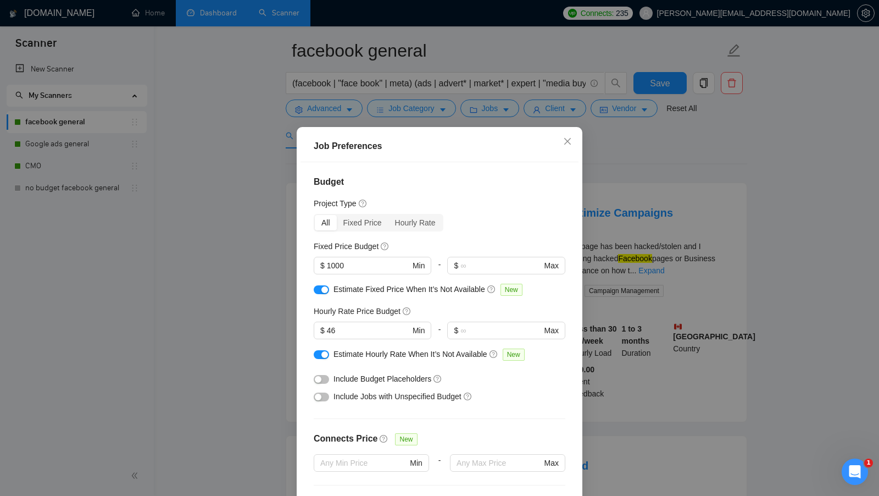
click at [644, 306] on div "Job Preferences Budget Project Type All Fixed Price Hourly Rate Fixed Price Bud…" at bounding box center [439, 248] width 879 height 496
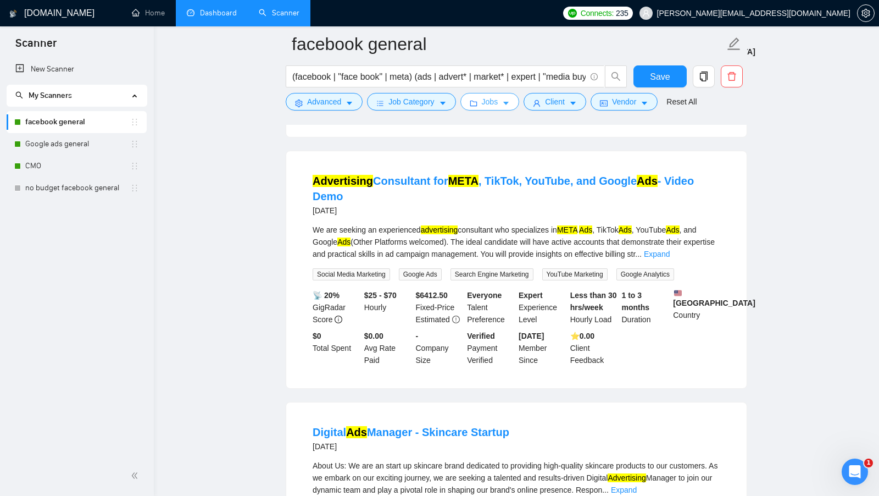
scroll to position [1376, 0]
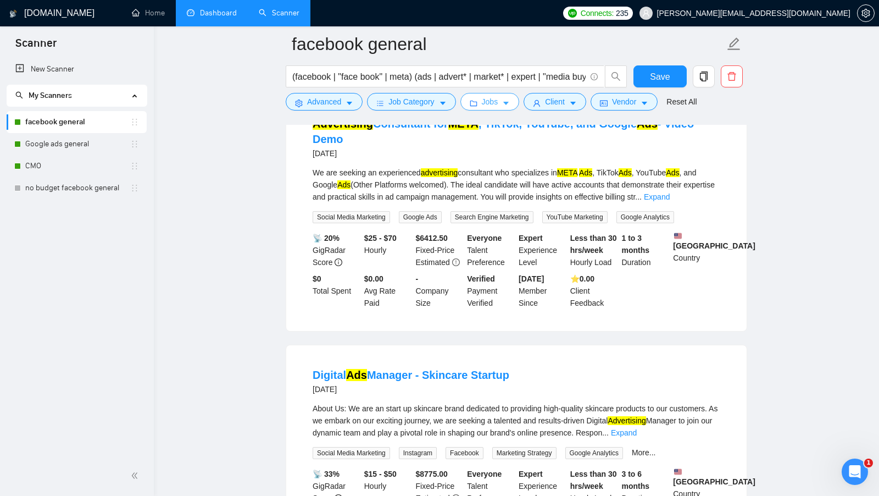
click at [499, 101] on span "Jobs" at bounding box center [490, 102] width 16 height 12
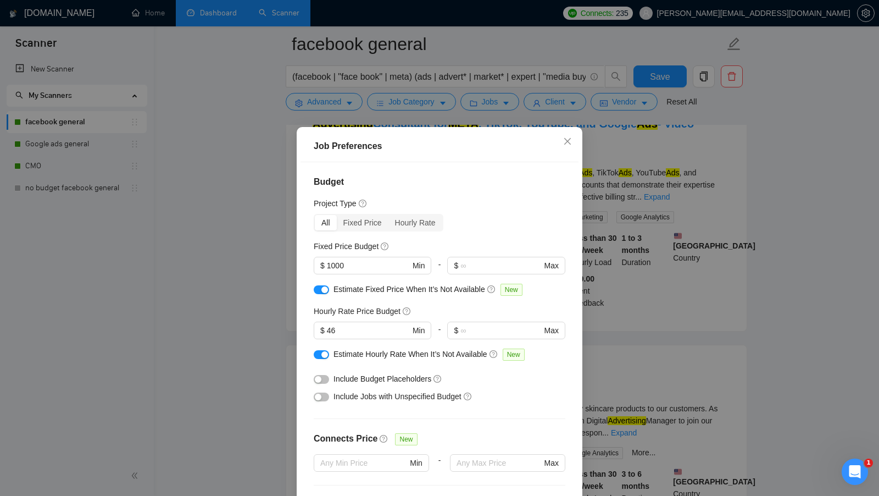
click at [623, 231] on div "Job Preferences Budget Project Type All Fixed Price Hourly Rate Fixed Price Bud…" at bounding box center [439, 248] width 879 height 496
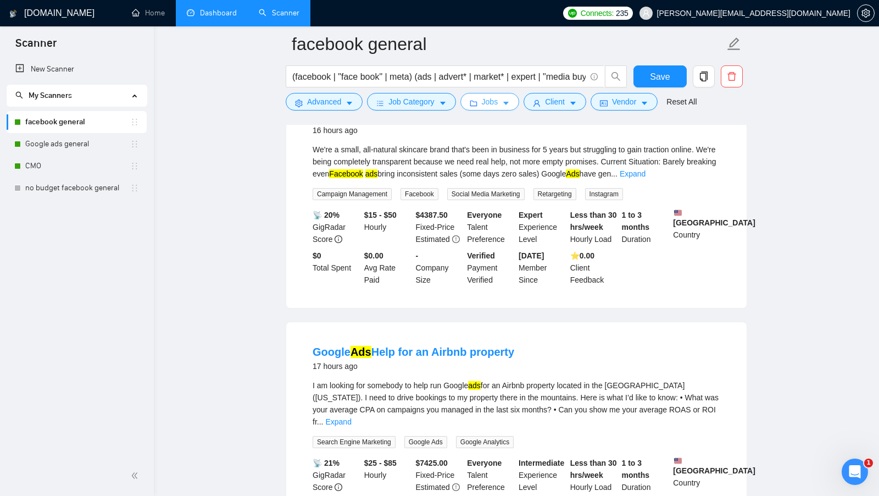
scroll to position [0, 0]
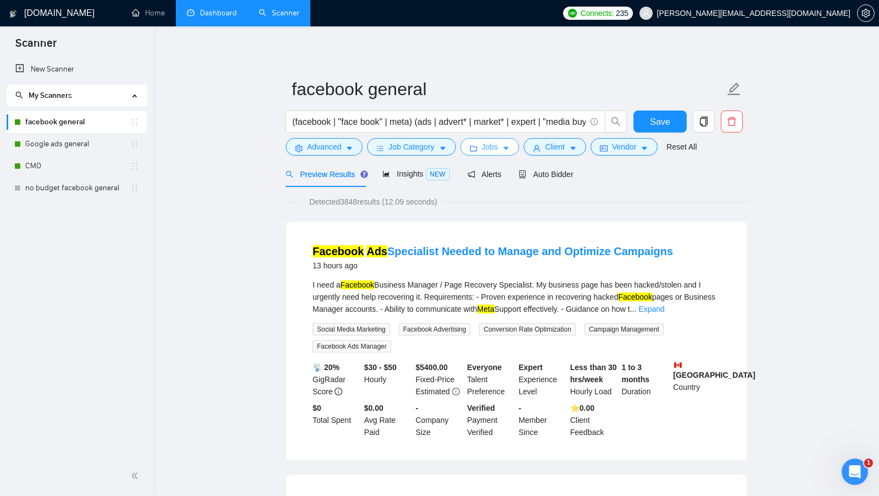
click at [501, 153] on button "Jobs" at bounding box center [490, 147] width 59 height 18
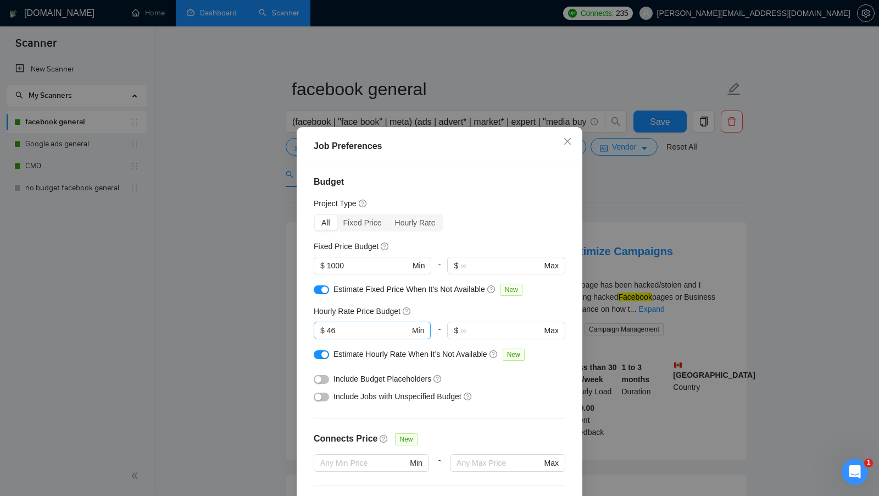
click at [354, 324] on input "46" at bounding box center [368, 330] width 83 height 12
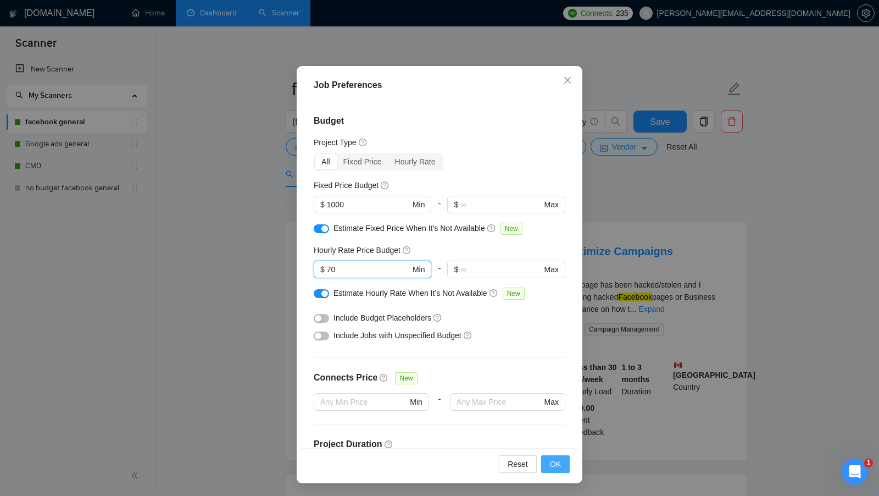
type input "70"
click at [558, 464] on span "OK" at bounding box center [555, 464] width 11 height 12
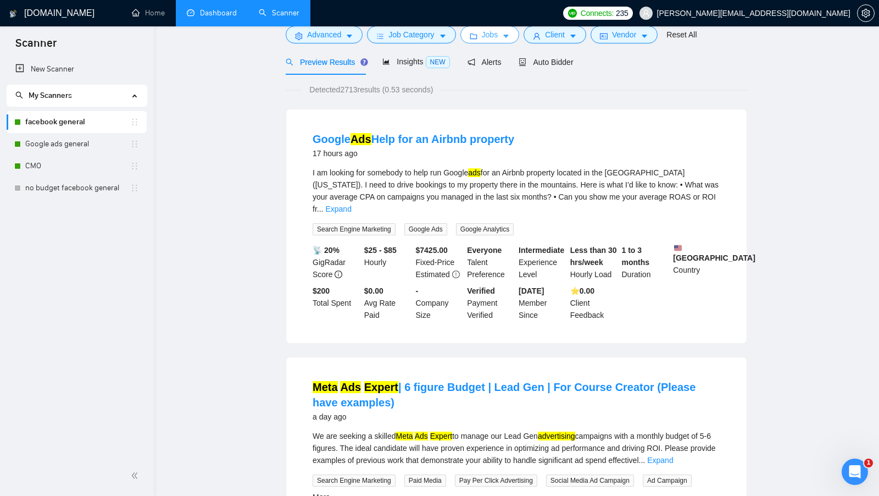
scroll to position [0, 0]
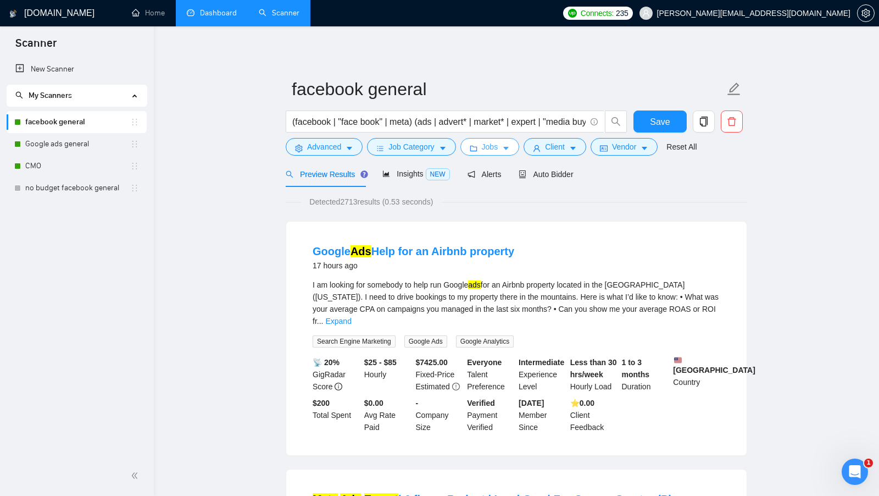
click at [504, 148] on button "Jobs" at bounding box center [490, 147] width 59 height 18
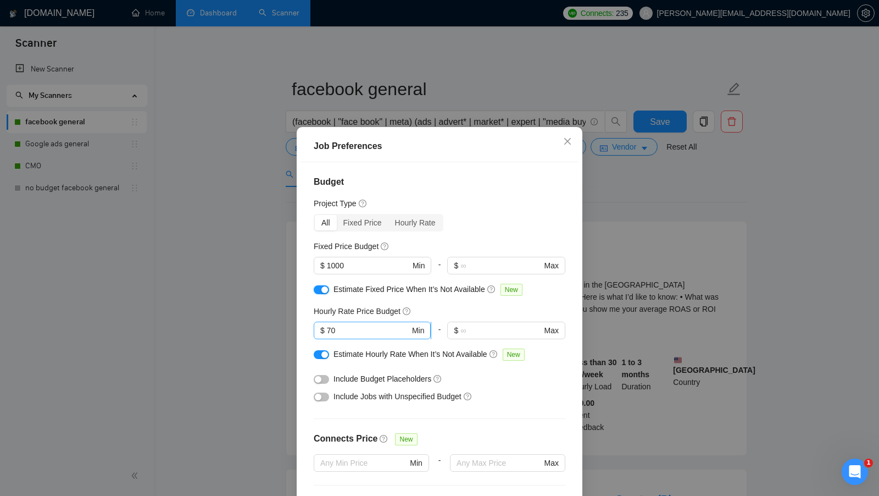
drag, startPoint x: 320, startPoint y: 288, endPoint x: 320, endPoint y: 333, distance: 45.1
click at [320, 288] on button "button" at bounding box center [321, 289] width 15 height 9
click at [320, 353] on button "button" at bounding box center [321, 354] width 15 height 9
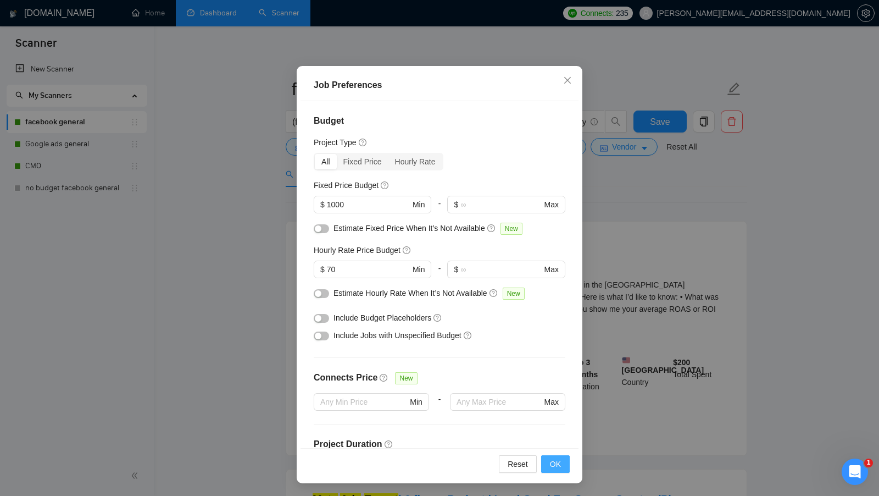
click at [560, 462] on span "OK" at bounding box center [555, 464] width 11 height 12
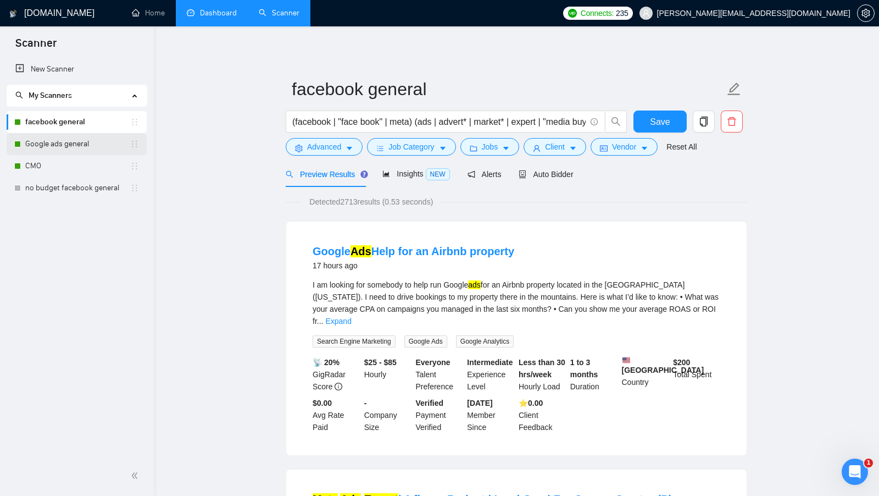
click at [82, 148] on link "Google ads general" at bounding box center [77, 144] width 105 height 22
click at [110, 141] on link "Google ads general" at bounding box center [77, 144] width 105 height 22
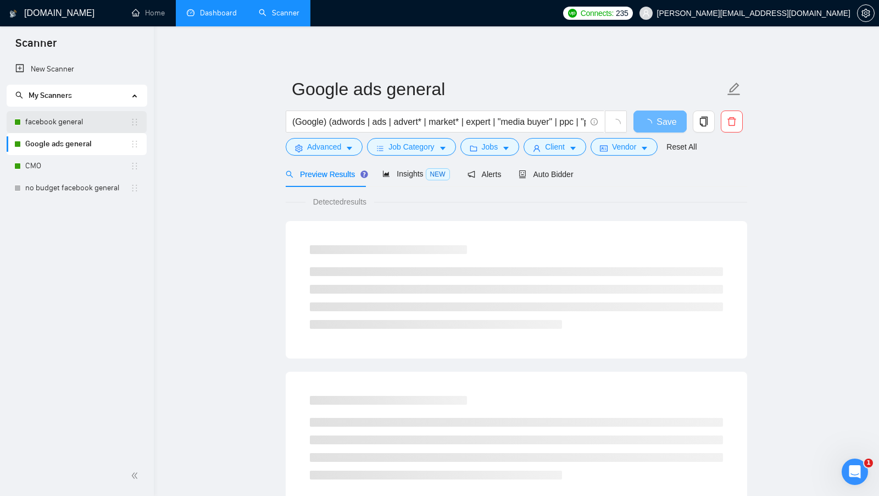
click at [71, 123] on link "facebook general" at bounding box center [77, 122] width 105 height 22
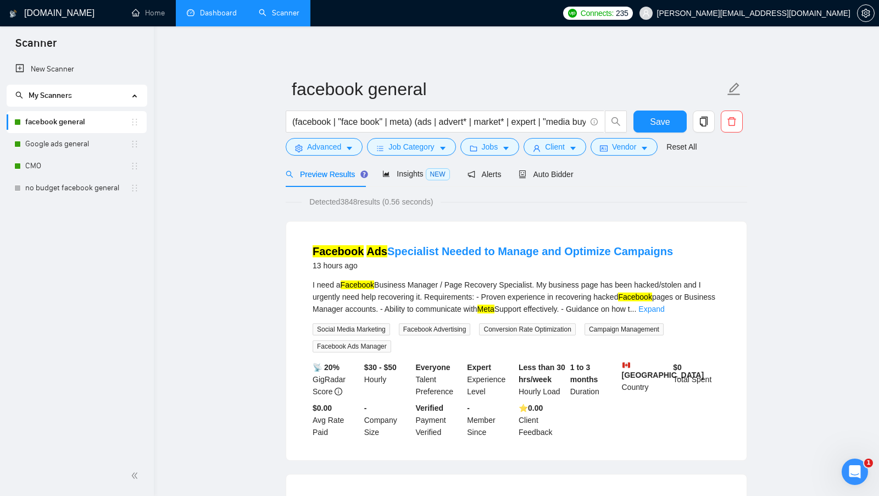
click at [210, 26] on li "Dashboard" at bounding box center [212, 13] width 72 height 26
click at [210, 25] on li "Dashboard" at bounding box center [212, 13] width 72 height 26
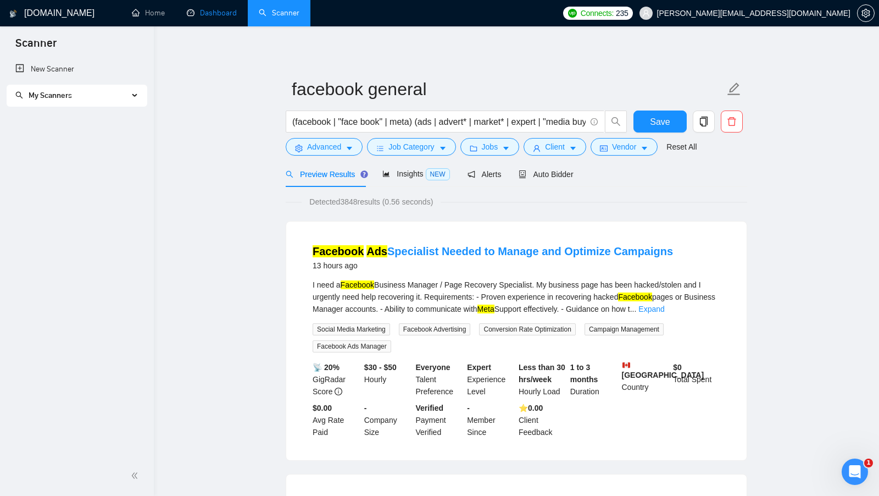
click at [209, 18] on link "Dashboard" at bounding box center [212, 12] width 50 height 9
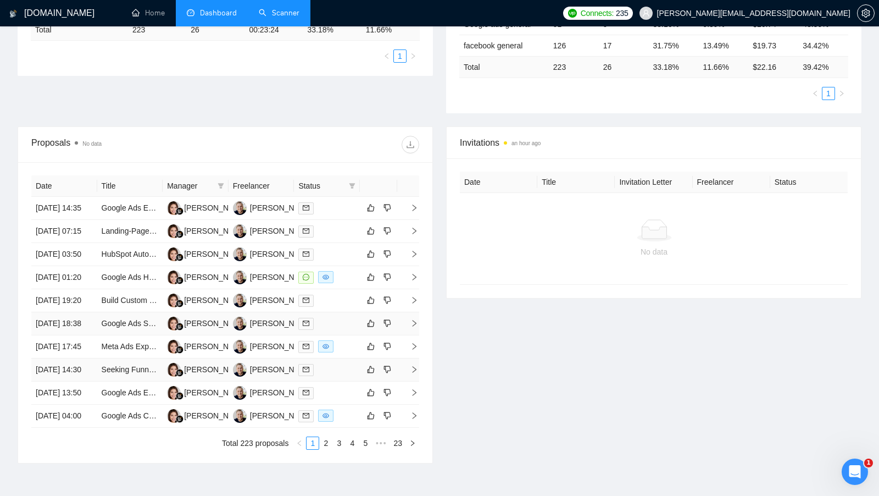
scroll to position [227, 0]
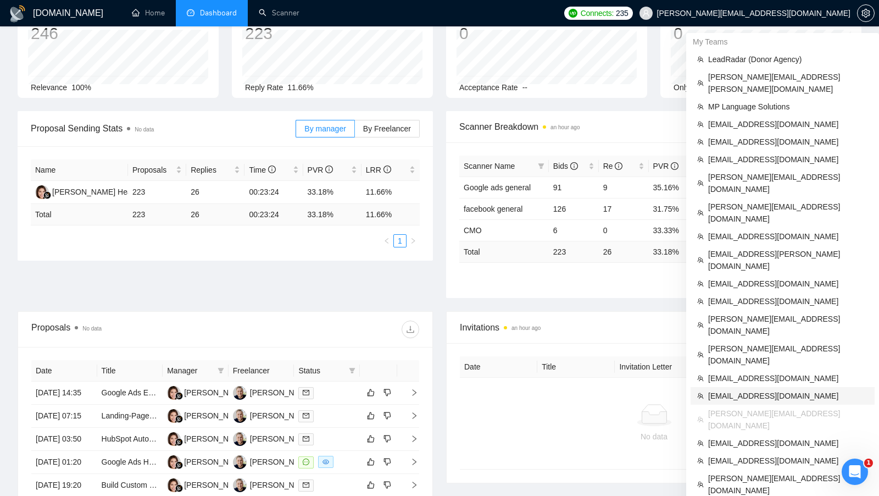
click at [739, 390] on span "[EMAIL_ADDRESS][DOMAIN_NAME]" at bounding box center [789, 396] width 160 height 12
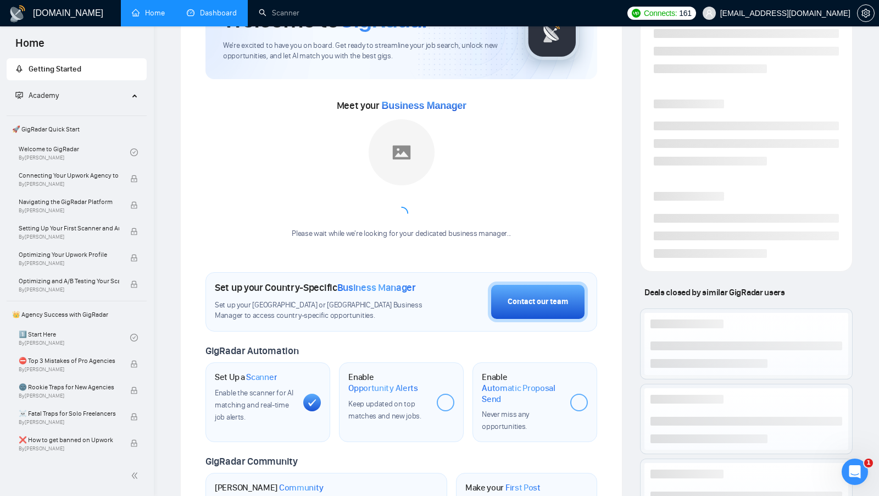
click at [225, 27] on h1 "Welcome to GigRadar" at bounding box center [326, 19] width 206 height 30
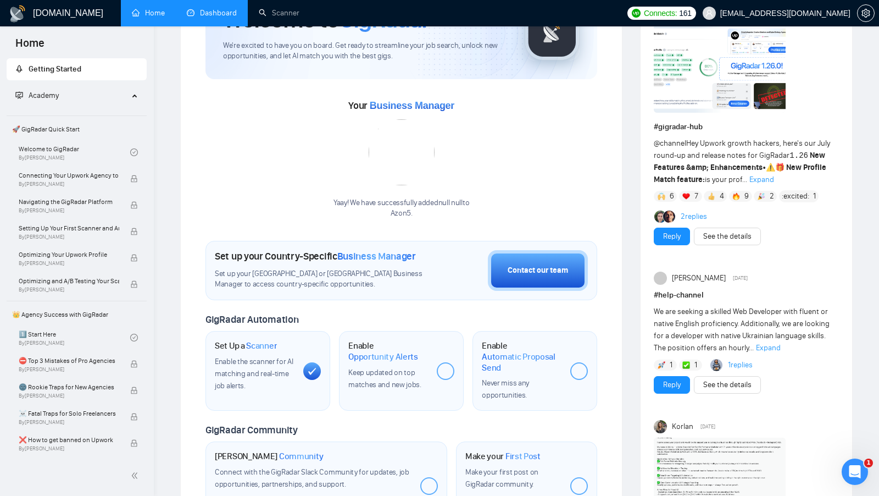
click at [215, 18] on link "Dashboard" at bounding box center [212, 12] width 50 height 9
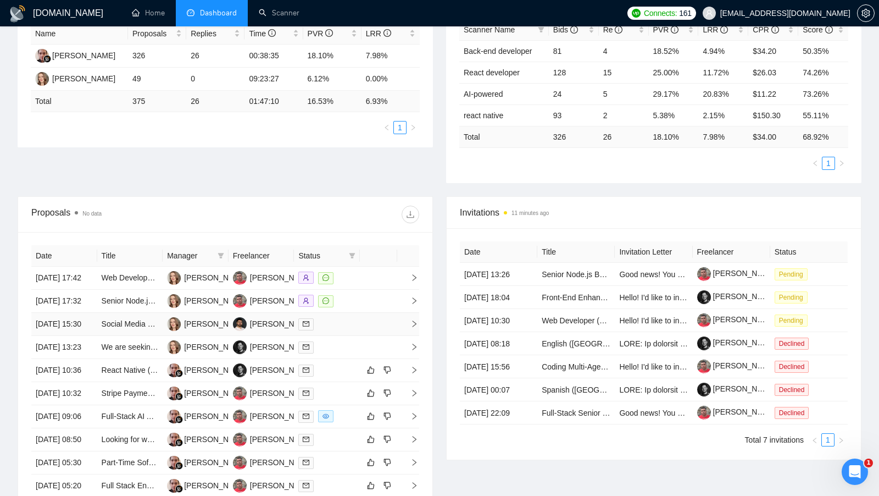
scroll to position [222, 0]
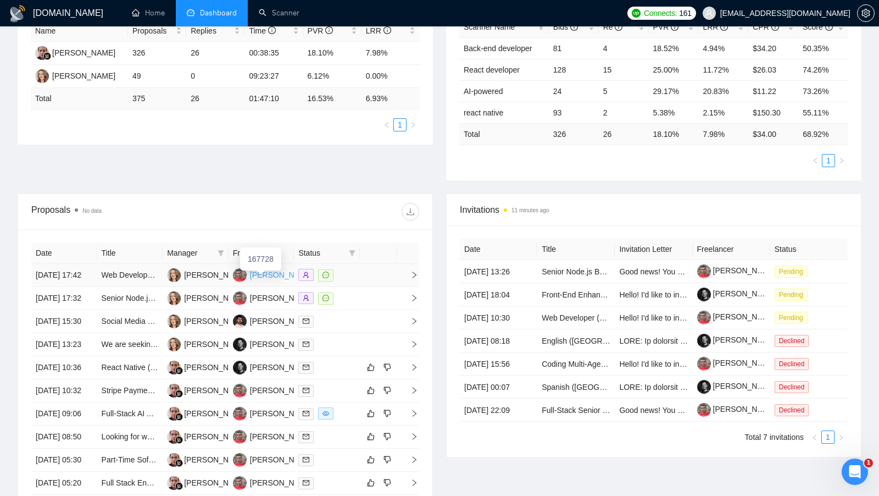
click at [268, 275] on div "[PERSON_NAME]" at bounding box center [281, 275] width 63 height 12
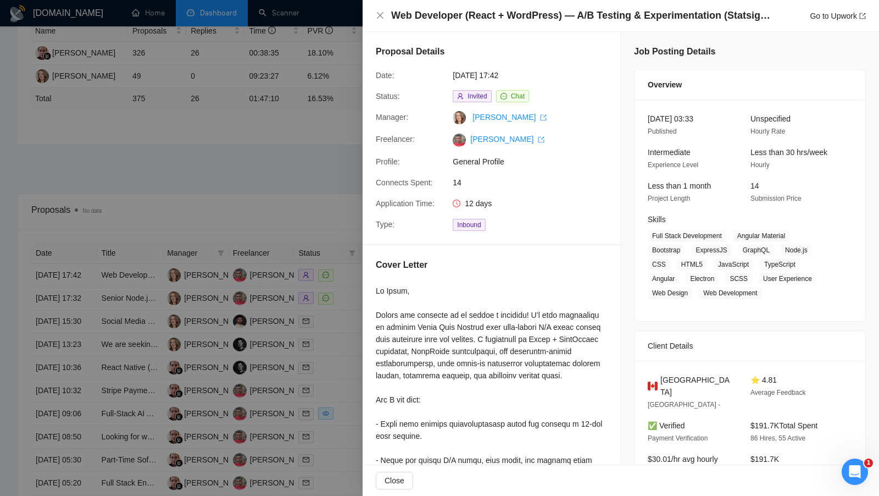
click at [264, 278] on div at bounding box center [439, 248] width 879 height 496
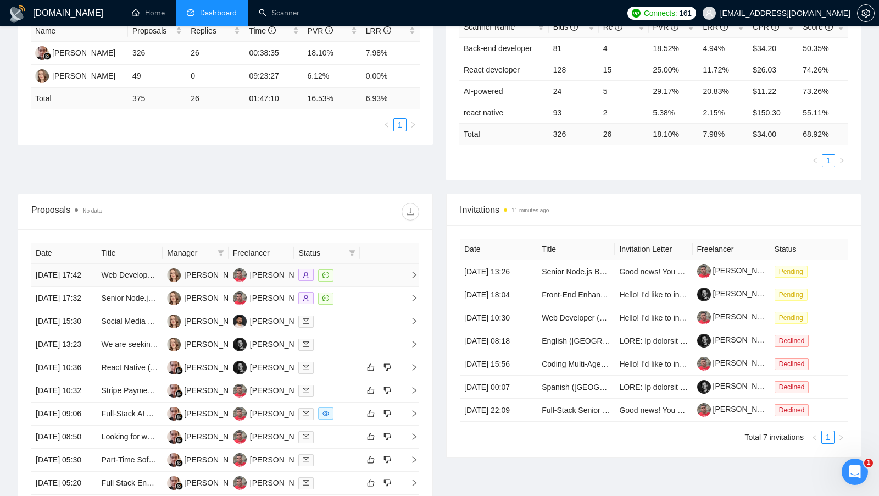
click at [264, 278] on div "[PERSON_NAME]" at bounding box center [281, 275] width 63 height 12
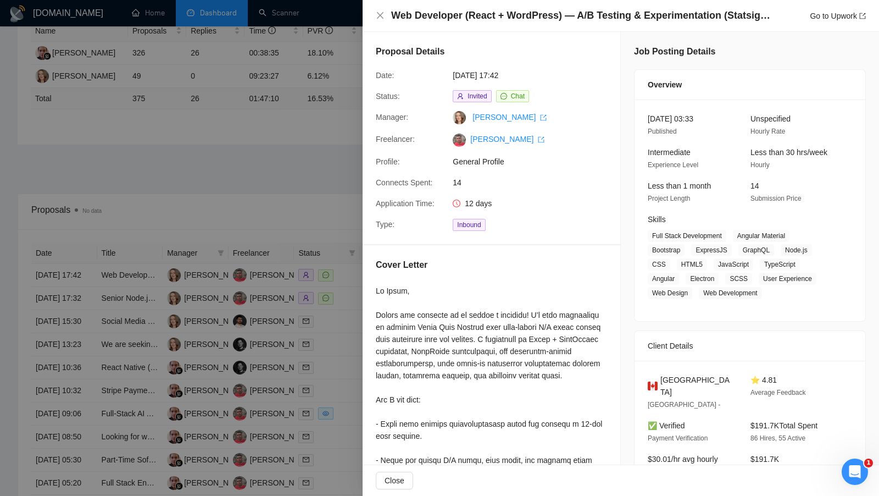
click at [330, 174] on div at bounding box center [439, 248] width 879 height 496
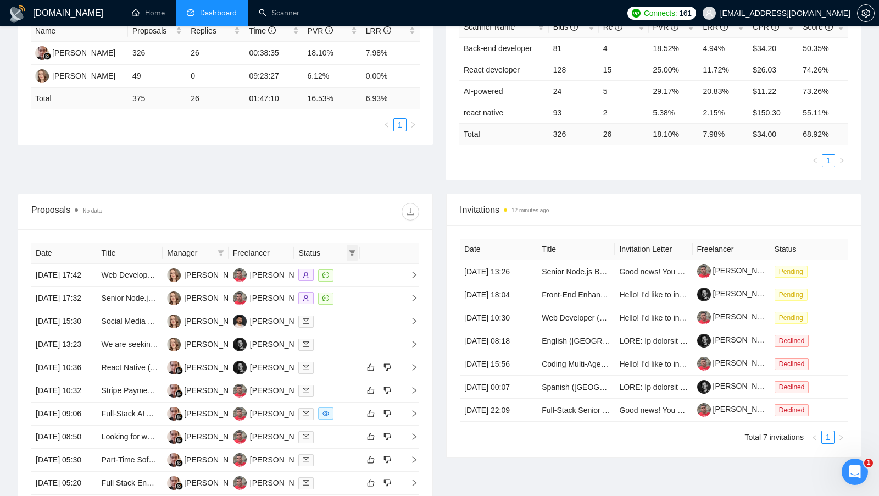
click at [355, 245] on span at bounding box center [352, 253] width 11 height 16
click at [324, 265] on span "Chat" at bounding box center [324, 271] width 53 height 12
checkbox input "true"
click at [340, 237] on div "Date Title Manager Freelancer Status [DATE] 17:42 Web Developer (React + WordPr…" at bounding box center [225, 379] width 414 height 301
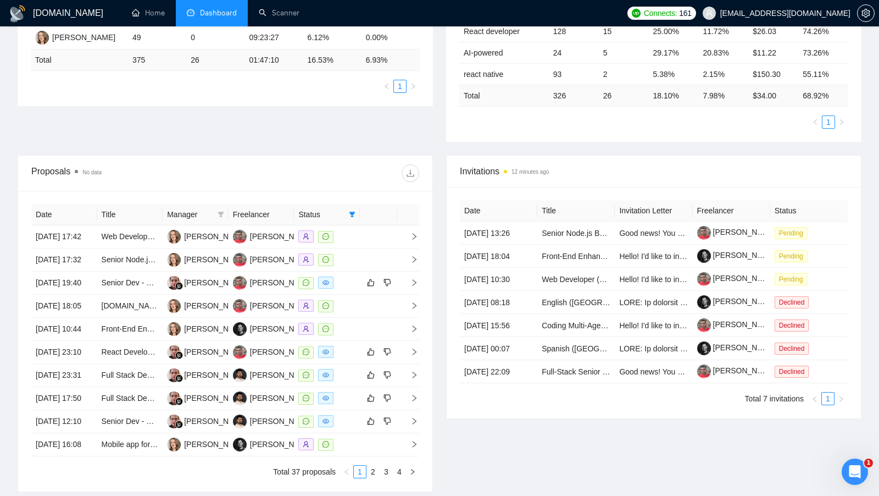
scroll to position [69, 0]
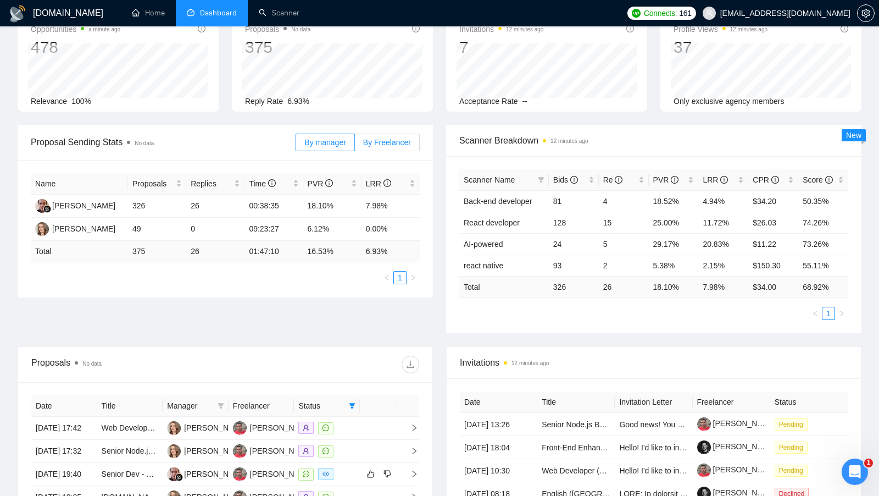
click at [401, 145] on span "By Freelancer" at bounding box center [387, 142] width 48 height 9
click at [355, 145] on input "By Freelancer" at bounding box center [355, 145] width 0 height 0
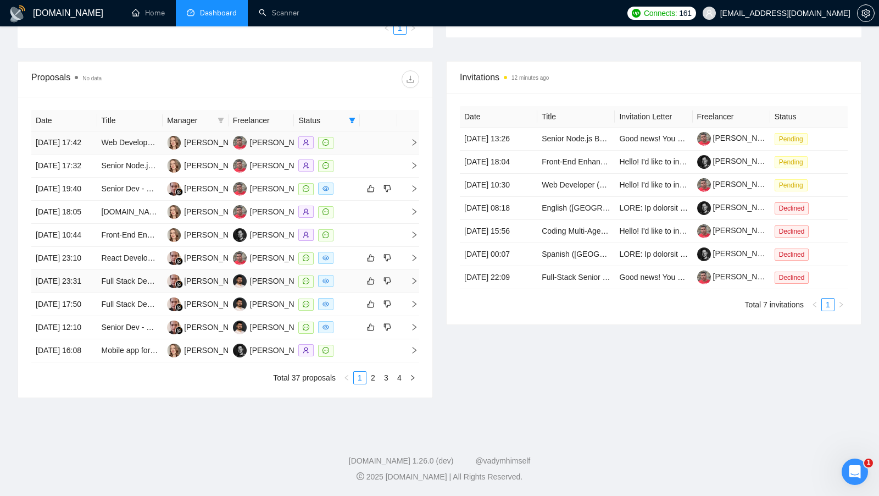
scroll to position [455, 0]
click at [370, 384] on link "2" at bounding box center [373, 378] width 12 height 12
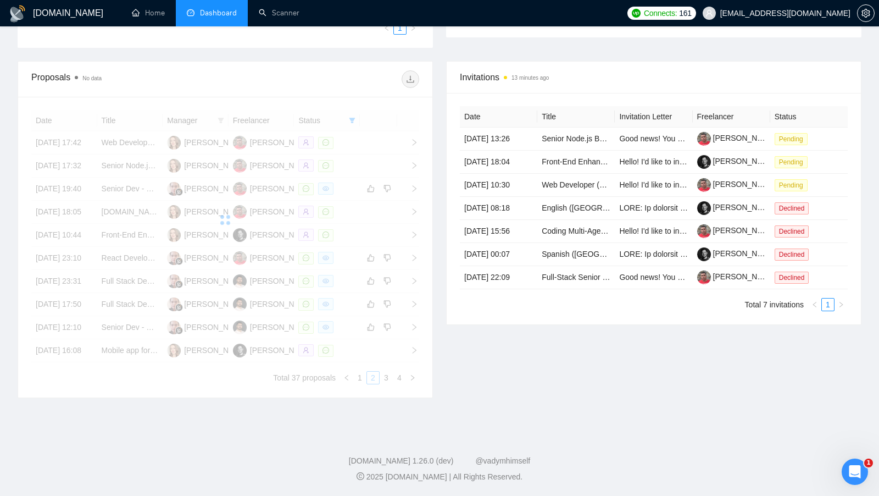
scroll to position [410, 0]
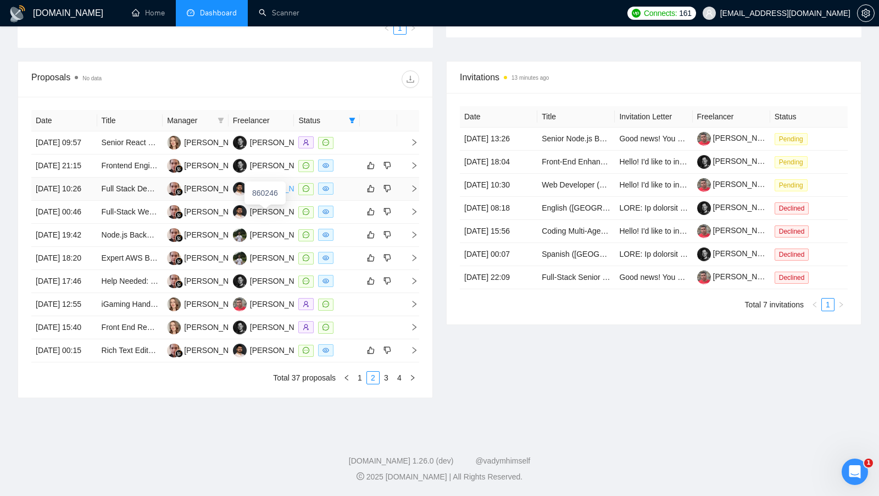
click at [268, 182] on div "[PERSON_NAME]" at bounding box center [281, 188] width 63 height 12
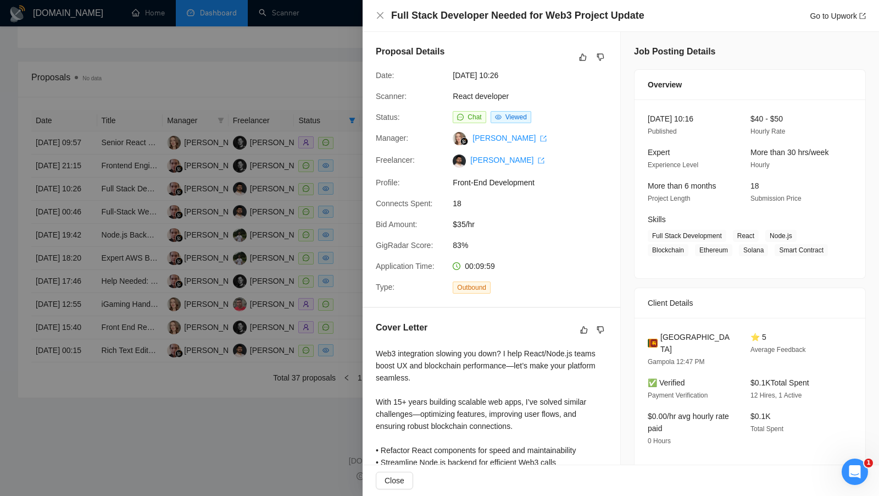
click at [321, 222] on div at bounding box center [439, 248] width 879 height 496
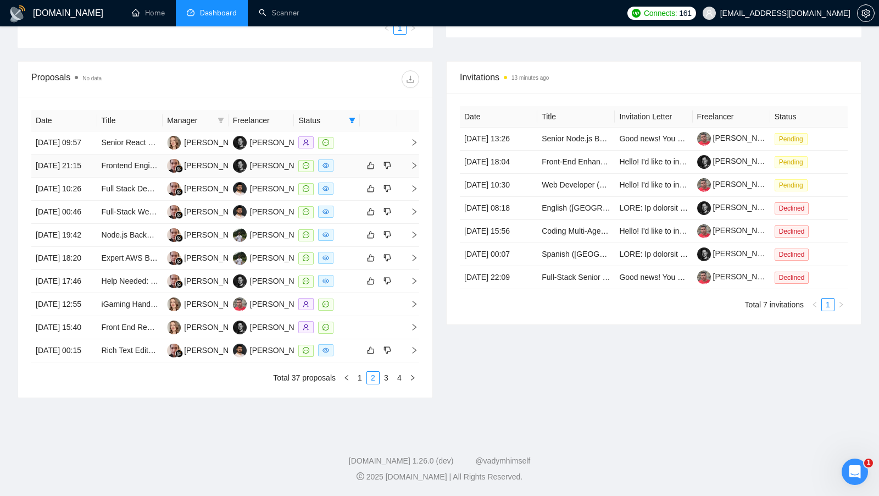
scroll to position [463, 0]
click at [388, 379] on link "3" at bounding box center [386, 378] width 12 height 12
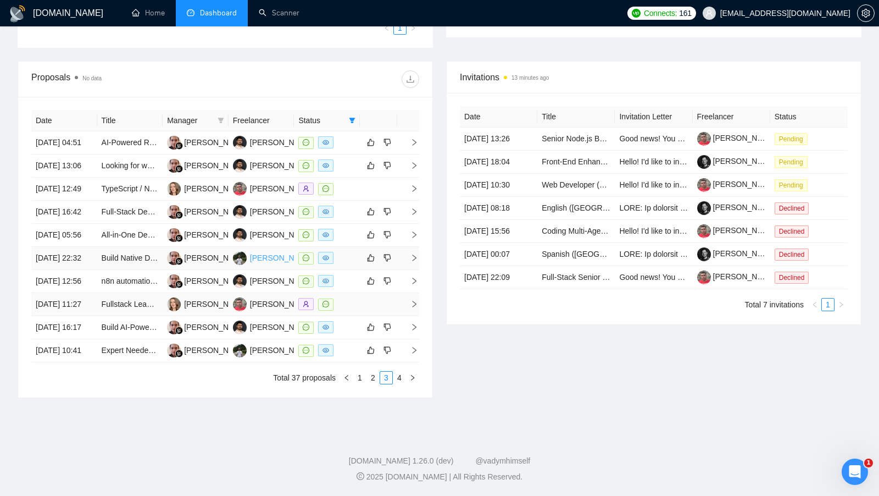
scroll to position [446, 0]
click at [259, 252] on div "[PERSON_NAME]" at bounding box center [281, 258] width 63 height 12
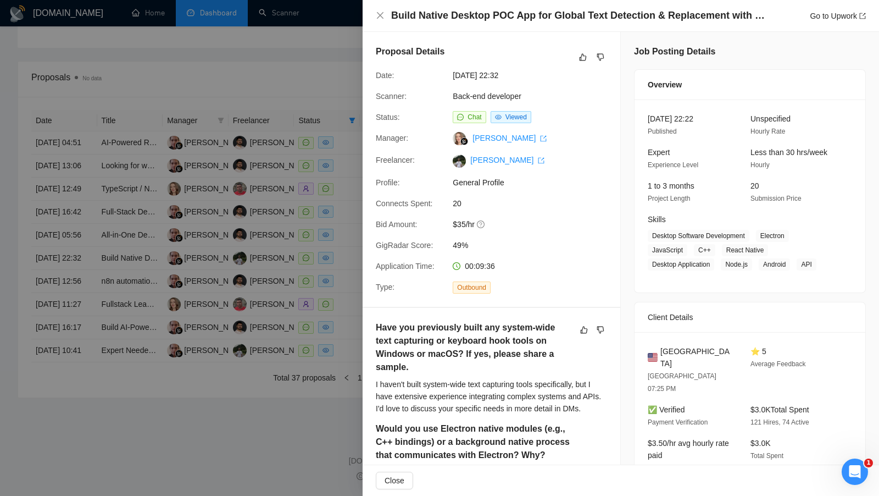
click at [341, 144] on div at bounding box center [439, 248] width 879 height 496
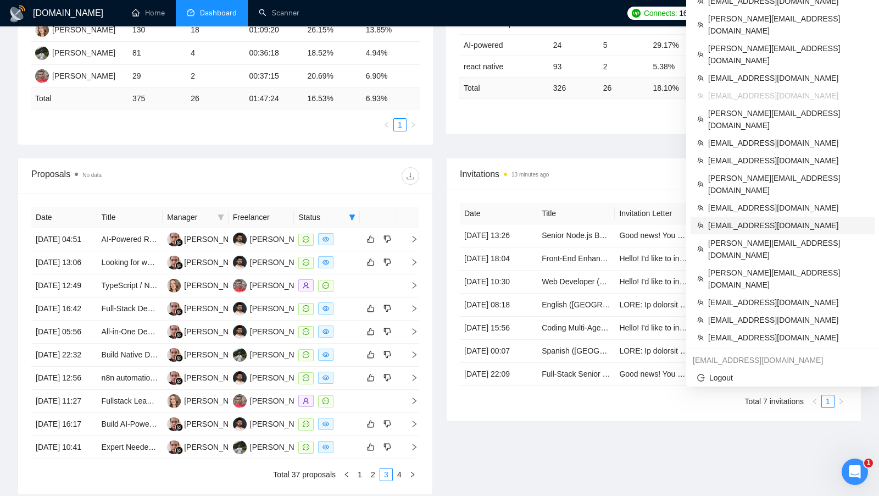
scroll to position [252, 0]
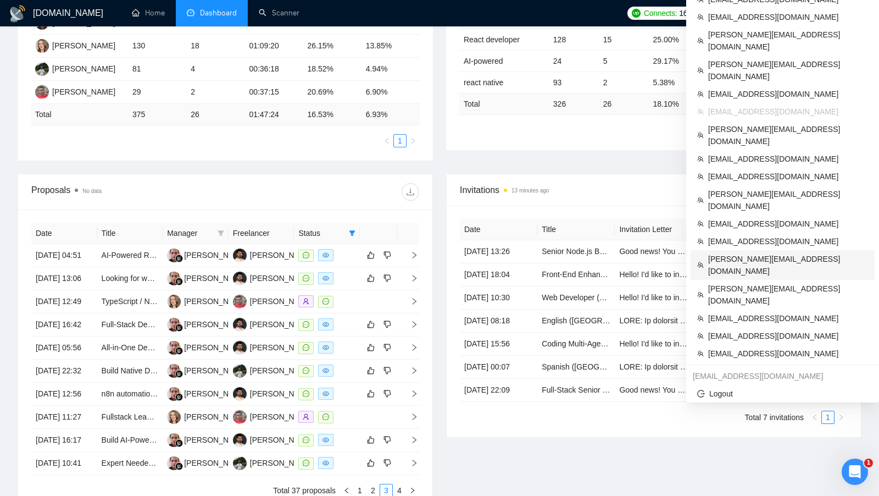
click at [770, 253] on span "[PERSON_NAME][EMAIL_ADDRESS][DOMAIN_NAME]" at bounding box center [789, 265] width 160 height 24
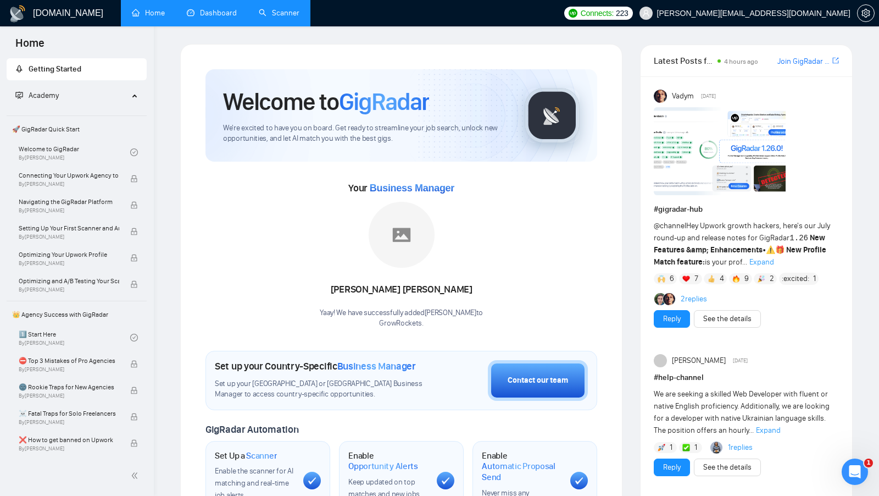
click at [267, 14] on link "Scanner" at bounding box center [279, 12] width 41 height 9
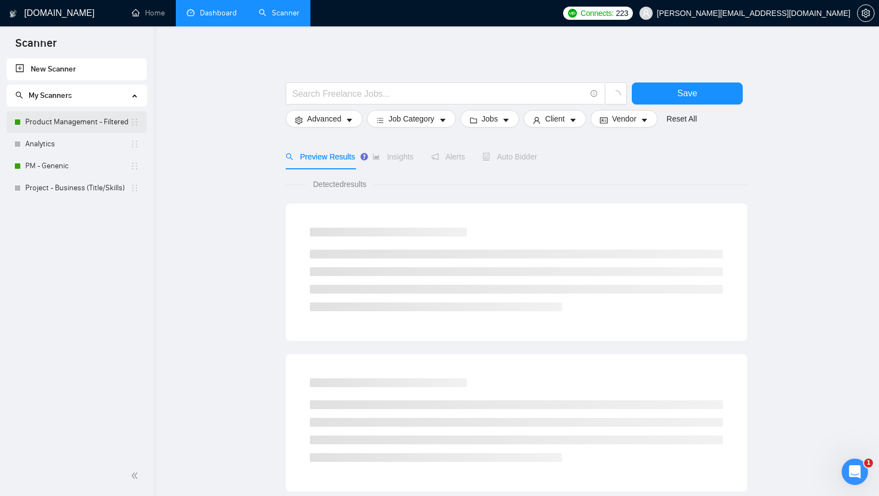
click at [69, 126] on link "Product Management - Filtered" at bounding box center [77, 122] width 105 height 22
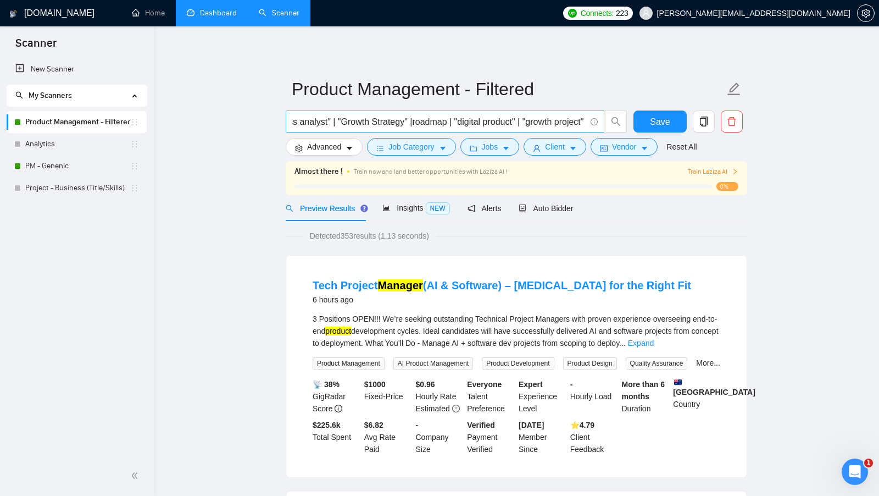
scroll to position [0, 483]
click at [411, 123] on input "("business strategy" | "business consultant" | "Product Analytics" | "Business …" at bounding box center [439, 122] width 294 height 14
click at [369, 122] on input "("business strategy" | "business consultant" | "Product Analytics" | "Business …" at bounding box center [439, 122] width 294 height 14
click at [450, 126] on input "("business strategy" | "business consultant" | "Product Analytics" | "Business …" at bounding box center [439, 122] width 294 height 14
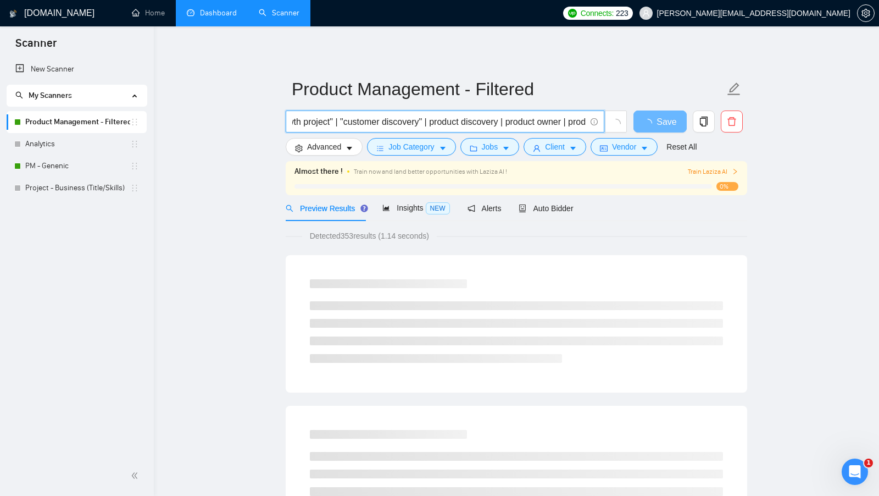
click at [463, 125] on input "("business strategy" | "business consultant" | "Product Analytics" | "Business …" at bounding box center [439, 122] width 294 height 14
click at [428, 124] on input "("business strategy" | "business consultant" | "Product Analytics" | "Business …" at bounding box center [439, 122] width 294 height 14
click at [440, 121] on input "("business strategy" | "business consultant" | "Product Analytics" | "Business …" at bounding box center [439, 122] width 294 height 14
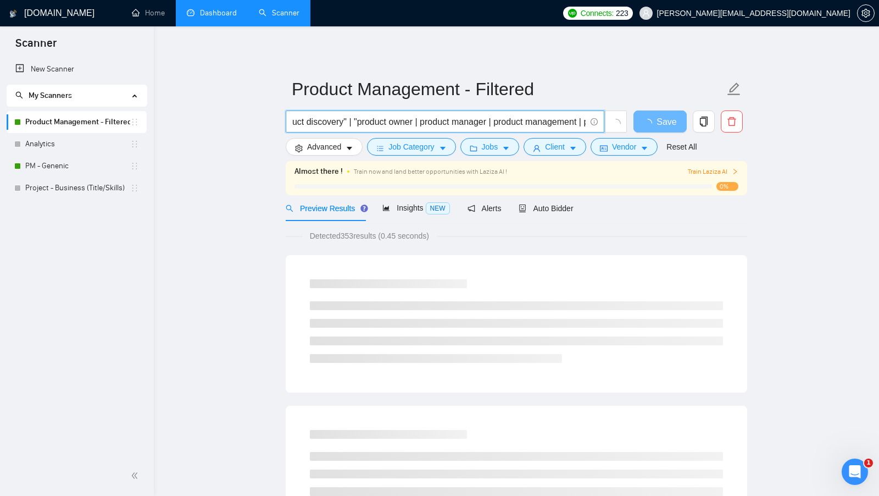
click at [452, 122] on input "("business strategy" | "business consultant" | "Product Analytics" | "Business …" at bounding box center [439, 122] width 294 height 14
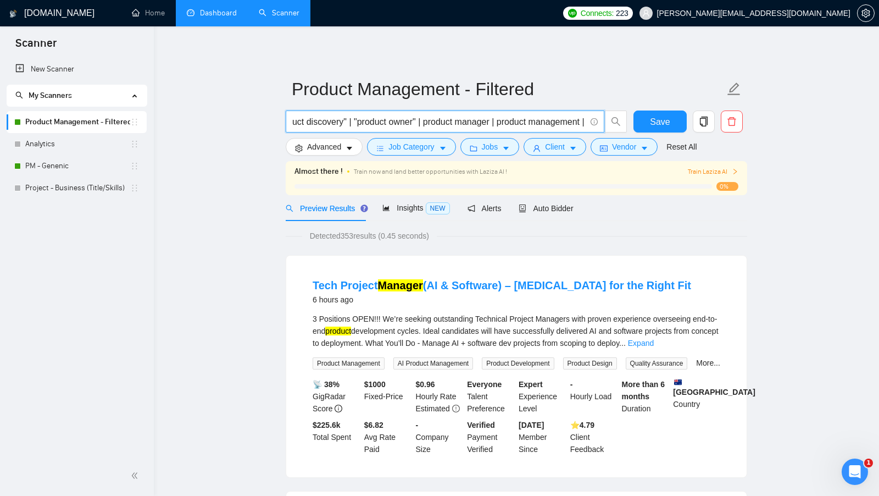
scroll to position [0, 922]
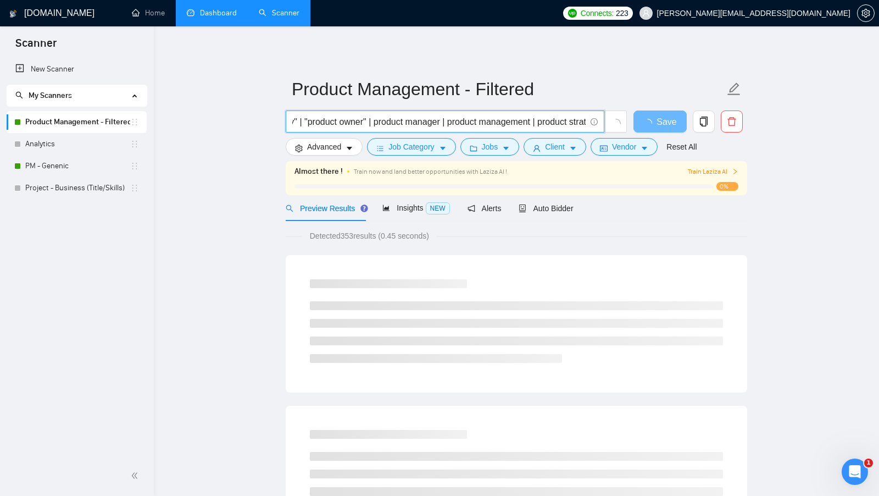
click at [415, 124] on input "("business strategy" | "business consultant" | "Product Analytics" | "Business …" at bounding box center [439, 122] width 294 height 14
click at [484, 119] on input "("business strategy" | "business consultant" | "Product Analytics" | "Business …" at bounding box center [439, 122] width 294 height 14
click at [409, 122] on input "("business strategy" | "business consultant" | "Product Analytics" | "Business …" at bounding box center [439, 122] width 294 height 14
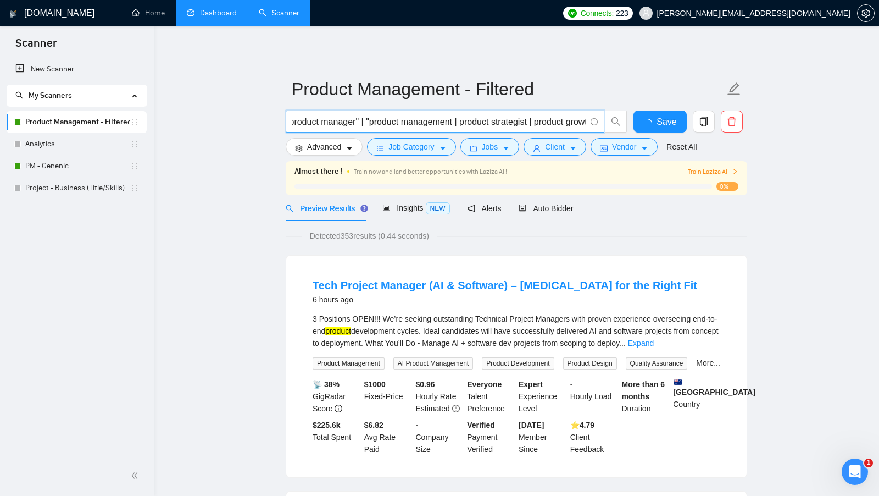
click at [497, 124] on input "("business strategy" | "business consultant" | "Product Analytics" | "Business …" at bounding box center [439, 122] width 294 height 14
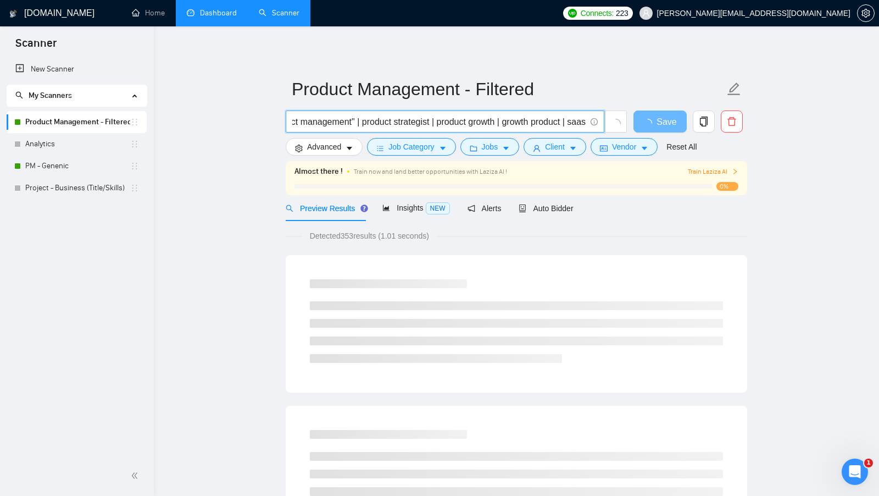
click at [408, 120] on input "("business strategy" | "business consultant" | "Product Analytics" | "Business …" at bounding box center [439, 122] width 294 height 14
click at [484, 119] on input "("business strategy" | "business consultant" | "Product Analytics" | "Business …" at bounding box center [439, 122] width 294 height 14
click at [386, 120] on input "("business strategy" | "business consultant" | "Product Analytics" | "Business …" at bounding box center [439, 122] width 294 height 14
click at [452, 125] on input "("business strategy" | "business consultant" | "Product Analytics" | "Business …" at bounding box center [439, 122] width 294 height 14
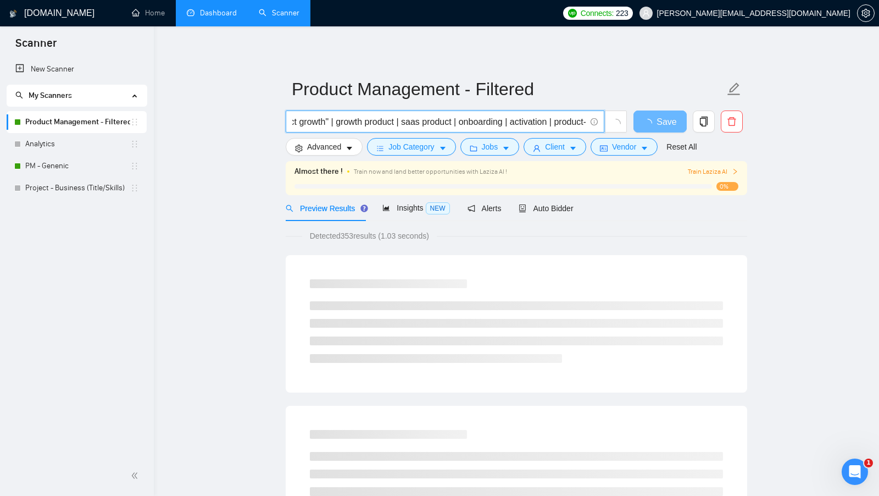
scroll to position [0, 1298]
click at [385, 121] on input "("business strategy" | "business consultant" | "Product Analytics" | "Business …" at bounding box center [439, 122] width 294 height 14
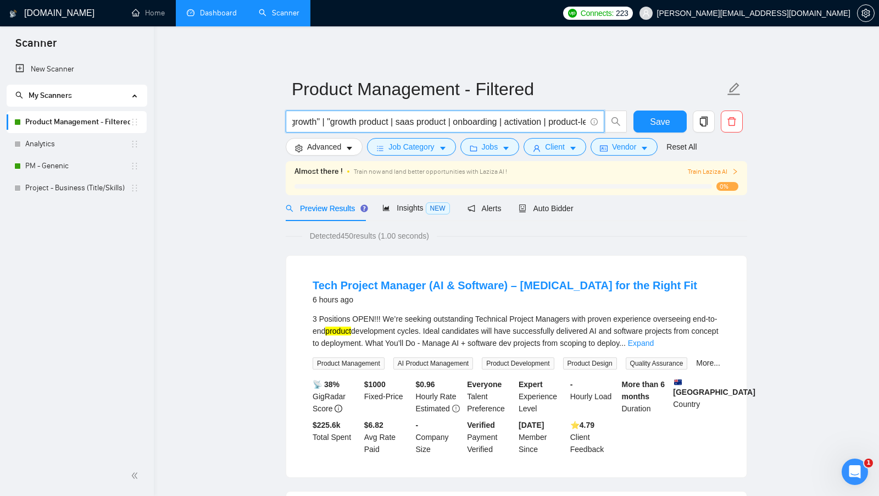
click at [449, 120] on input "("business strategy" | "business consultant" | "Product Analytics" | "Business …" at bounding box center [439, 122] width 294 height 14
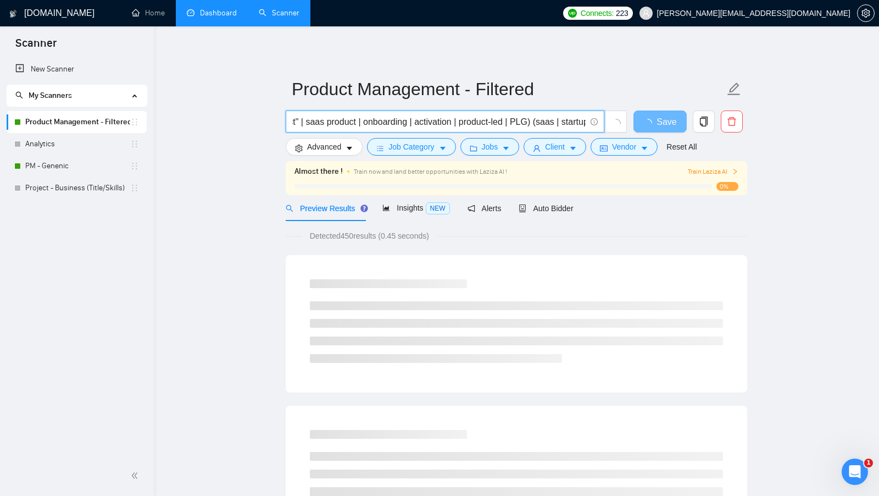
click at [369, 123] on input "("business strategy" | "business consultant" | "Product Analytics" | "Business …" at bounding box center [439, 122] width 294 height 14
click at [422, 122] on input "("business strategy" | "business consultant" | "Product Analytics" | "Business …" at bounding box center [439, 122] width 294 height 14
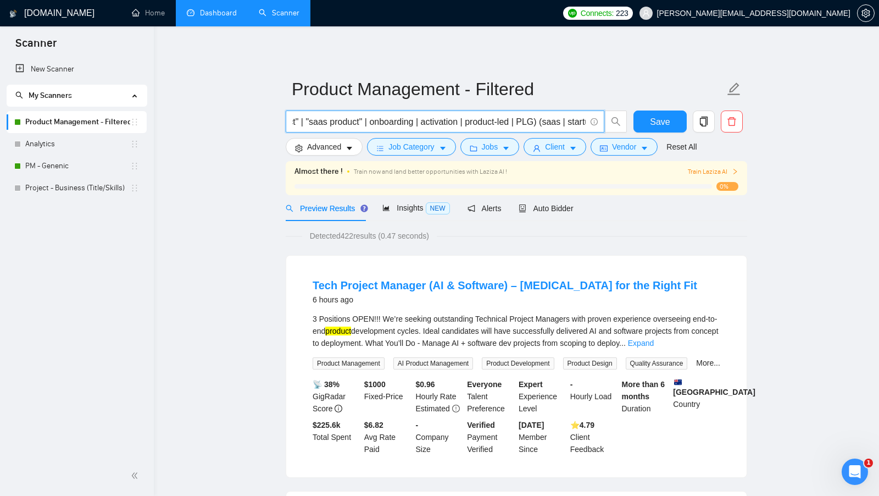
click at [440, 123] on input "("business strategy" | "business consultant" | "Product Analytics" | "Business …" at bounding box center [439, 122] width 294 height 14
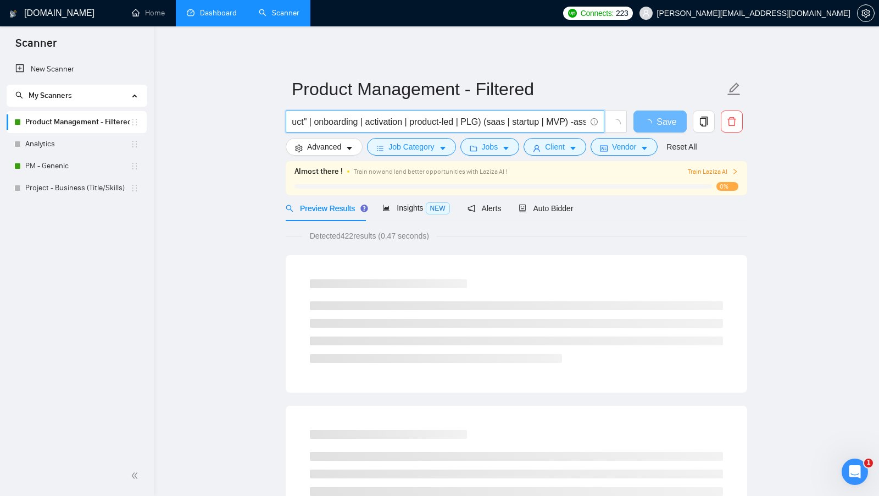
scroll to position [0, 1447]
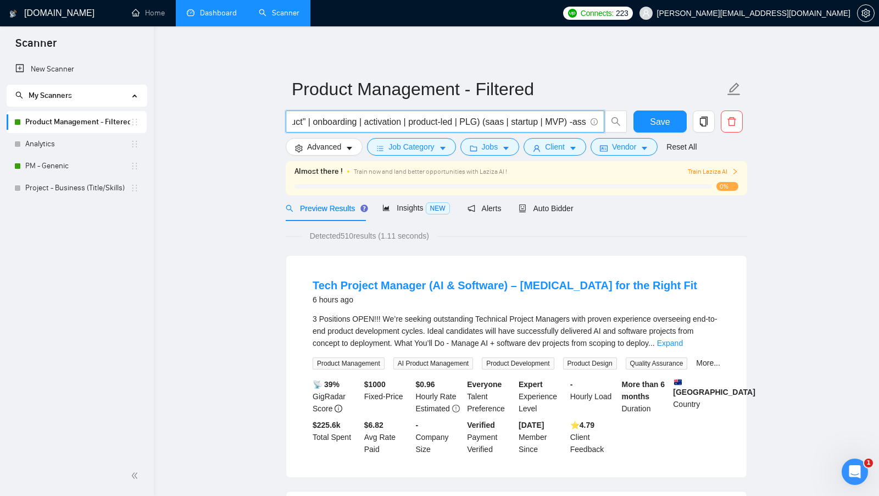
click at [410, 123] on input "("business strategy" | "business consultant" | "Product Analytics" | "Business …" at bounding box center [439, 122] width 294 height 14
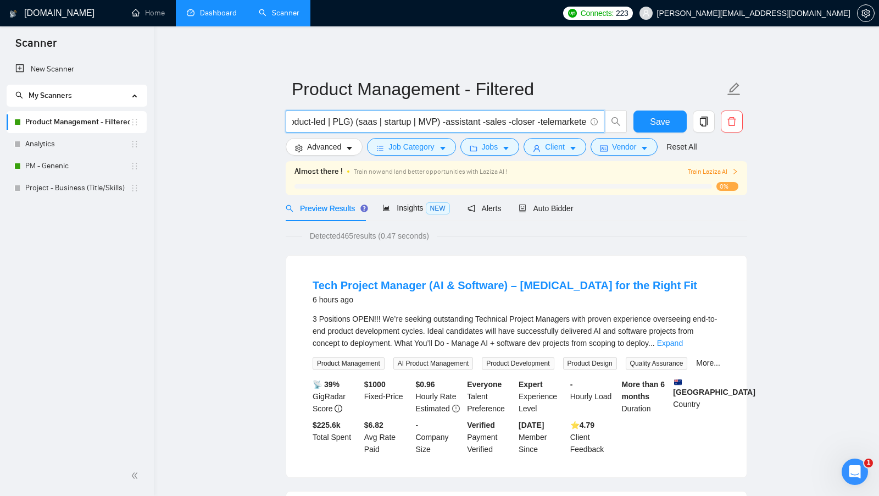
click at [442, 121] on input "("business strategy" | "business consultant" | "Product Analytics" | "Business …" at bounding box center [439, 122] width 294 height 14
drag, startPoint x: 409, startPoint y: 124, endPoint x: 600, endPoint y: 120, distance: 191.3
click at [600, 120] on span "("business strategy" | "business consultant" | "Product Analytics" | "Business …" at bounding box center [445, 121] width 319 height 22
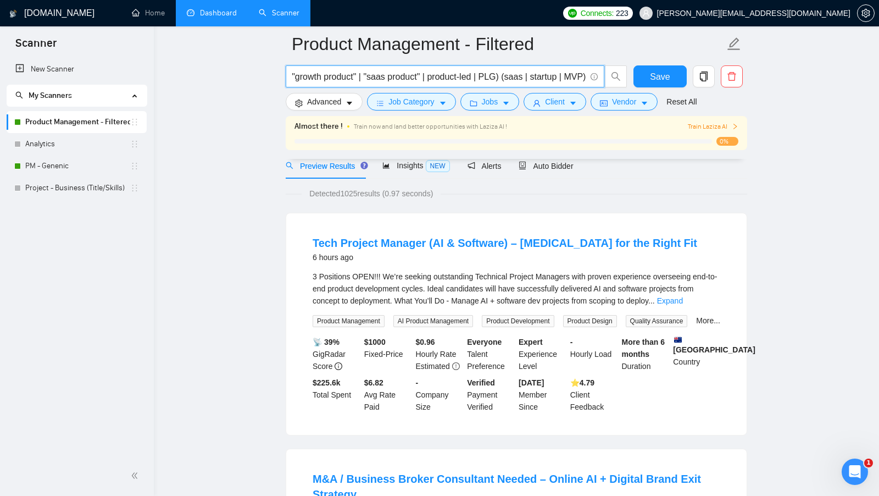
scroll to position [124, 0]
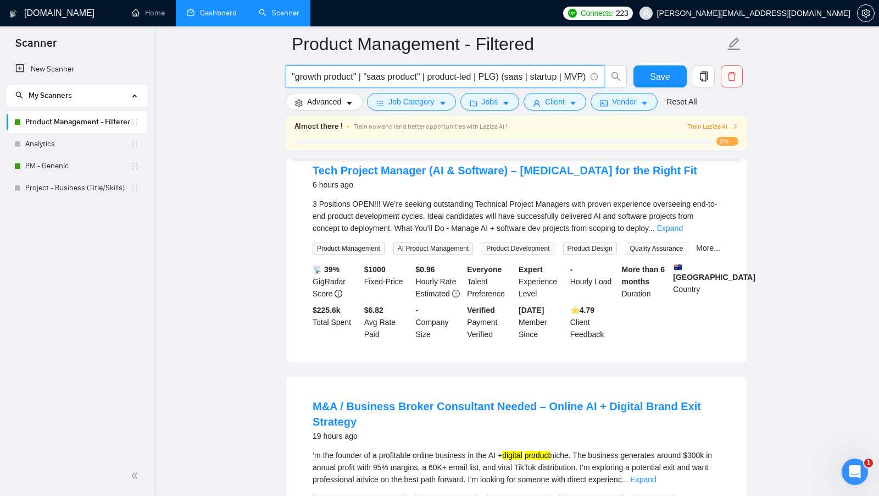
type input "("business strategy" | "business consultant" | "Product Analytics" | "Business …"
click at [712, 234] on div "3 Positions OPEN!!! We’re seeking outstanding Technical Project Managers with p…" at bounding box center [517, 226] width 408 height 57
click at [683, 228] on link "Expand" at bounding box center [670, 228] width 26 height 9
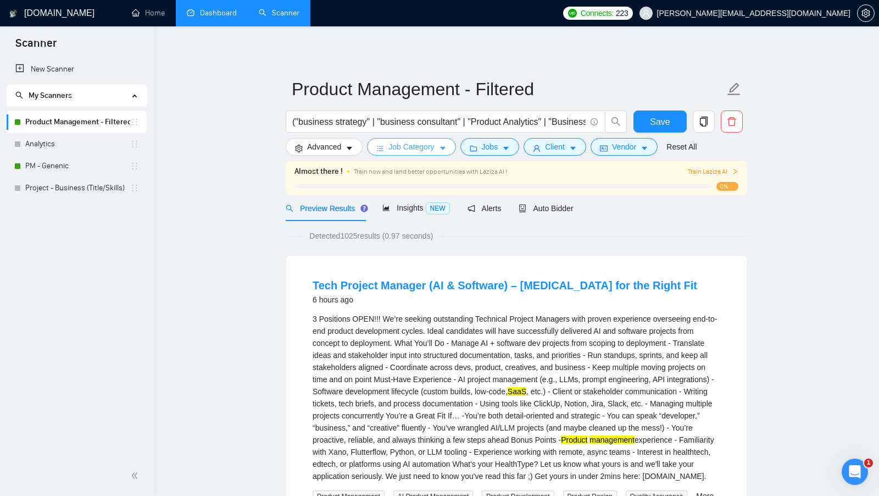
click at [421, 152] on span "Job Category" at bounding box center [412, 147] width 46 height 12
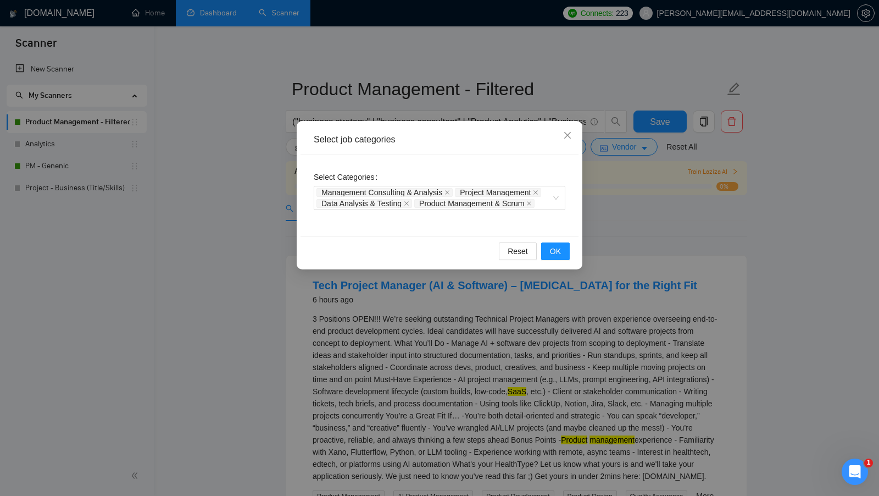
click at [296, 256] on div "Select job categories Select Categories Management Consulting & Analysis Projec…" at bounding box center [439, 248] width 879 height 496
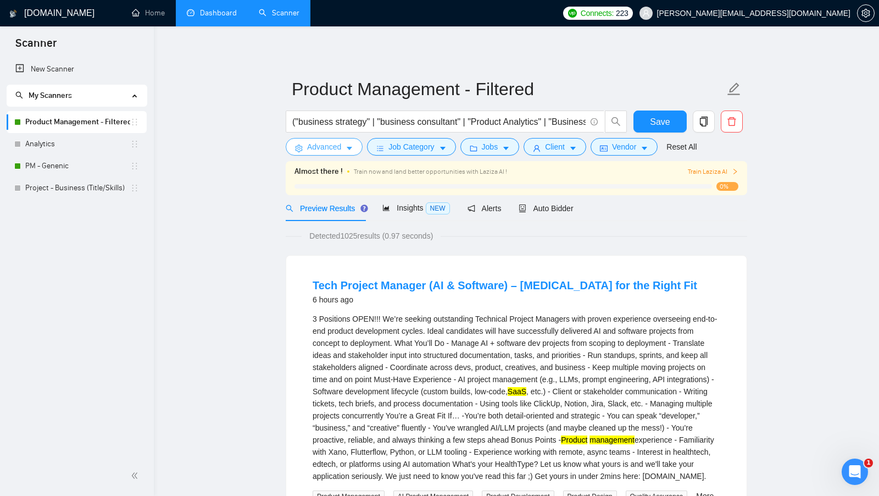
click at [324, 144] on span "Advanced" at bounding box center [324, 147] width 34 height 12
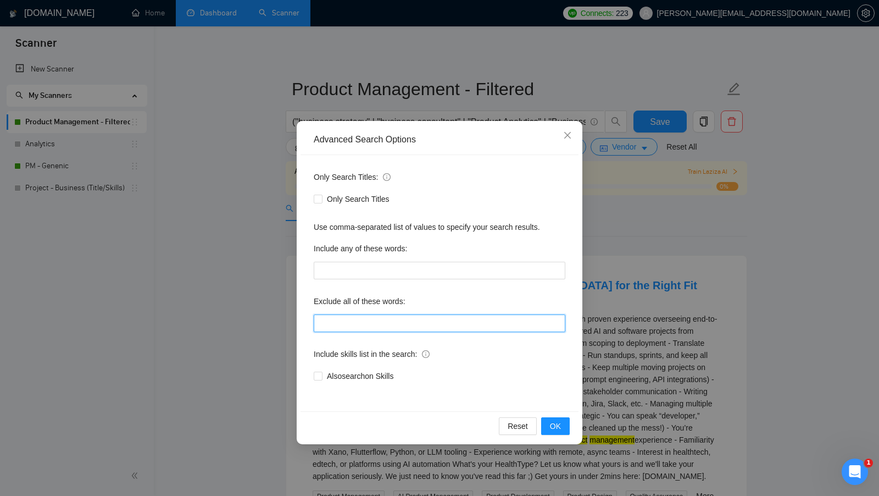
click at [374, 324] on input "text" at bounding box center [440, 323] width 252 height 18
paste input "assistant, sales, closer, telemarketer, marketing, marketer, developer, enginee…"
click at [374, 323] on input "assistant, sales, closer, telemarketer, marketing, marketer, developer, enginee…" at bounding box center [440, 323] width 252 height 18
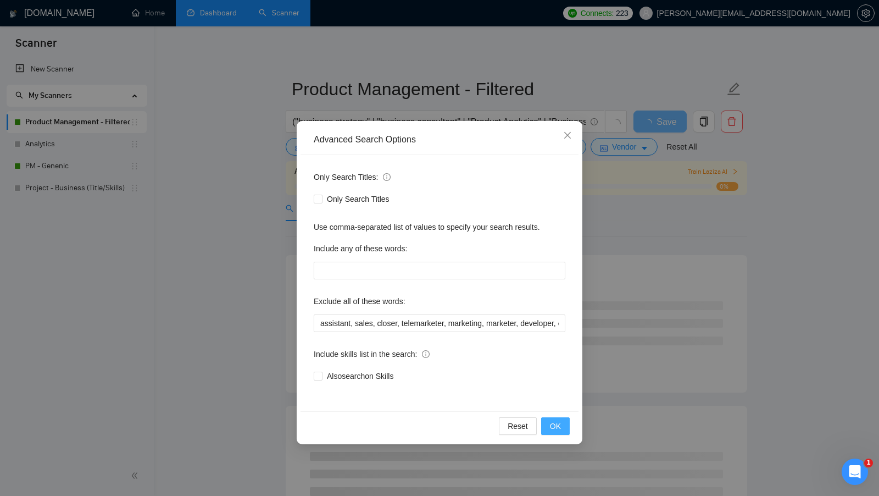
click at [549, 420] on button "OK" at bounding box center [555, 426] width 29 height 18
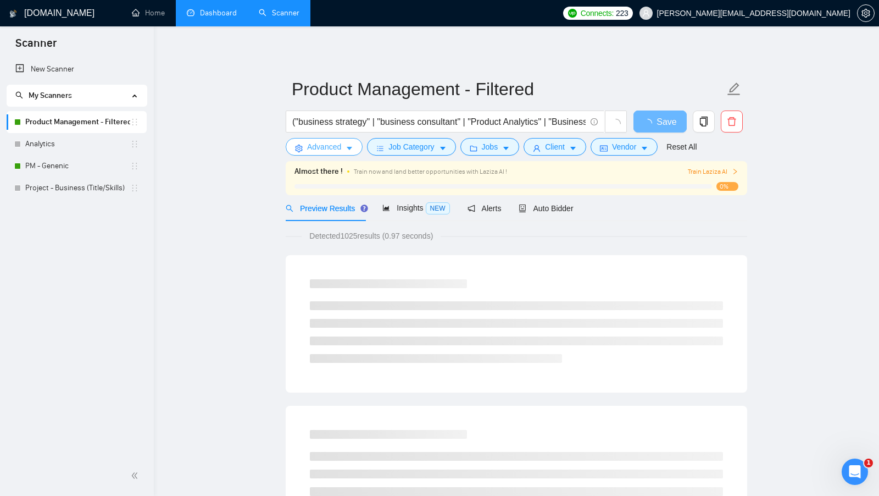
click at [330, 153] on button "Advanced" at bounding box center [324, 147] width 77 height 18
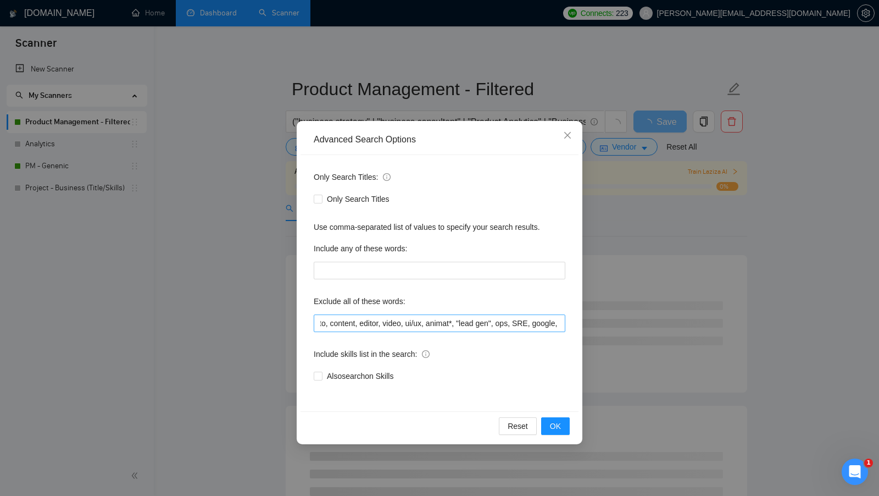
scroll to position [0, 364]
click at [554, 323] on input "assistant, sales, closer, telemarketer, marketing, marketer, developer, enginee…" at bounding box center [440, 323] width 252 height 18
click at [554, 324] on input "assistant, sales, closer, telemarketer, marketing, marketer, developer, enginee…" at bounding box center [440, 323] width 252 height 18
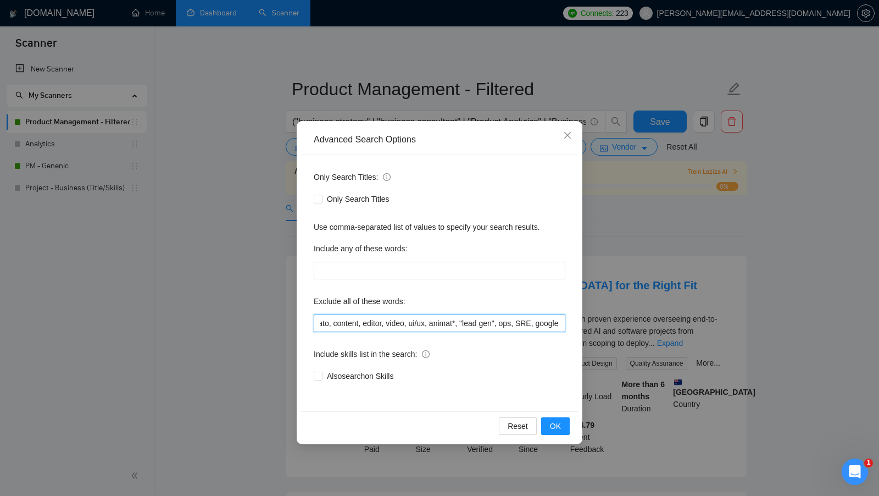
click at [549, 326] on input "assistant, sales, closer, telemarketer, marketing, marketer, developer, enginee…" at bounding box center [440, 323] width 252 height 18
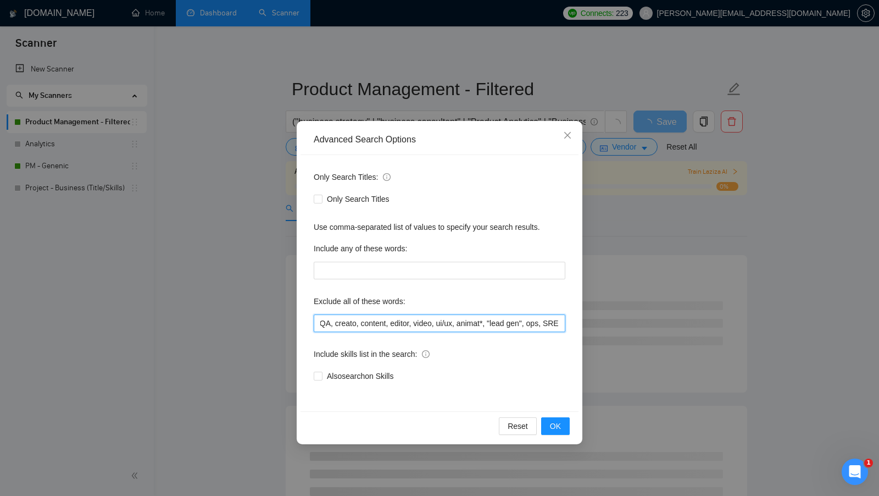
scroll to position [0, 323]
type input "assistant, sales, closer, telemarketer, marketing, marketer, developer, enginee…"
click at [551, 438] on div "Reset OK" at bounding box center [440, 425] width 278 height 29
click at [555, 431] on span "OK" at bounding box center [555, 426] width 11 height 12
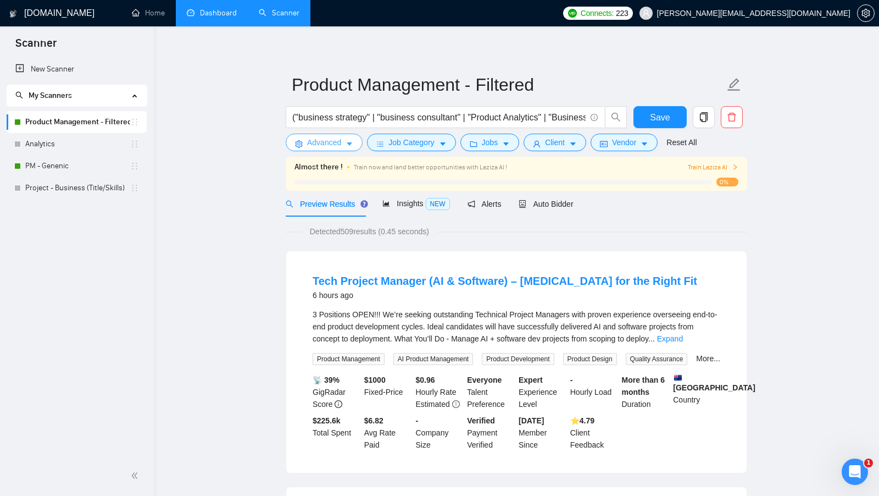
scroll to position [3, 0]
click at [683, 341] on link "Expand" at bounding box center [670, 339] width 26 height 9
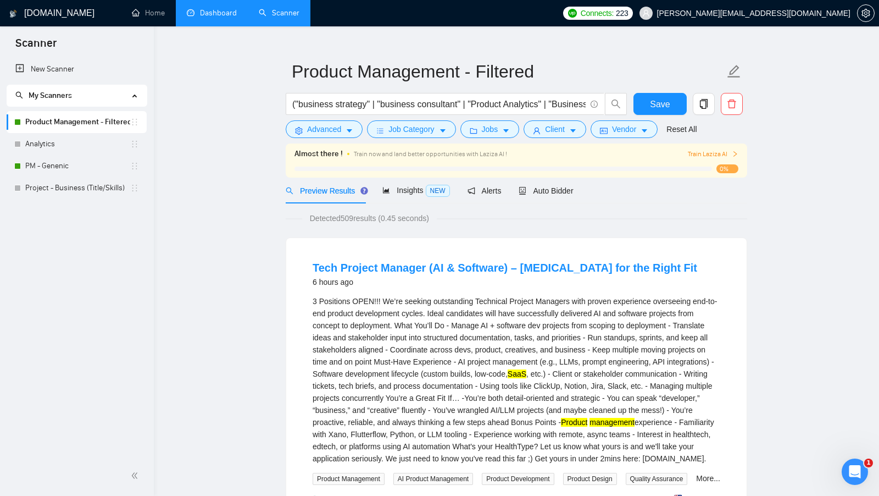
scroll to position [0, 0]
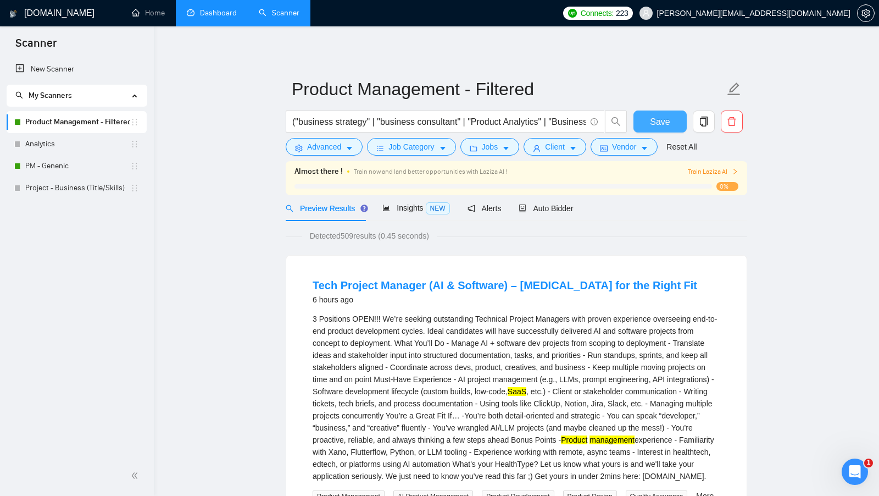
click at [649, 126] on button "Save" at bounding box center [660, 121] width 53 height 22
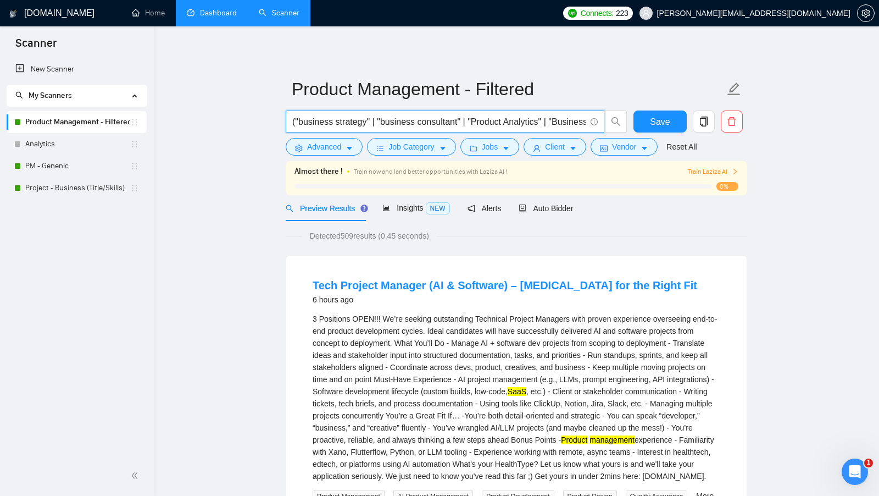
click at [371, 115] on input "("business strategy" | "business consultant" | "Product Analytics" | "Business …" at bounding box center [439, 122] width 294 height 14
click at [429, 129] on span "("business strategy" | "business consultant" | "Product Analytics" | "Business …" at bounding box center [445, 121] width 319 height 22
click at [448, 124] on input "("business strategy" | "business consultant" | "Product Analytics" | "Business …" at bounding box center [439, 122] width 294 height 14
click at [449, 124] on input "("business strategy" | "business consultant" | "Product Analytics" | "Business …" at bounding box center [439, 122] width 294 height 14
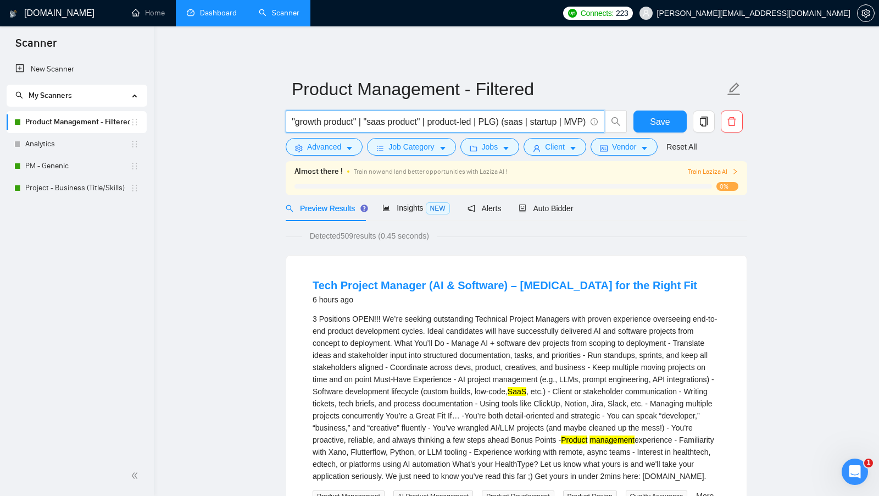
click at [449, 124] on input "("business strategy" | "business consultant" | "Product Analytics" | "Business …" at bounding box center [439, 122] width 294 height 14
click at [704, 123] on icon "copy" at bounding box center [704, 122] width 10 height 10
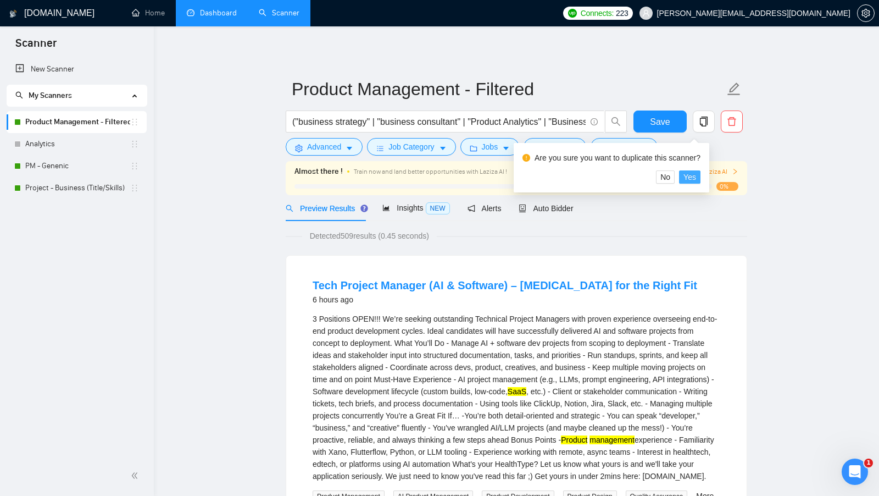
click at [690, 176] on span "Yes" at bounding box center [690, 177] width 13 height 12
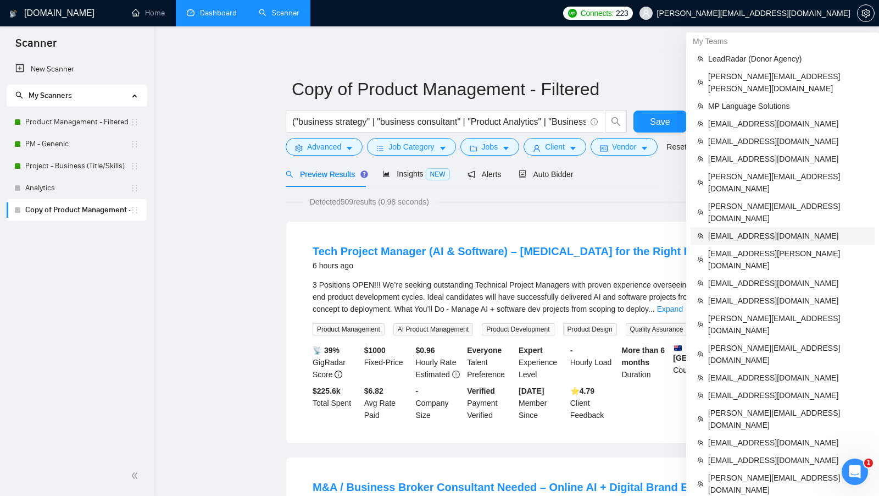
click at [772, 230] on span "[EMAIL_ADDRESS][DOMAIN_NAME]" at bounding box center [789, 236] width 160 height 12
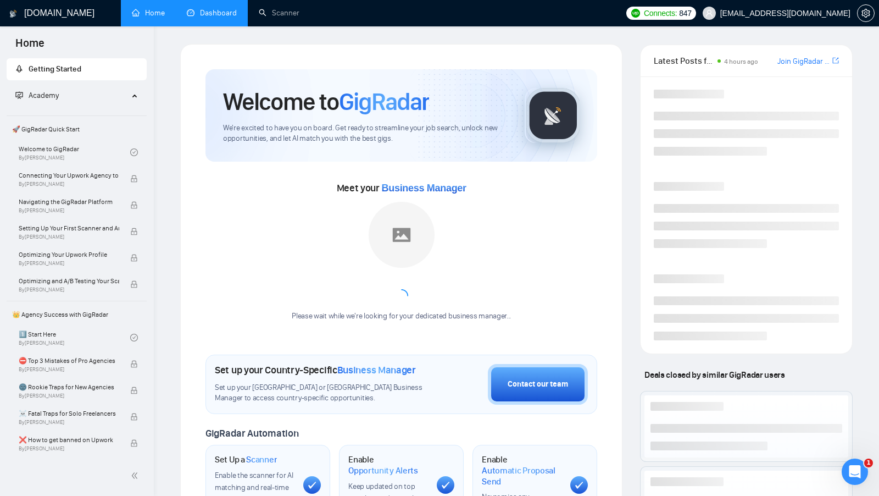
click at [269, 28] on div "[DOMAIN_NAME] Home Dashboard Scanner Connects: 847 [EMAIL_ADDRESS][DOMAIN_NAME]…" at bounding box center [517, 433] width 726 height 866
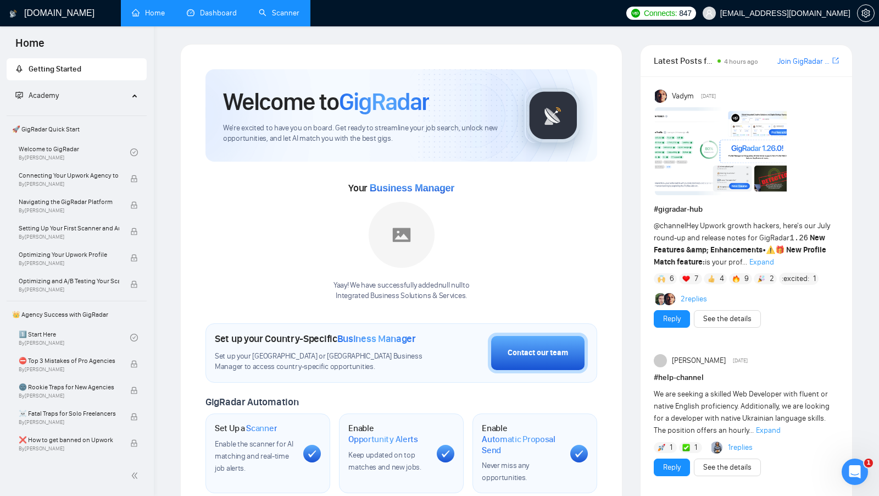
click at [278, 18] on link "Scanner" at bounding box center [279, 12] width 41 height 9
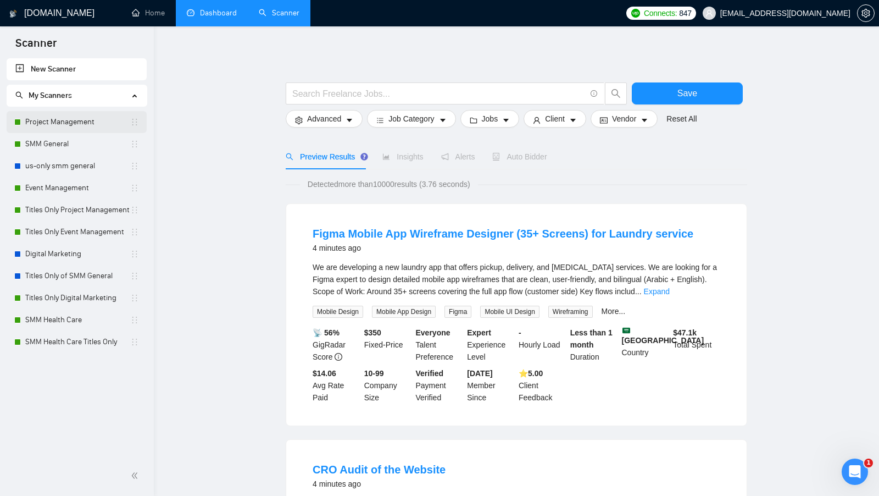
click at [57, 121] on link "Project Management" at bounding box center [77, 122] width 105 height 22
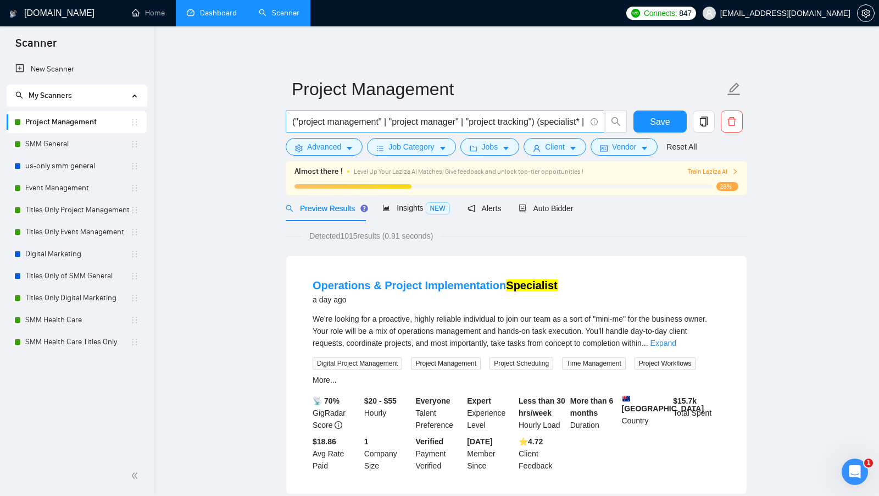
click at [438, 117] on input "("project management" | "project manager" | "project tracking") (specialist* | …" at bounding box center [439, 122] width 294 height 14
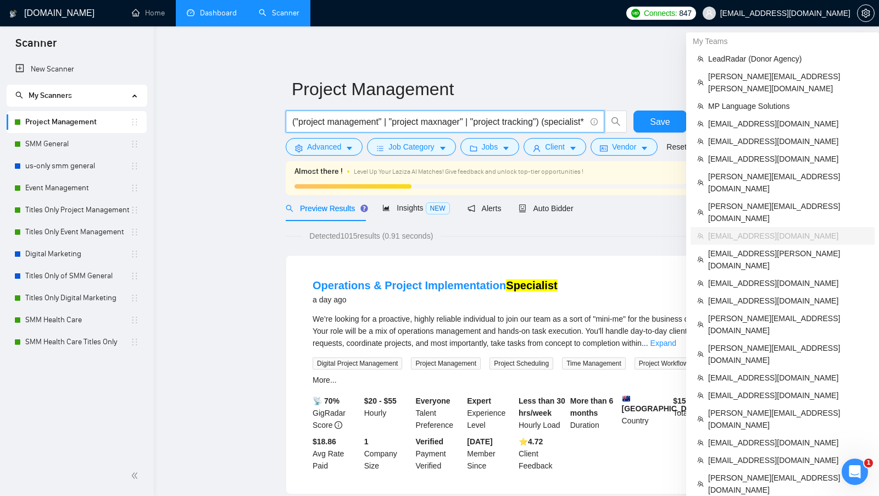
type input "("project management" | "project maxnager" | "project tracking") (specialist* |…"
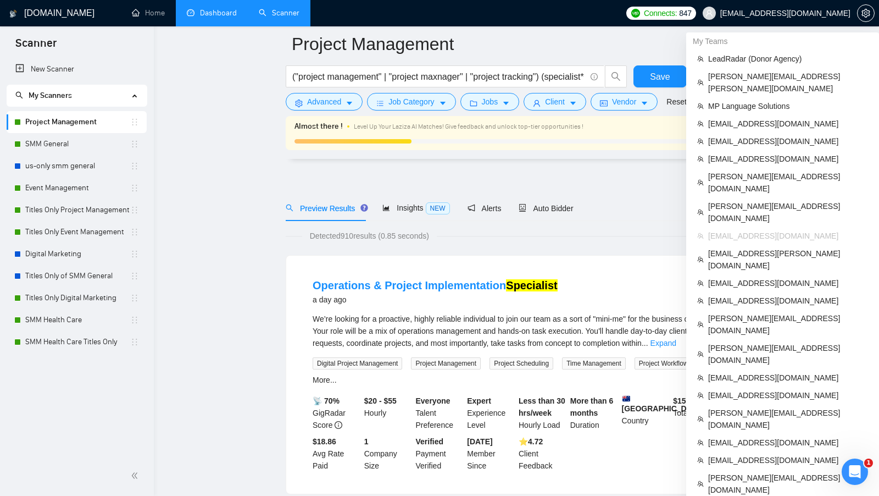
scroll to position [122, 0]
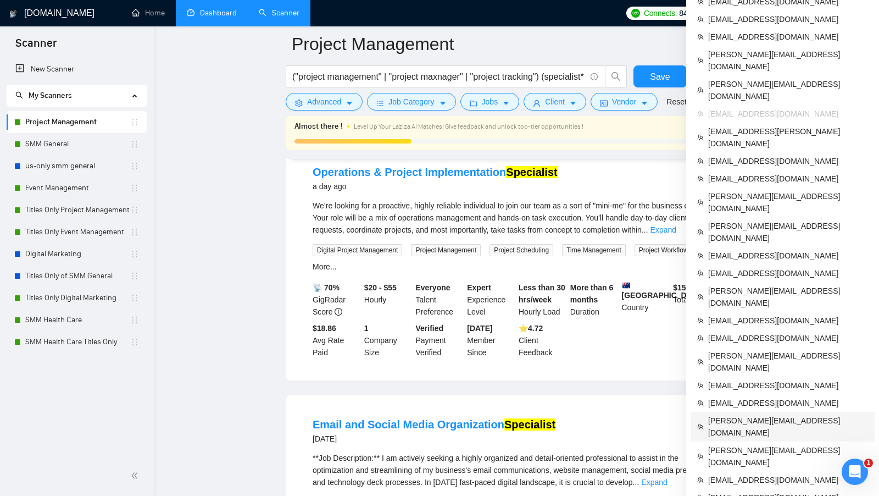
click at [752, 414] on span "[PERSON_NAME][EMAIL_ADDRESS][DOMAIN_NAME]" at bounding box center [789, 426] width 160 height 24
click at [734, 414] on span "[PERSON_NAME][EMAIL_ADDRESS][DOMAIN_NAME]" at bounding box center [789, 426] width 160 height 24
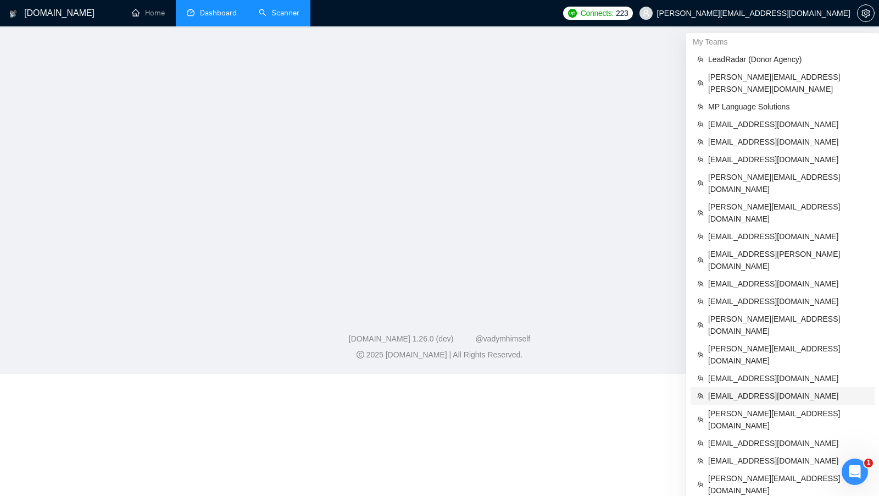
click at [744, 390] on span "[EMAIL_ADDRESS][DOMAIN_NAME]" at bounding box center [789, 396] width 160 height 12
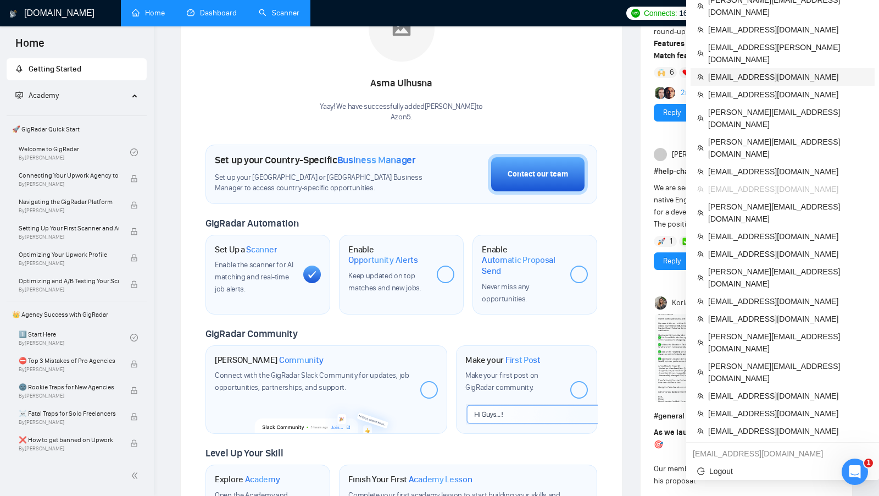
scroll to position [207, 0]
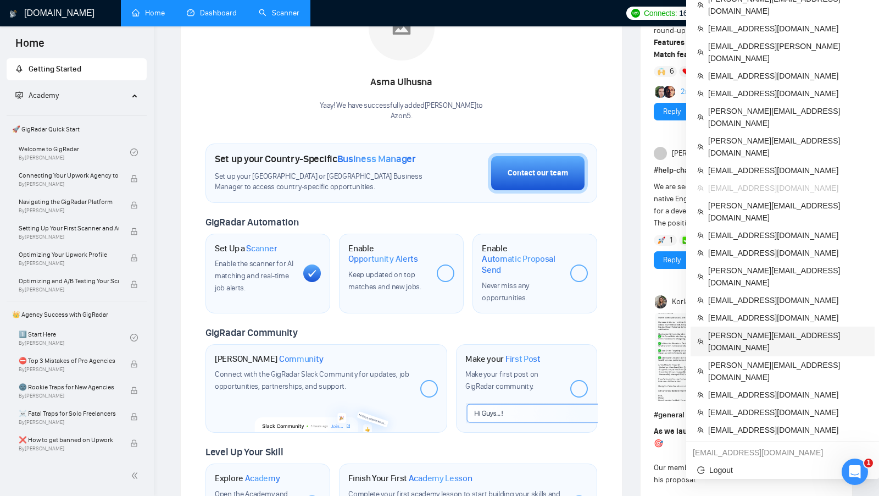
click at [761, 327] on li "[PERSON_NAME][EMAIL_ADDRESS][DOMAIN_NAME]" at bounding box center [783, 342] width 184 height 30
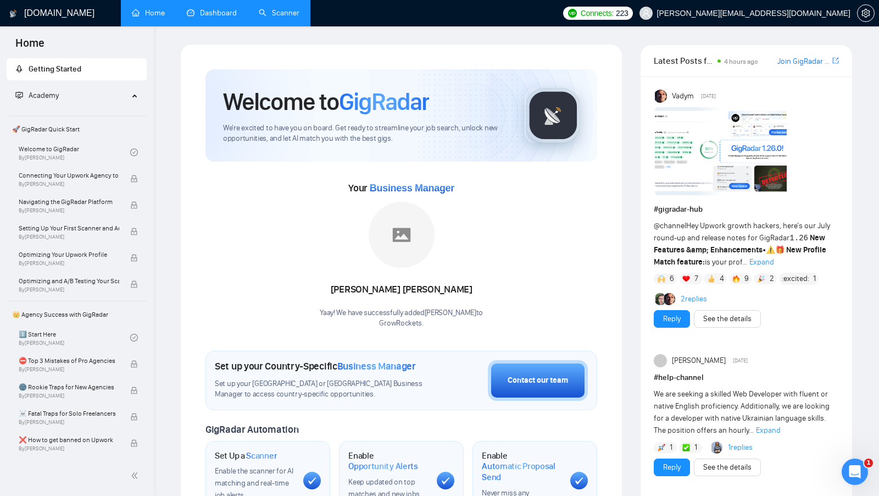
click at [470, 179] on div "Your Business Manager [PERSON_NAME]! We have successfully added [PERSON_NAME] t…" at bounding box center [402, 254] width 392 height 150
click at [269, 18] on link "Scanner" at bounding box center [279, 12] width 41 height 9
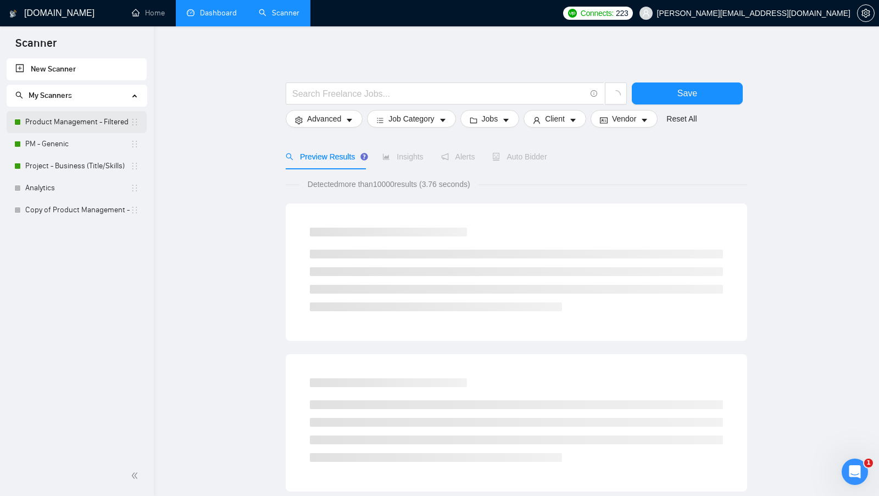
click at [91, 123] on link "Product Management - Filtered" at bounding box center [77, 122] width 105 height 22
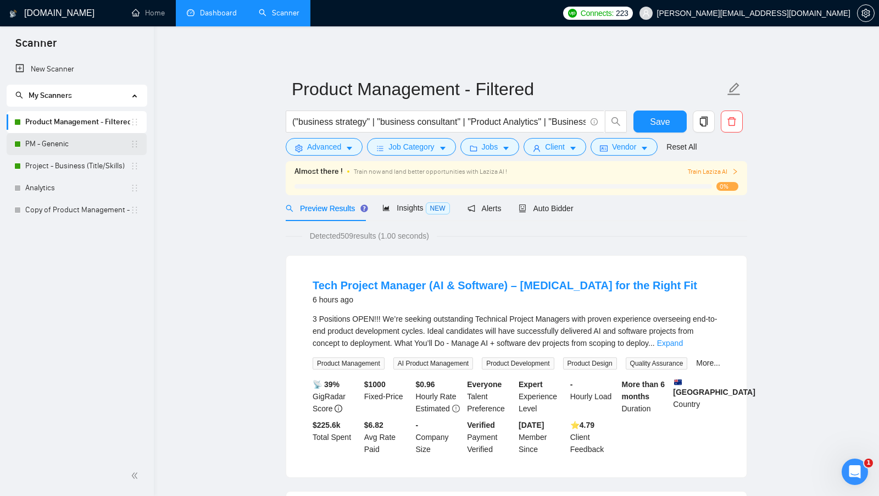
click at [92, 150] on link "PM - Genenic" at bounding box center [77, 144] width 105 height 22
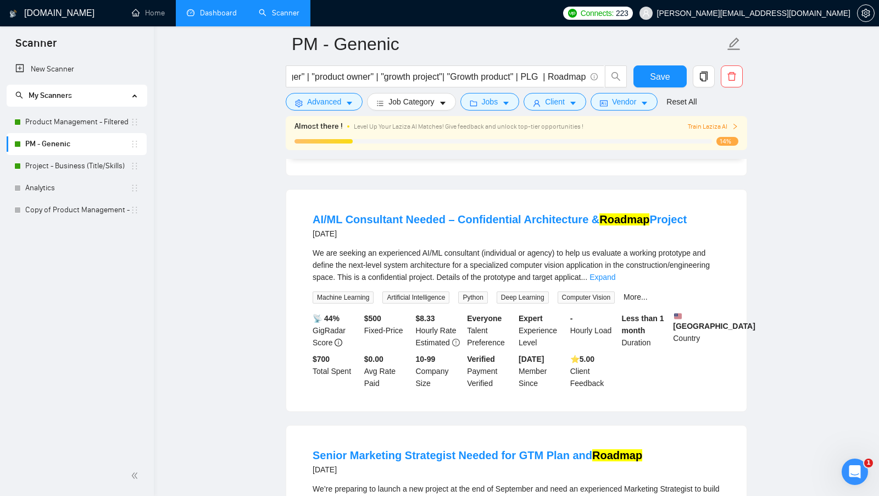
scroll to position [319, 0]
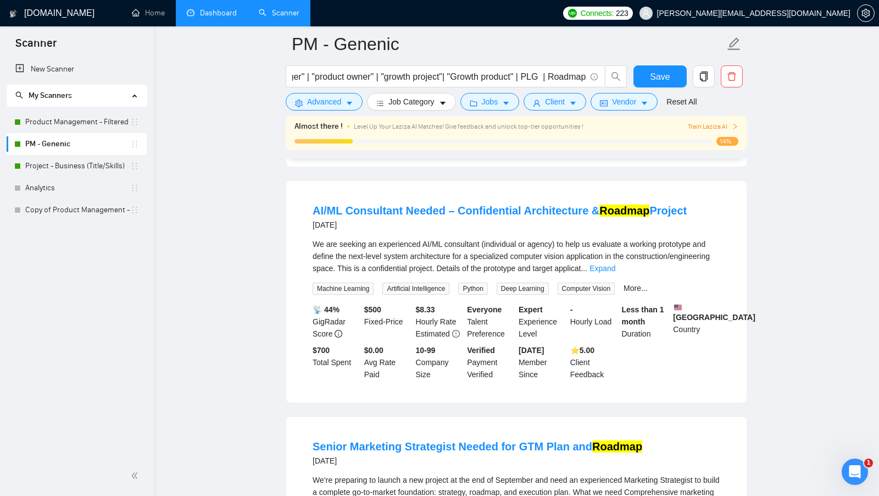
click at [715, 281] on div "We are seeking an experienced AI/ML consultant (individual or agency) to help u…" at bounding box center [517, 266] width 408 height 57
click at [616, 273] on link "Expand" at bounding box center [603, 268] width 26 height 9
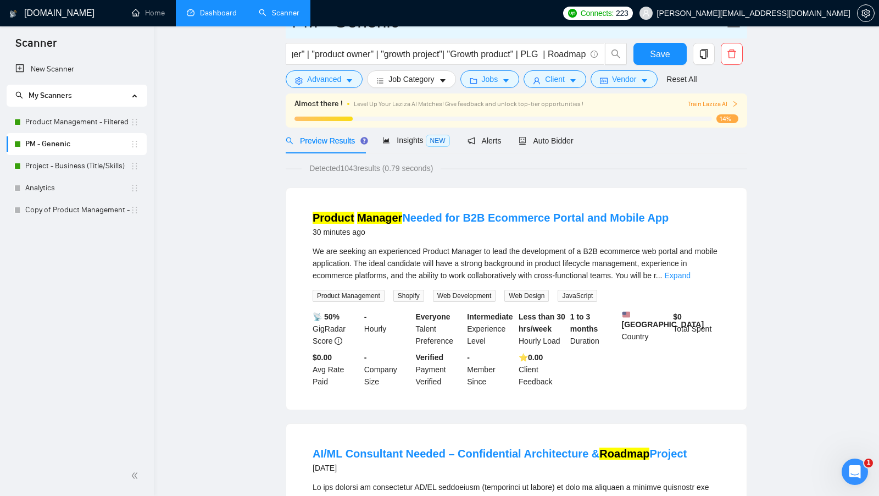
scroll to position [9, 0]
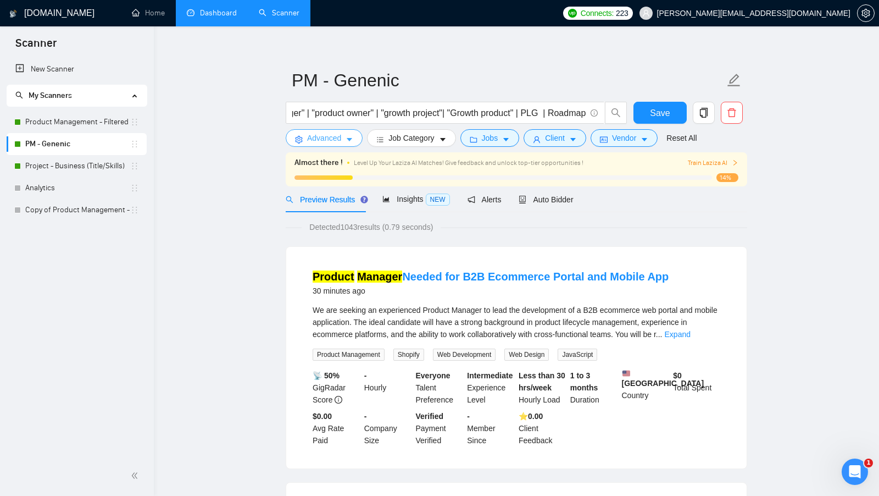
click at [314, 137] on span "Advanced" at bounding box center [324, 138] width 34 height 12
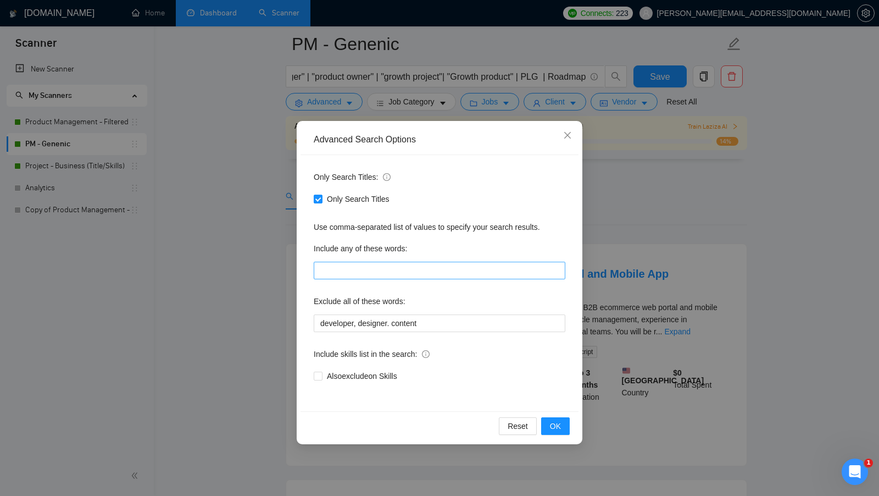
scroll to position [353, 0]
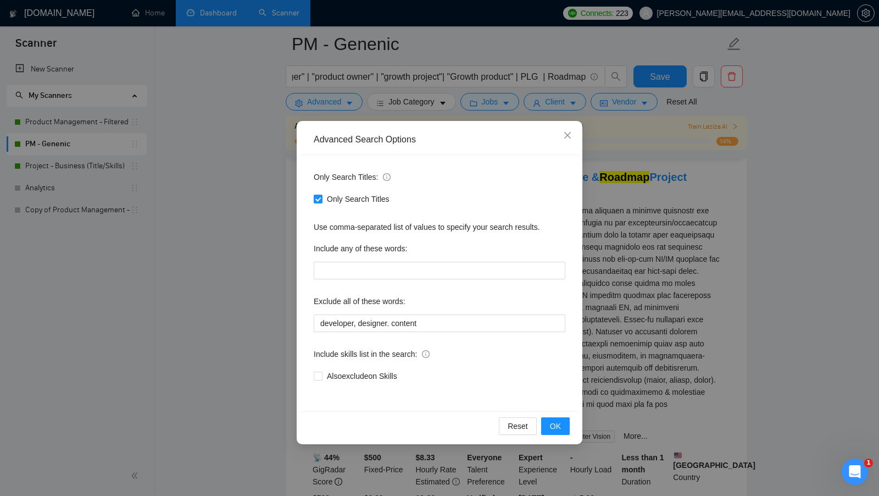
click at [622, 271] on div "Advanced Search Options Only Search Titles: Only Search Titles Use comma-separa…" at bounding box center [439, 248] width 879 height 496
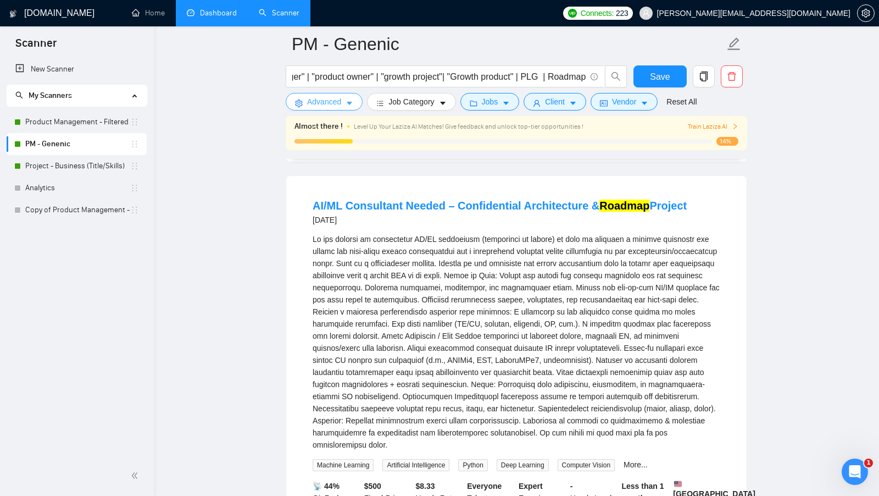
scroll to position [133, 0]
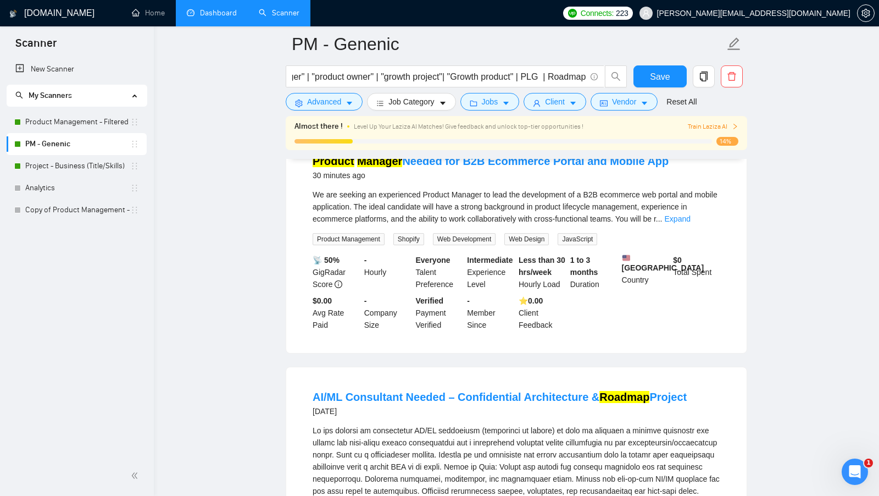
click at [351, 115] on form "PM - Genenic "product manager" | "product owner" | "growth project"| "Growth pr…" at bounding box center [517, 71] width 462 height 90
click at [337, 99] on span "Advanced" at bounding box center [324, 102] width 34 height 12
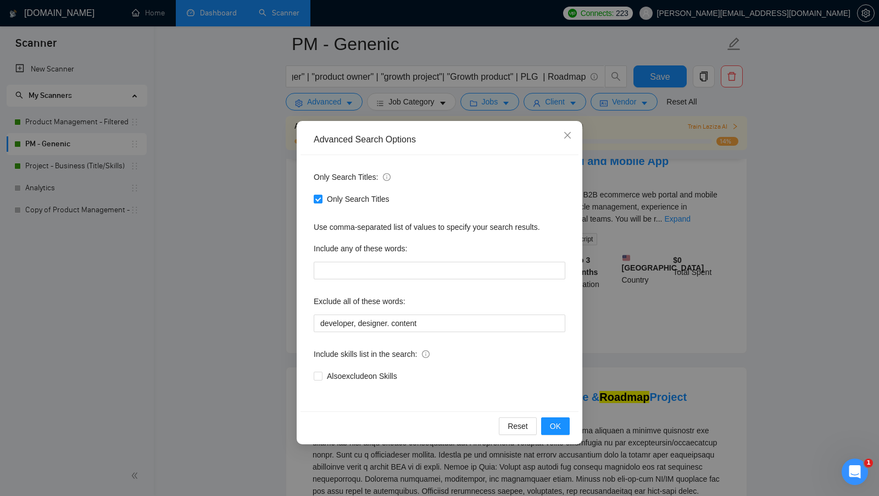
click at [261, 180] on div "Advanced Search Options Only Search Titles: Only Search Titles Use comma-separa…" at bounding box center [439, 248] width 879 height 496
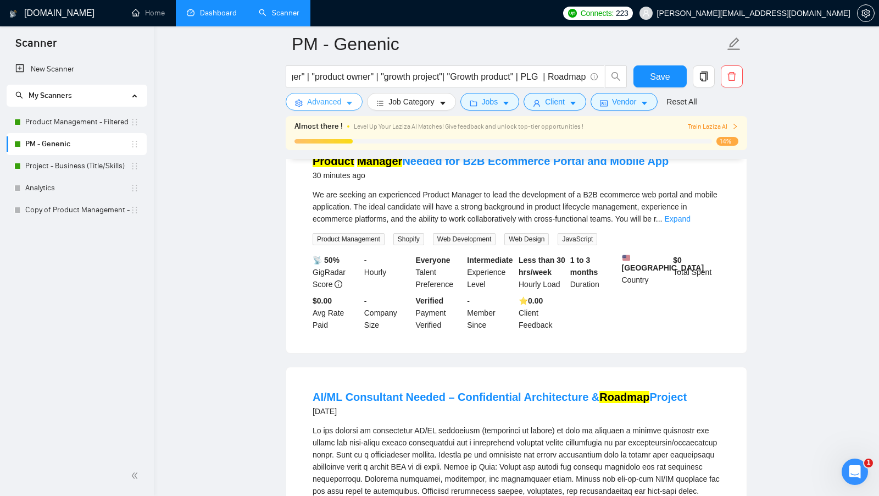
scroll to position [0, 0]
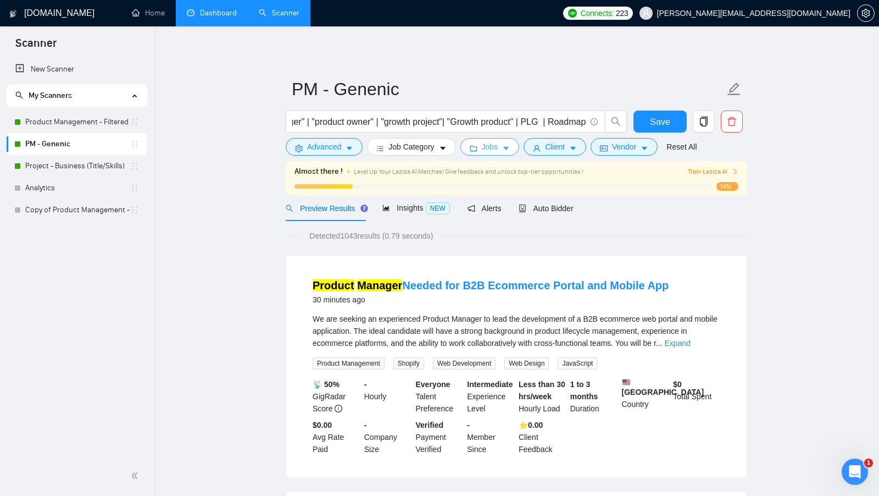
click at [498, 150] on span "Jobs" at bounding box center [490, 147] width 16 height 12
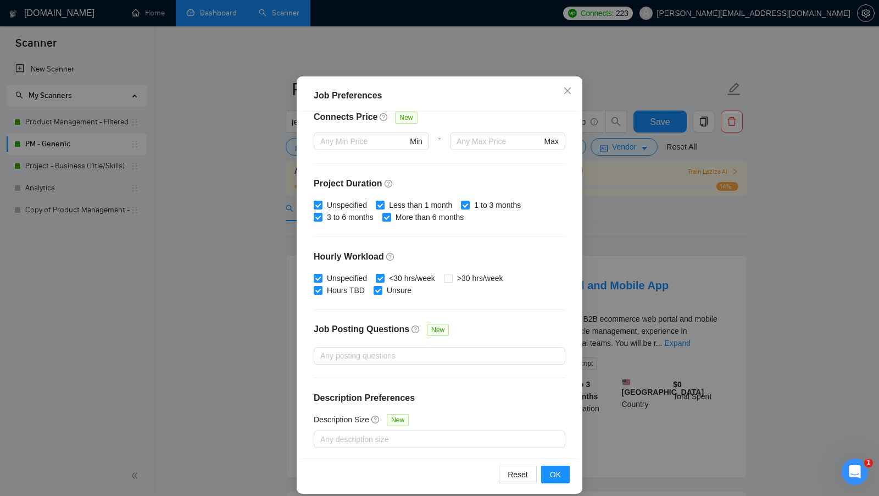
scroll to position [61, 0]
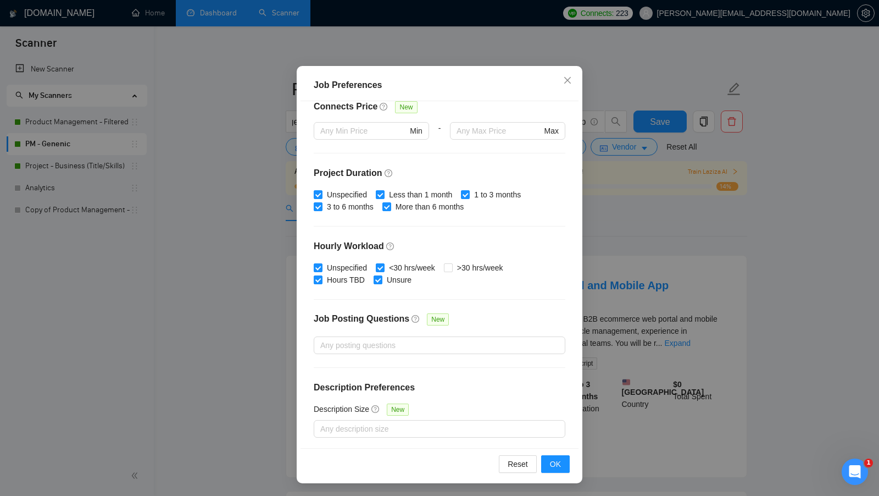
click at [611, 231] on div "Job Preferences Budget Project Type All Fixed Price Hourly Rate Fixed Price Bud…" at bounding box center [439, 248] width 879 height 496
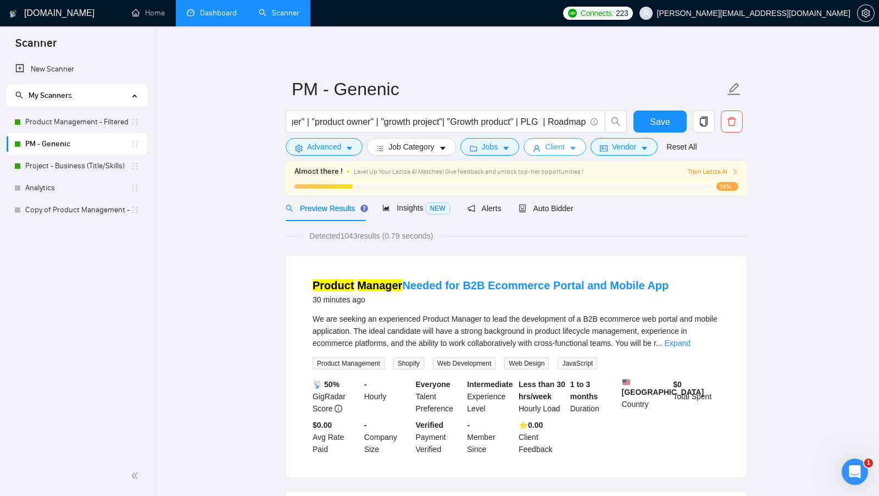
click at [579, 154] on button "Client" at bounding box center [555, 147] width 63 height 18
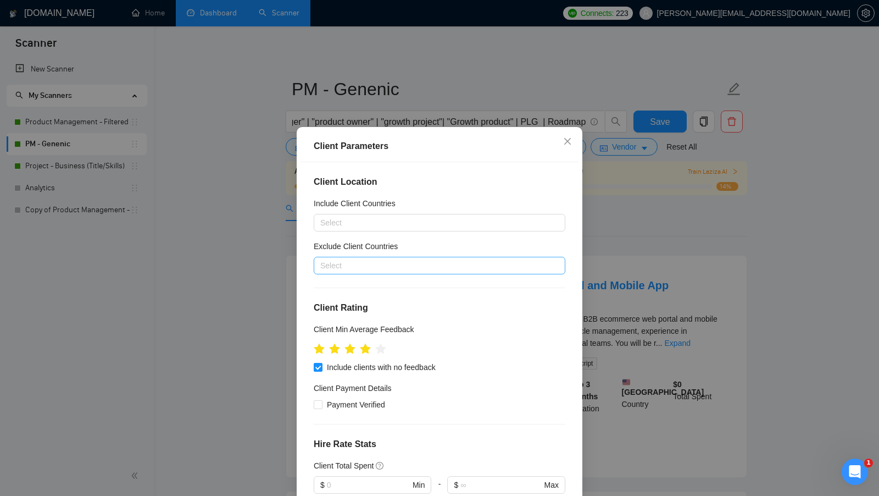
click at [412, 269] on div at bounding box center [434, 265] width 235 height 13
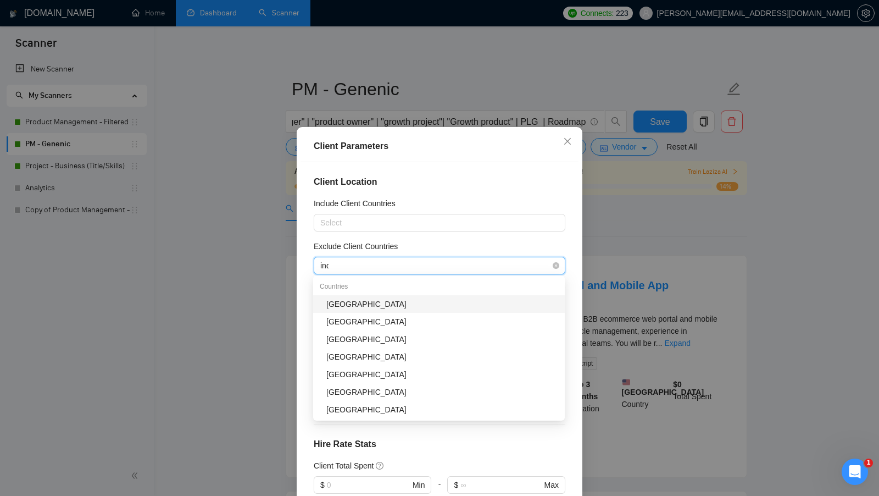
type input "indi"
type input "pak"
type input "bang"
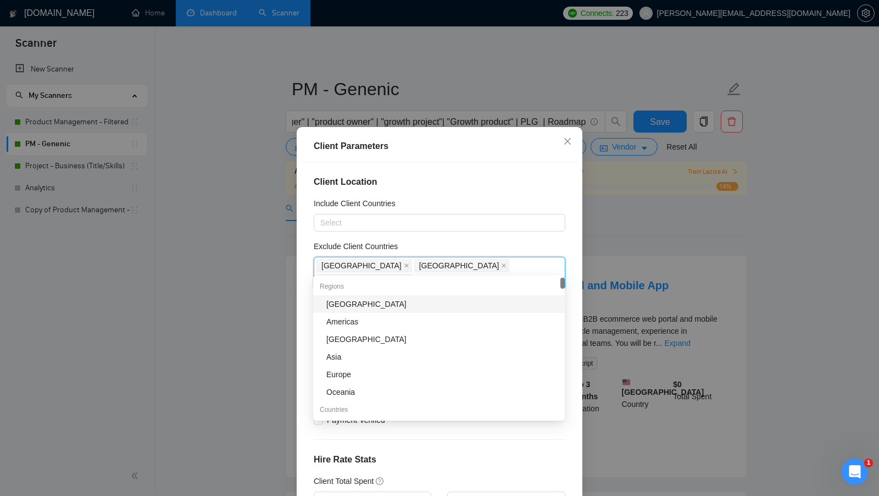
click at [468, 239] on div "Client Location Include Client Countries Select Exclude Client Countries India …" at bounding box center [440, 335] width 278 height 347
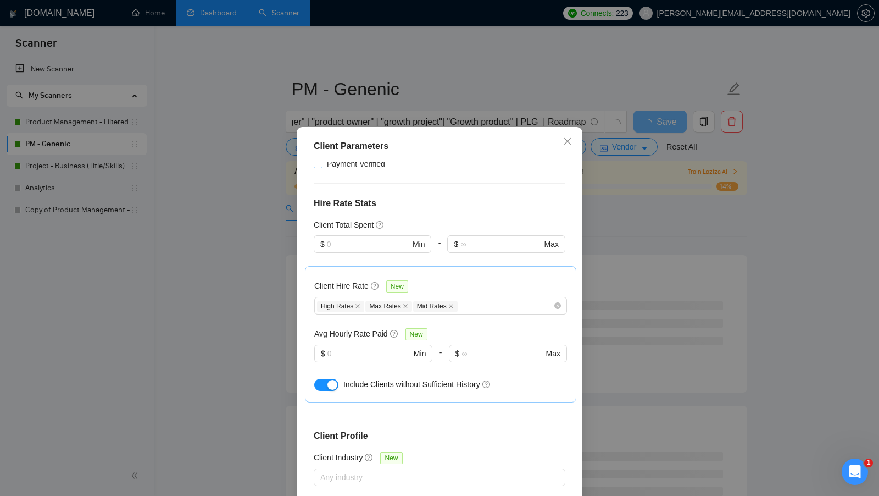
scroll to position [231, 0]
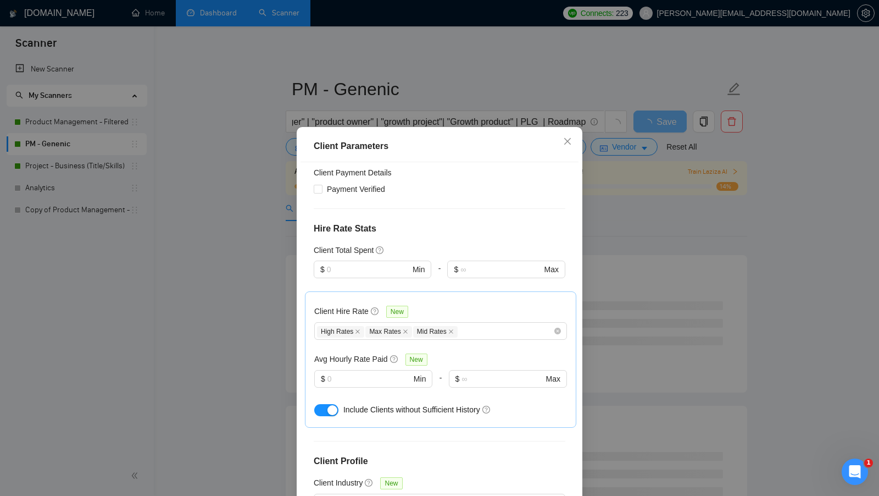
click at [361, 183] on span "Payment Verified" at bounding box center [356, 189] width 67 height 12
click at [322, 185] on input "Payment Verified" at bounding box center [318, 189] width 8 height 8
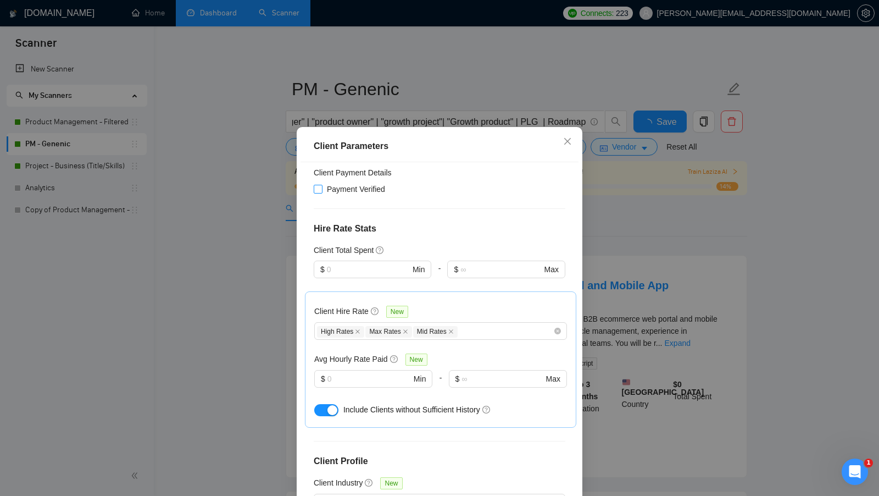
checkbox input "true"
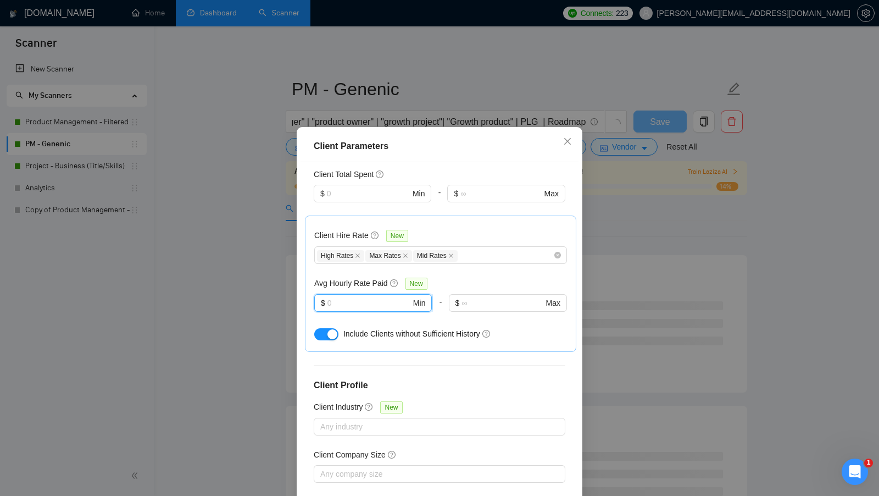
click at [339, 297] on input "text" at bounding box center [370, 303] width 84 height 12
type input "3"
type input "20"
click at [473, 251] on div "Client Hire Rate New High Rates Max Rates Mid Rates Avg Hourly Rate Paid New 20…" at bounding box center [440, 284] width 253 height 118
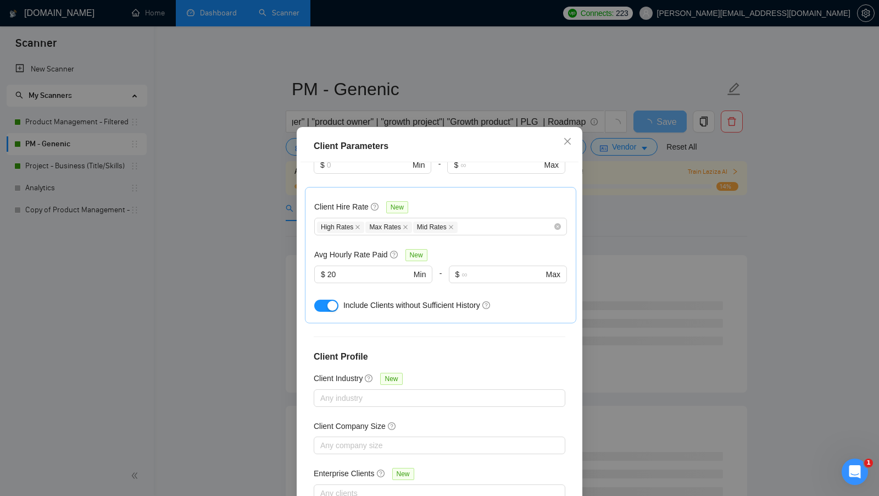
scroll to position [61, 0]
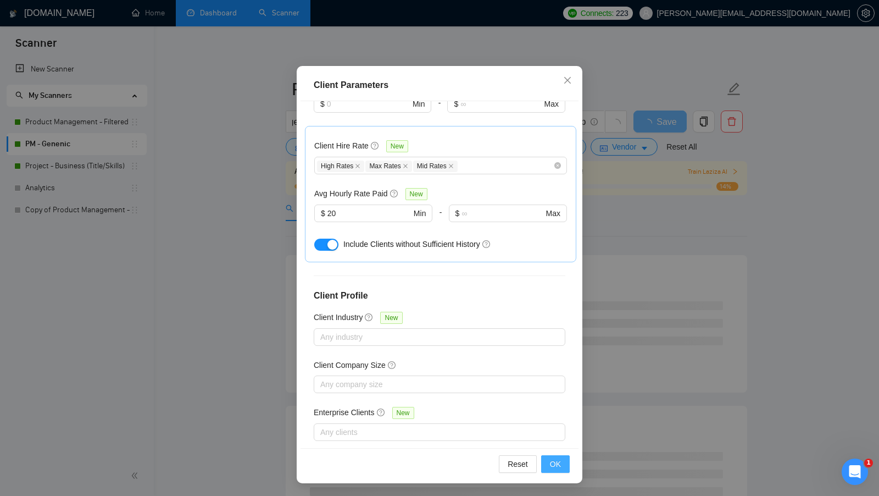
click at [554, 470] on button "OK" at bounding box center [555, 464] width 29 height 18
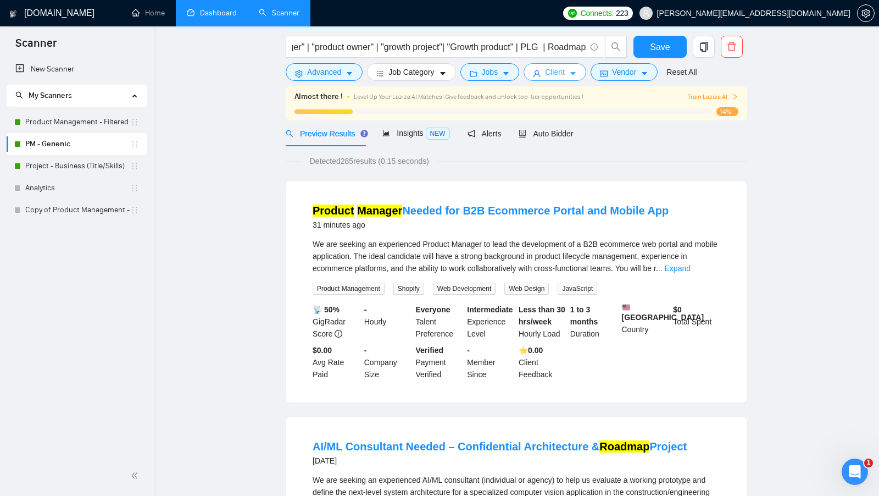
scroll to position [0, 0]
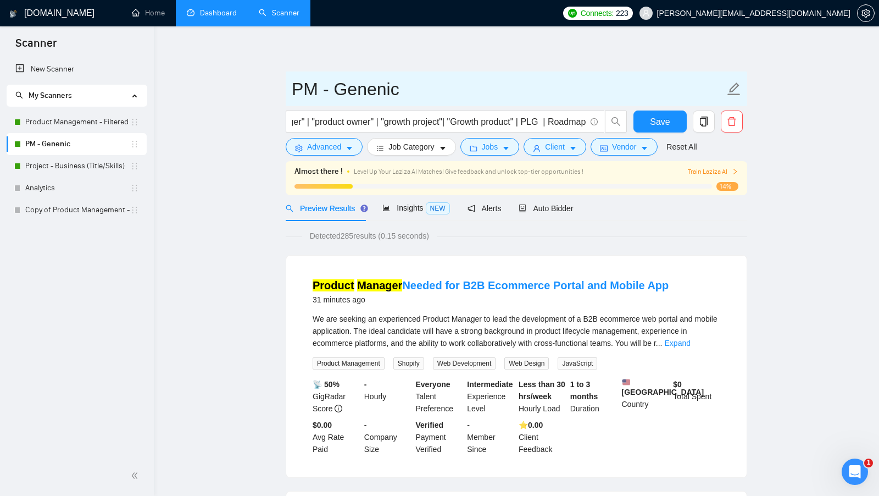
click at [653, 81] on input "PM - Genenic" at bounding box center [508, 88] width 433 height 27
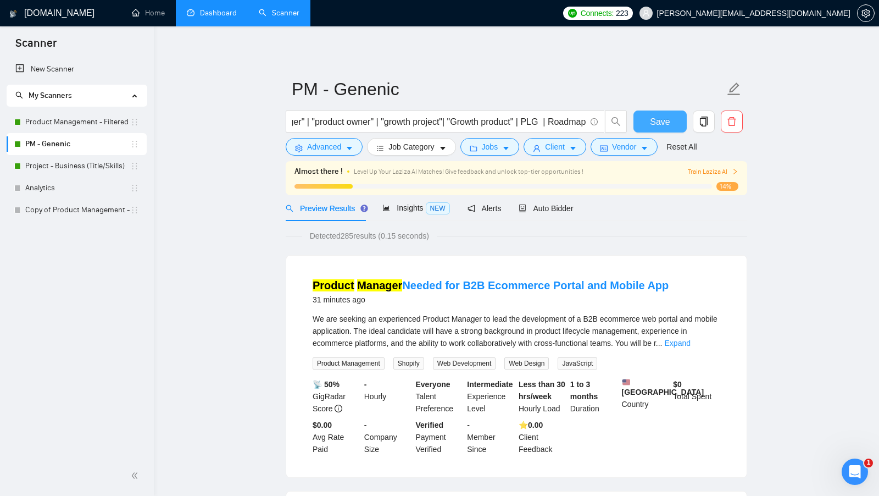
click at [650, 113] on button "Save" at bounding box center [660, 121] width 53 height 22
click at [97, 118] on link "Product Management - Filtered" at bounding box center [77, 122] width 105 height 22
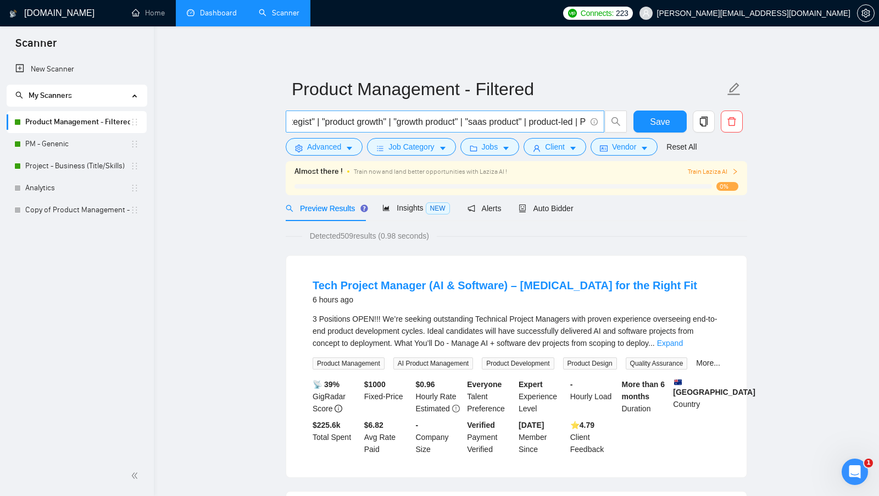
scroll to position [0, 1399]
click at [554, 120] on input "("business strategy" | "business consultant" | "Product Analytics" | "Business …" at bounding box center [439, 122] width 294 height 14
click at [557, 121] on input "("business strategy" | "business consultant" | "Product Analytics" | "Business …" at bounding box center [439, 122] width 294 height 14
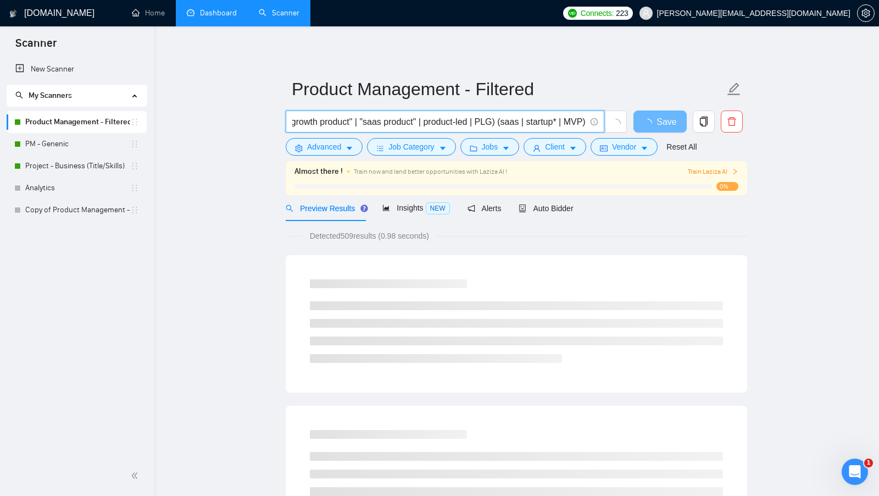
click at [586, 122] on span "("business strategy" | "business consultant" | "Product Analytics" | "Business …" at bounding box center [445, 121] width 319 height 22
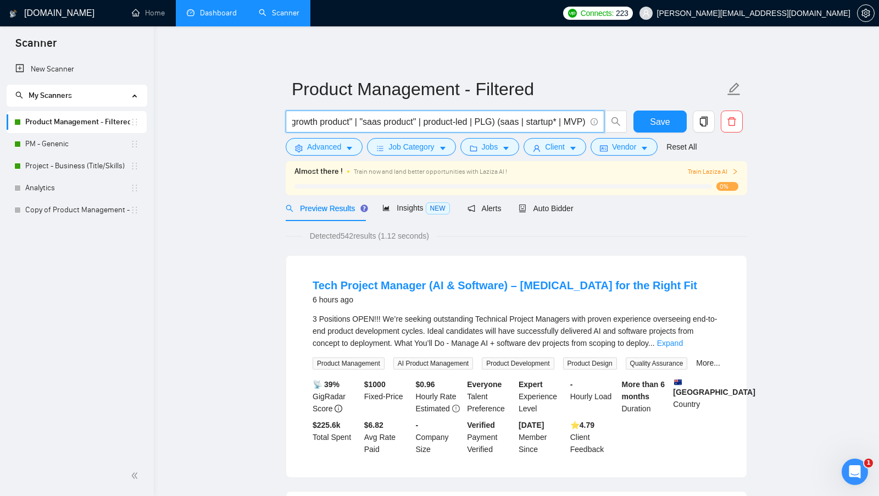
click at [583, 121] on input "("business strategy" | "business consultant" | "Product Analytics" | "Business …" at bounding box center [439, 122] width 294 height 14
click at [621, 213] on div "Preview Results Insights NEW Alerts Auto Bidder" at bounding box center [517, 208] width 462 height 26
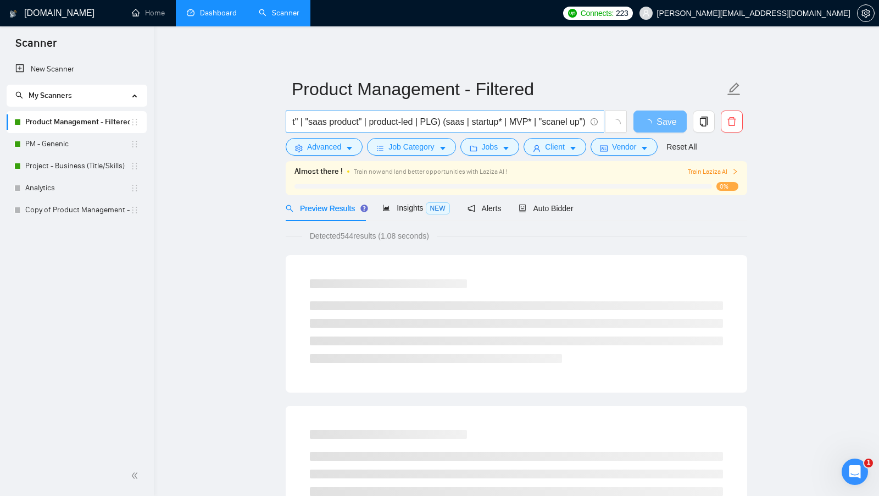
scroll to position [0, 1460]
click at [552, 122] on input "("business strategy" | "business consultant" | "Product Analytics" | "Business …" at bounding box center [439, 122] width 294 height 14
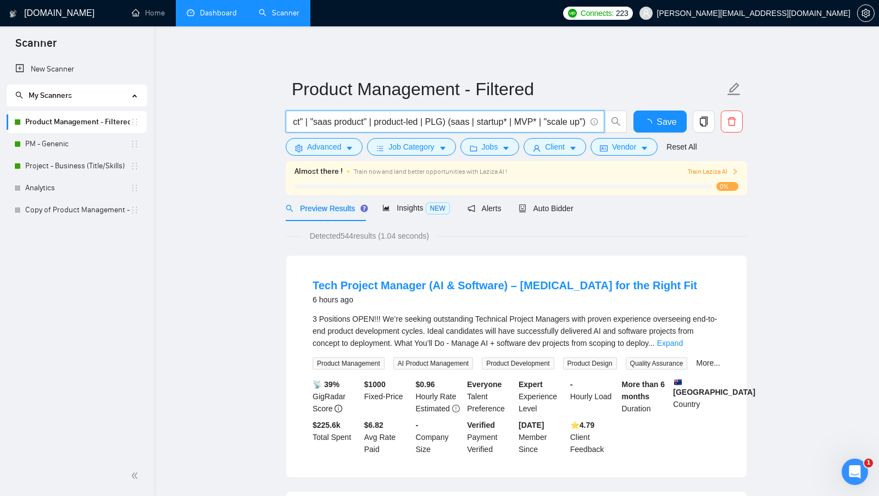
scroll to position [0, 1455]
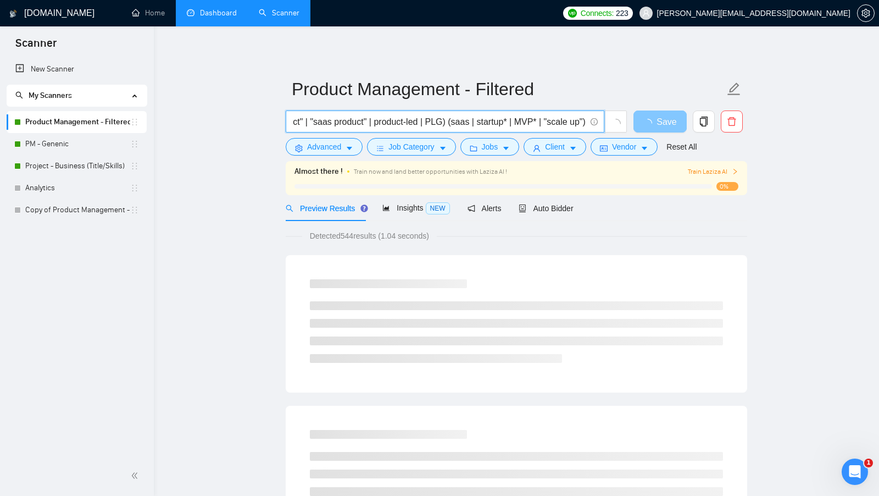
type input "("business strategy" | "business consultant" | "Product Analytics" | "Business …"
click at [643, 120] on button "Save" at bounding box center [660, 121] width 53 height 22
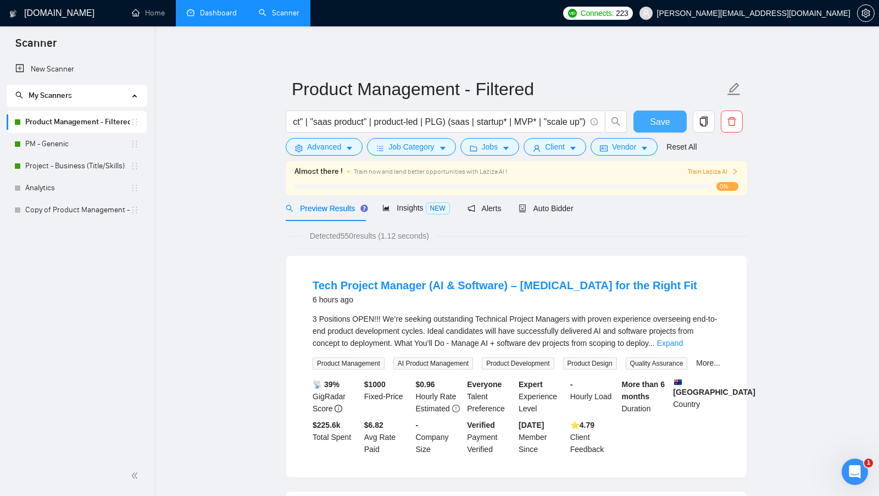
click at [646, 125] on button "Save" at bounding box center [660, 121] width 53 height 22
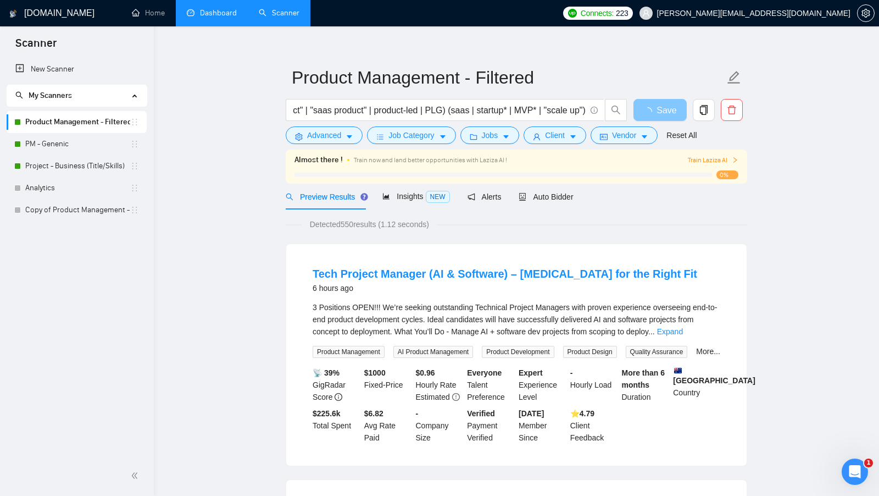
scroll to position [7, 0]
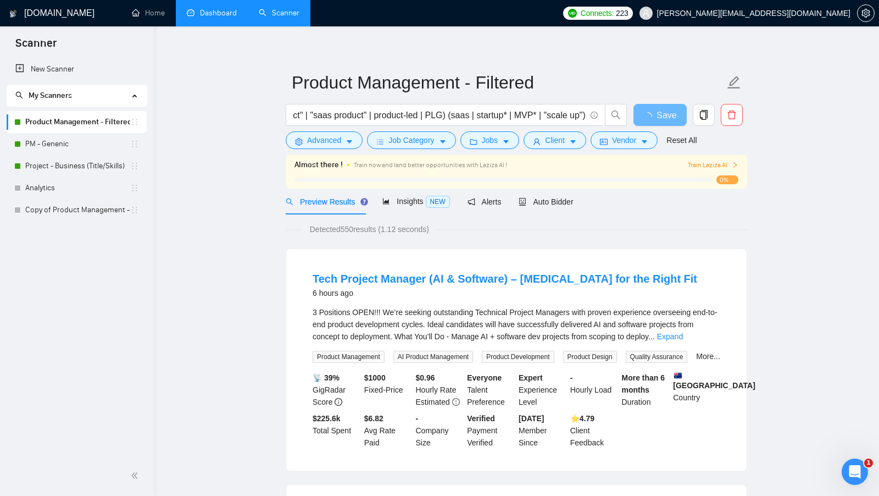
click at [683, 334] on link "Expand" at bounding box center [670, 336] width 26 height 9
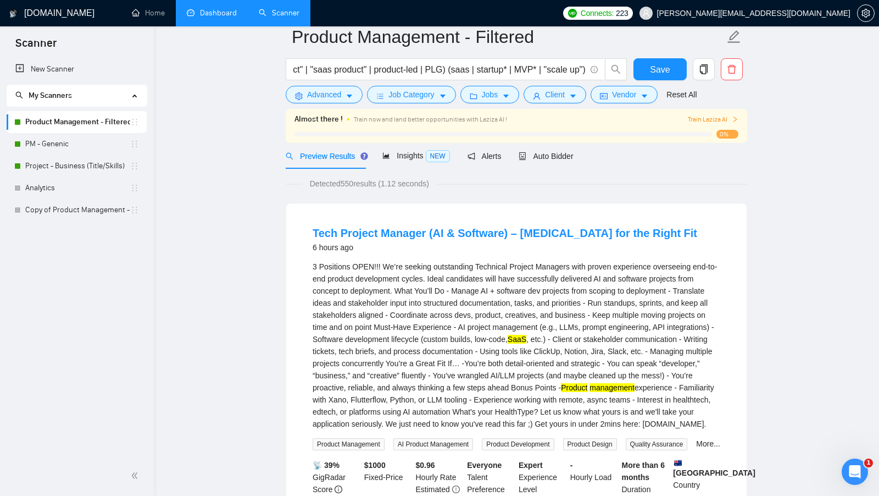
scroll to position [0, 0]
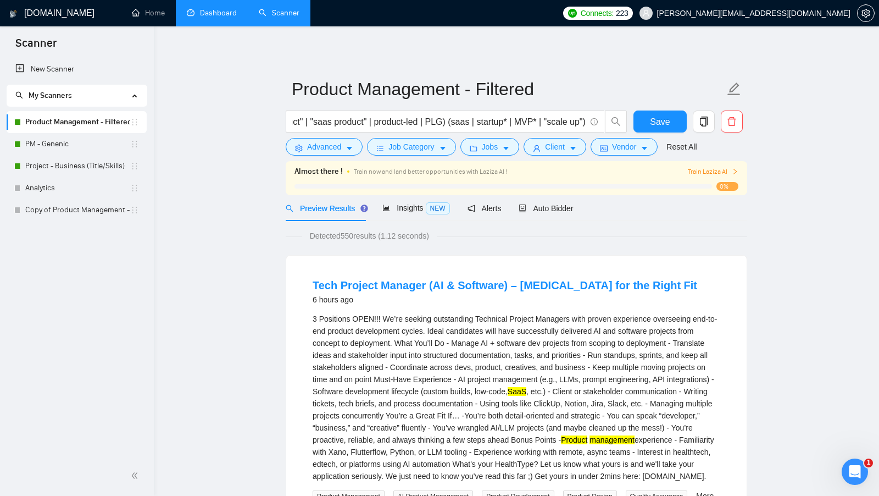
click at [333, 157] on form "Product Management - Filtered ("business strategy" | "business consultant" | "P…" at bounding box center [517, 116] width 462 height 90
click at [338, 151] on span "Advanced" at bounding box center [324, 147] width 34 height 12
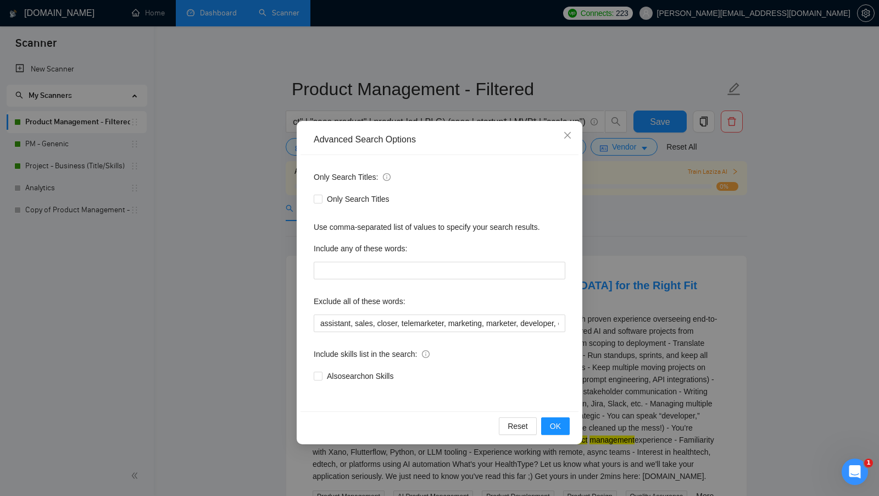
click at [284, 294] on div "Advanced Search Options Only Search Titles: Only Search Titles Use comma-separa…" at bounding box center [439, 248] width 879 height 496
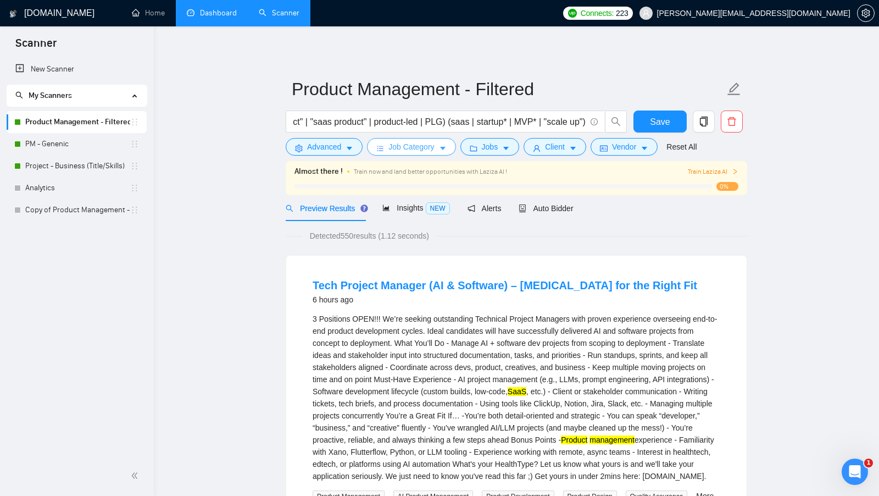
click at [449, 153] on button "Job Category" at bounding box center [411, 147] width 88 height 18
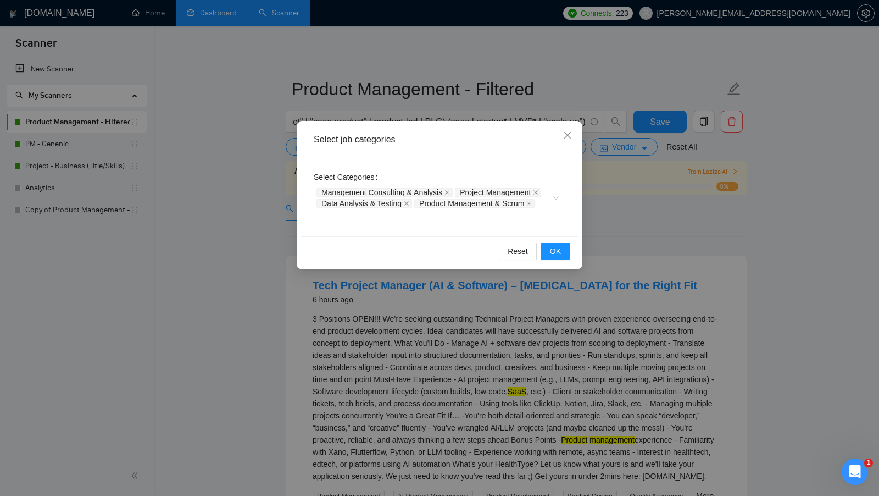
click at [619, 201] on div "Select job categories Select Categories Management Consulting & Analysis Projec…" at bounding box center [439, 248] width 879 height 496
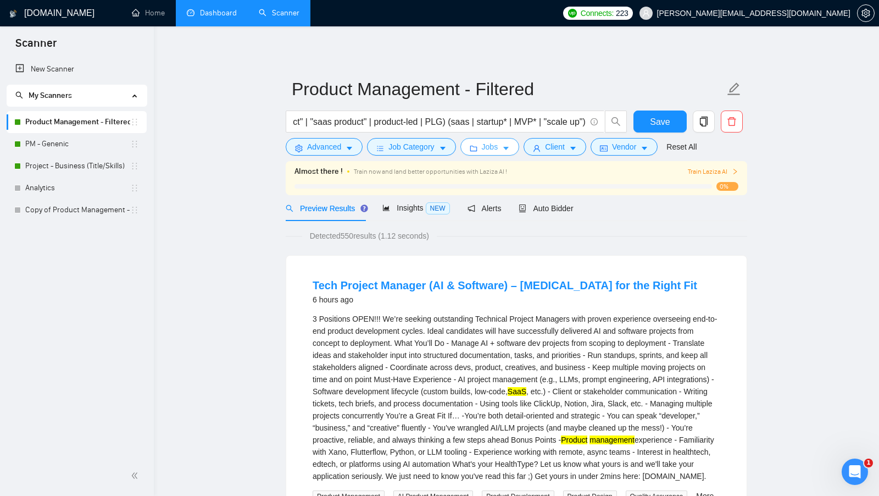
click at [476, 152] on icon "folder" at bounding box center [474, 149] width 8 height 8
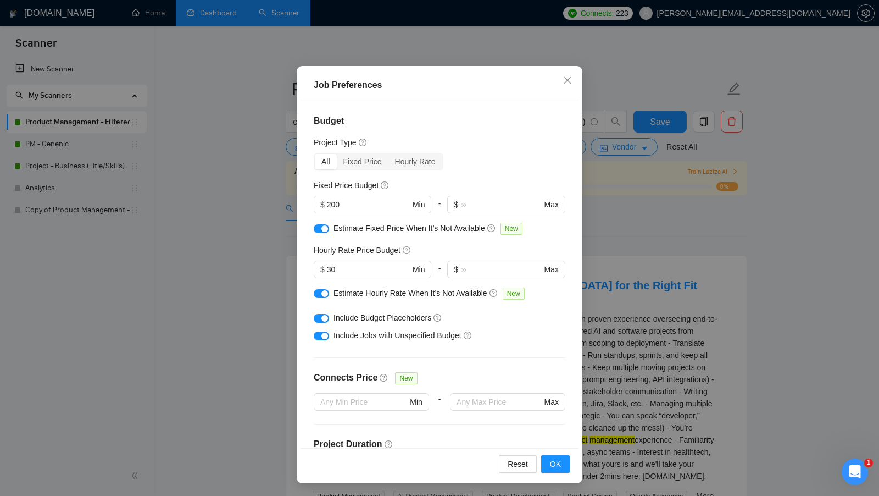
click at [628, 286] on div "Job Preferences Budget Project Type All Fixed Price Hourly Rate Fixed Price Bud…" at bounding box center [439, 248] width 879 height 496
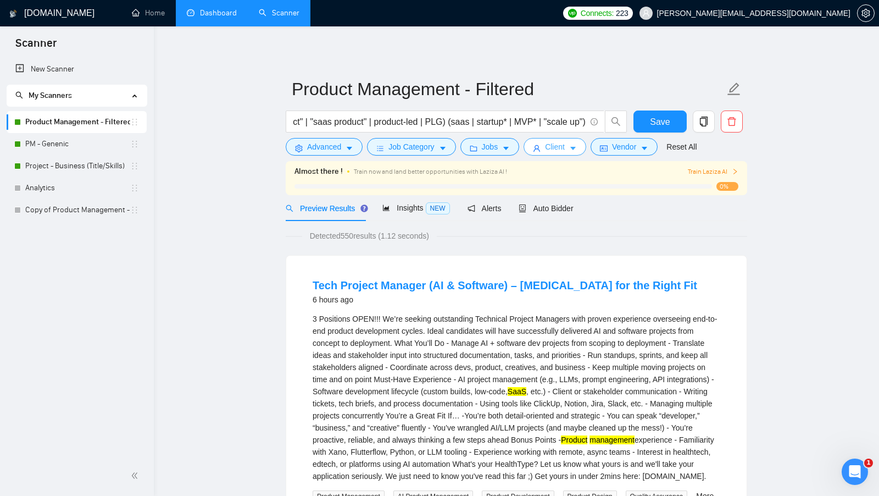
click at [571, 155] on button "Client" at bounding box center [555, 147] width 63 height 18
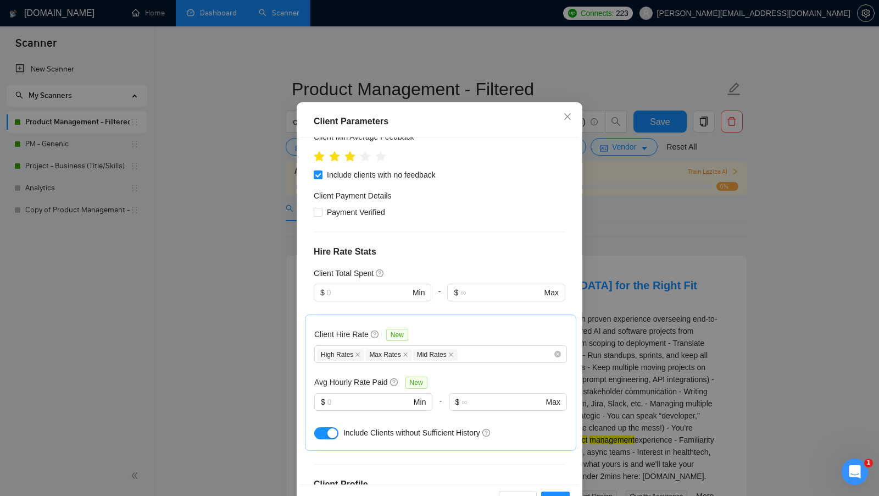
scroll to position [142, 0]
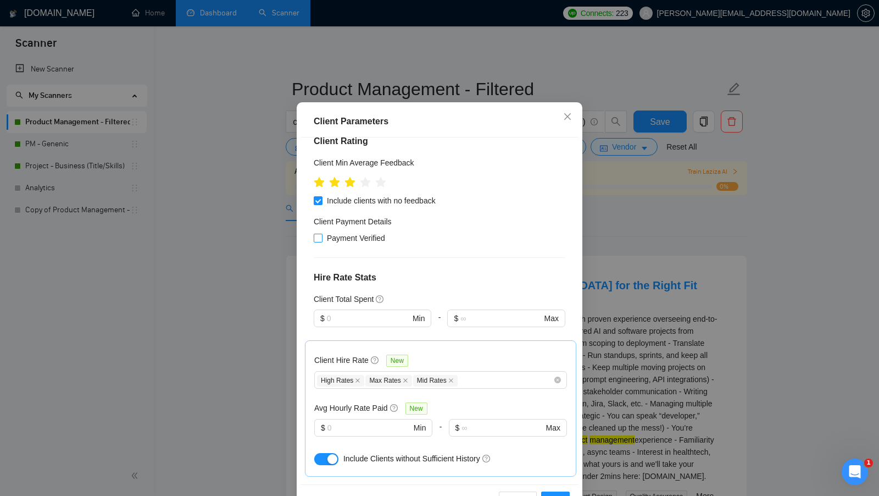
click at [319, 239] on input "Payment Verified" at bounding box center [318, 238] width 8 height 8
checkbox input "true"
click at [367, 182] on icon "star" at bounding box center [366, 181] width 12 height 11
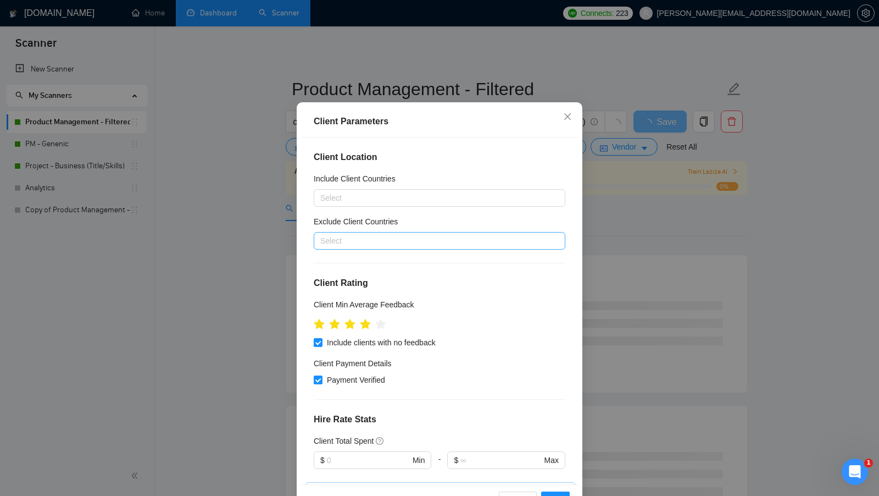
click at [381, 236] on div at bounding box center [434, 240] width 235 height 13
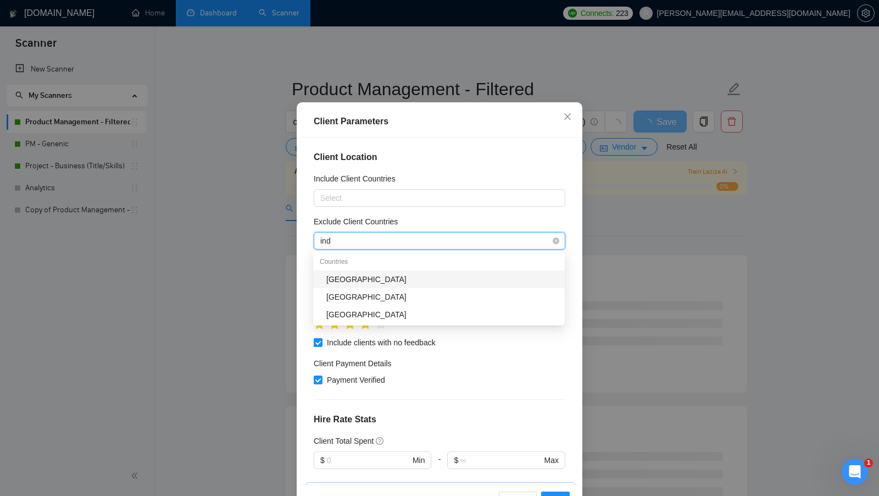
type input "indi"
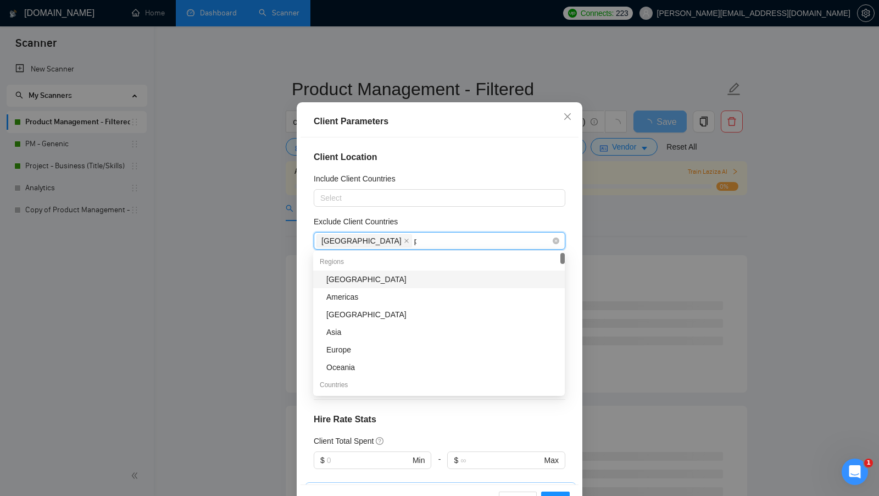
type input "pak"
type input "bang"
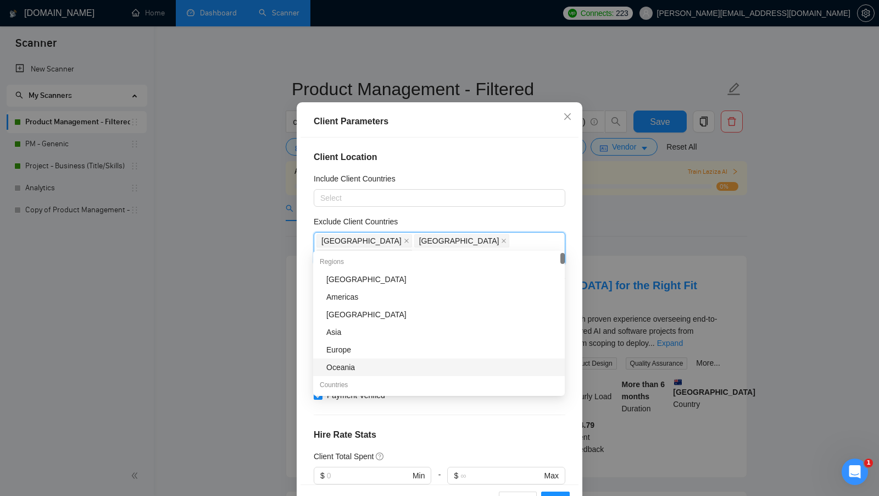
click at [451, 407] on div "Client Location Include Client Countries Select Exclude Client Countries India …" at bounding box center [440, 310] width 278 height 347
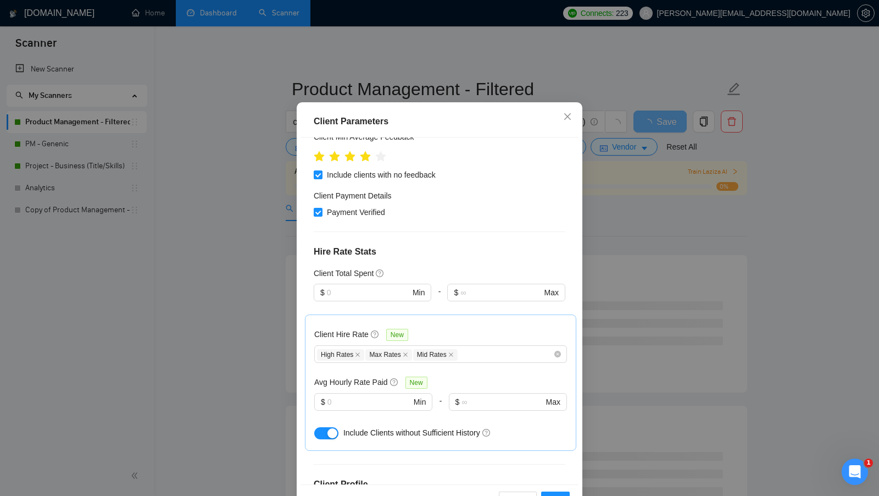
scroll to position [187, 0]
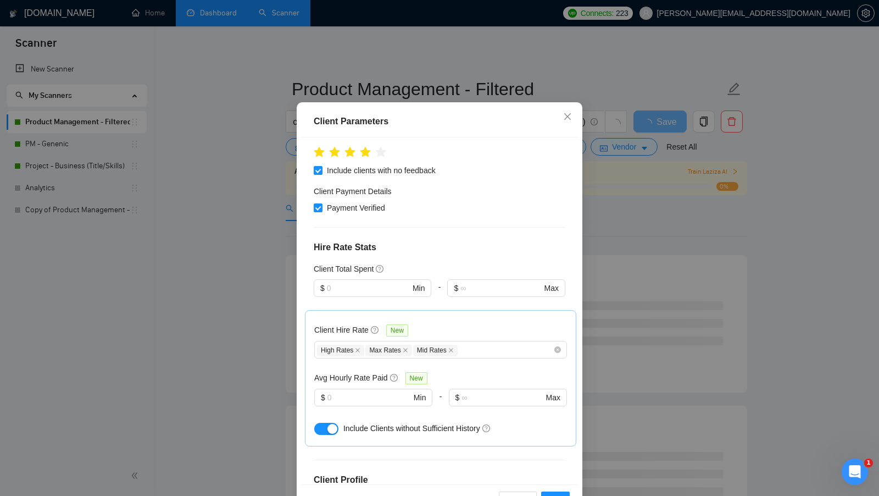
click at [369, 406] on div at bounding box center [373, 412] width 118 height 13
click at [380, 389] on span "$ Min" at bounding box center [373, 398] width 118 height 18
type input "1"
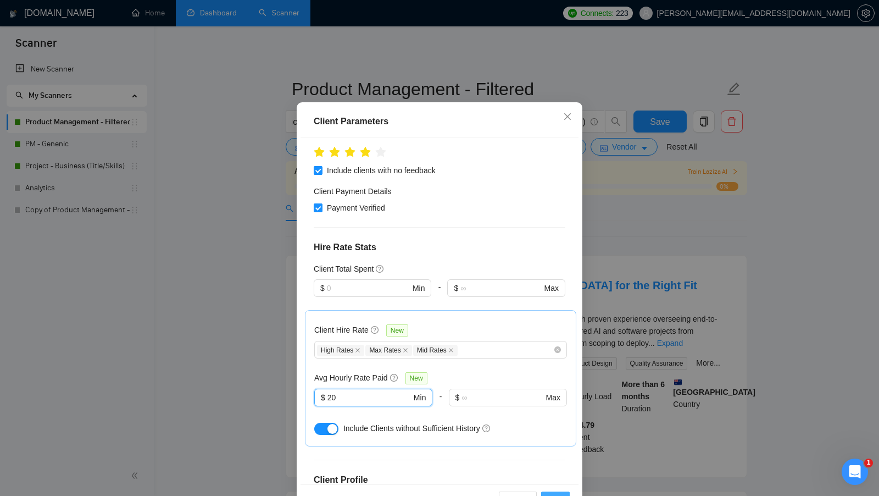
scroll to position [61, 0]
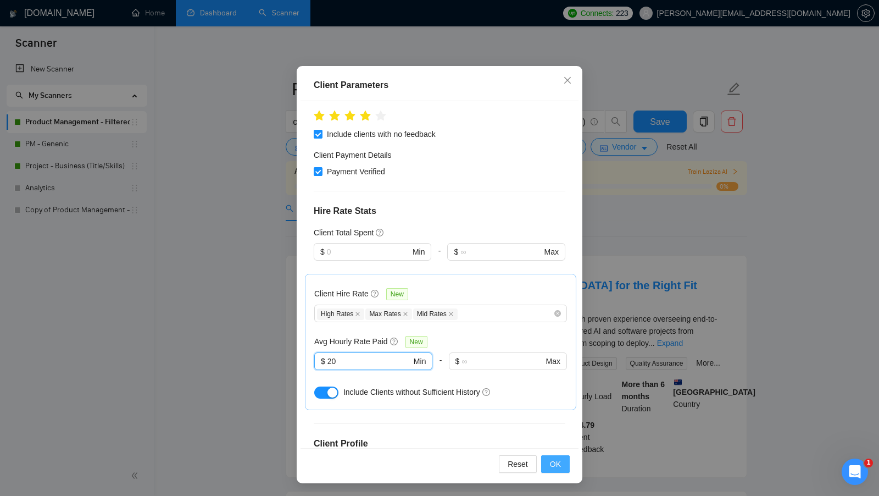
type input "20"
click at [558, 460] on span "OK" at bounding box center [555, 464] width 11 height 12
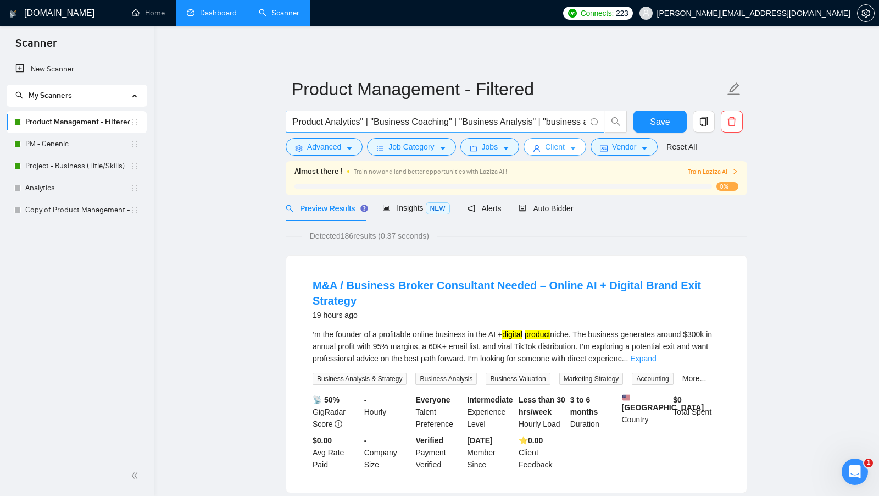
scroll to position [0, 0]
click at [657, 122] on span "Save" at bounding box center [660, 122] width 20 height 14
click at [656, 355] on link "Expand" at bounding box center [643, 358] width 26 height 9
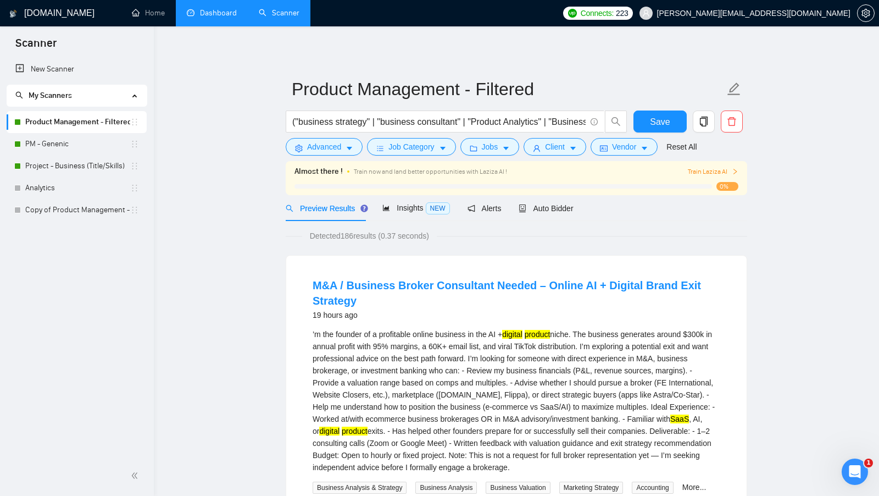
click at [191, 18] on link "Dashboard" at bounding box center [212, 12] width 50 height 9
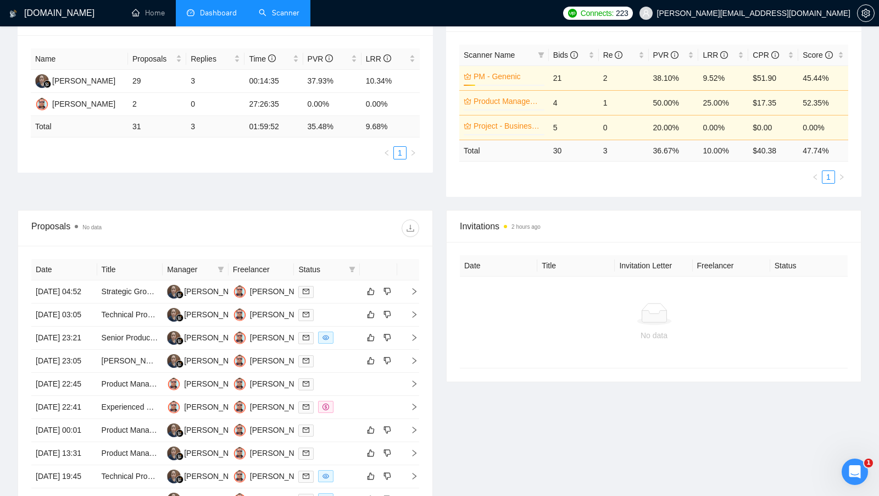
scroll to position [194, 0]
click at [264, 293] on div "[PERSON_NAME]" at bounding box center [281, 291] width 63 height 12
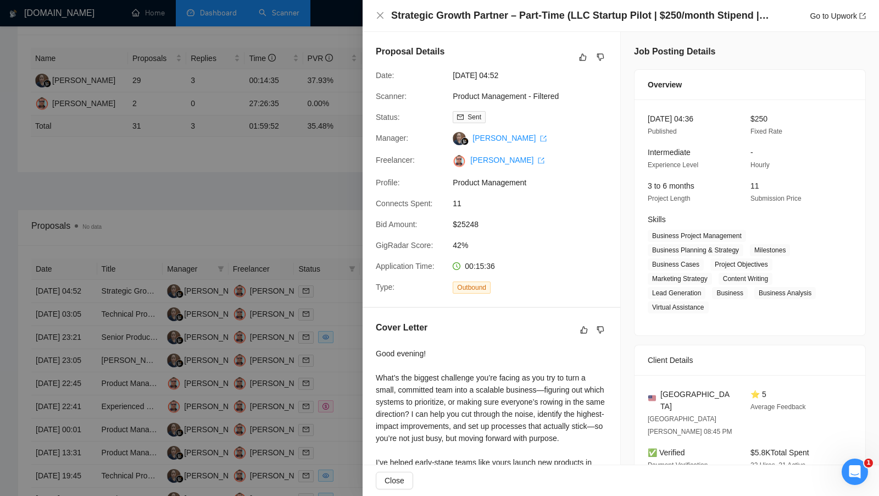
click at [303, 217] on div at bounding box center [439, 248] width 879 height 496
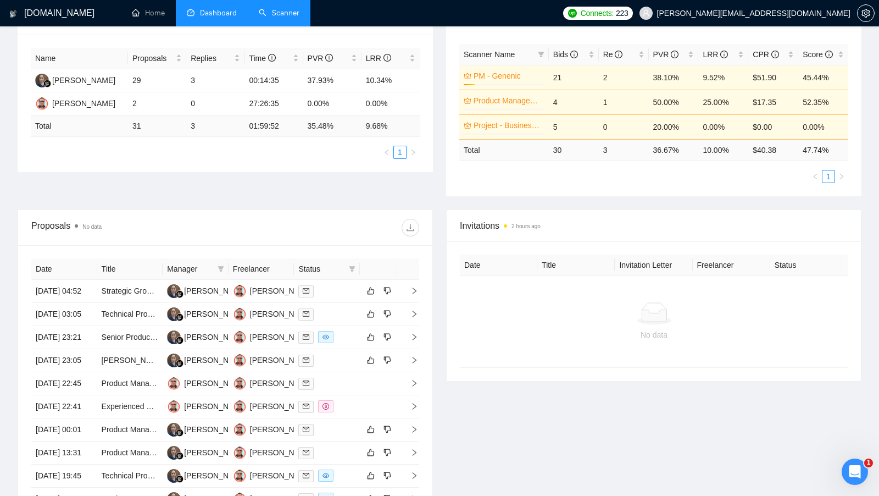
click at [295, 13] on link "Scanner" at bounding box center [279, 12] width 41 height 9
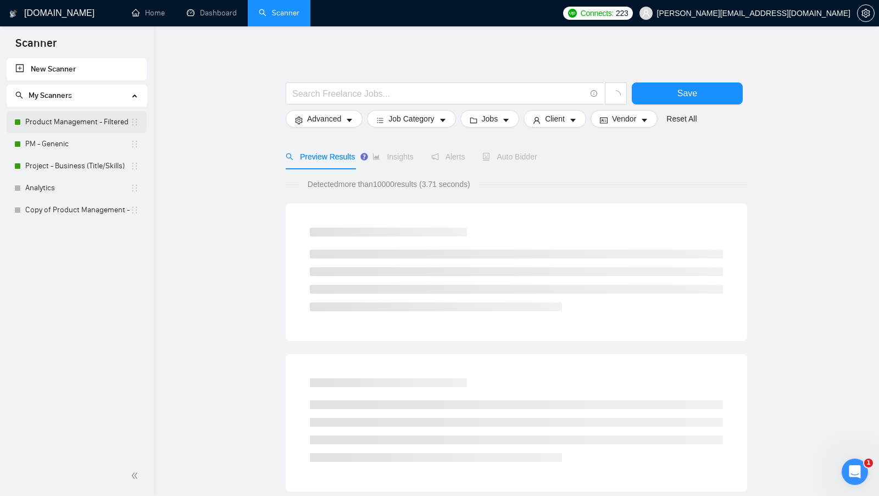
click at [104, 118] on link "Product Management - Filtered" at bounding box center [77, 122] width 105 height 22
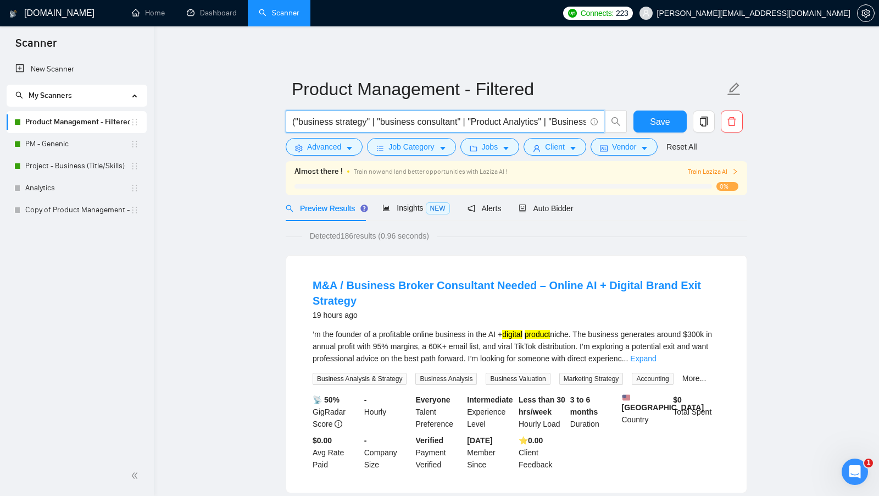
click at [444, 119] on input "("business strategy" | "business consultant" | "Product Analytics" | "Business …" at bounding box center [439, 122] width 294 height 14
click at [500, 125] on input "("business strategy" | "business consultant" | "Product Analytics" | "Business …" at bounding box center [439, 122] width 294 height 14
drag, startPoint x: 434, startPoint y: 122, endPoint x: 507, endPoint y: 120, distance: 72.6
click at [507, 120] on input "("business strategy" | "business consultant" | "Product Analytics" | "Business …" at bounding box center [439, 122] width 294 height 14
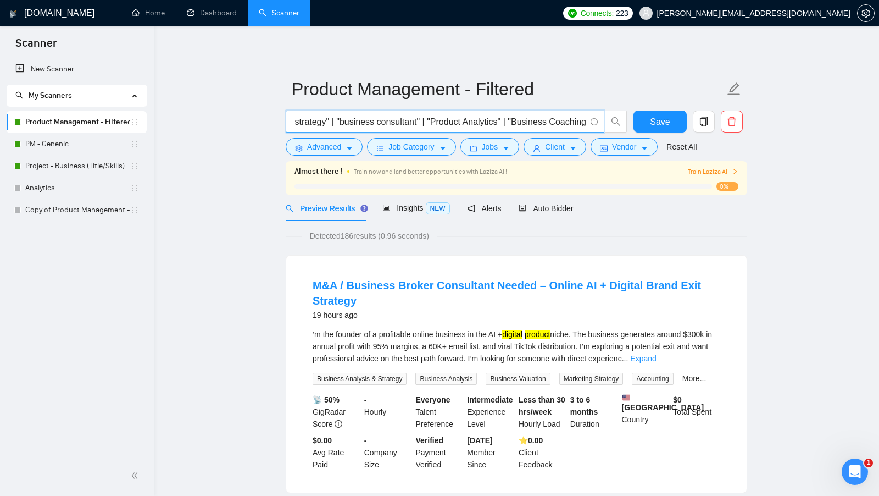
click at [513, 120] on input "("business strategy" | "business consultant" | "Product Analytics" | "Business …" at bounding box center [439, 122] width 294 height 14
paste input ""Product Analytics"
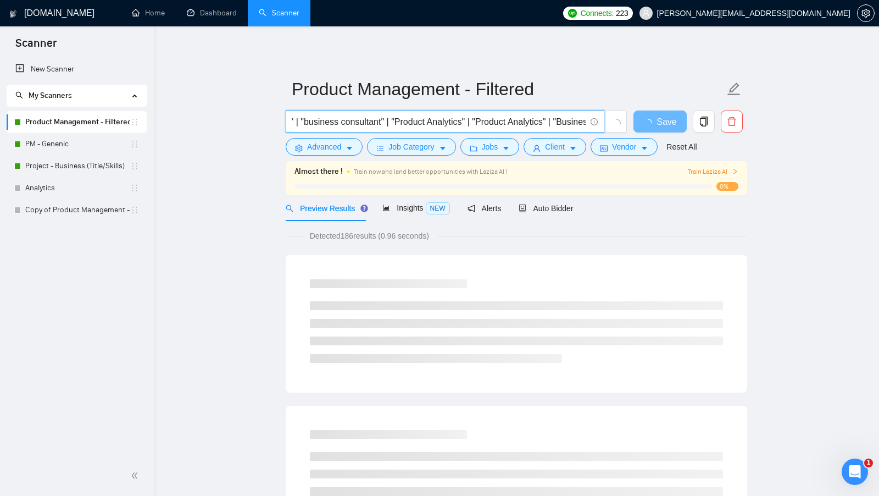
click at [555, 119] on input "("business strategy" | "business consultant" | "Product Analytics" | "Product A…" at bounding box center [439, 122] width 294 height 14
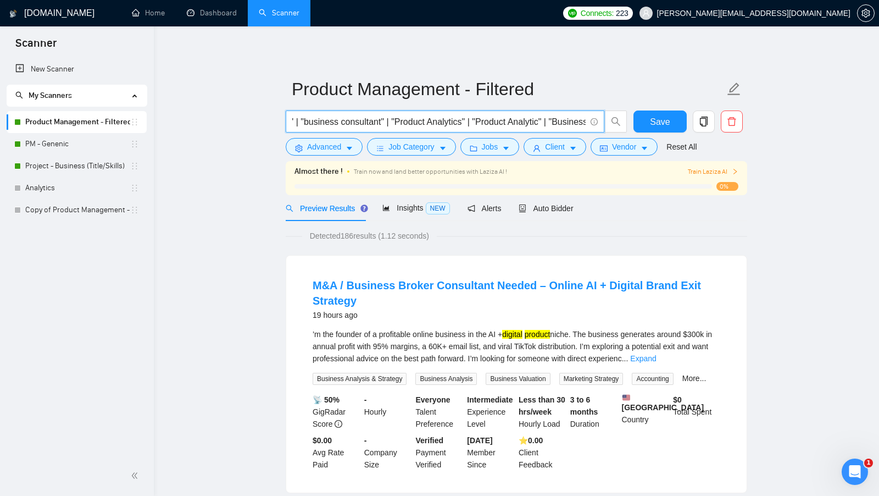
click at [556, 121] on input "("business strategy" | "business consultant" | "Product Analytics" | "Product A…" at bounding box center [439, 122] width 294 height 14
click at [554, 121] on input "("business strategy" | "business consultant" | "Product Analytics" | "Product A…" at bounding box center [439, 122] width 294 height 14
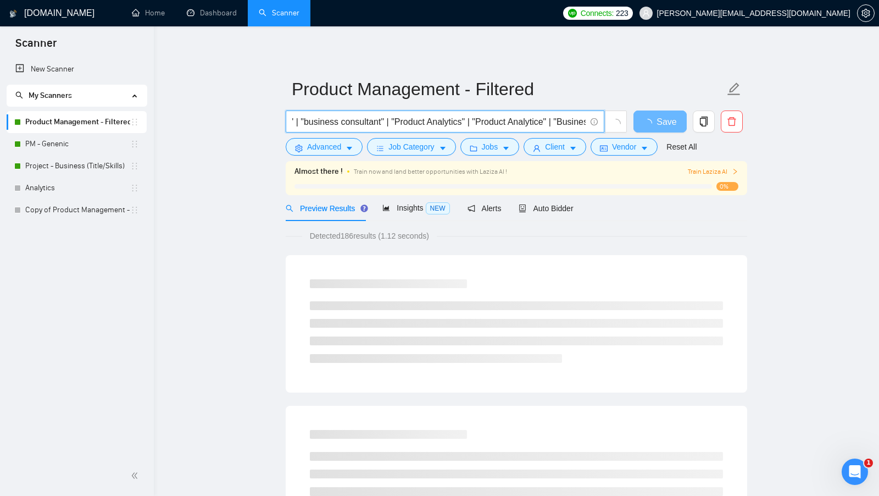
drag, startPoint x: 561, startPoint y: 121, endPoint x: 483, endPoint y: 124, distance: 78.1
click at [483, 124] on input "("business strategy" | "business consultant" | "Product Analytics" | "Product A…" at bounding box center [439, 122] width 294 height 14
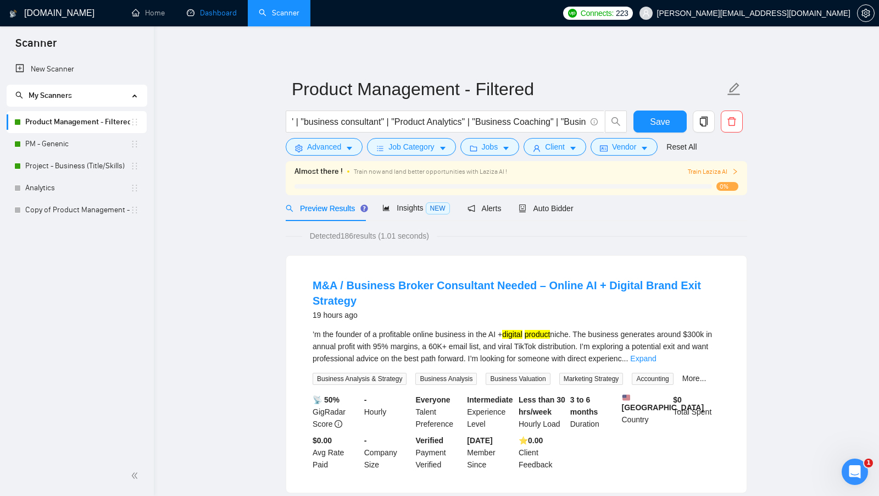
scroll to position [0, 0]
click at [377, 119] on input "("business strategy" | "business consultant" | "Product Analytics" | "Business …" at bounding box center [439, 122] width 294 height 14
paste input "Growth Manager"
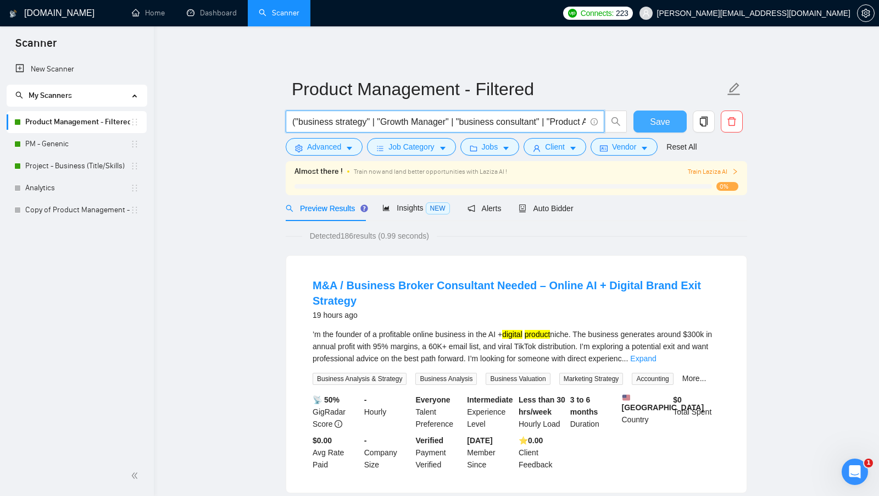
click at [646, 123] on button "Save" at bounding box center [660, 121] width 53 height 22
click at [583, 120] on input "("business strategy" | "Growth Manager" | "business consultant" | "Product Anal…" at bounding box center [439, 122] width 294 height 14
click at [442, 119] on input "("business strategy" | "Growth Manager" | "business consultant" | "Product Anal…" at bounding box center [439, 122] width 294 height 14
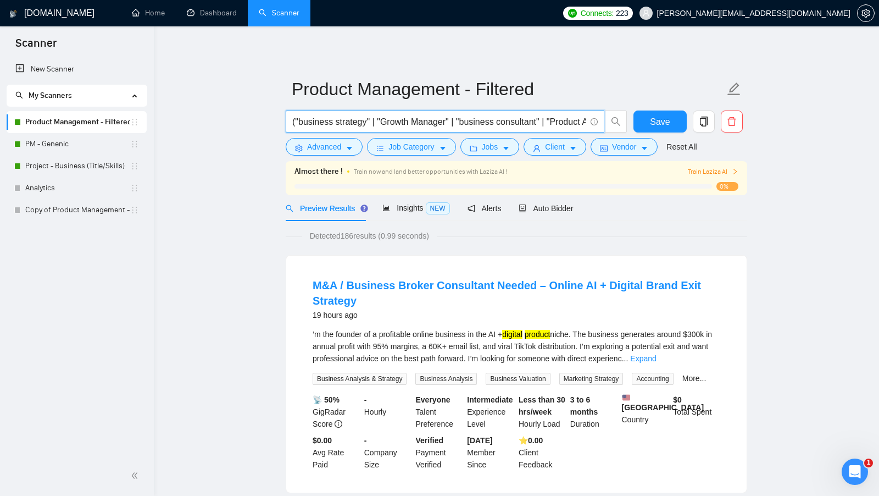
click at [442, 119] on input "("business strategy" | "Growth Manager" | "business consultant" | "Product Anal…" at bounding box center [439, 122] width 294 height 14
paste input "Coach" | "Business Analysis" | "business analyst" | "Growth Strategy" | roadmap…"
type input "("business strategy" | "Growth Manager" | "business consultant" | "Product Anal…"
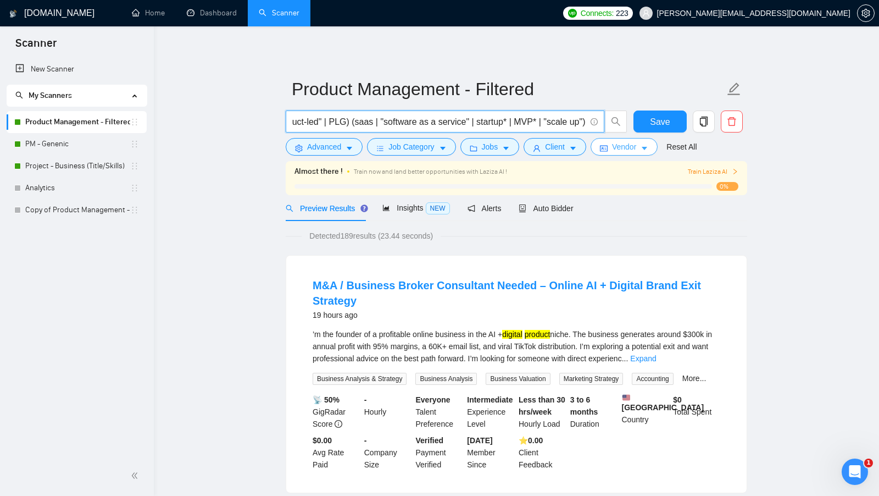
click at [632, 147] on span "Vendor" at bounding box center [624, 147] width 24 height 12
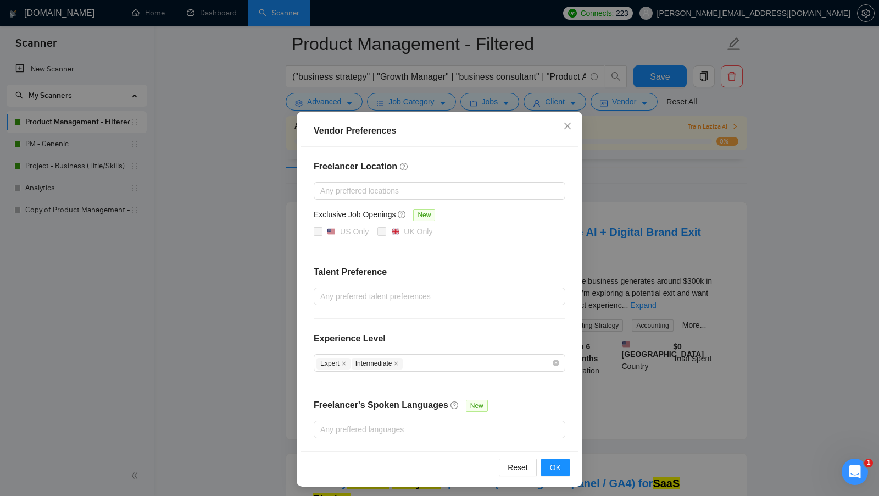
scroll to position [128, 0]
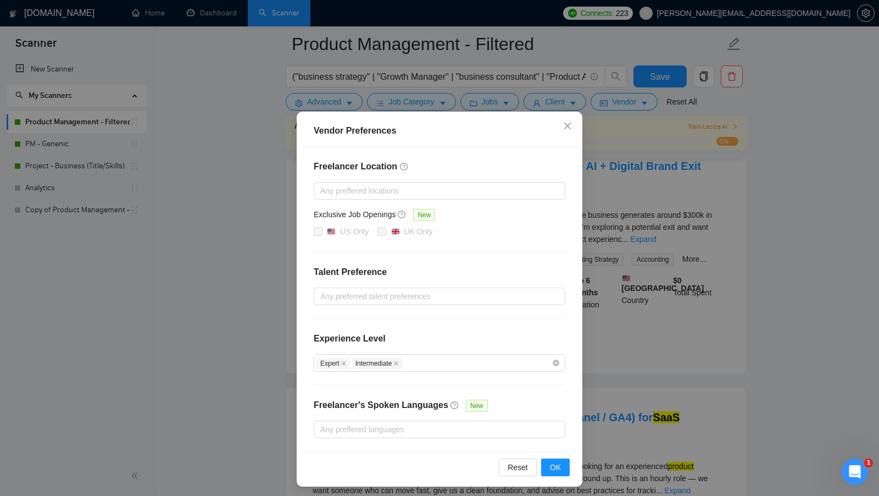
click at [620, 286] on div "Vendor Preferences Freelancer Location Any preffered locations Exclusive Job Op…" at bounding box center [439, 248] width 879 height 496
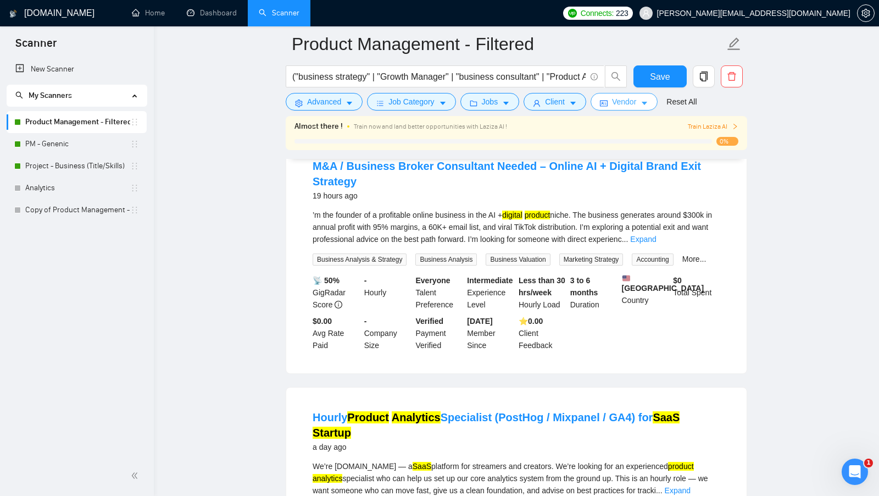
scroll to position [0, 0]
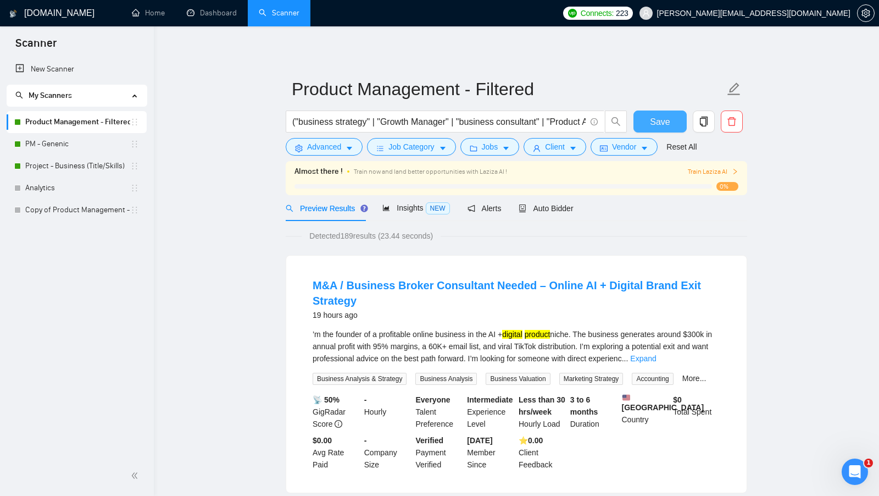
click at [661, 116] on span "Save" at bounding box center [660, 122] width 20 height 14
click at [565, 152] on span "Client" at bounding box center [555, 147] width 20 height 12
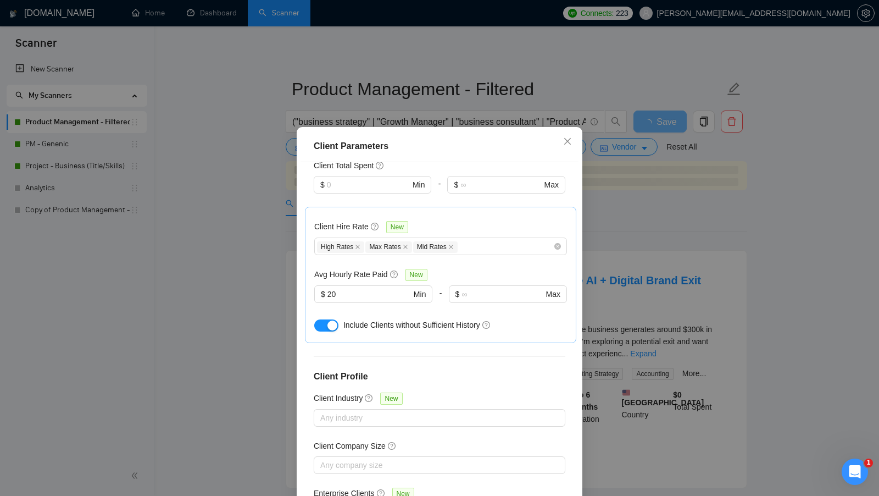
scroll to position [319, 0]
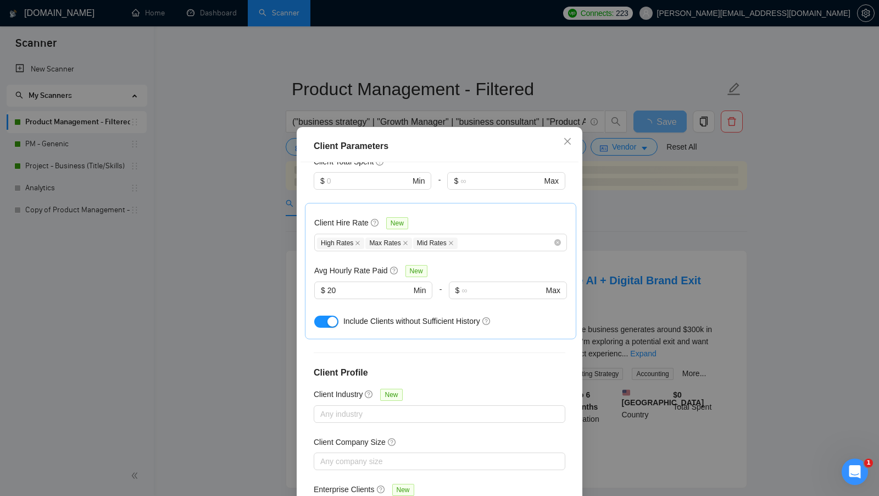
click at [610, 229] on div "Client Parameters Client Location Include Client Countries Select Exclude Clien…" at bounding box center [439, 248] width 879 height 496
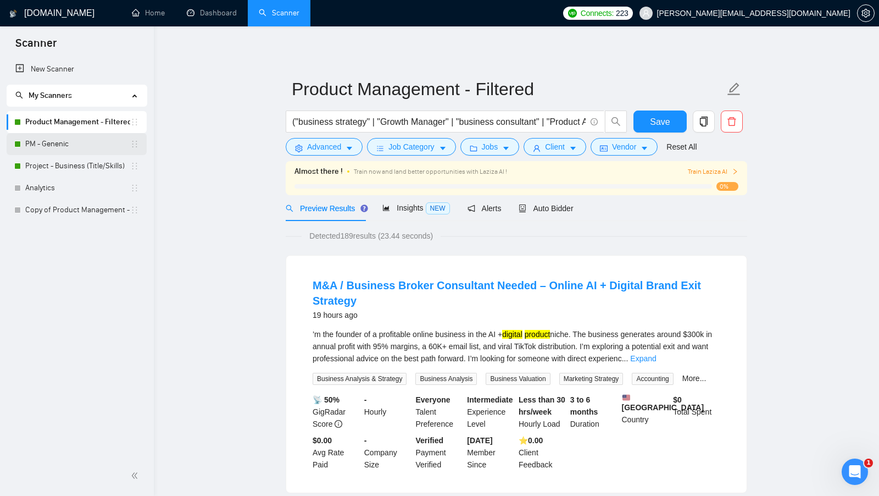
click at [128, 139] on link "PM - Genenic" at bounding box center [77, 144] width 105 height 22
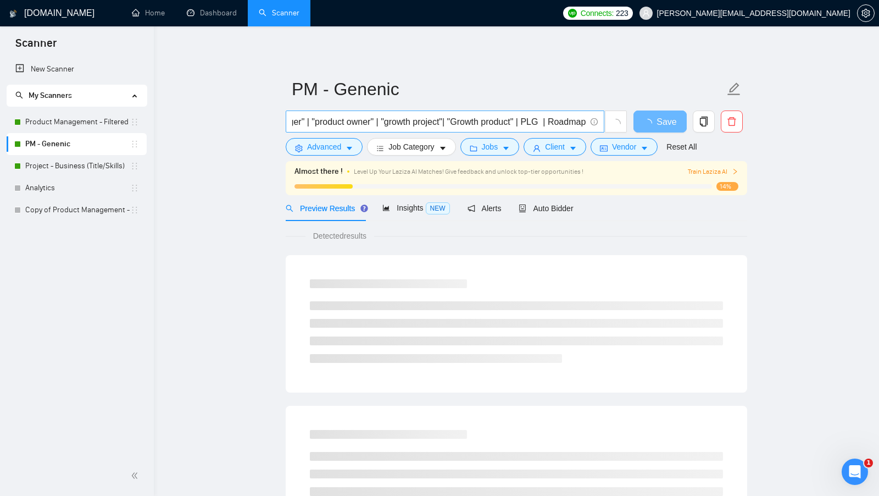
scroll to position [0, 73]
click at [408, 118] on input ""product manager" | "product owner" | "growth project"| "Growth product" | PLG …" at bounding box center [439, 122] width 294 height 14
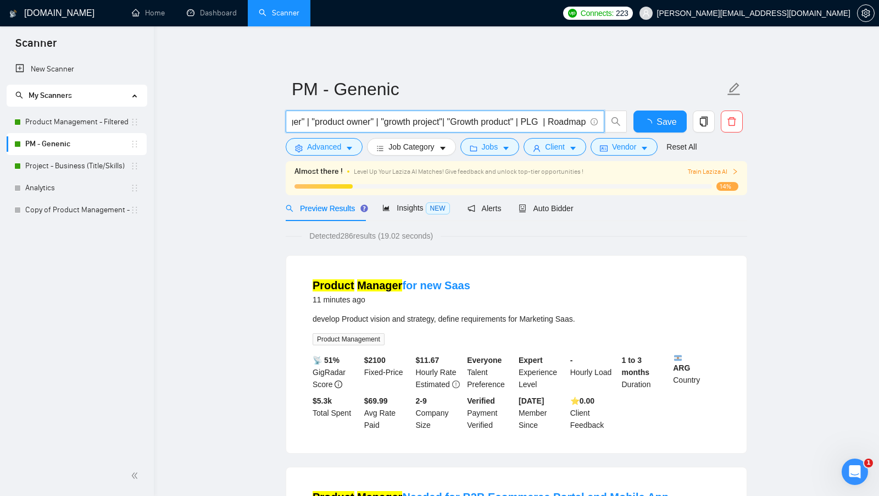
scroll to position [0, 0]
click at [366, 117] on input ""product manager" | "product owner" | "growth project"| "Growth product" | PLG …" at bounding box center [439, 122] width 294 height 14
click at [341, 141] on span "Advanced" at bounding box center [324, 147] width 34 height 12
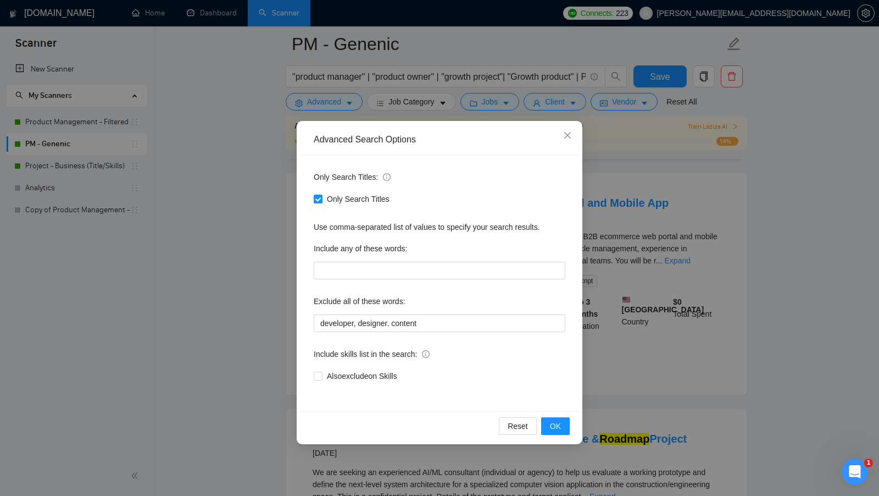
click at [612, 251] on div "Advanced Search Options Only Search Titles: Only Search Titles Use comma-separa…" at bounding box center [439, 248] width 879 height 496
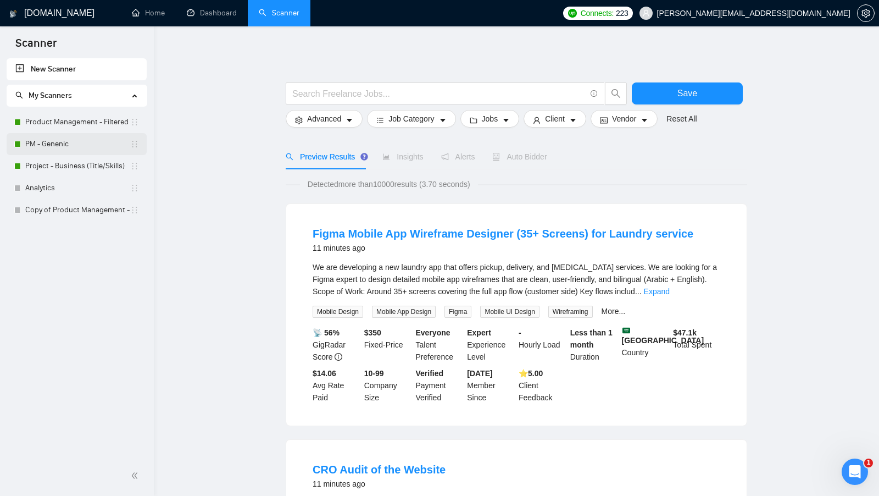
click at [69, 145] on link "PM - Genenic" at bounding box center [77, 144] width 105 height 22
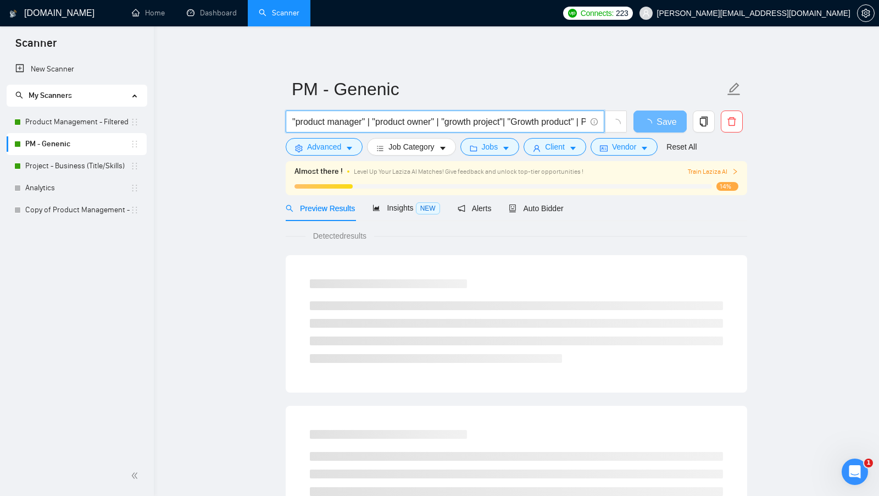
click at [372, 125] on input ""product manager" | "product owner" | "growth project"| "Growth product" | PLG …" at bounding box center [439, 122] width 294 height 14
click at [373, 125] on input ""product manager" | "product owner" | "growth project"| "Growth product" | PLG …" at bounding box center [439, 122] width 294 height 14
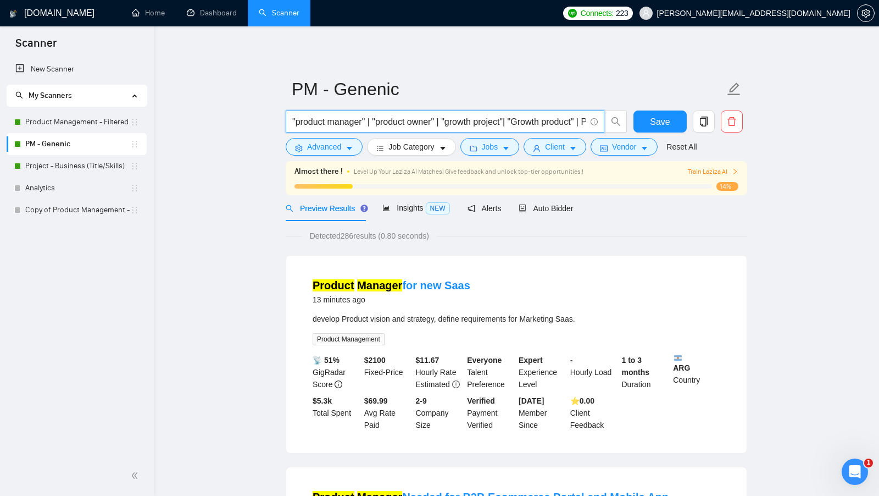
paste input "(product* | project* | roadmap* | PLG | Roadmap* | PM | "Growth Strategy") (man…"
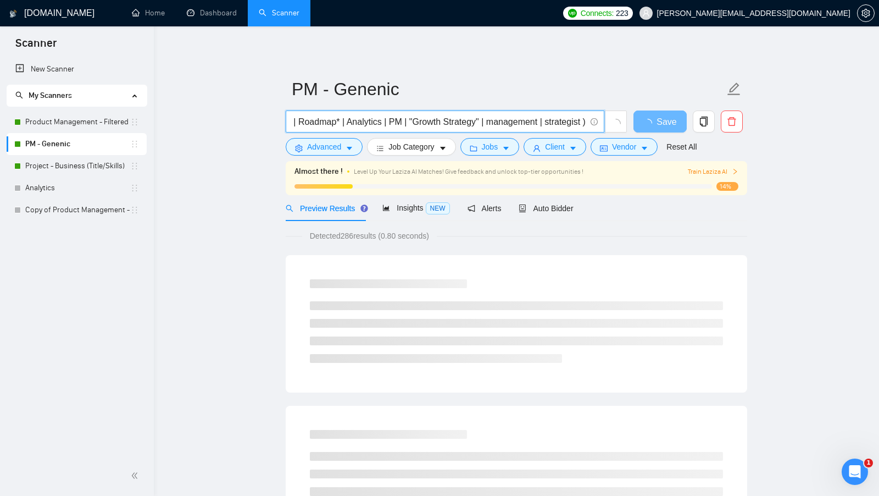
type input "(product* | project* | roadmap* | PLG | Roadmap* | PM | "Growth Strategy") (man…"
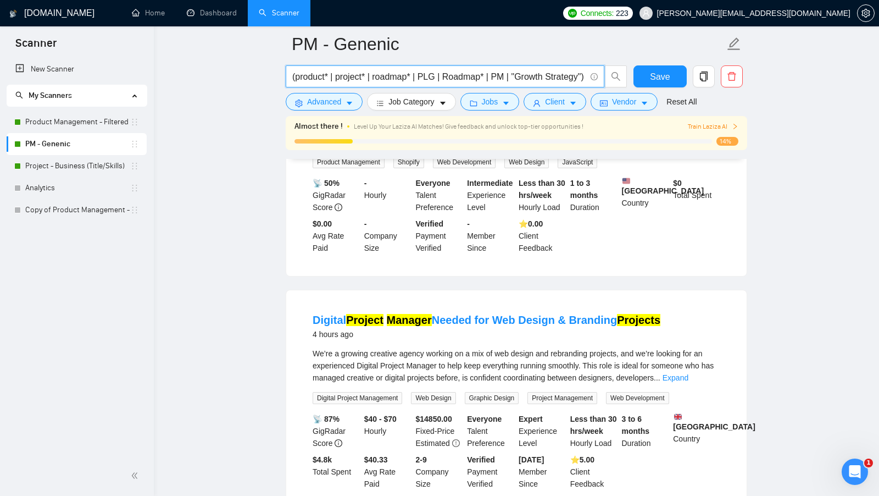
scroll to position [431, 0]
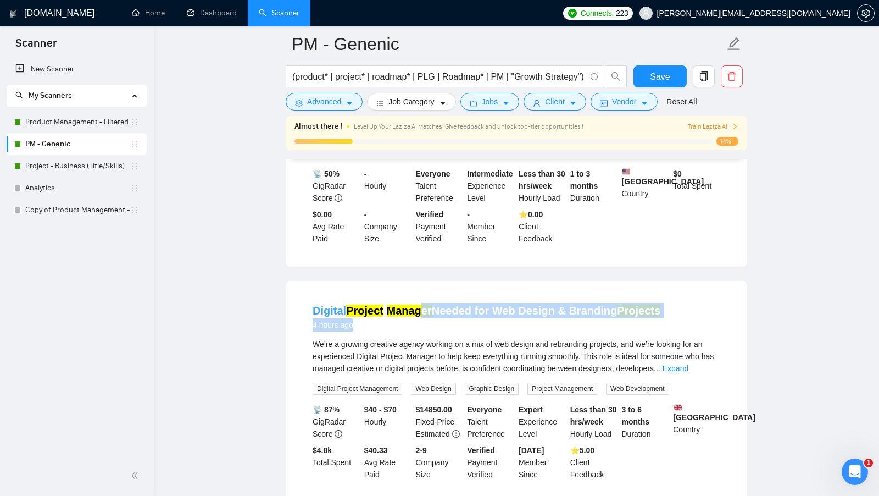
drag, startPoint x: 430, startPoint y: 323, endPoint x: 421, endPoint y: 319, distance: 10.1
click at [421, 319] on div "Digital Project Manager Needed for Web Design & Branding Projects 4 hours ago" at bounding box center [487, 317] width 348 height 29
click at [421, 348] on span "We’re a growing creative agency working on a mix of web design and rebranding p…" at bounding box center [513, 356] width 401 height 33
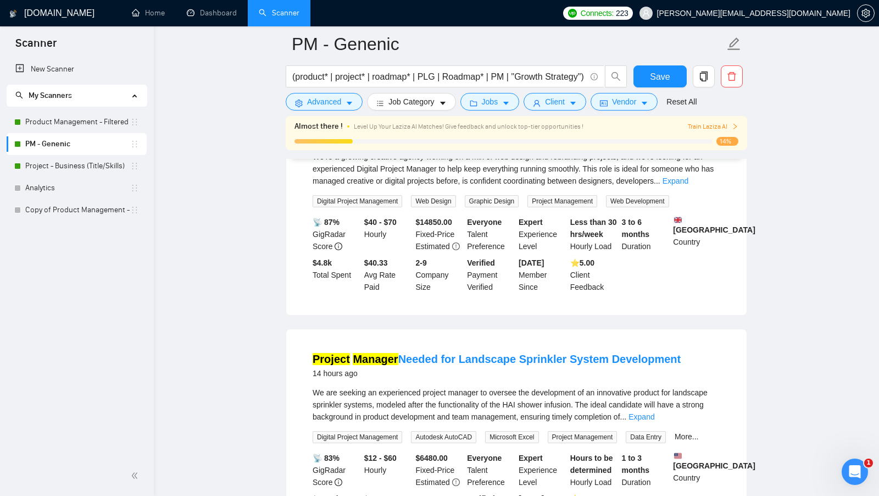
scroll to position [645, 0]
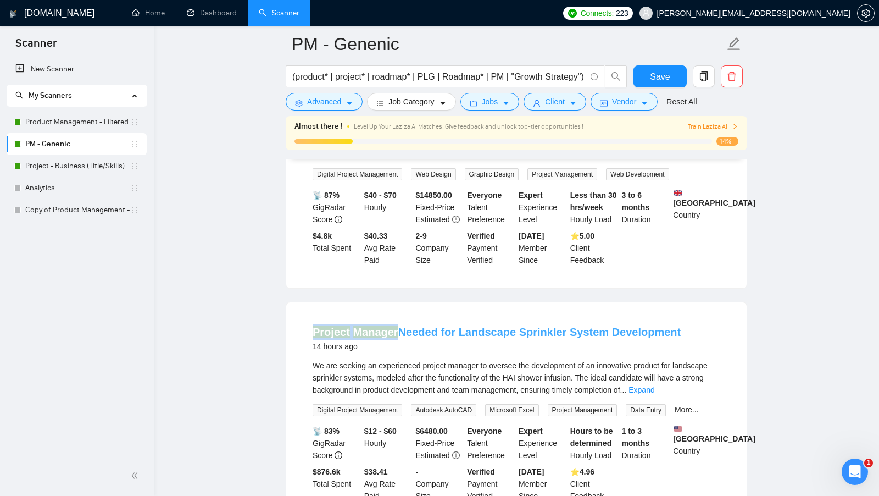
drag, startPoint x: 305, startPoint y: 339, endPoint x: 394, endPoint y: 340, distance: 88.5
click at [394, 340] on li "Project Manager Needed for Landscape Sprinkler System Development 14 hours ago …" at bounding box center [517, 413] width 434 height 195
copy link "Project Manager"
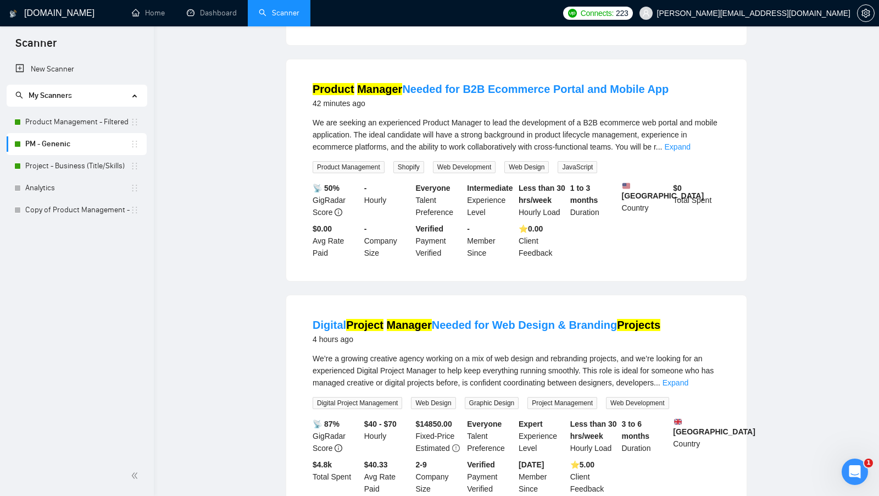
scroll to position [0, 0]
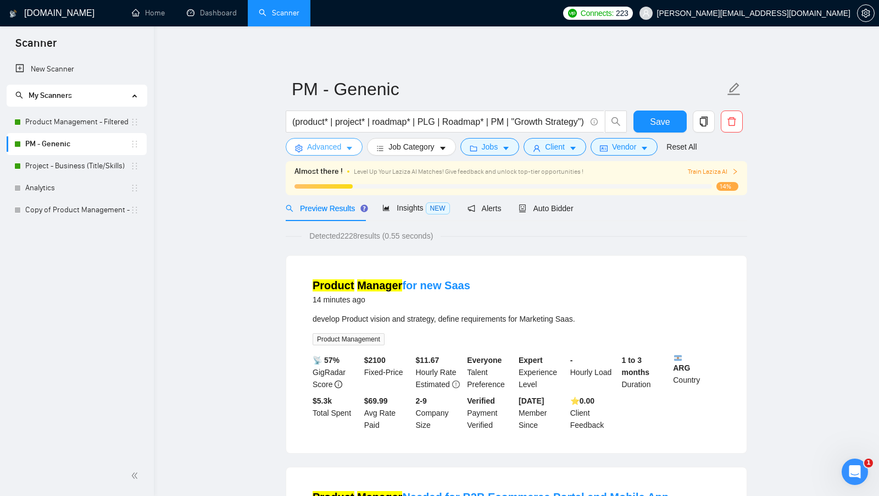
click at [306, 145] on button "Advanced" at bounding box center [324, 147] width 77 height 18
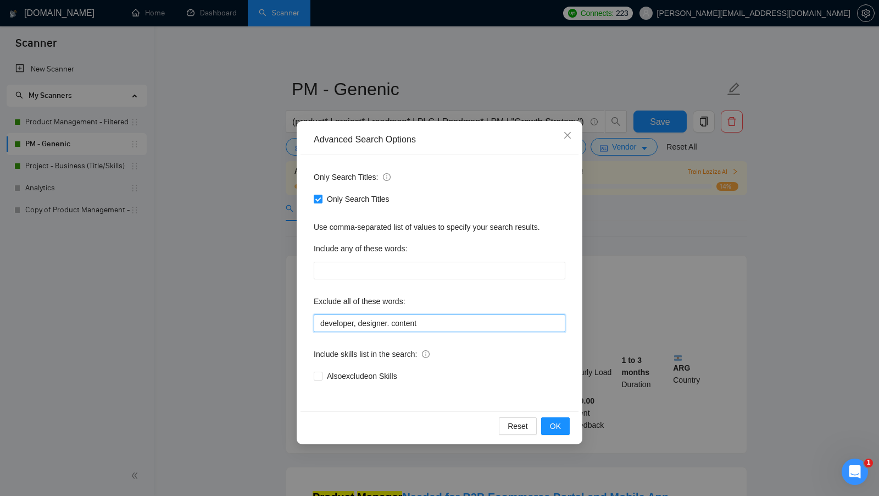
click at [428, 315] on input "developer, designer. content" at bounding box center [440, 323] width 252 height 18
click at [427, 317] on input "developer, designer. content" at bounding box center [440, 323] width 252 height 18
click at [427, 318] on input "developer, designer. content" at bounding box center [440, 323] width 252 height 18
paste input "Project Manager"
click at [551, 432] on button "OK" at bounding box center [555, 426] width 29 height 18
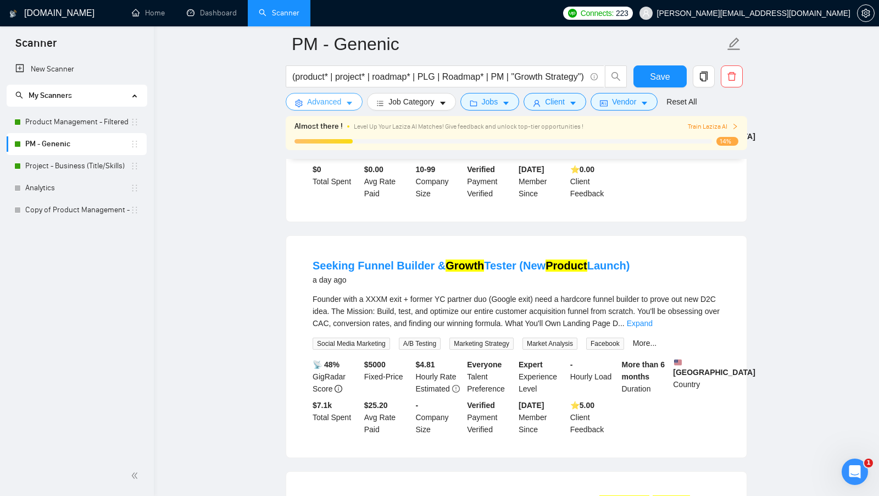
scroll to position [1241, 0]
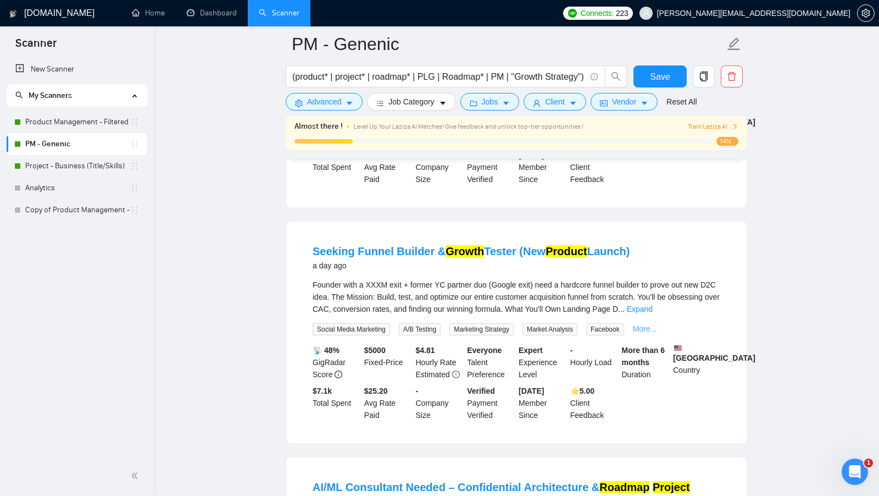
click at [657, 326] on link "More..." at bounding box center [645, 328] width 24 height 9
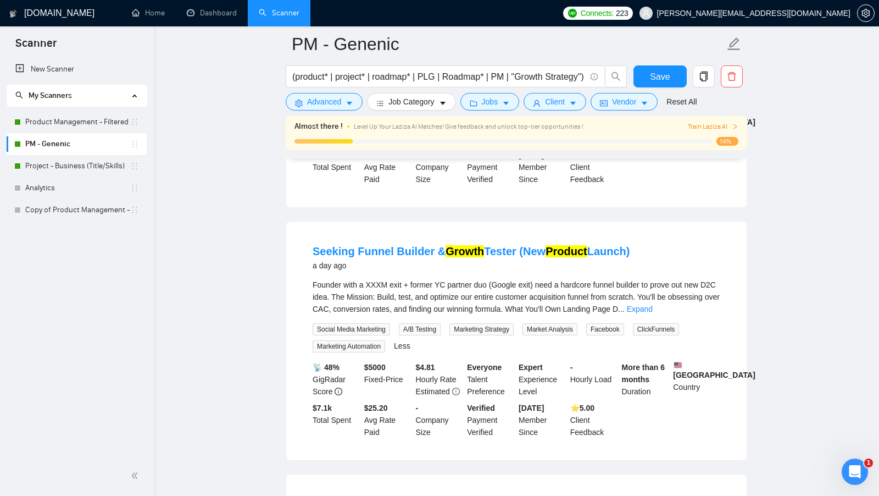
drag, startPoint x: 357, startPoint y: 255, endPoint x: 385, endPoint y: 276, distance: 34.9
click at [372, 267] on div "a day ago" at bounding box center [472, 265] width 318 height 13
click at [344, 108] on button "Advanced" at bounding box center [324, 102] width 77 height 18
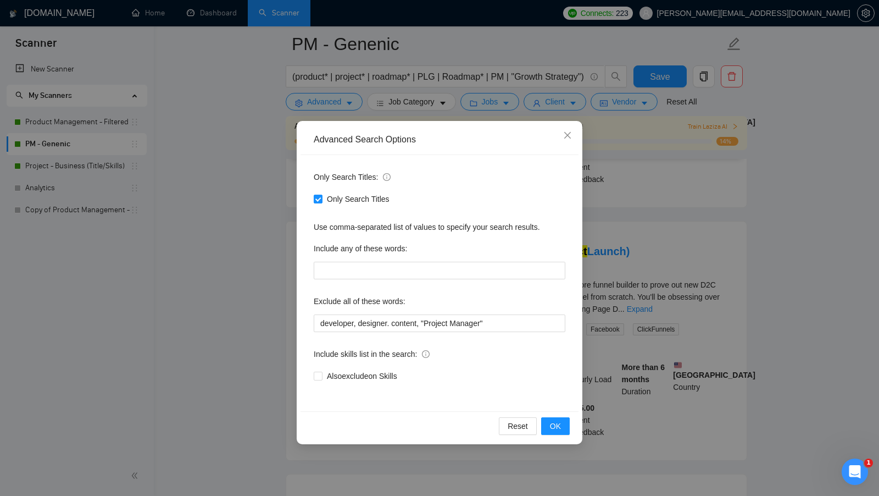
click at [518, 311] on div "Exclude all of these words:" at bounding box center [440, 303] width 252 height 22
click at [518, 318] on input "developer, designer. content, "Project Manager"" at bounding box center [440, 323] width 252 height 18
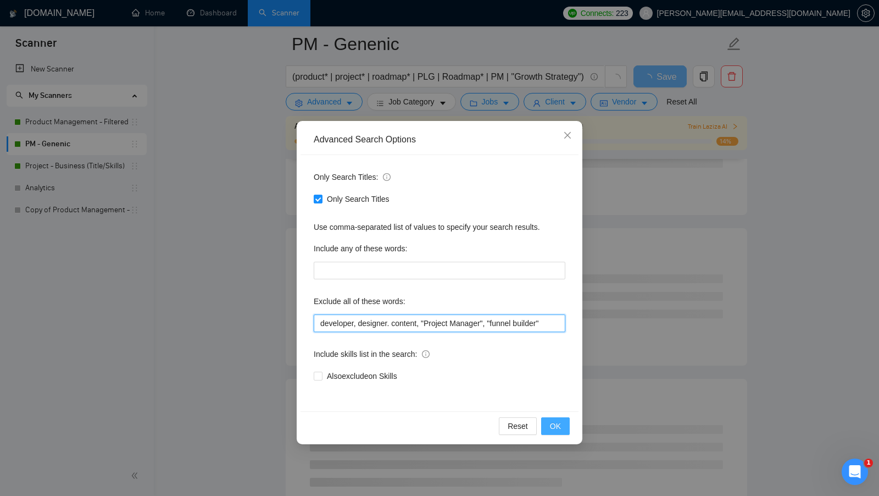
type input "developer, designer. content, "Project Manager", "funnel builder""
click at [556, 427] on span "OK" at bounding box center [555, 426] width 11 height 12
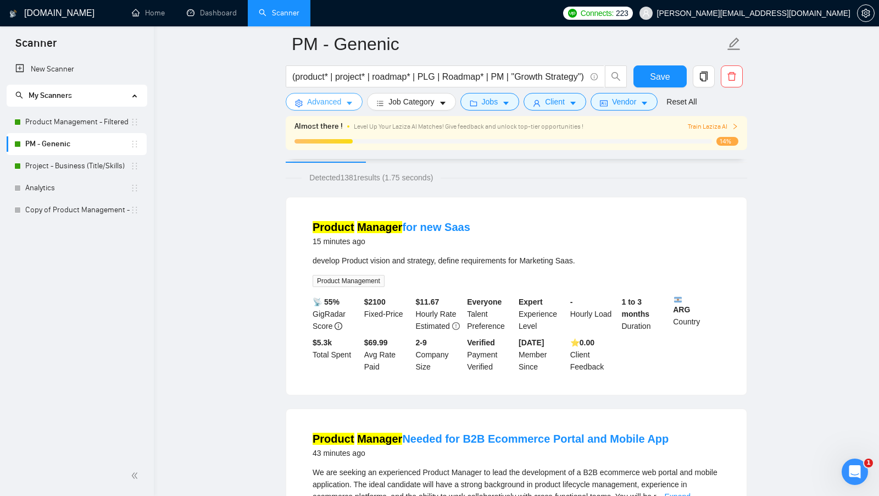
scroll to position [0, 0]
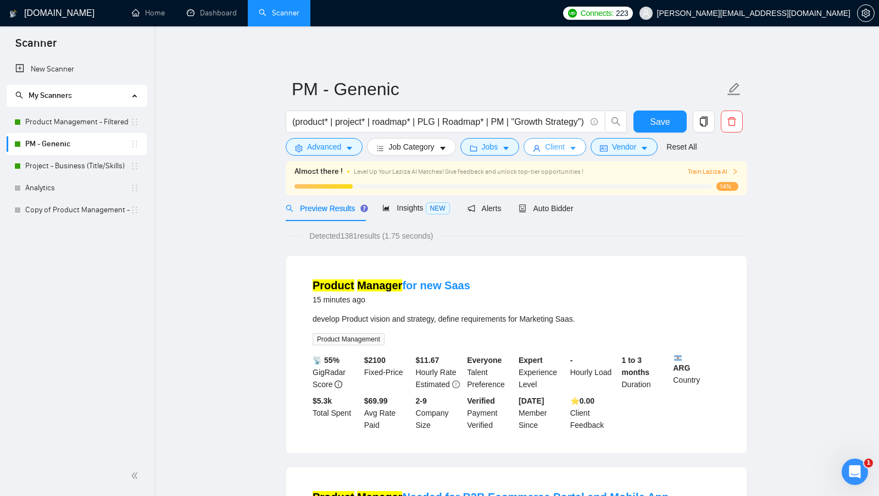
click at [543, 150] on button "Client" at bounding box center [555, 147] width 63 height 18
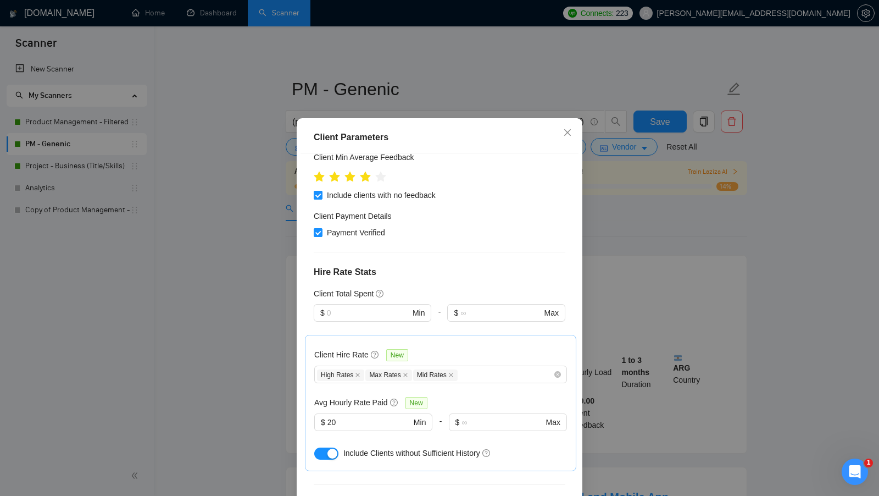
scroll to position [175, 0]
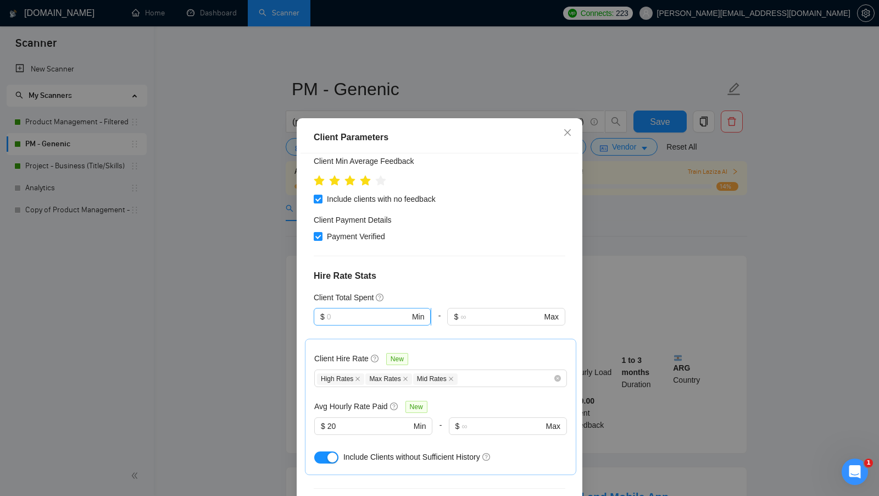
click at [393, 311] on input "text" at bounding box center [368, 317] width 83 height 12
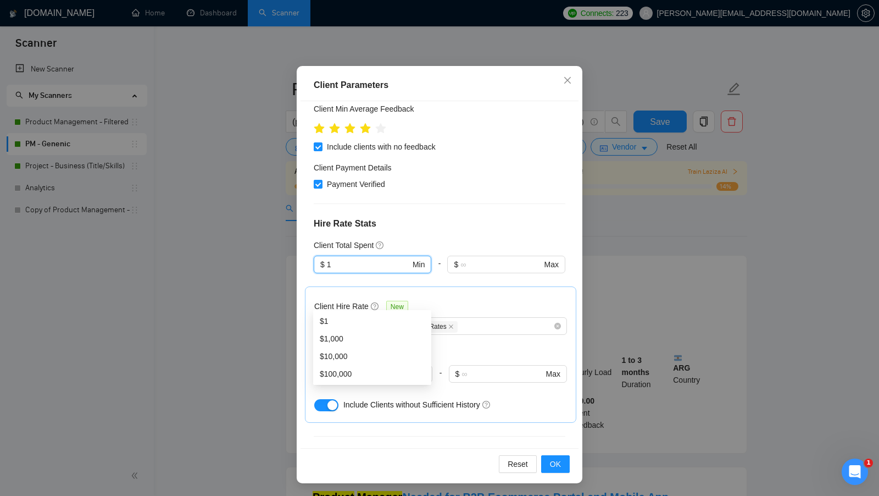
type input "1"
click at [561, 300] on div "Client Hire Rate New" at bounding box center [440, 308] width 253 height 17
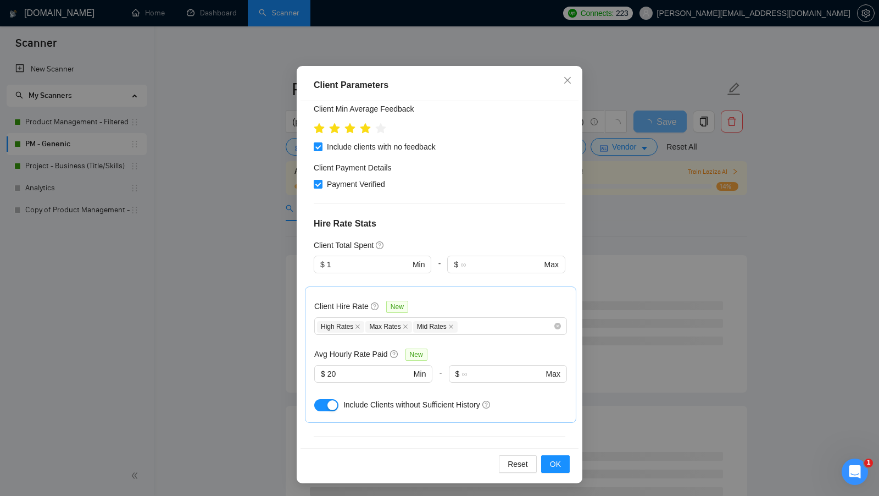
click at [564, 449] on div "Reset OK" at bounding box center [440, 463] width 278 height 31
click at [562, 457] on button "OK" at bounding box center [555, 464] width 29 height 18
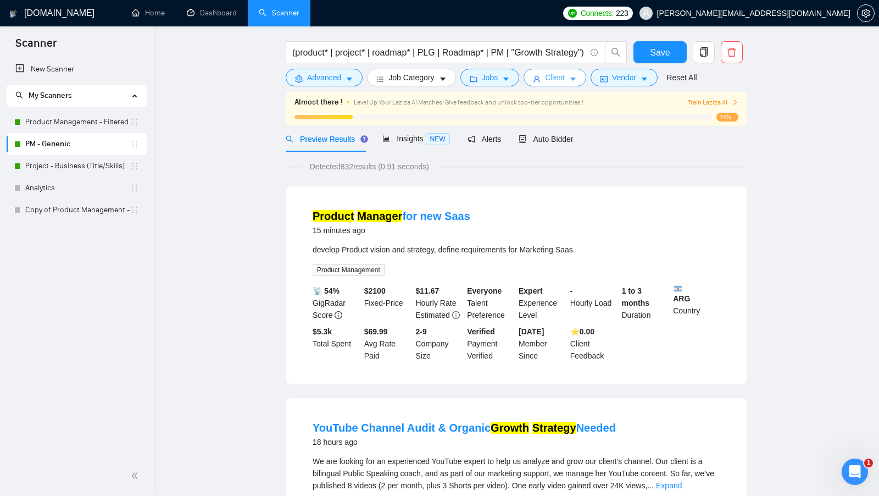
scroll to position [0, 0]
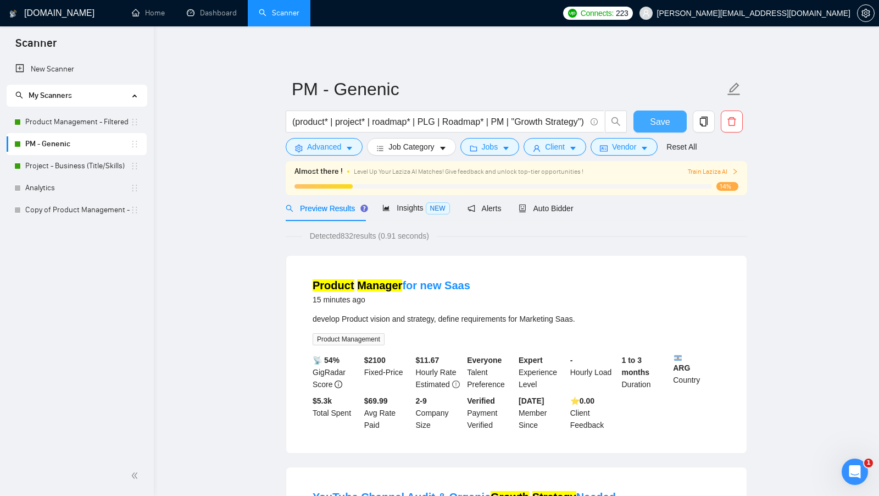
click at [668, 112] on button "Save" at bounding box center [660, 121] width 53 height 22
click at [611, 148] on button "Vendor" at bounding box center [624, 147] width 67 height 18
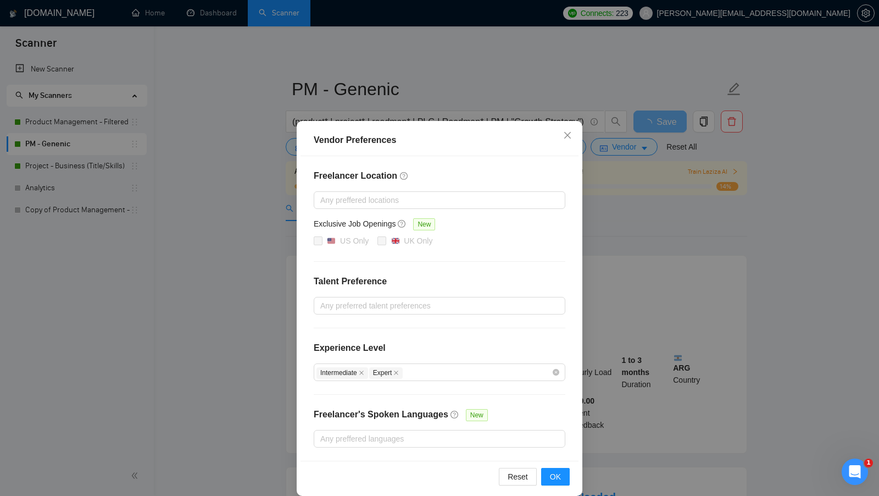
scroll to position [9, 0]
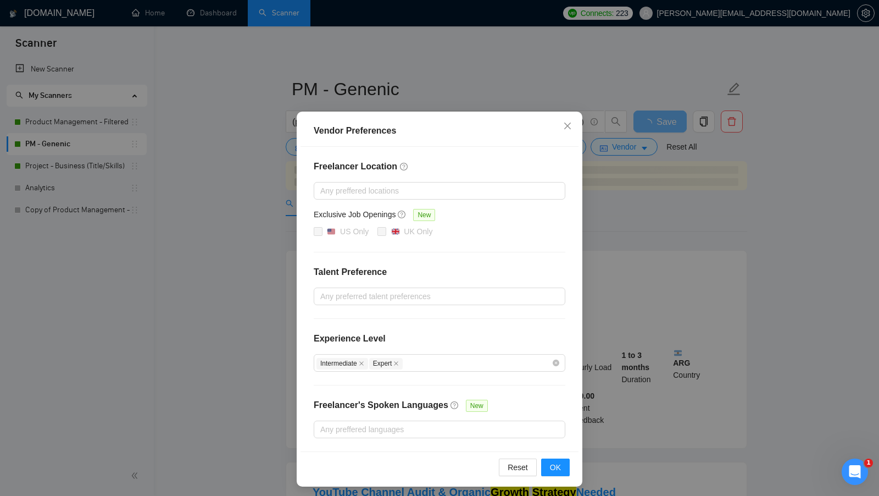
click at [621, 248] on div "Vendor Preferences Freelancer Location Any preffered locations Exclusive Job Op…" at bounding box center [439, 248] width 879 height 496
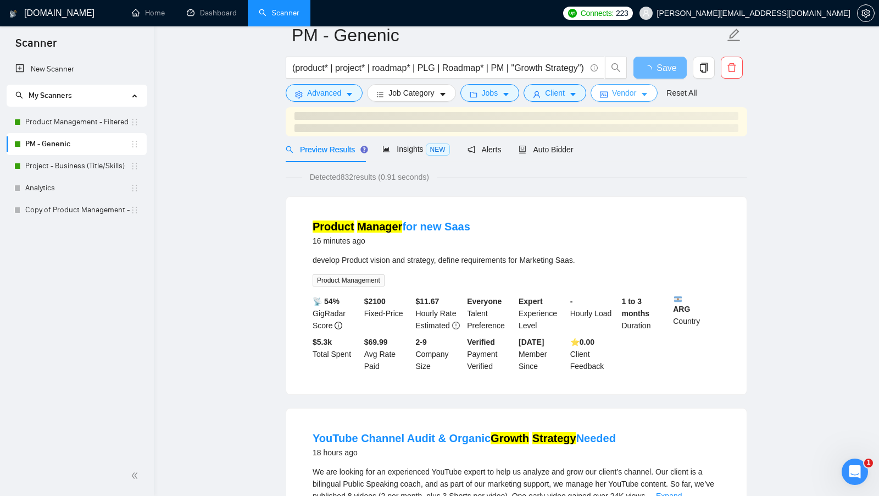
scroll to position [0, 0]
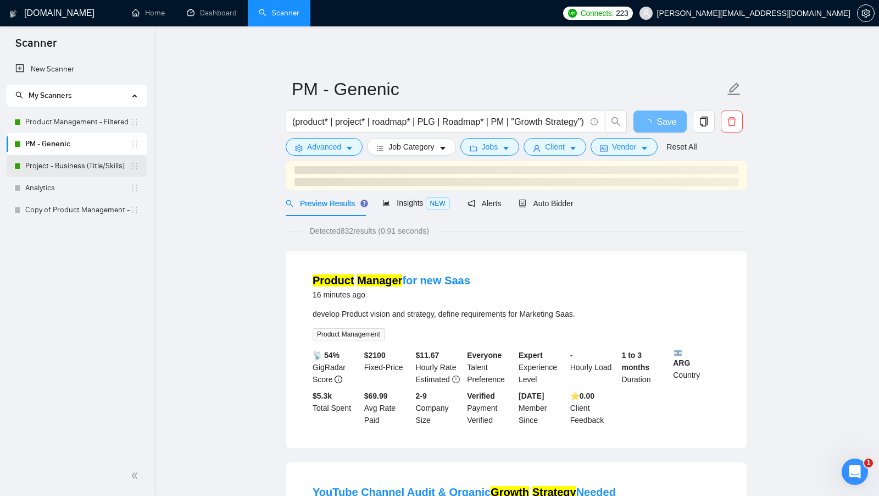
click at [84, 164] on link "Project - Business (Title/Skills)" at bounding box center [77, 166] width 105 height 22
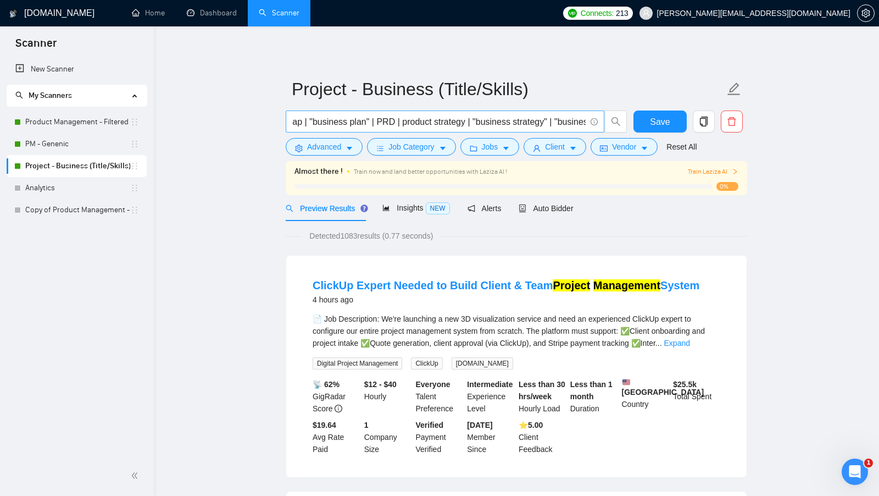
scroll to position [0, 25]
click at [427, 122] on input "roadmap | "business plan" | PRD | product strategy | "business strategy" | "bus…" at bounding box center [439, 122] width 294 height 14
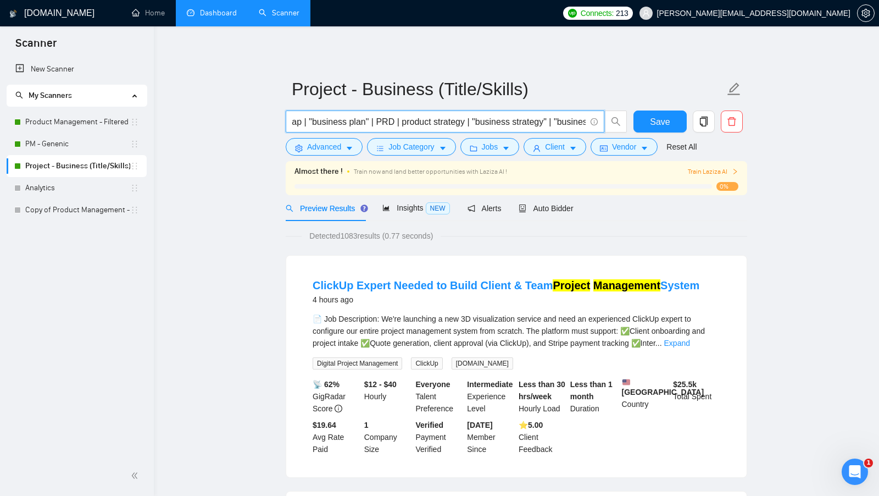
scroll to position [0, 0]
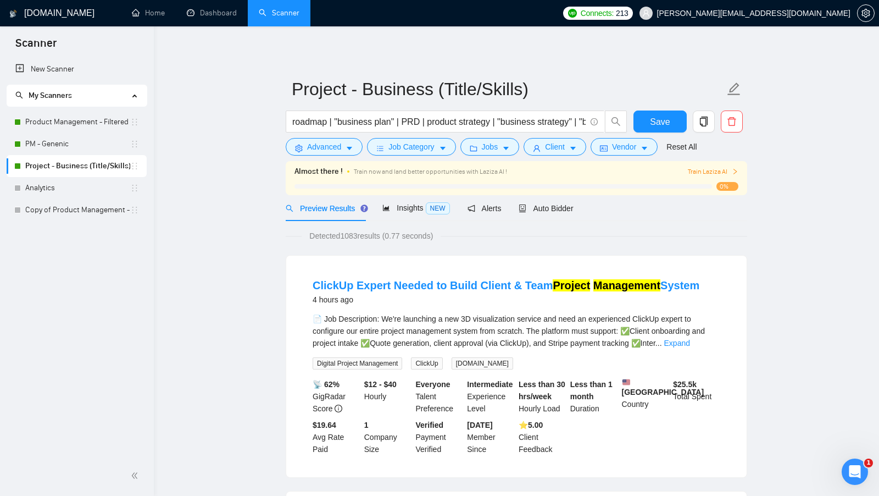
click at [303, 136] on div "roadmap | "business plan" | PRD | product strategy | "business strategy" | "bus…" at bounding box center [457, 123] width 346 height 27
click at [304, 148] on button "Advanced" at bounding box center [324, 147] width 77 height 18
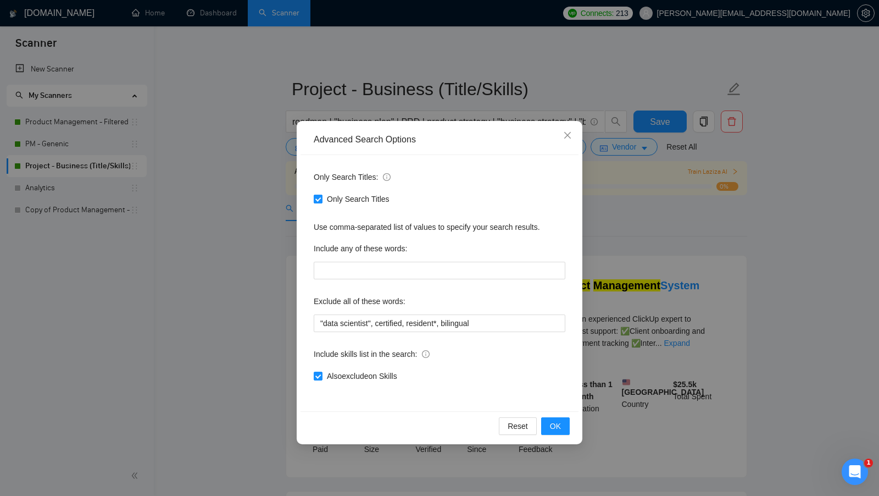
click at [318, 201] on input "Only Search Titles" at bounding box center [318, 199] width 8 height 8
checkbox input "false"
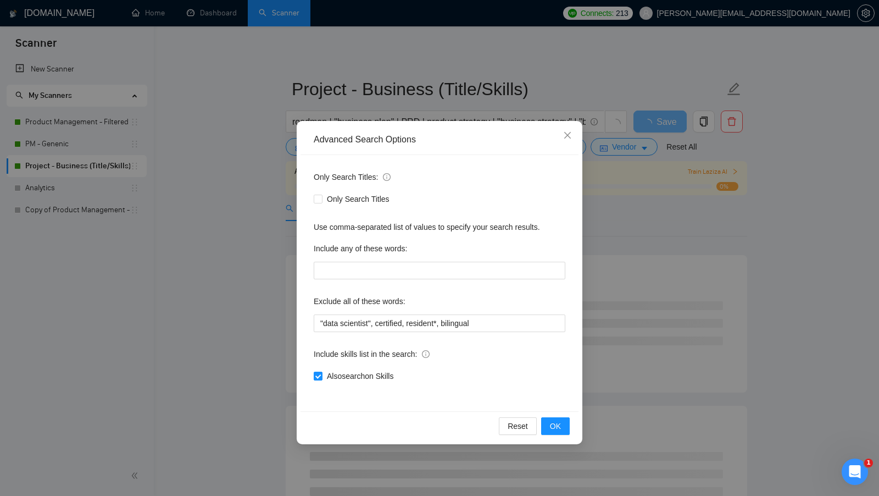
click at [556, 410] on div "Only Search Titles: Only Search Titles Use comma-separated list of values to sp…" at bounding box center [440, 283] width 278 height 256
click at [557, 424] on span "OK" at bounding box center [555, 426] width 11 height 12
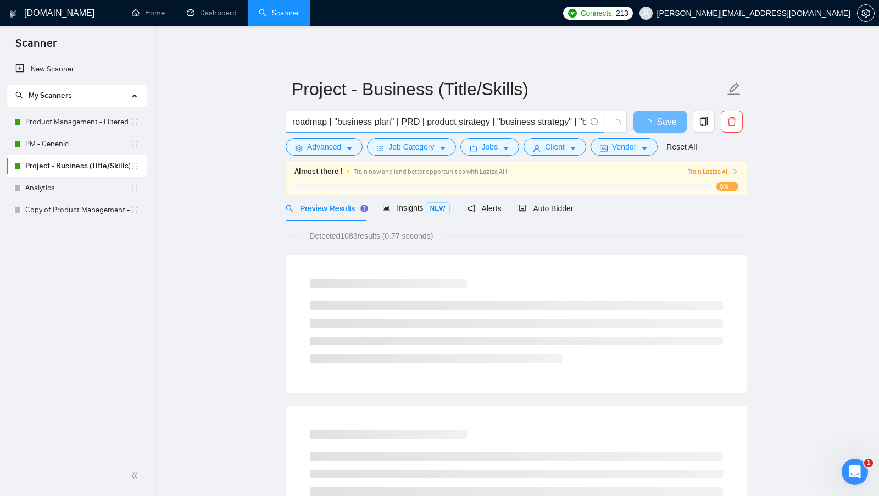
click at [401, 121] on input "roadmap | "business plan" | PRD | product strategy | "business strategy" | "bus…" at bounding box center [439, 122] width 294 height 14
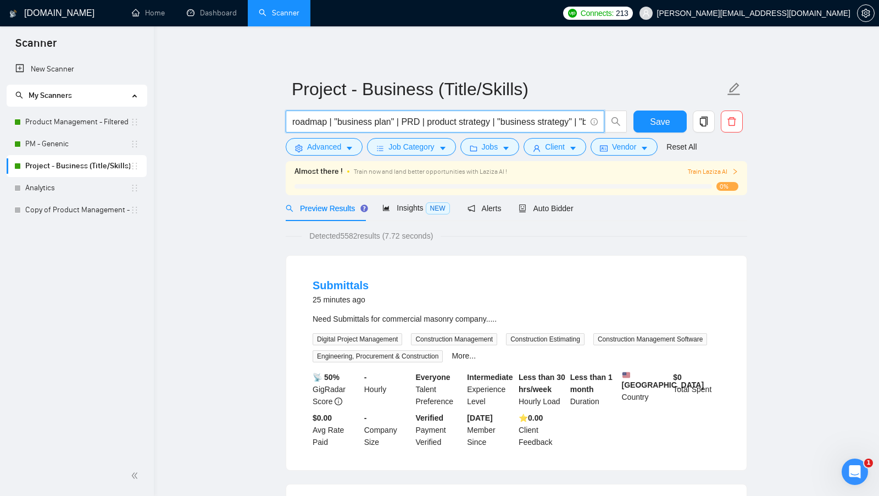
click at [325, 125] on input "roadmap | "business plan" | PRD | product strategy | "business strategy" | "bus…" at bounding box center [439, 122] width 294 height 14
paste input "(roadmap | "business plan" | PRD | "product strategy" | "business strategy" | "…"
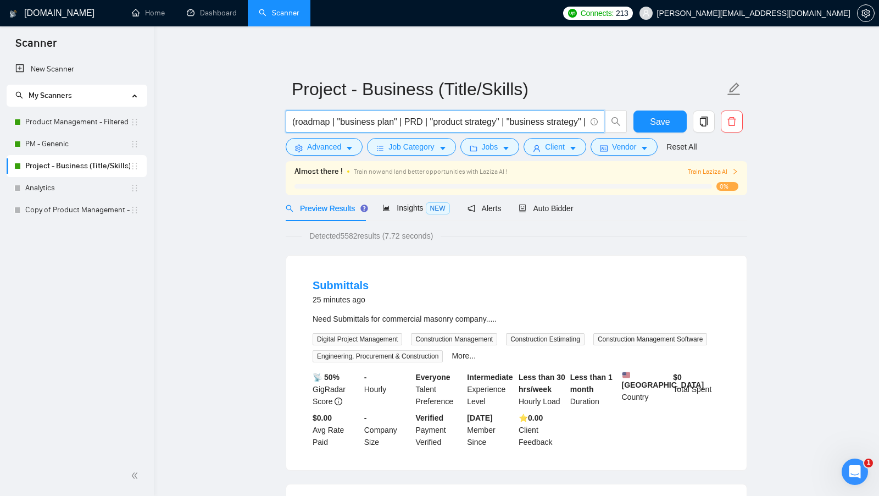
scroll to position [0, 993]
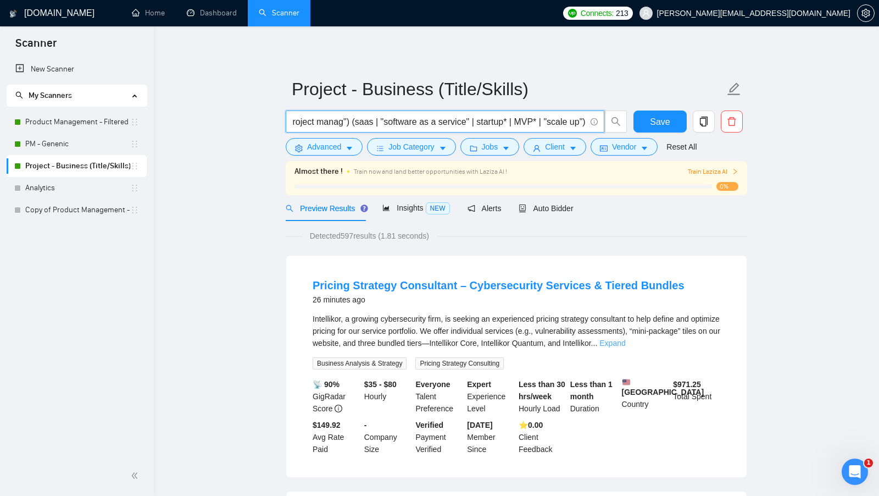
type input "(roadmap | "business plan" | PRD | "product strategy" | "business strategy" | "…"
click at [626, 344] on link "Expand" at bounding box center [613, 343] width 26 height 9
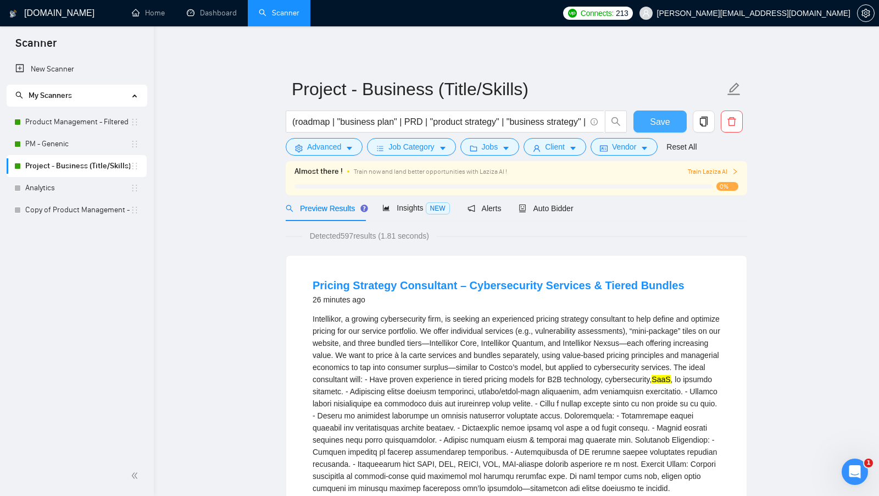
click at [657, 115] on span "Save" at bounding box center [660, 122] width 20 height 14
click at [634, 145] on span "Vendor" at bounding box center [624, 147] width 24 height 12
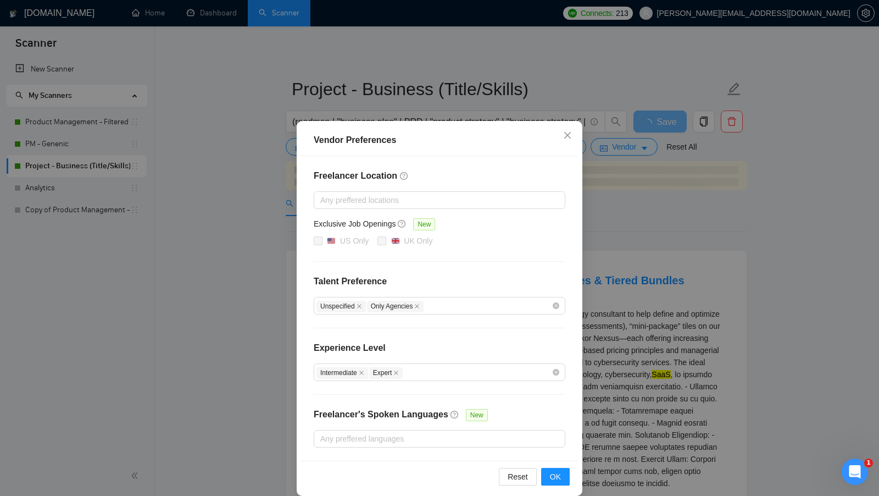
scroll to position [9, 0]
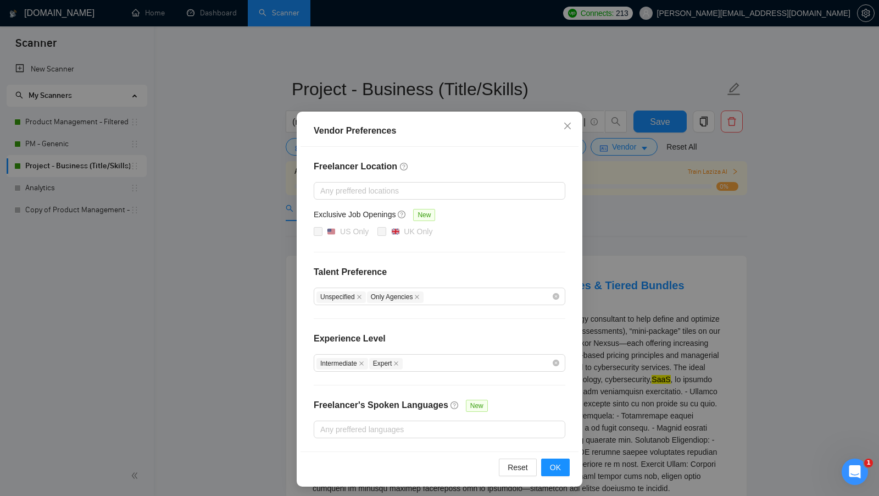
click at [645, 261] on div "Vendor Preferences Freelancer Location Any preffered locations Exclusive Job Op…" at bounding box center [439, 248] width 879 height 496
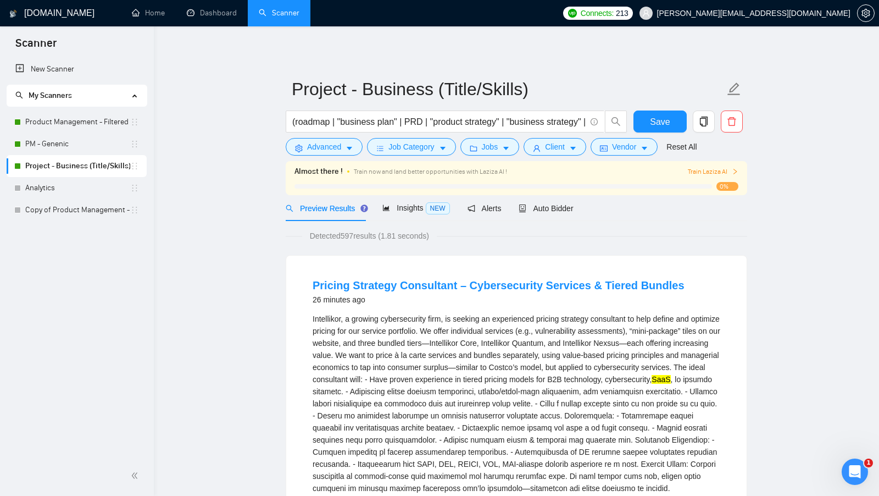
scroll to position [0, 0]
click at [576, 154] on button "Client" at bounding box center [555, 147] width 63 height 18
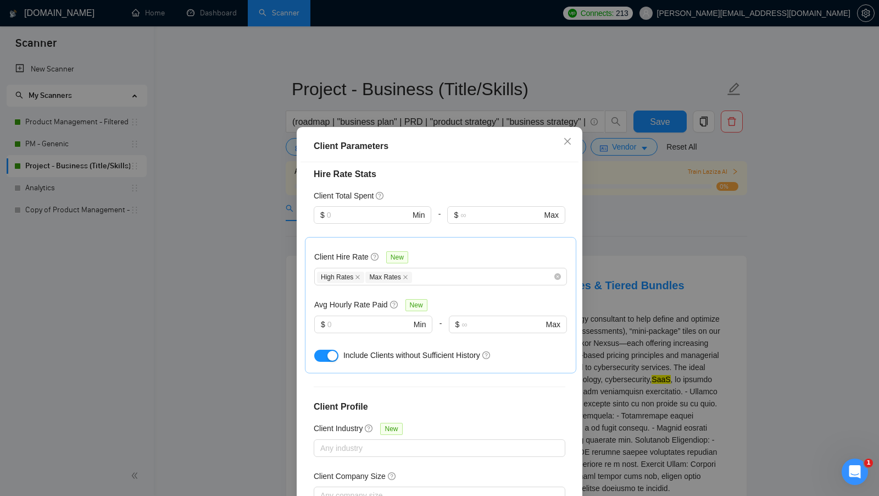
scroll to position [272, 0]
click at [362, 326] on input "text" at bounding box center [370, 323] width 84 height 12
type input "2"
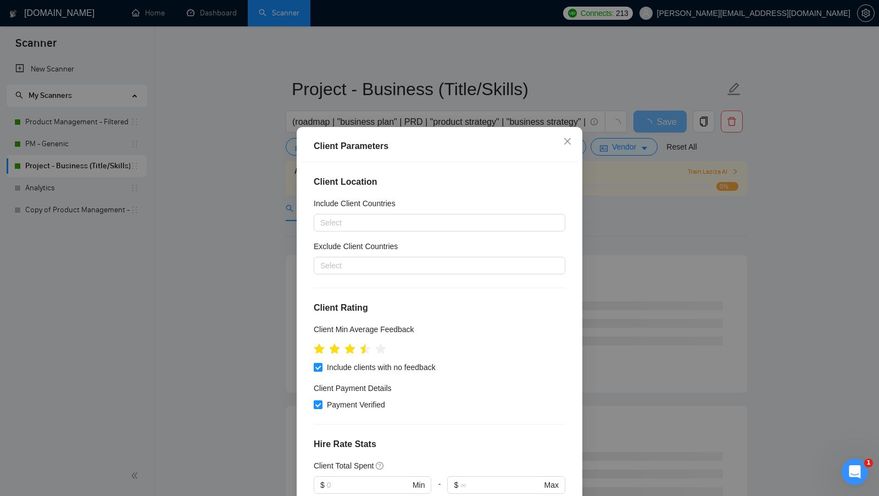
scroll to position [40, 0]
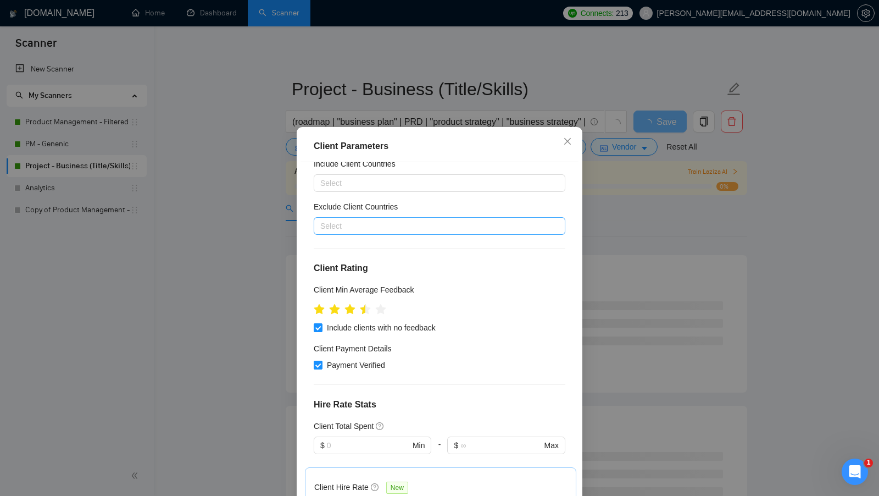
click at [454, 230] on div at bounding box center [434, 225] width 235 height 13
type input "15"
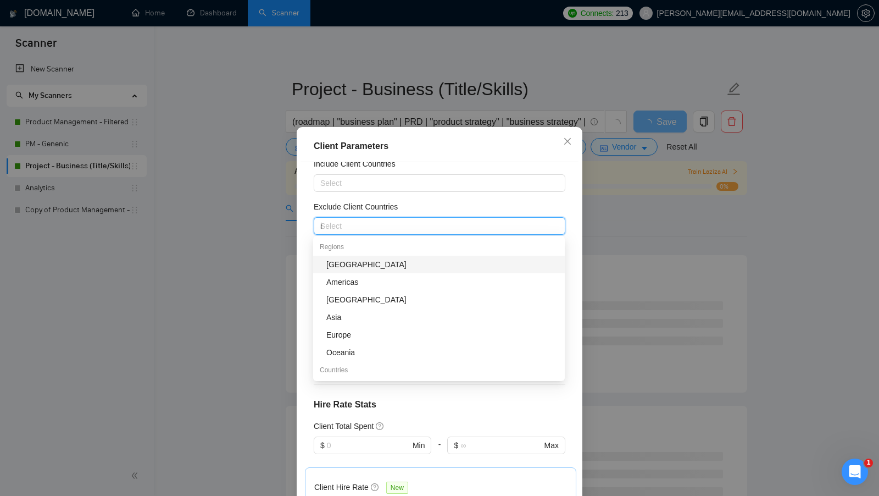
type input "indi"
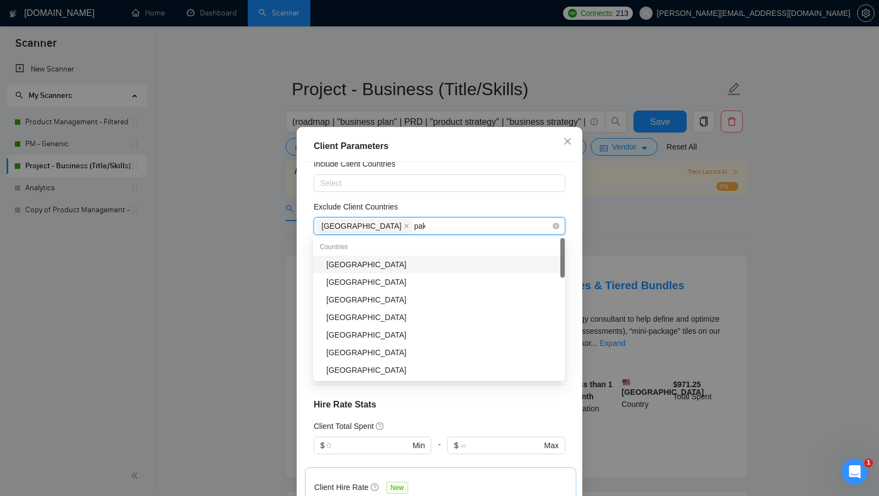
type input "paki"
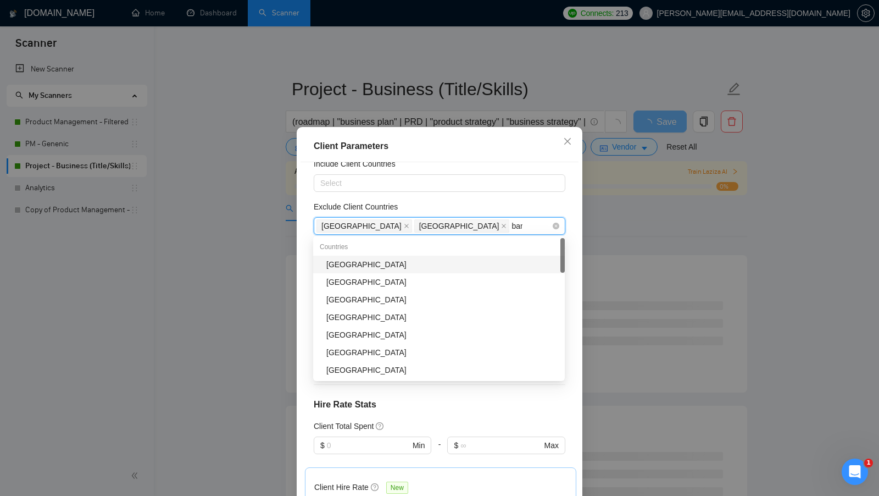
type input "bang"
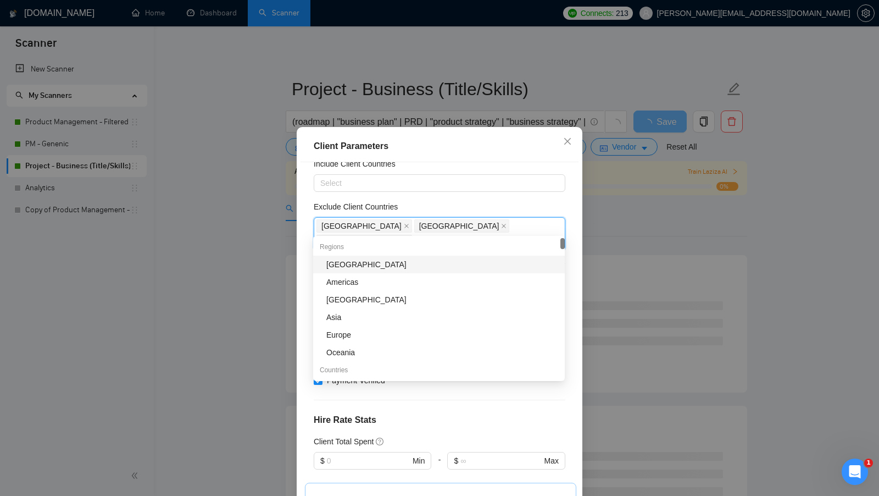
click at [521, 207] on div "Exclude Client Countries" at bounding box center [440, 209] width 252 height 16
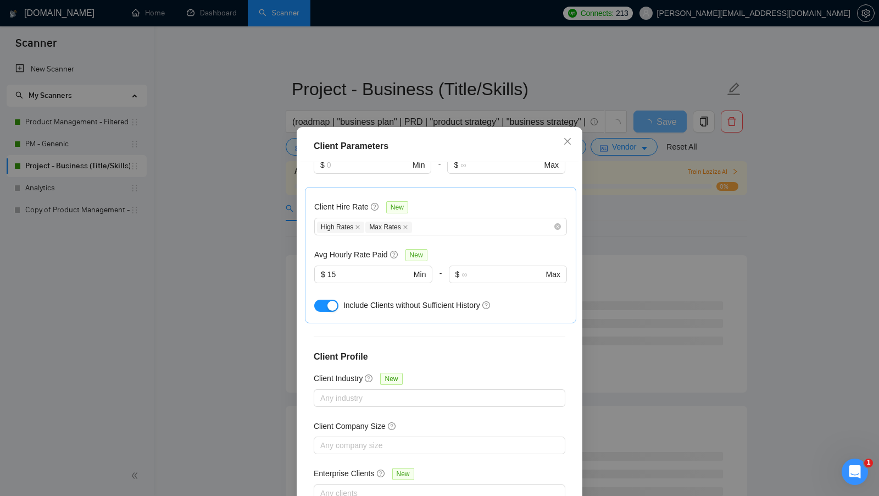
scroll to position [61, 0]
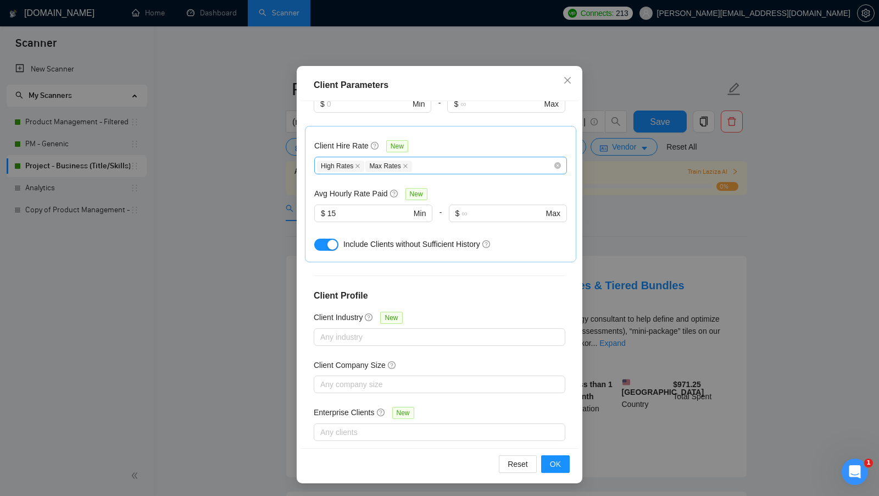
click at [464, 159] on div "High Rates Max Rates" at bounding box center [435, 165] width 236 height 13
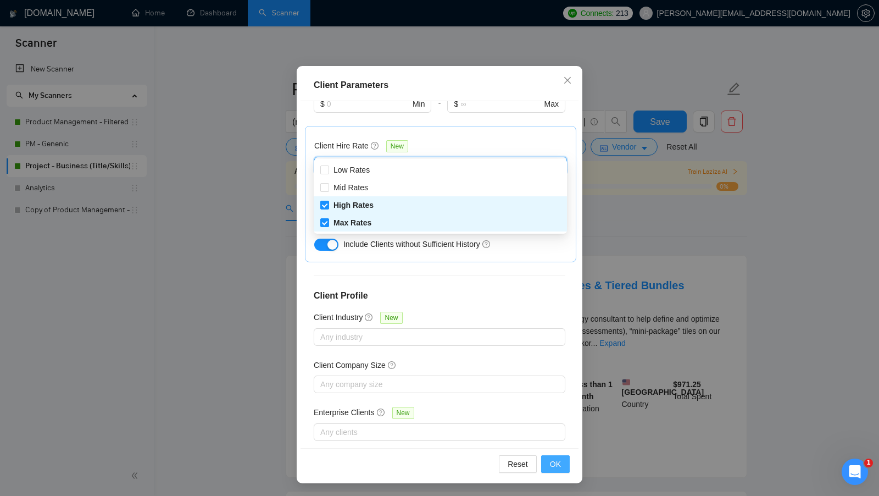
click at [555, 460] on span "OK" at bounding box center [555, 464] width 11 height 12
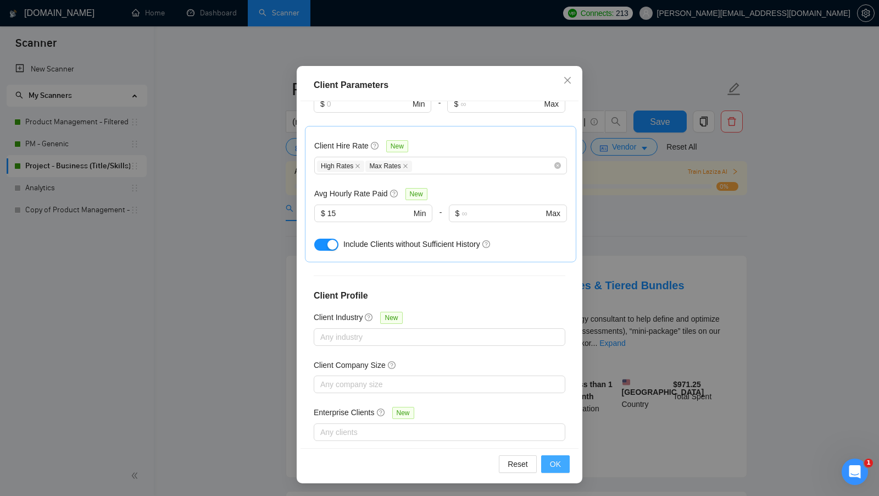
scroll to position [0, 0]
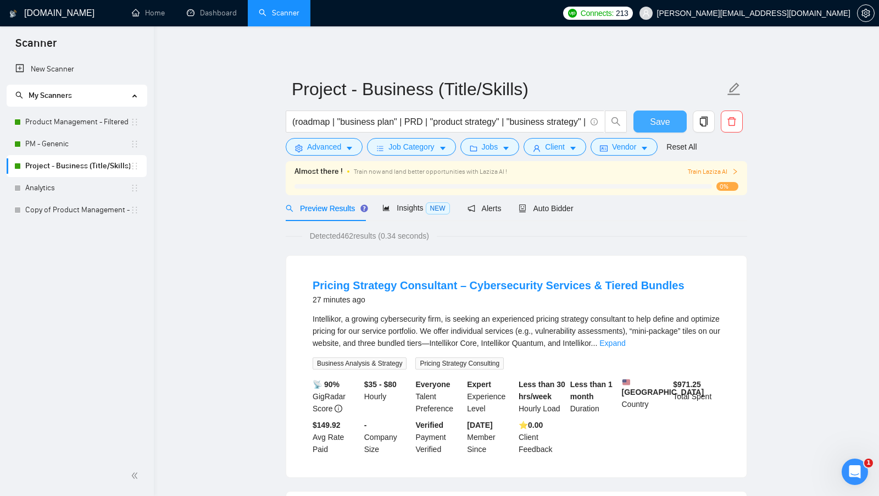
click at [651, 126] on span "Save" at bounding box center [660, 122] width 20 height 14
click at [520, 144] on button "Jobs" at bounding box center [490, 147] width 59 height 18
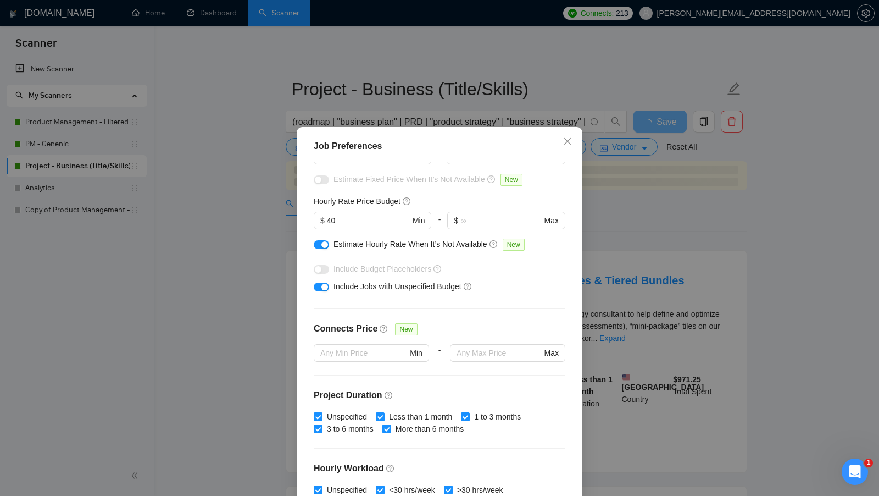
scroll to position [271, 0]
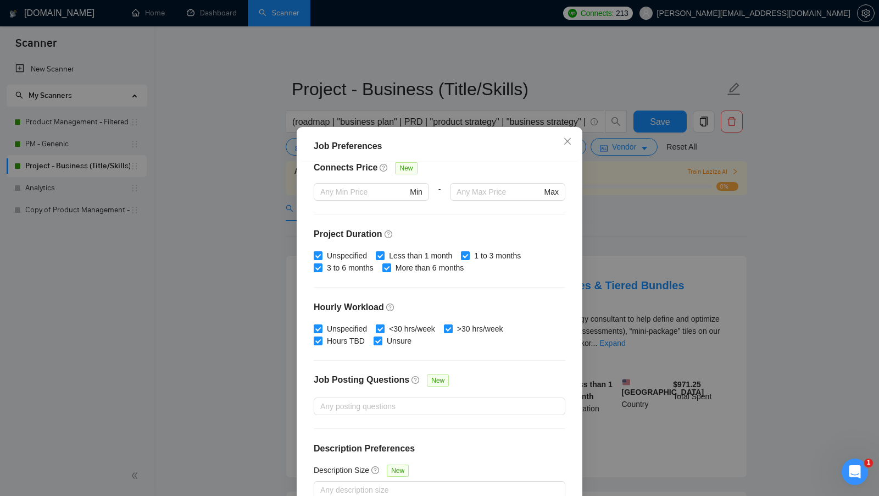
click at [602, 314] on div "Job Preferences Budget Project Type All Fixed Price Hourly Rate Fixed Price Bud…" at bounding box center [439, 248] width 879 height 496
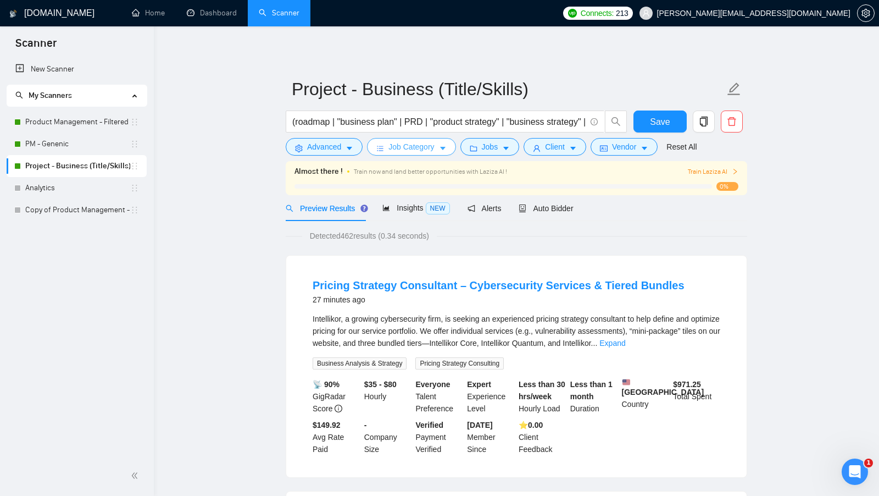
click at [419, 154] on button "Job Category" at bounding box center [411, 147] width 88 height 18
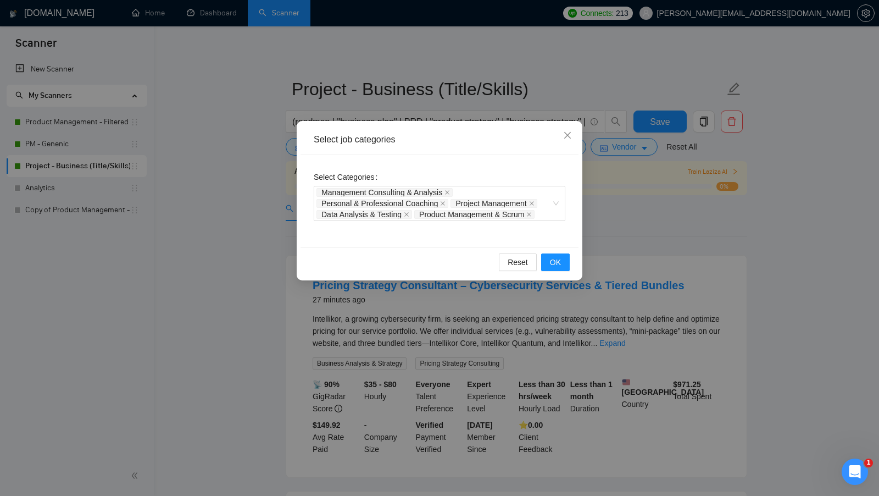
click at [264, 180] on div "Select job categories Select Categories Management Consulting & Analysis Person…" at bounding box center [439, 248] width 879 height 496
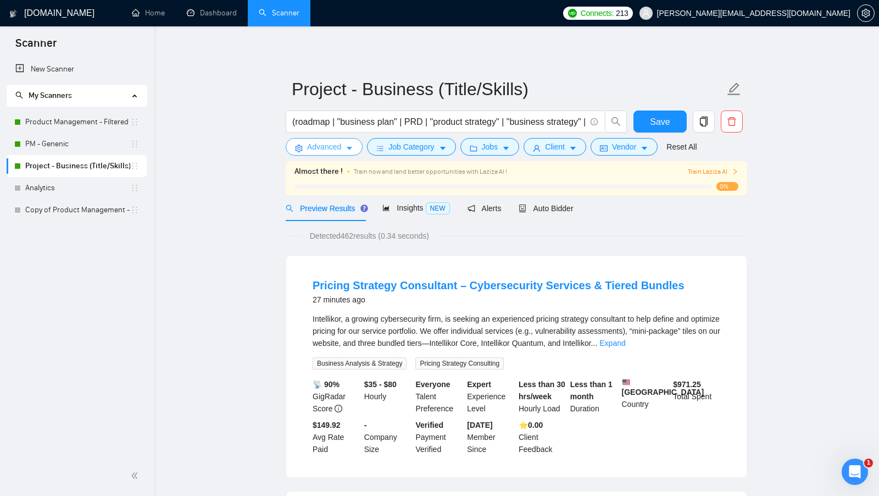
click at [311, 155] on button "Advanced" at bounding box center [324, 147] width 77 height 18
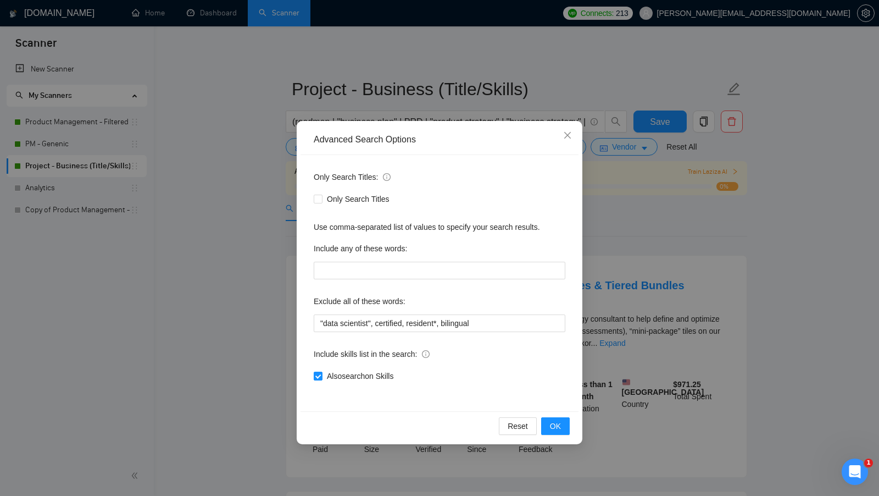
click at [620, 279] on div "Advanced Search Options Only Search Titles: Only Search Titles Use comma-separa…" at bounding box center [439, 248] width 879 height 496
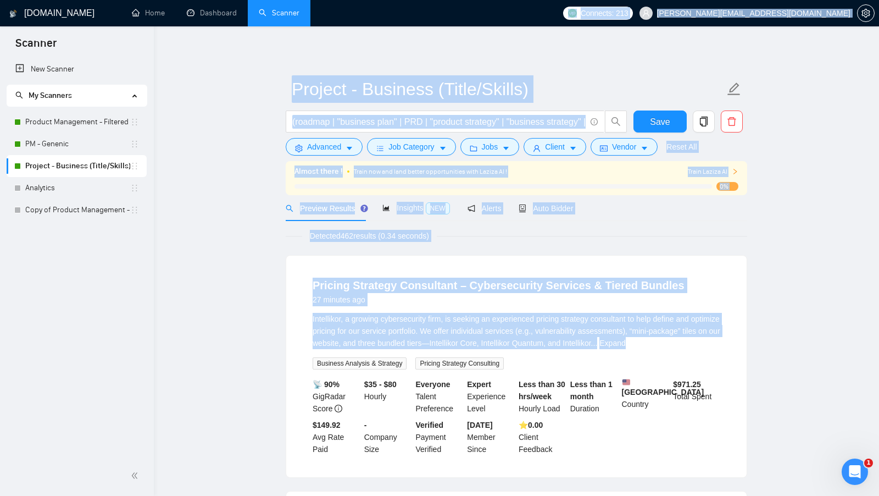
drag, startPoint x: 444, startPoint y: 20, endPoint x: 442, endPoint y: 349, distance: 328.7
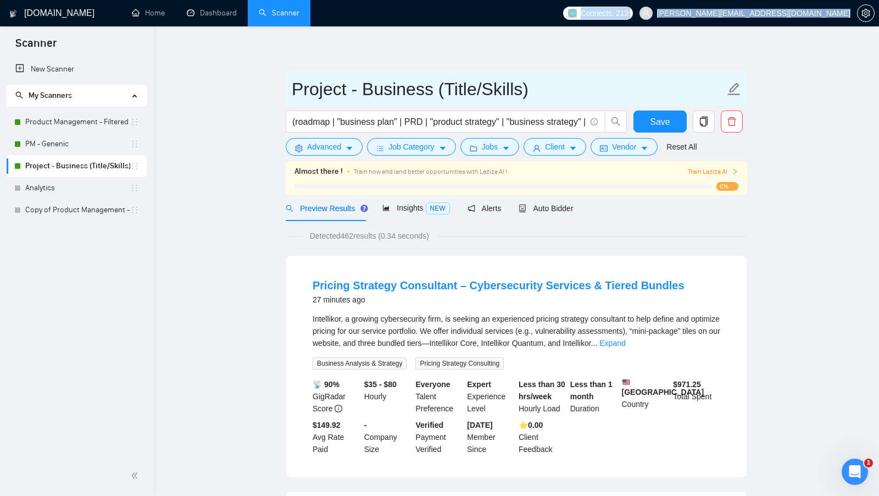
drag, startPoint x: 426, startPoint y: 23, endPoint x: 406, endPoint y: 82, distance: 62.8
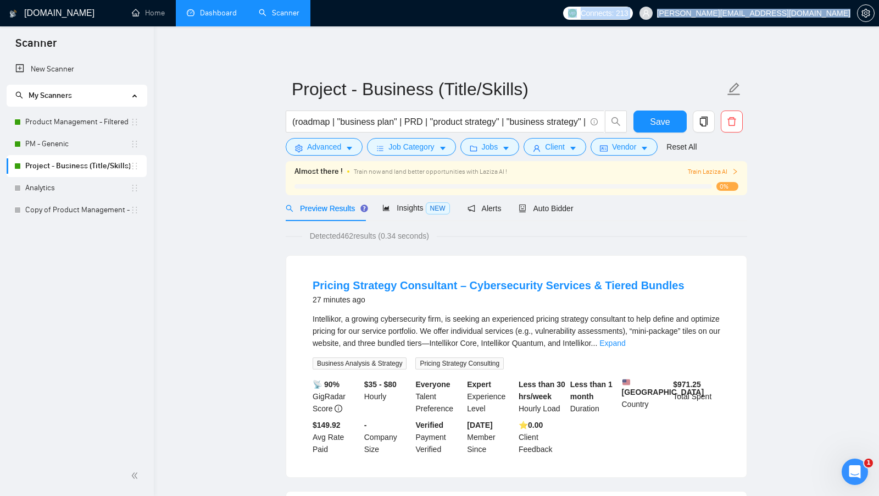
click at [214, 18] on link "Dashboard" at bounding box center [212, 12] width 50 height 9
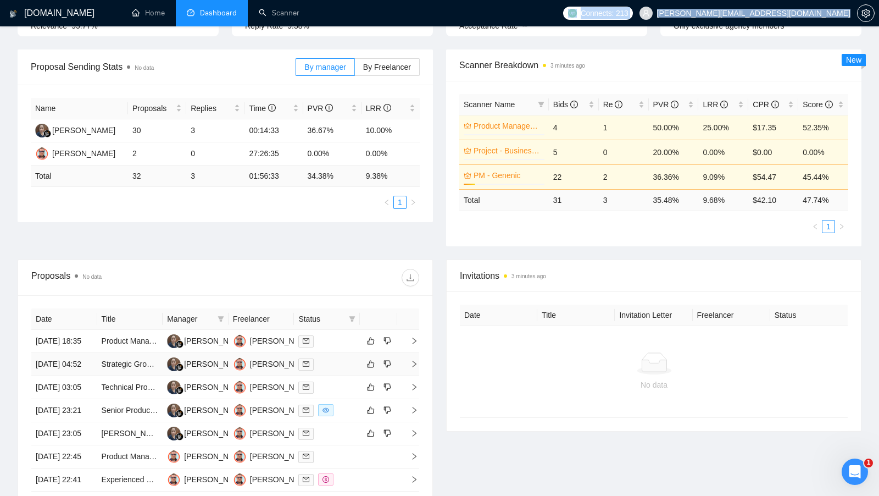
scroll to position [156, 0]
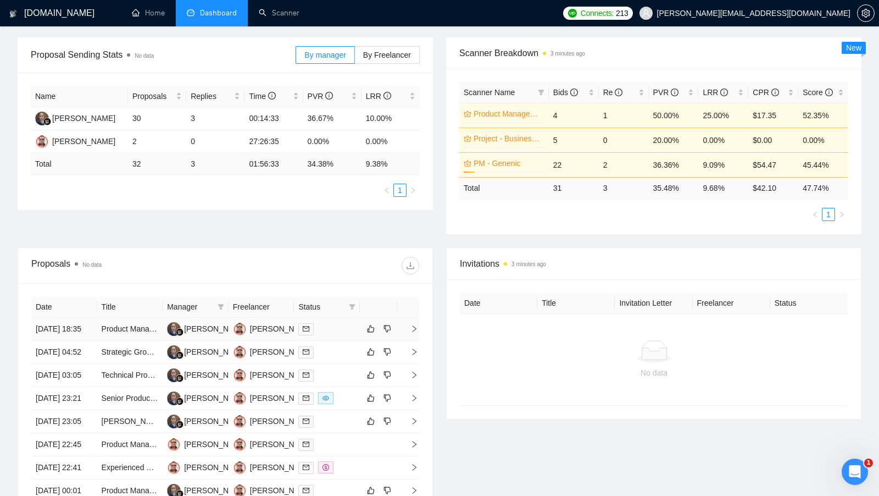
click at [335, 339] on td at bounding box center [327, 329] width 66 height 23
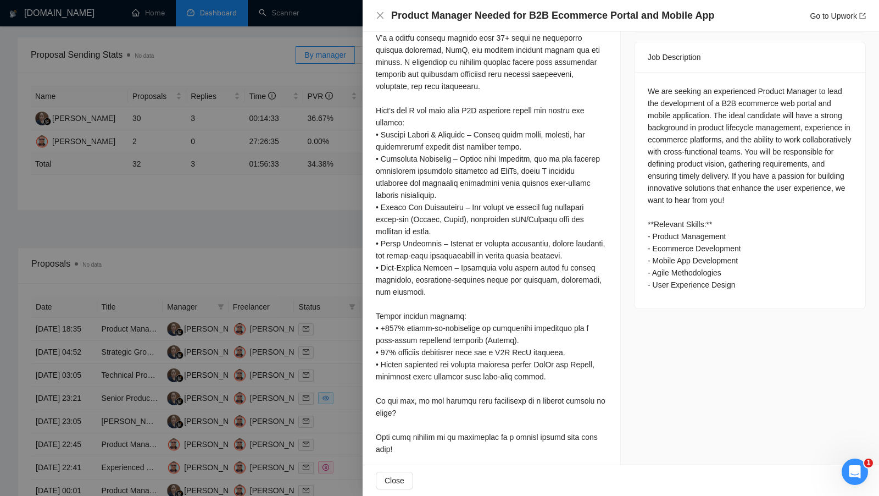
scroll to position [443, 0]
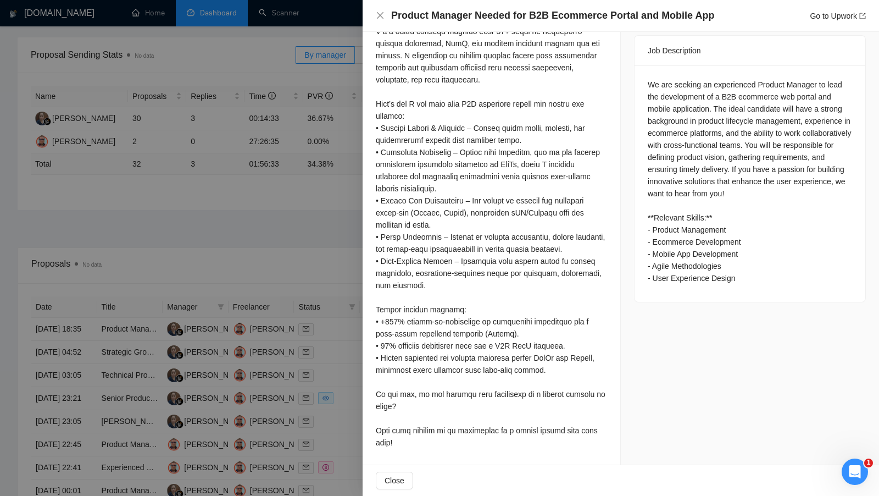
click at [275, 279] on div at bounding box center [439, 248] width 879 height 496
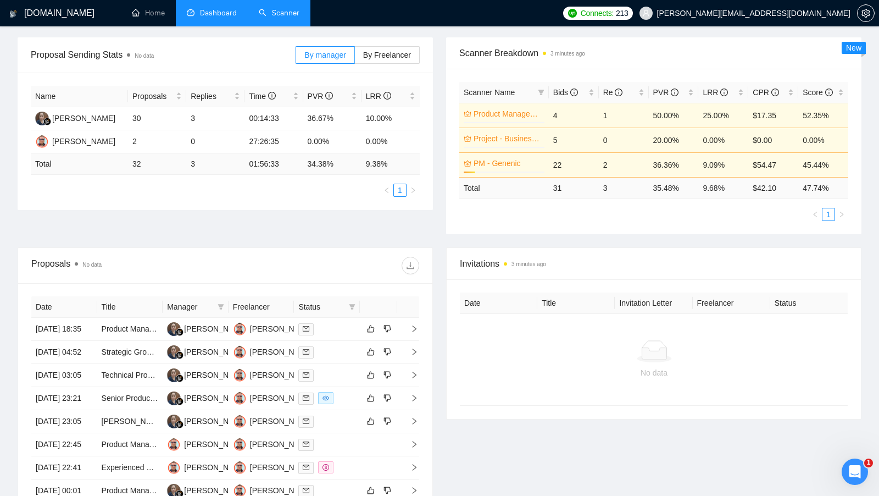
click at [269, 18] on link "Scanner" at bounding box center [279, 12] width 41 height 9
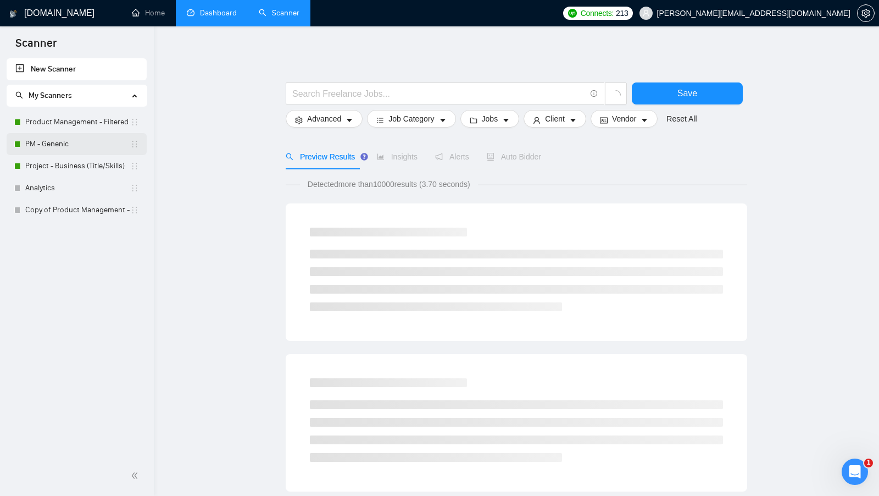
click at [75, 135] on link "PM - Genenic" at bounding box center [77, 144] width 105 height 22
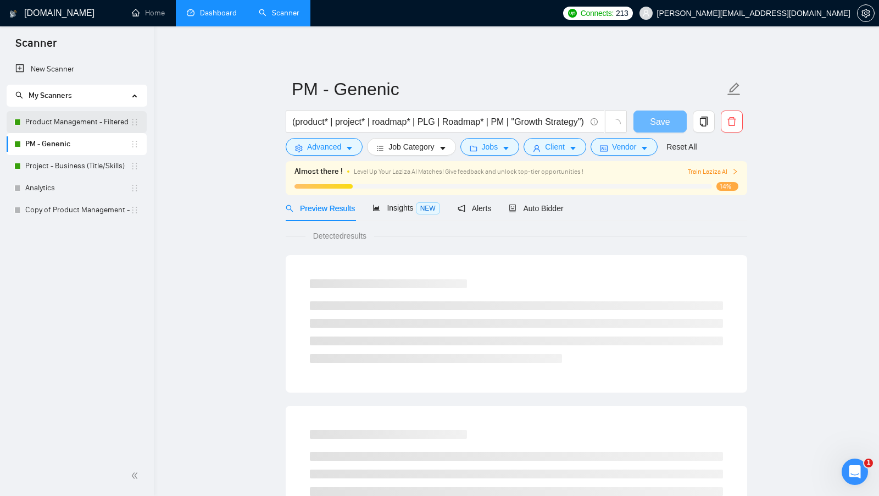
click at [84, 124] on link "Product Management - Filtered" at bounding box center [77, 122] width 105 height 22
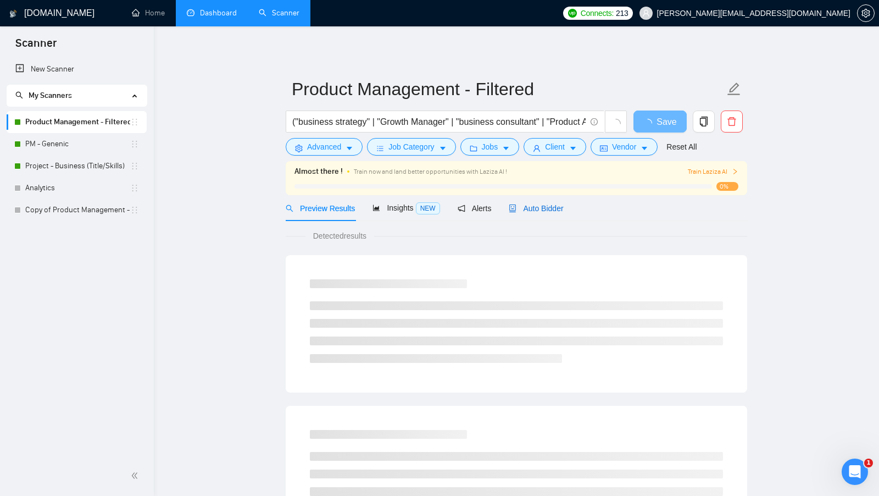
click at [528, 204] on span "Auto Bidder" at bounding box center [536, 208] width 54 height 9
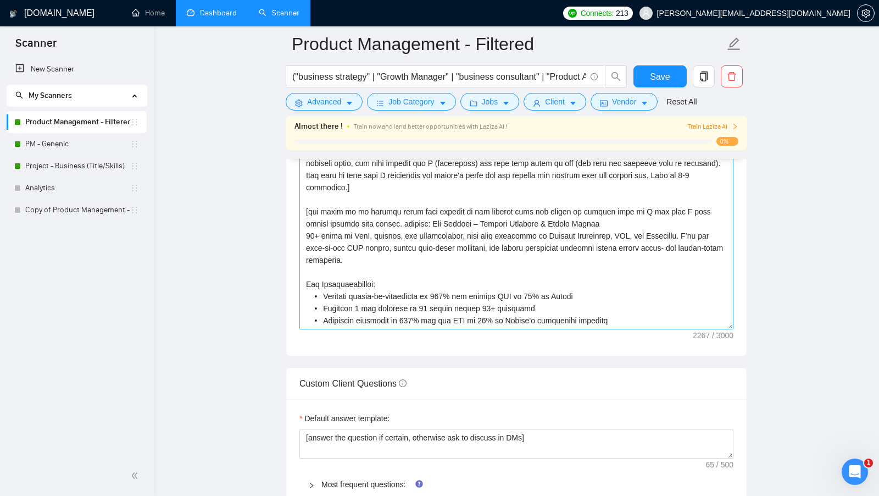
scroll to position [1342, 0]
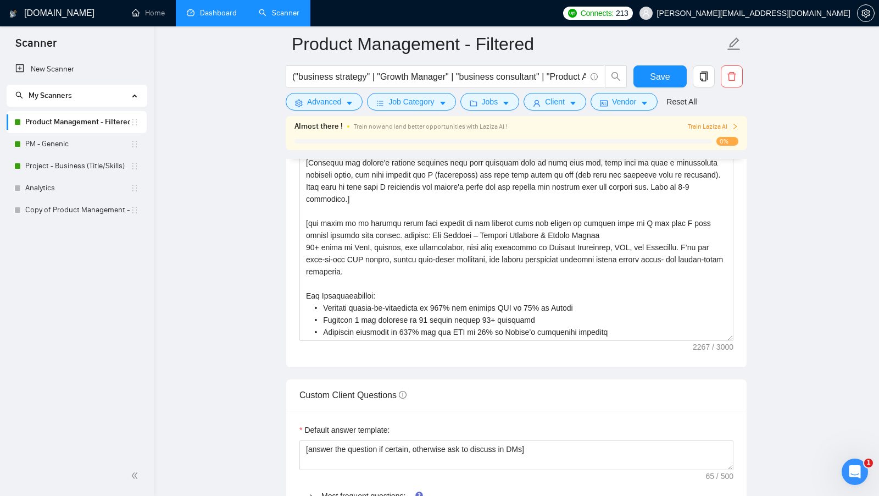
click at [225, 8] on link "Dashboard" at bounding box center [212, 12] width 50 height 9
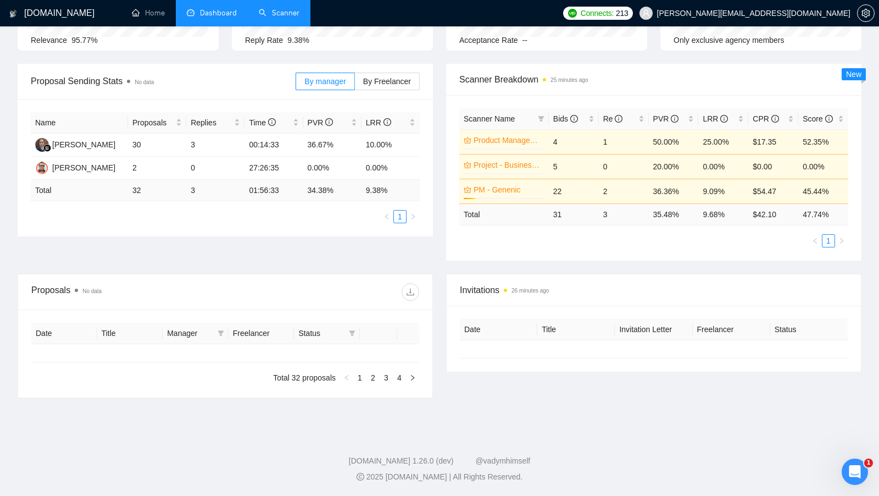
type input "[DATE]"
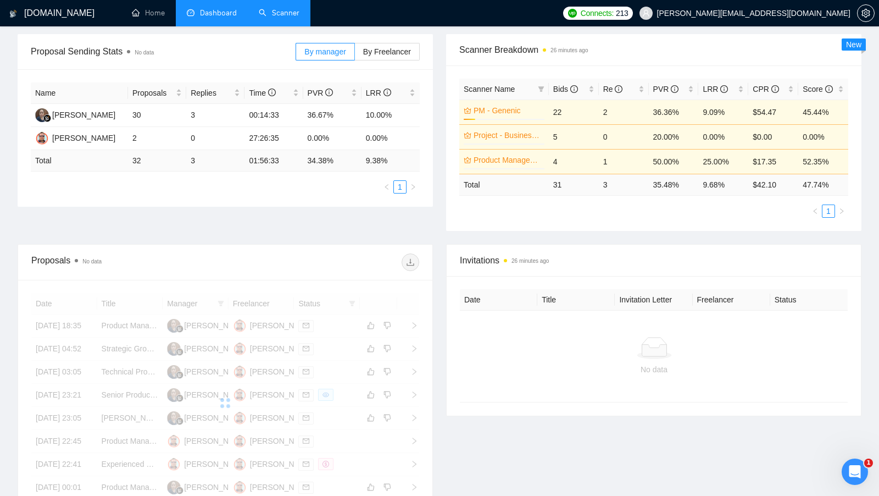
scroll to position [215, 0]
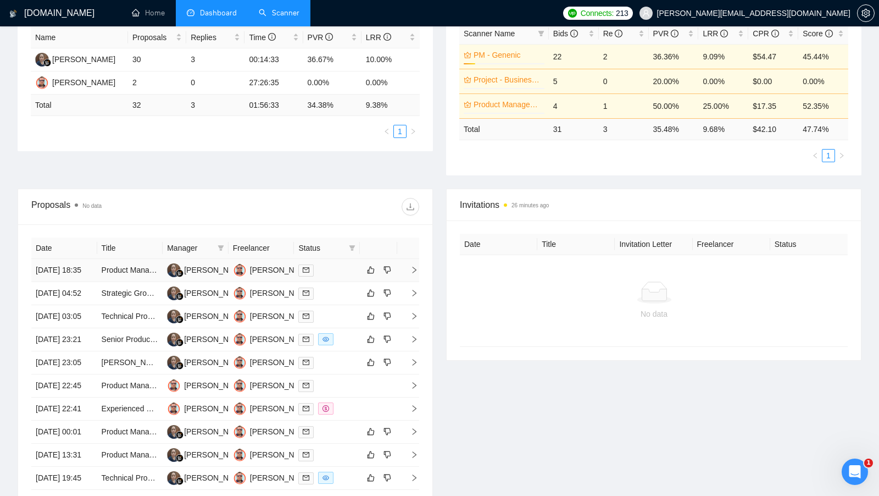
click at [335, 282] on td at bounding box center [327, 270] width 66 height 23
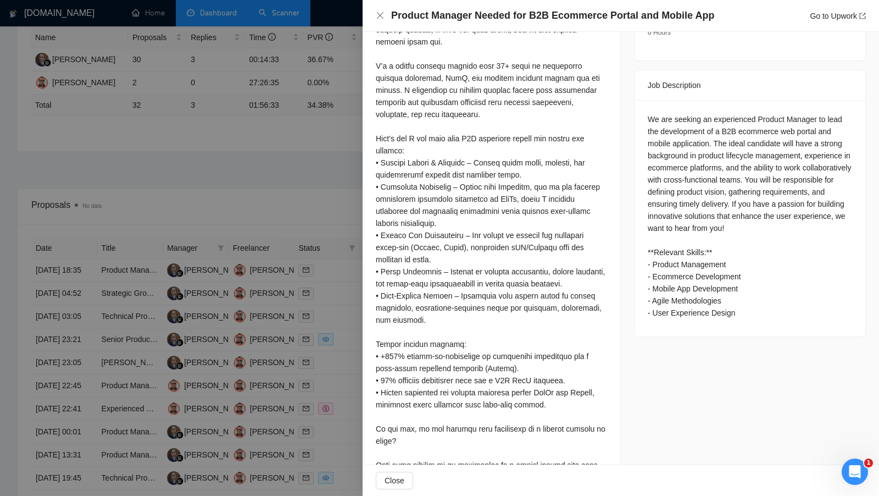
scroll to position [407, 0]
click at [358, 65] on div at bounding box center [439, 248] width 879 height 496
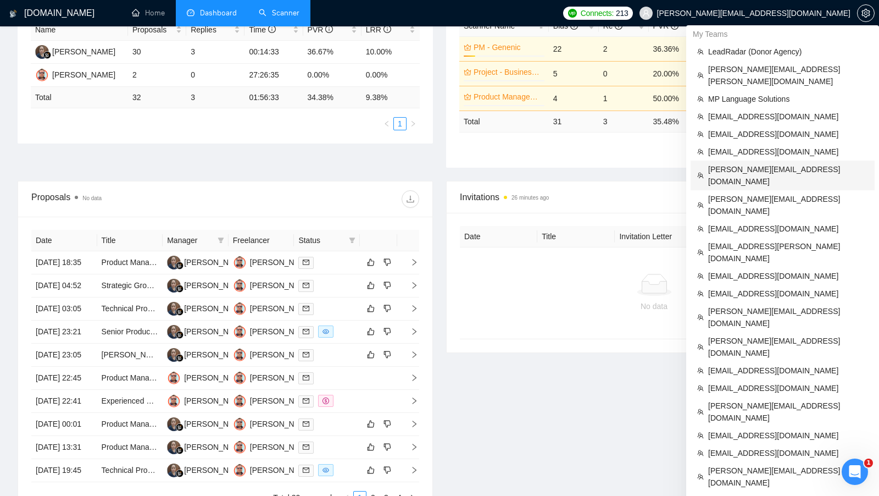
scroll to position [441, 0]
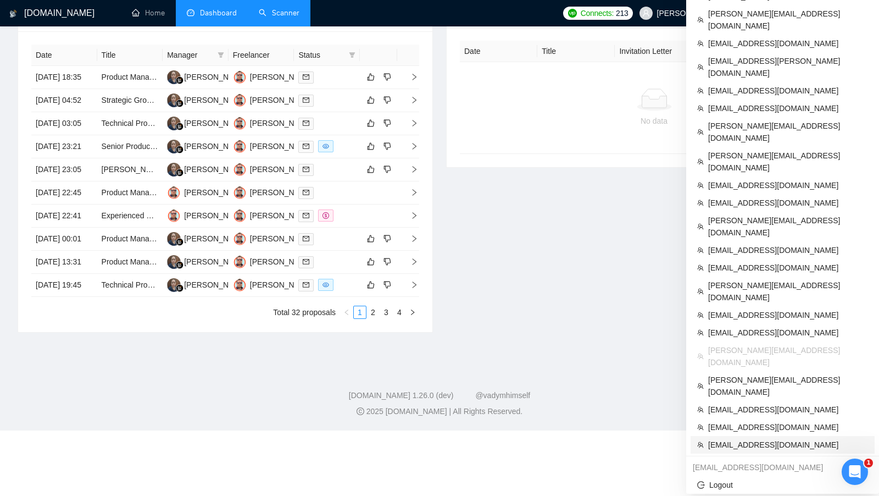
click at [762, 439] on span "[EMAIL_ADDRESS][DOMAIN_NAME]" at bounding box center [789, 445] width 160 height 12
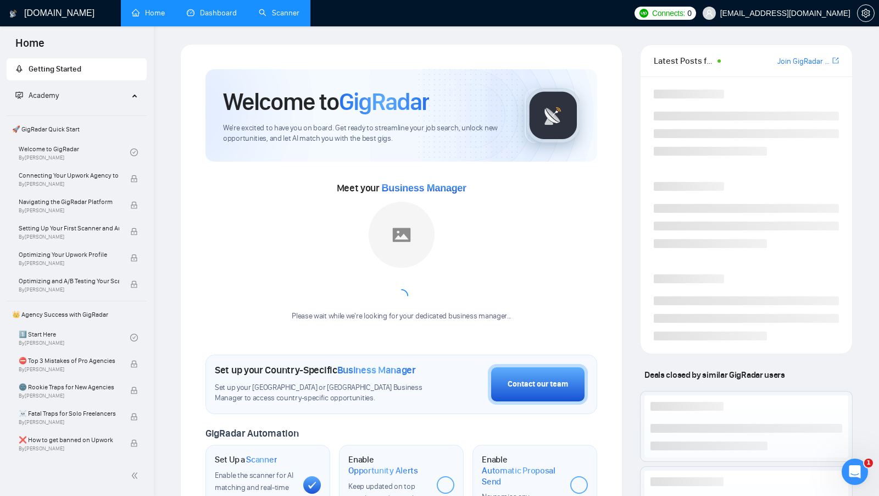
click at [276, 18] on link "Scanner" at bounding box center [279, 12] width 41 height 9
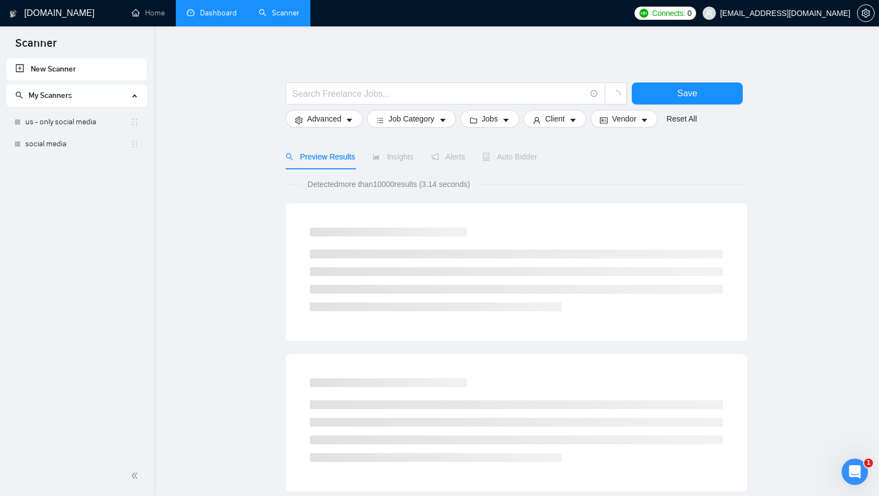
click at [162, 18] on link "Home" at bounding box center [148, 12] width 33 height 9
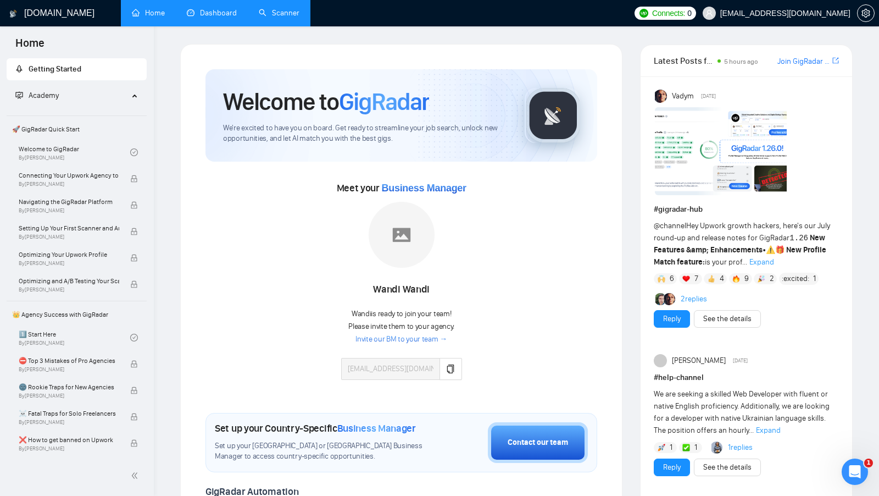
click at [487, 193] on div "Meet your Business Manager [PERSON_NAME] is ready to join your team! Please inv…" at bounding box center [402, 285] width 392 height 212
click at [447, 287] on div "[PERSON_NAME]" at bounding box center [401, 289] width 121 height 19
click at [290, 18] on link "Scanner" at bounding box center [279, 12] width 41 height 9
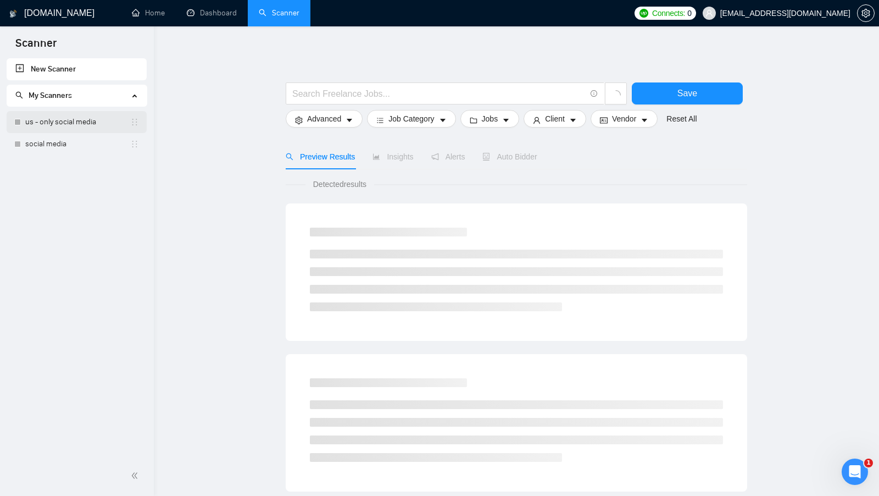
click at [84, 115] on link "us - only social media" at bounding box center [77, 122] width 105 height 22
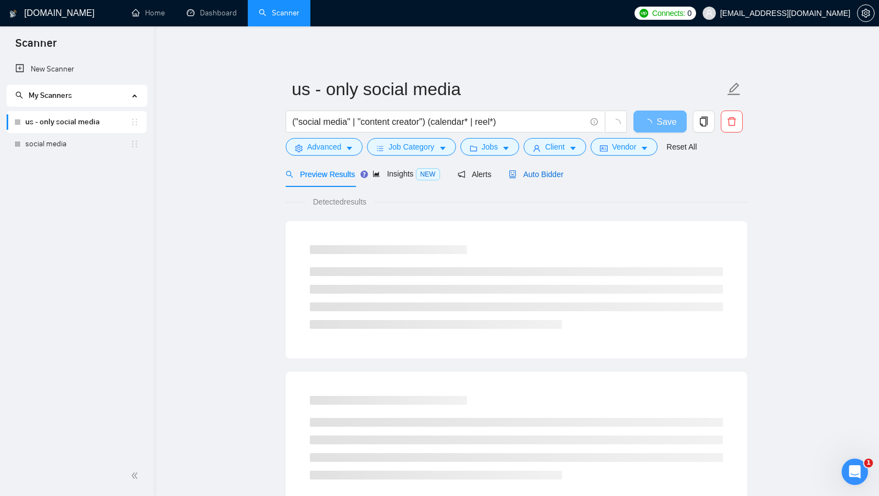
click at [536, 175] on span "Auto Bidder" at bounding box center [536, 174] width 54 height 9
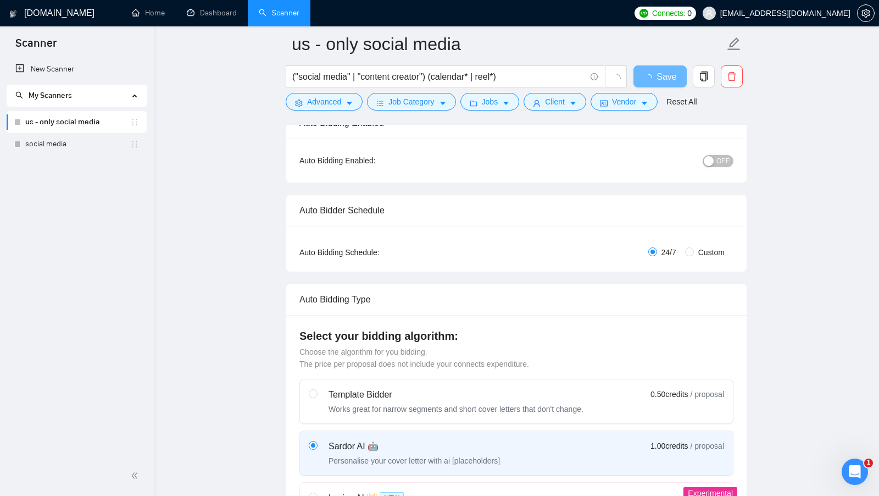
scroll to position [23, 0]
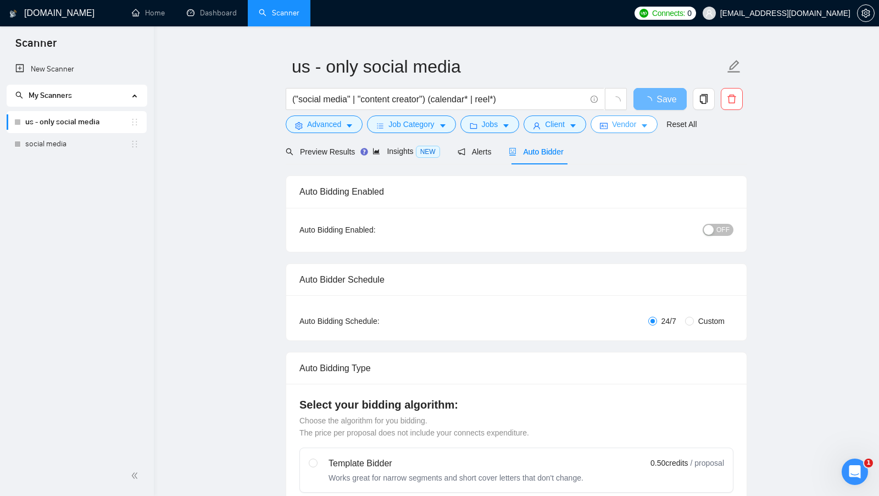
click at [638, 131] on button "Vendor" at bounding box center [624, 124] width 67 height 18
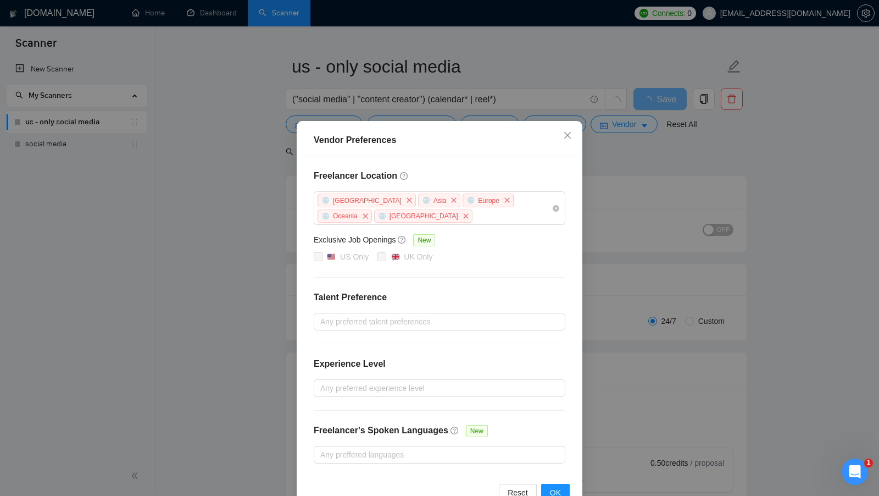
click at [635, 150] on div "Vendor Preferences Freelancer Location Africa Asia Europe Oceania Antarctica Ex…" at bounding box center [439, 248] width 879 height 496
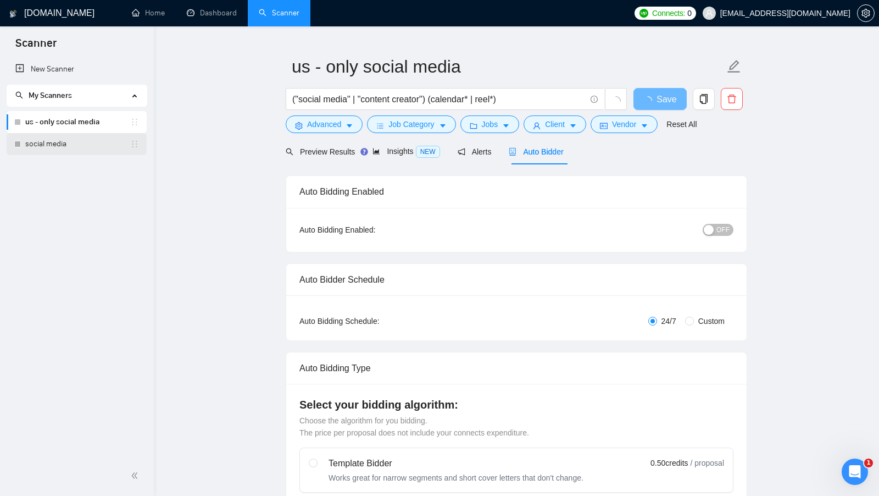
click at [95, 151] on link "social media" at bounding box center [77, 144] width 105 height 22
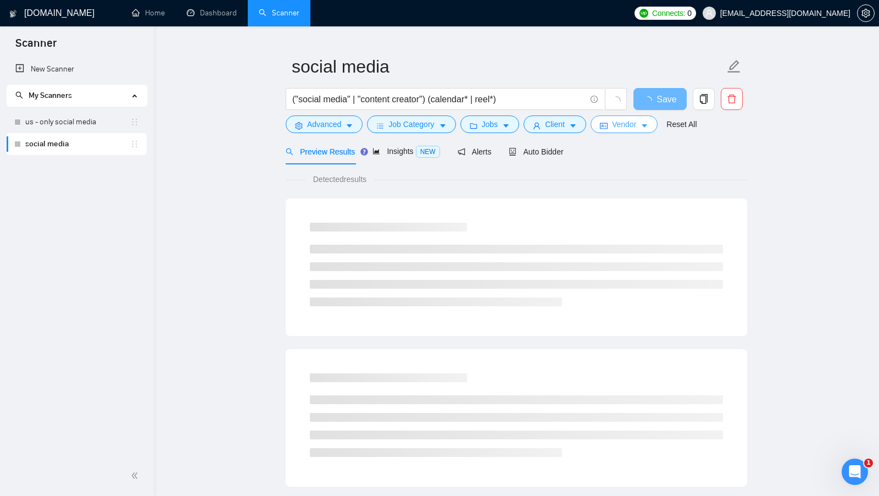
click at [637, 129] on span "Vendor" at bounding box center [624, 124] width 24 height 12
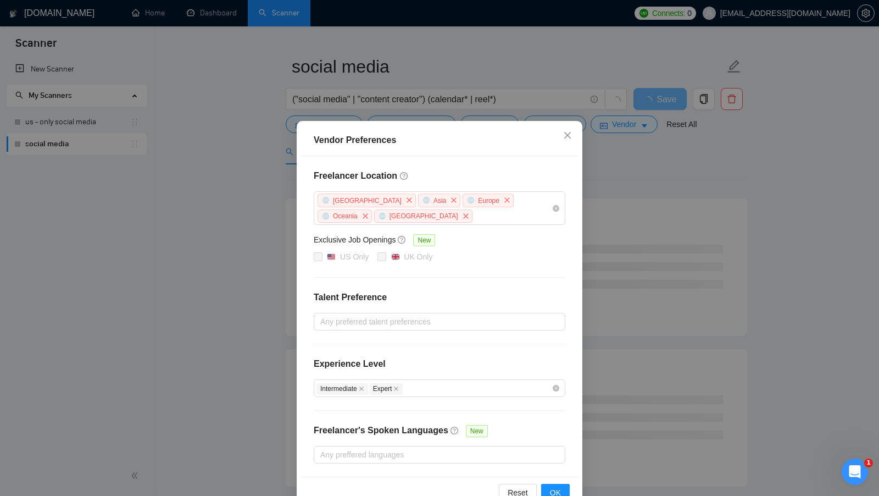
click at [644, 161] on div "Vendor Preferences Freelancer Location Africa Asia Europe Oceania Antarctica Ex…" at bounding box center [439, 248] width 879 height 496
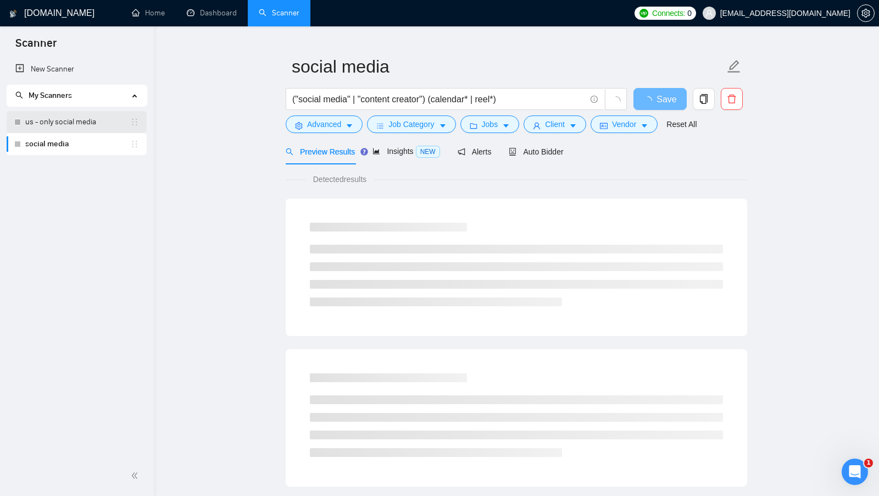
click at [93, 125] on link "us - only social media" at bounding box center [77, 122] width 105 height 22
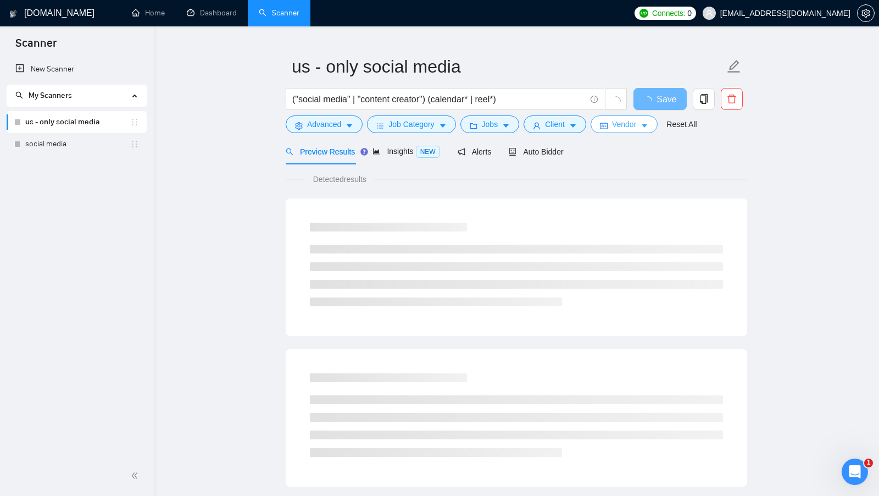
click at [640, 125] on button "Vendor" at bounding box center [624, 124] width 67 height 18
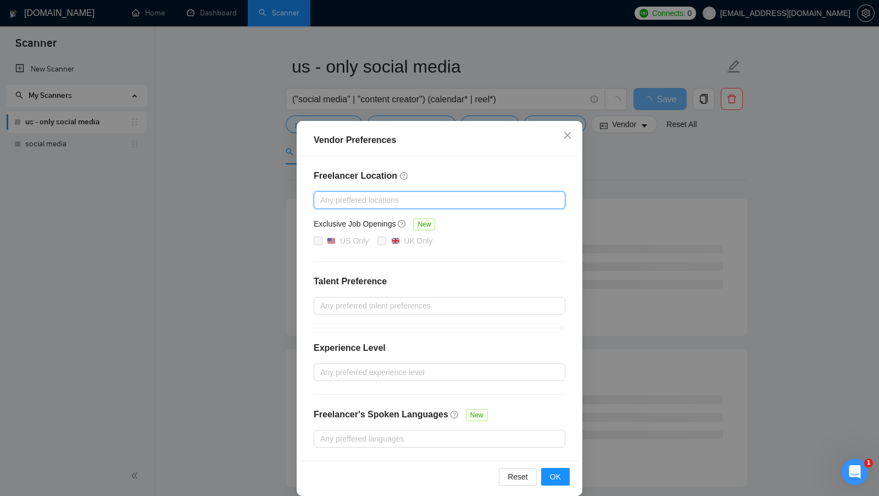
click at [622, 201] on div "Vendor Preferences Freelancer Location Any preffered locations Exclusive Job Op…" at bounding box center [439, 248] width 879 height 496
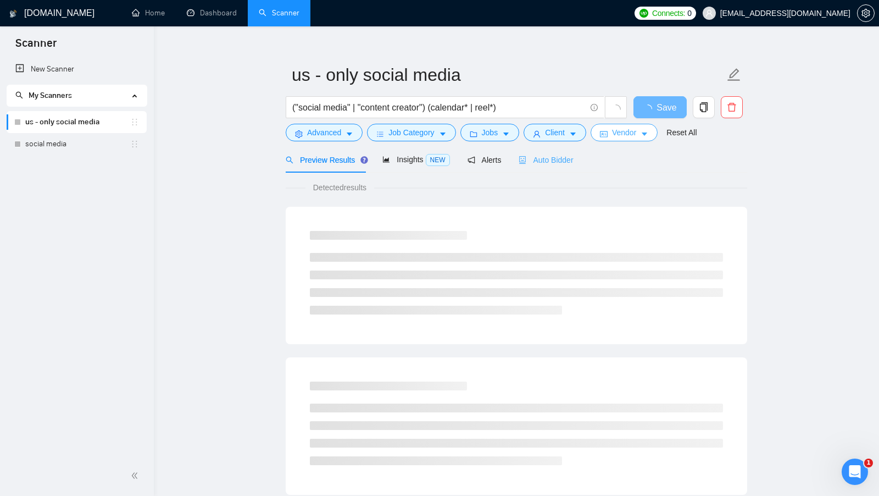
scroll to position [12, 0]
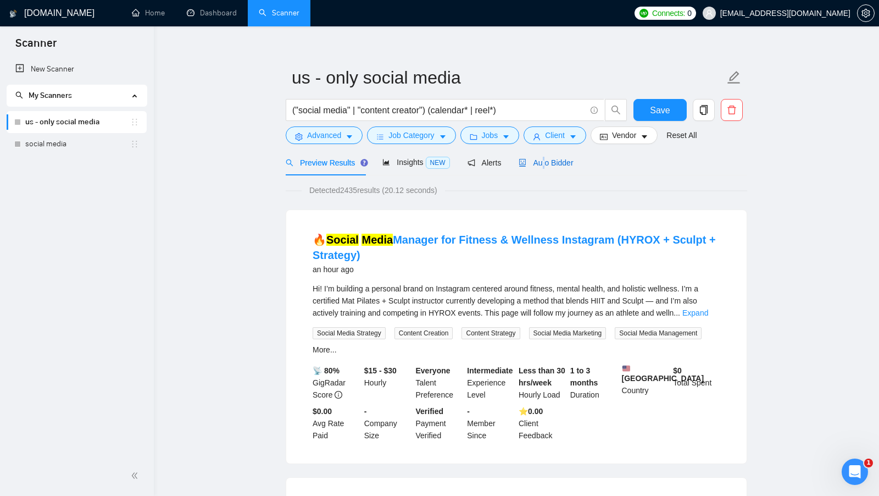
click at [546, 164] on span "Auto Bidder" at bounding box center [546, 162] width 54 height 9
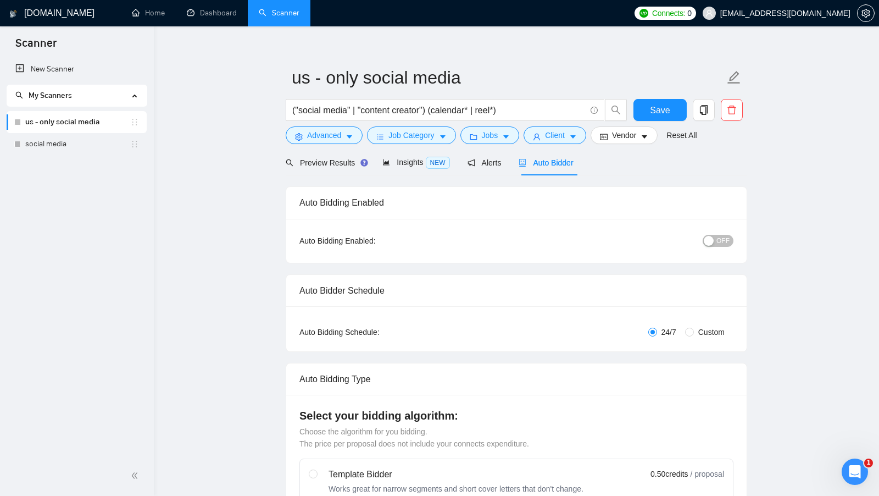
click at [641, 125] on div "Save" at bounding box center [661, 112] width 58 height 27
click at [637, 132] on span "Vendor" at bounding box center [624, 135] width 24 height 12
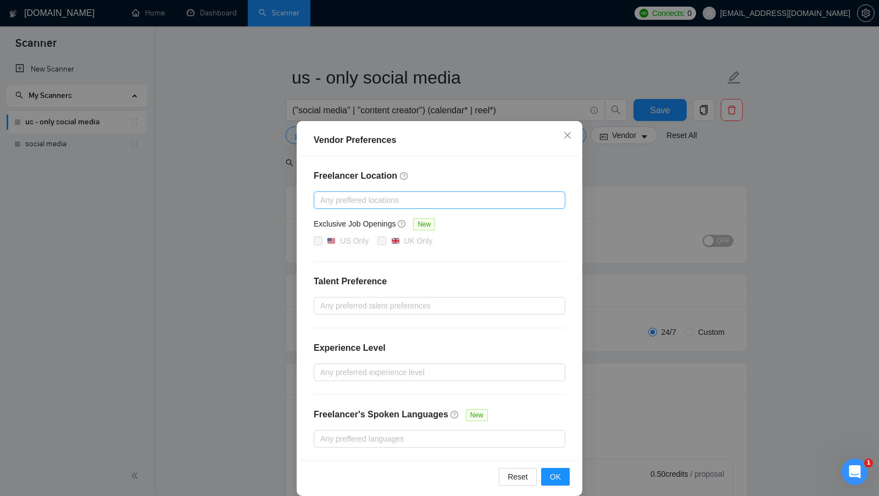
click at [643, 189] on div "Vendor Preferences Freelancer Location Any preffered locations Exclusive Job Op…" at bounding box center [439, 248] width 879 height 496
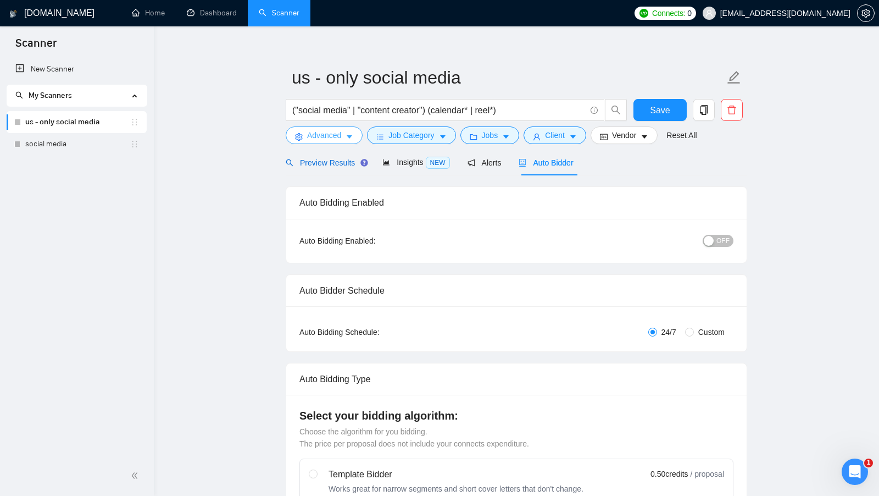
drag, startPoint x: 316, startPoint y: 161, endPoint x: 290, endPoint y: 134, distance: 37.7
click at [316, 161] on span "Preview Results" at bounding box center [325, 162] width 79 height 9
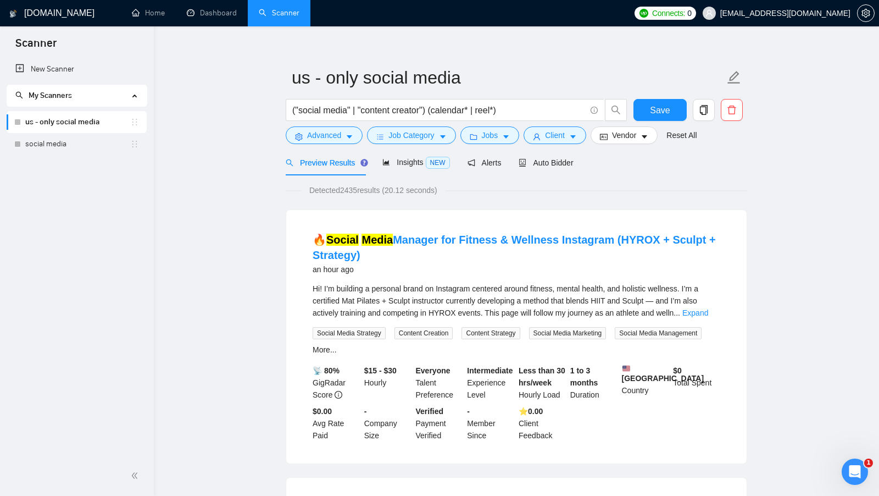
click at [157, 18] on link "Home" at bounding box center [148, 12] width 33 height 9
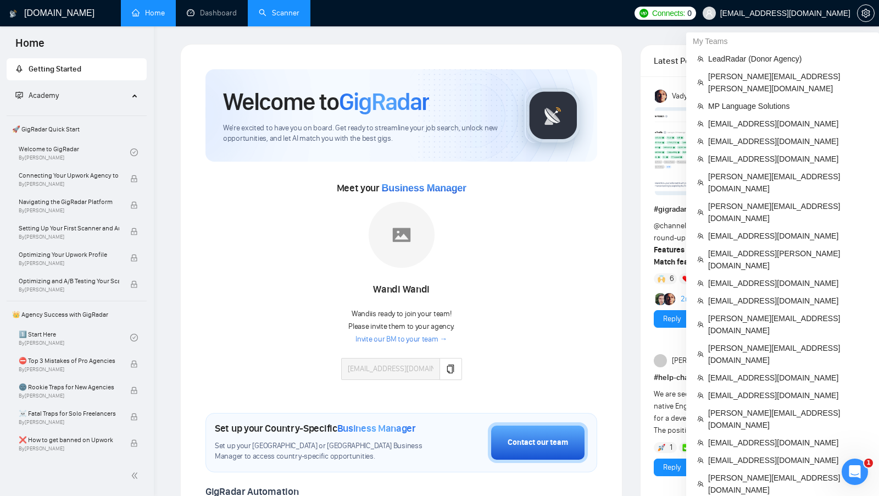
click at [820, 13] on span "[EMAIL_ADDRESS][DOMAIN_NAME]" at bounding box center [786, 13] width 130 height 0
copy div "[EMAIL_ADDRESS][DOMAIN_NAME]"
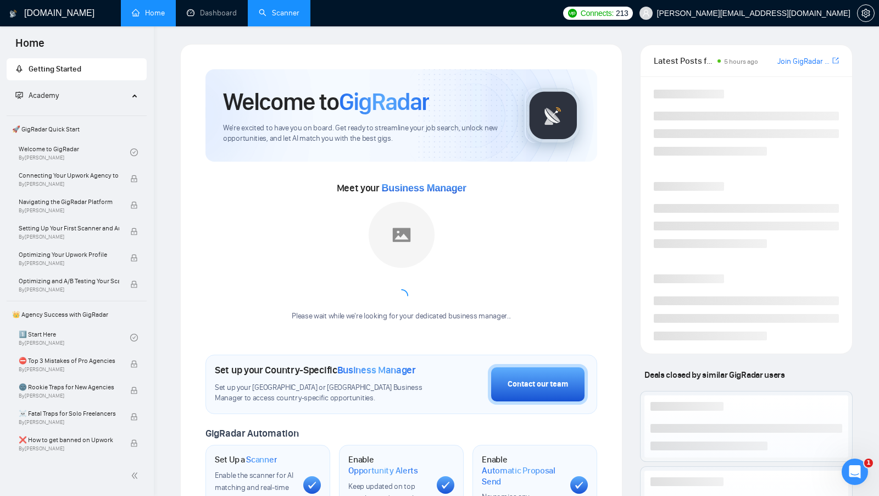
click at [276, 18] on link "Scanner" at bounding box center [279, 12] width 41 height 9
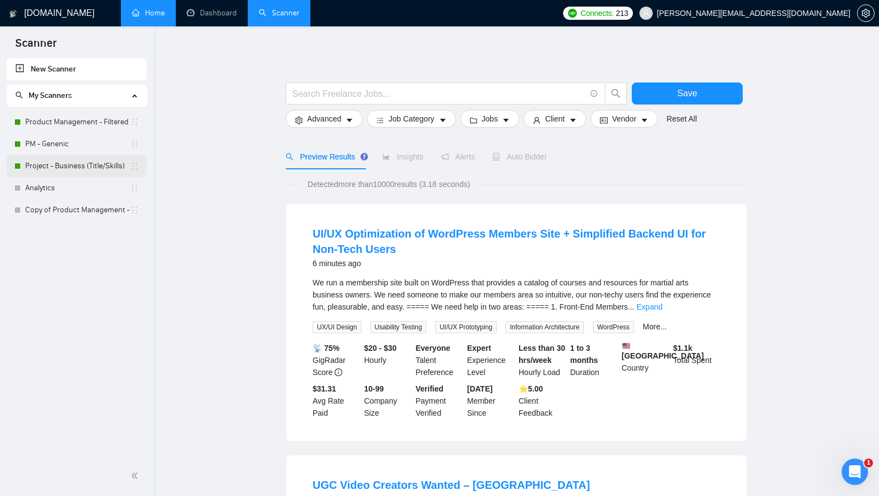
click at [87, 155] on link "Project - Business (Title/Skills)" at bounding box center [77, 166] width 105 height 22
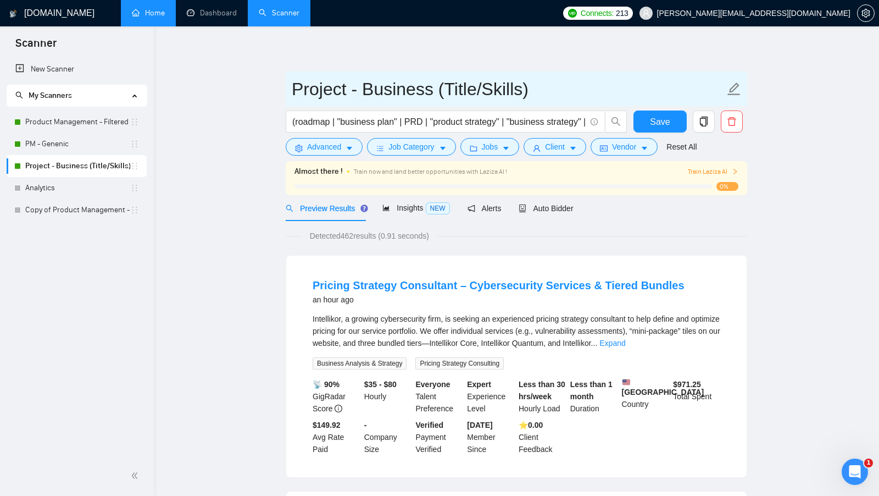
click at [367, 98] on input "Project - Business (Title/Skills)" at bounding box center [508, 88] width 433 height 27
click at [372, 98] on input "Project - Business (Title/Skills)" at bounding box center [508, 88] width 433 height 27
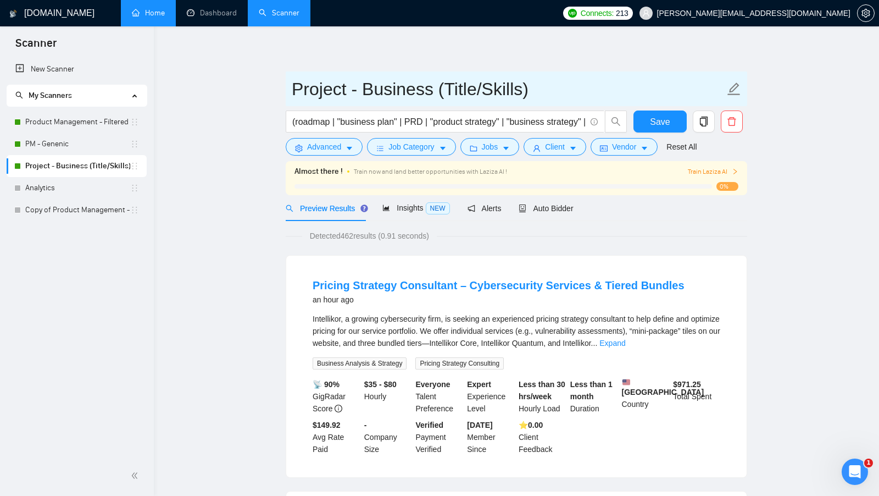
click at [372, 98] on input "Project - Business (Title/Skills)" at bounding box center [508, 88] width 433 height 27
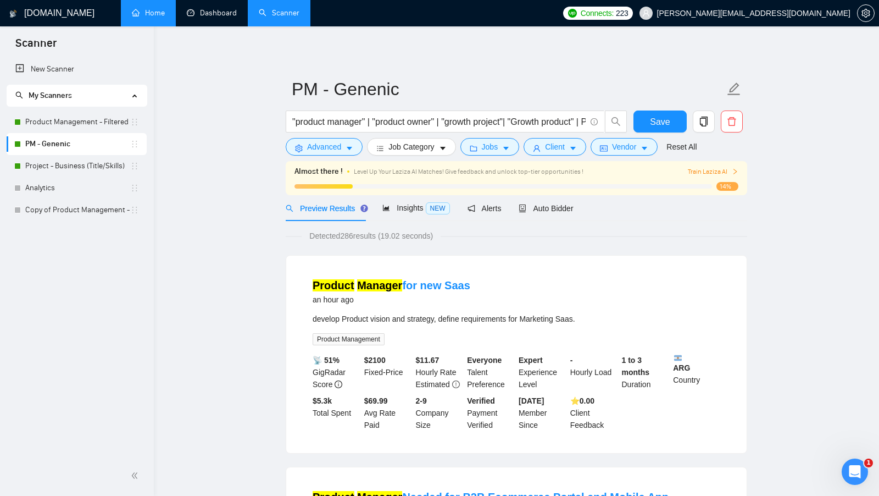
click at [165, 8] on link "Home" at bounding box center [148, 12] width 33 height 9
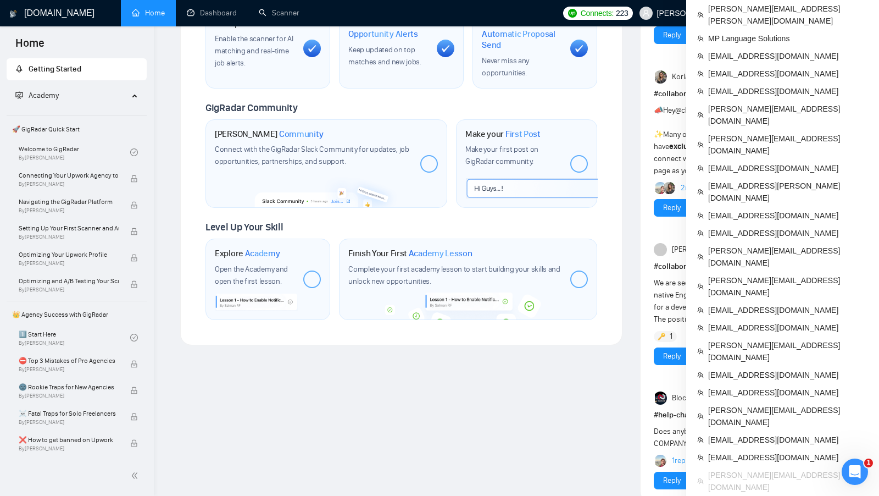
scroll to position [433, 0]
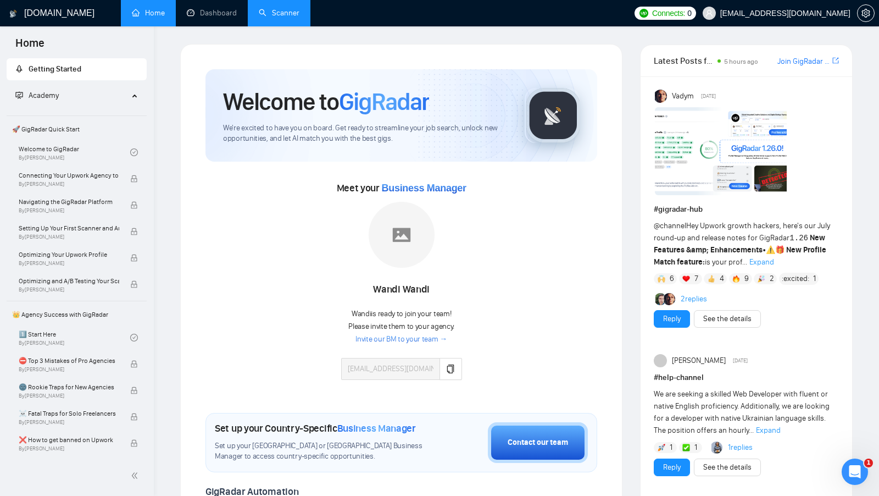
click at [284, 18] on link "Scanner" at bounding box center [279, 12] width 41 height 9
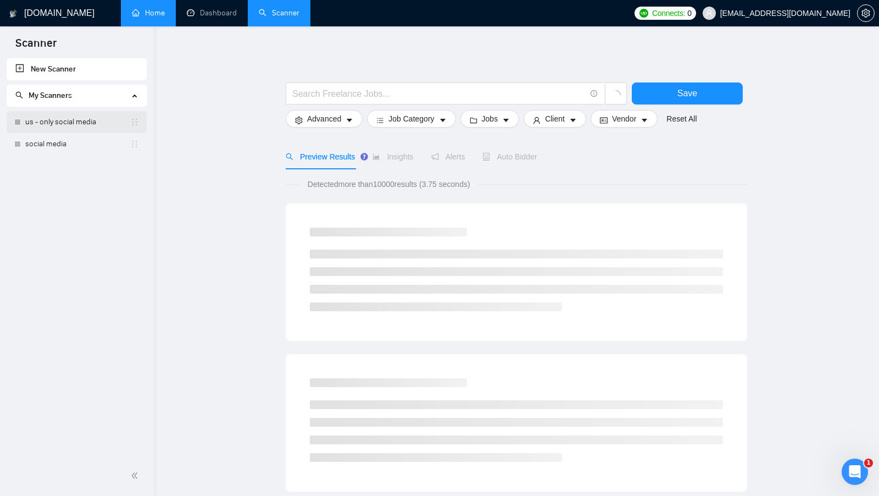
click at [82, 122] on link "us - only social media" at bounding box center [77, 122] width 105 height 22
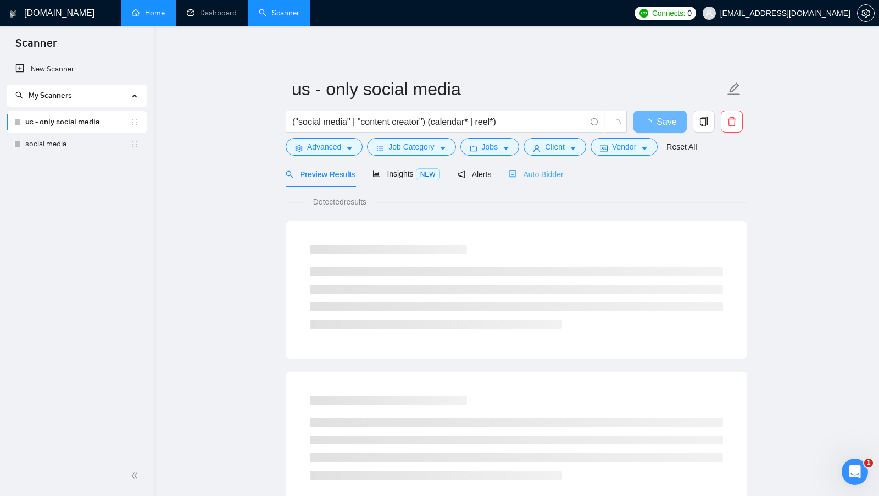
click at [563, 180] on div "Auto Bidder" at bounding box center [536, 174] width 54 height 26
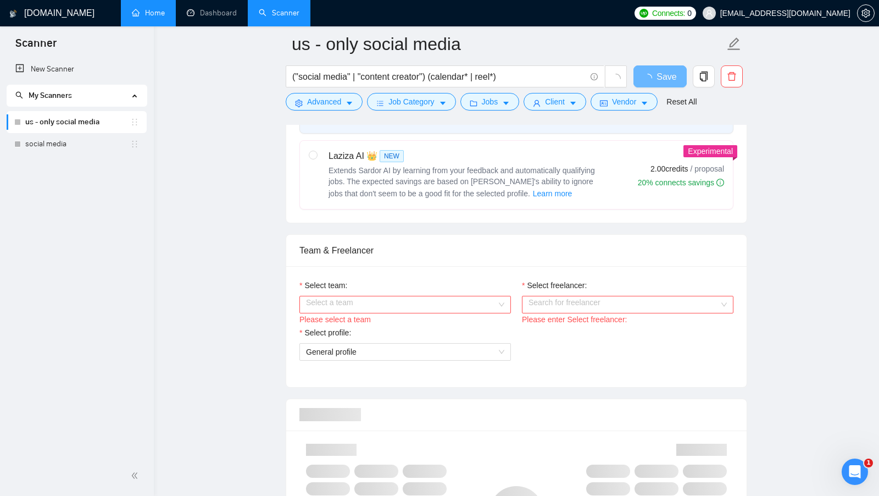
scroll to position [450, 0]
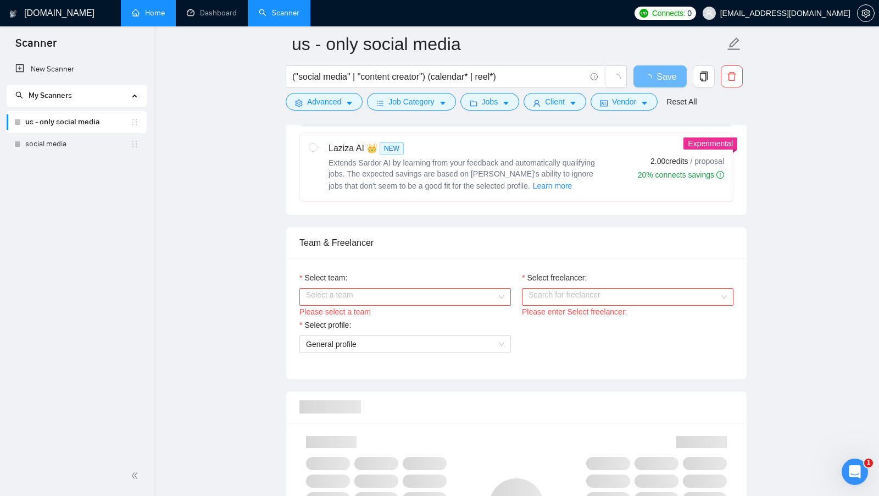
click at [474, 290] on input "Select team:" at bounding box center [401, 297] width 191 height 16
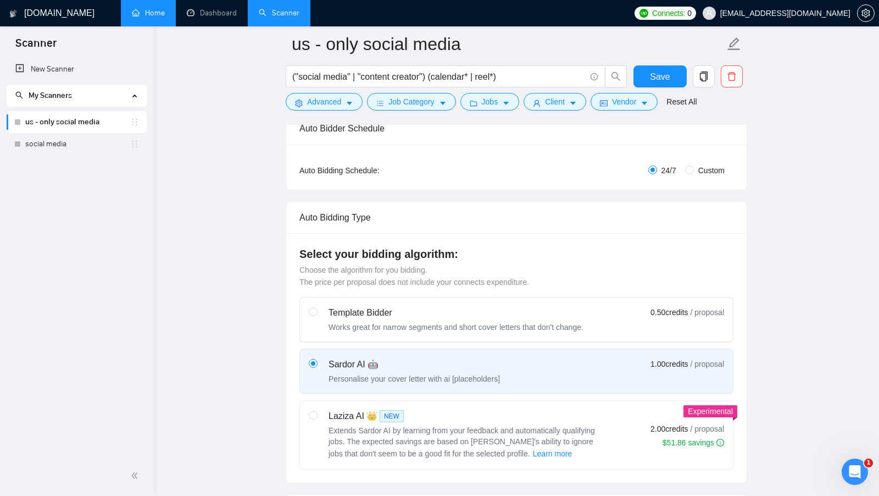
scroll to position [117, 0]
